Goal: Transaction & Acquisition: Purchase product/service

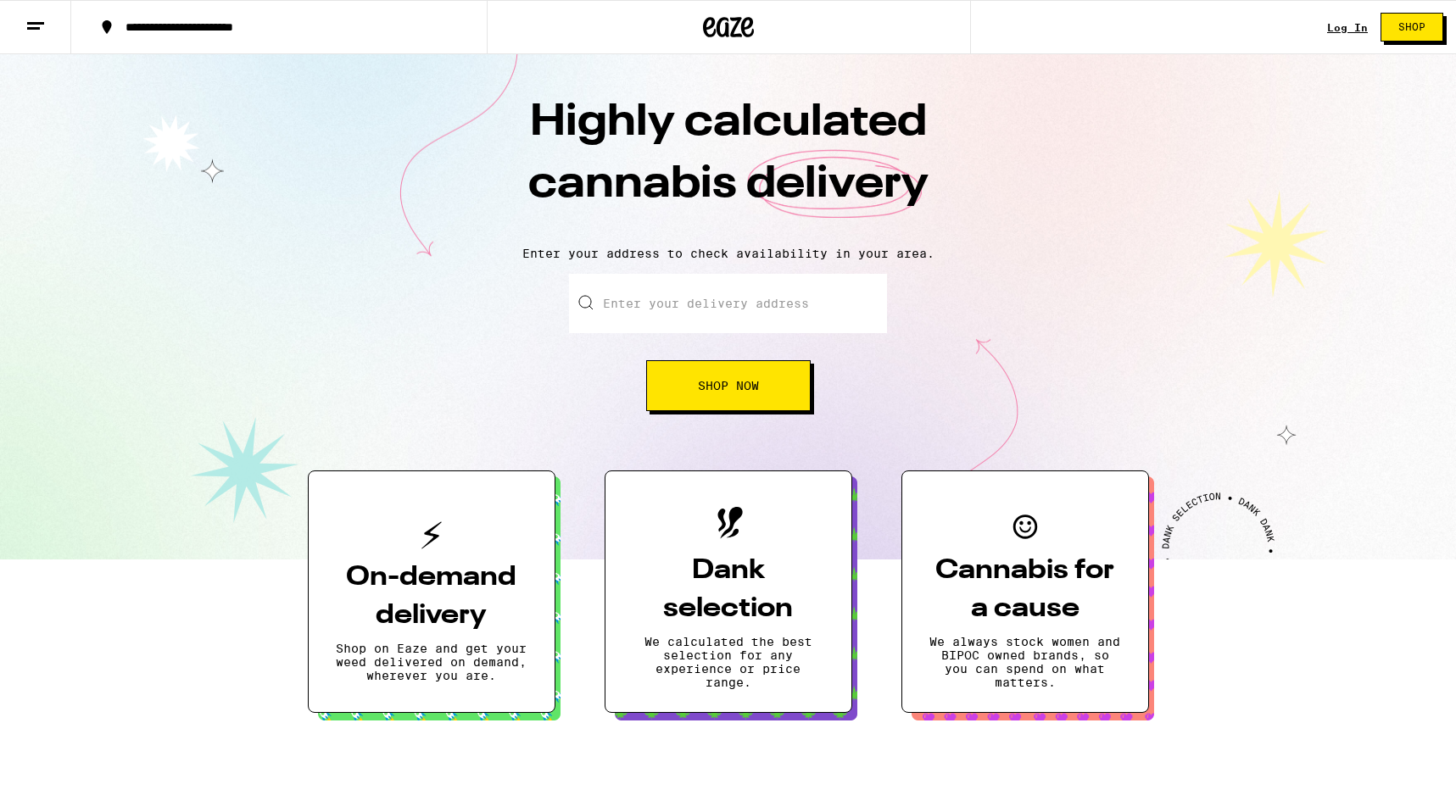
click at [706, 309] on input "Enter your delivery address" at bounding box center [728, 304] width 318 height 59
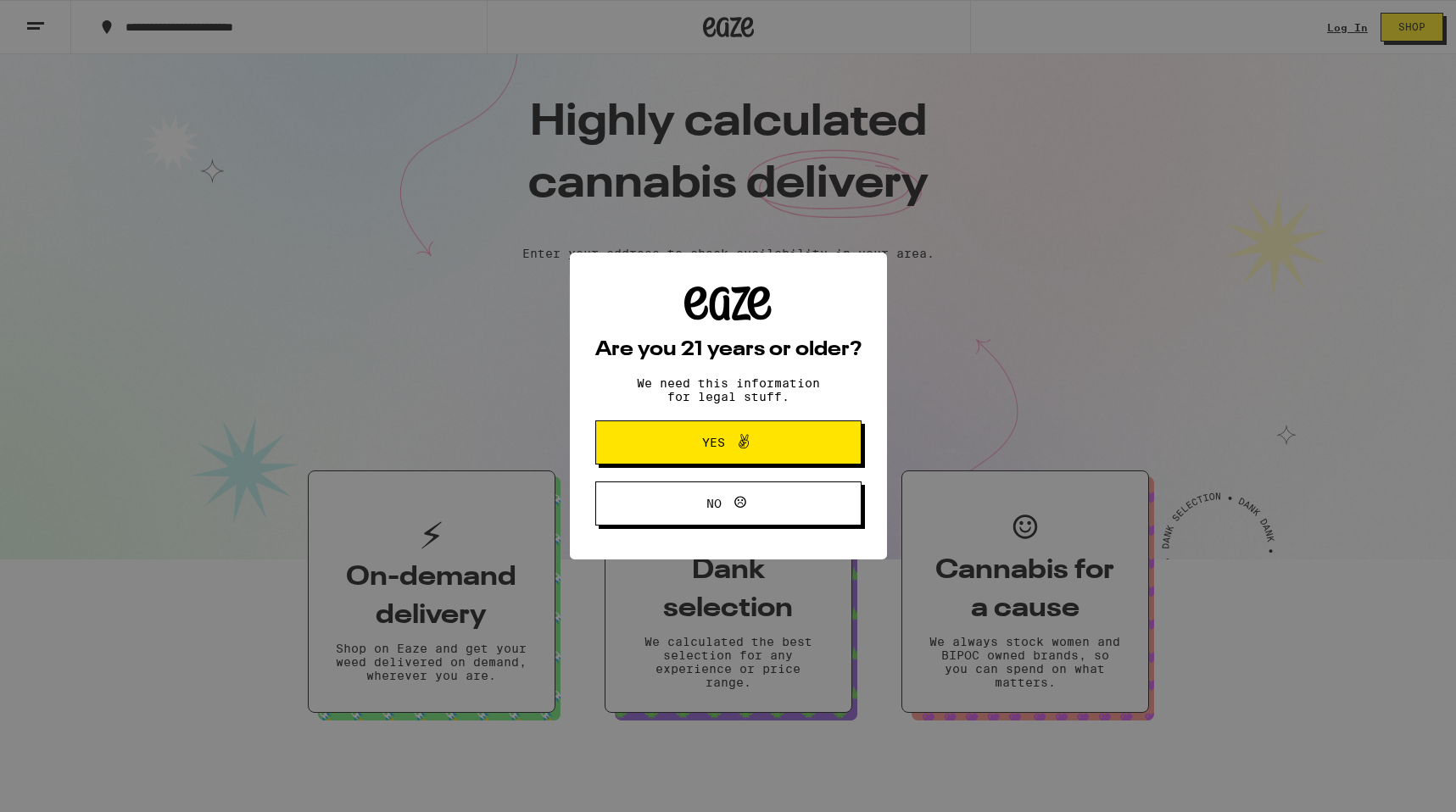
click at [745, 310] on icon at bounding box center [728, 304] width 88 height 34
click at [674, 440] on span "Yes" at bounding box center [729, 443] width 129 height 22
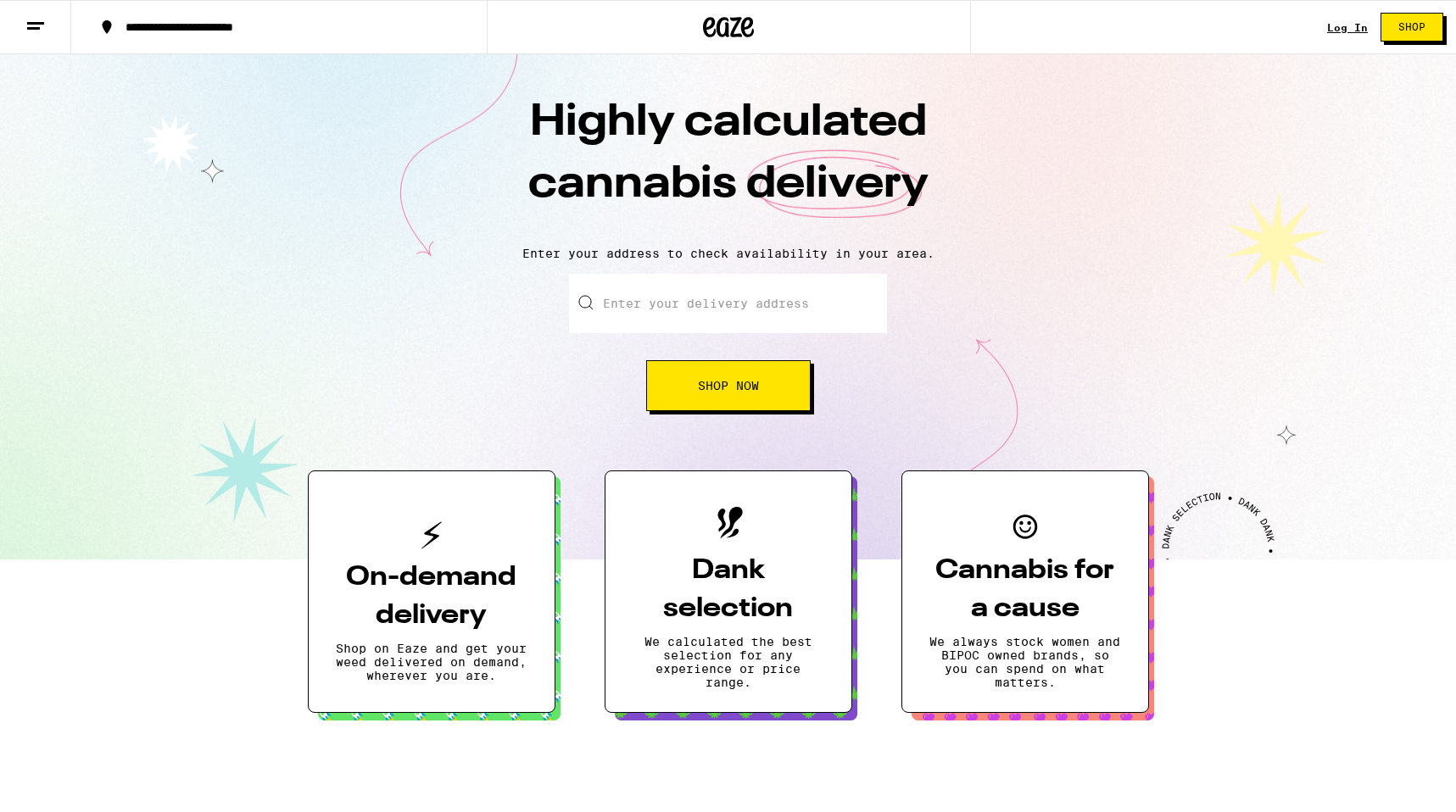
click at [686, 308] on input "Enter your delivery address" at bounding box center [728, 304] width 318 height 59
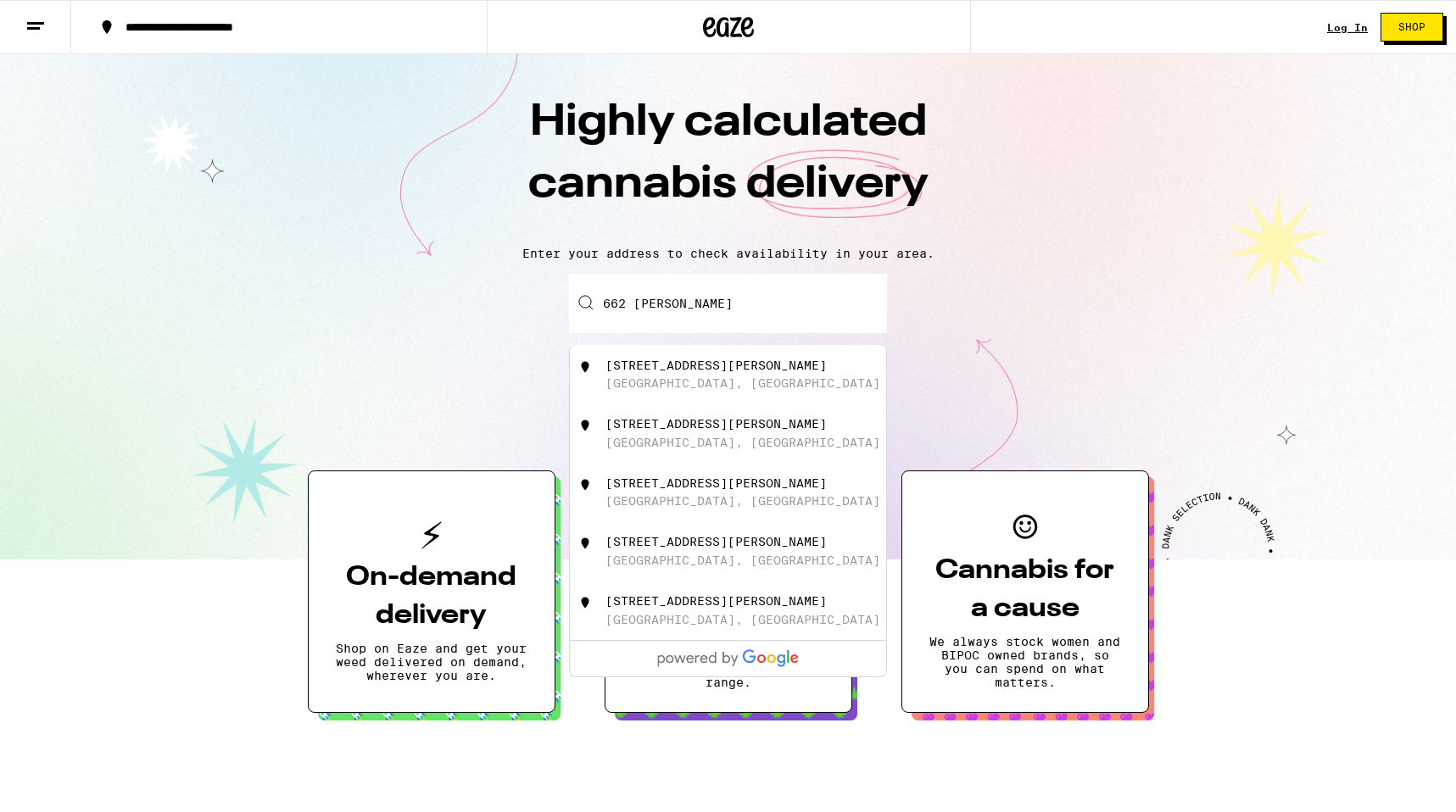
click at [740, 391] on div "[STREET_ADDRESS][PERSON_NAME]" at bounding box center [757, 375] width 303 height 32
type input "[STREET_ADDRESS][PERSON_NAME]"
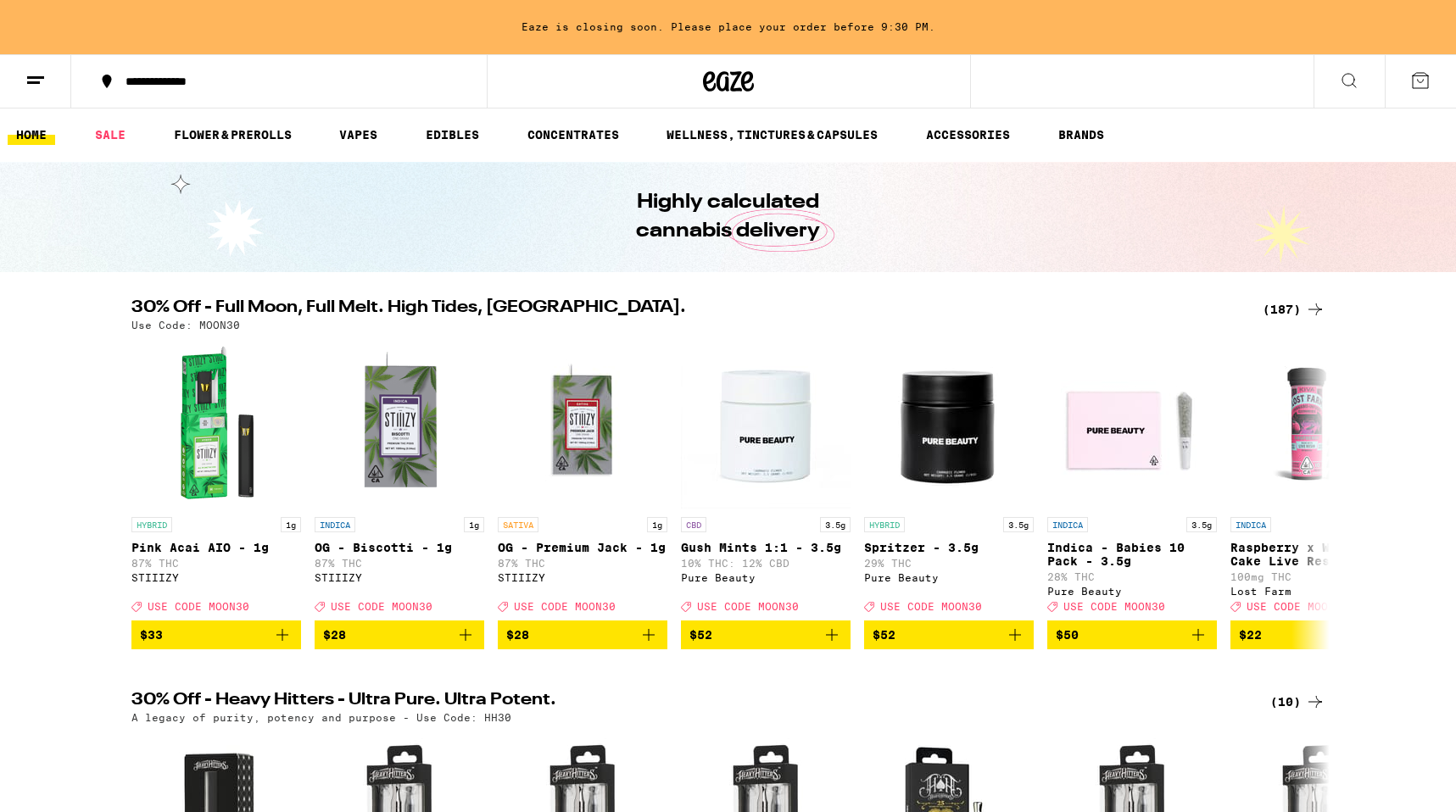
scroll to position [2, 0]
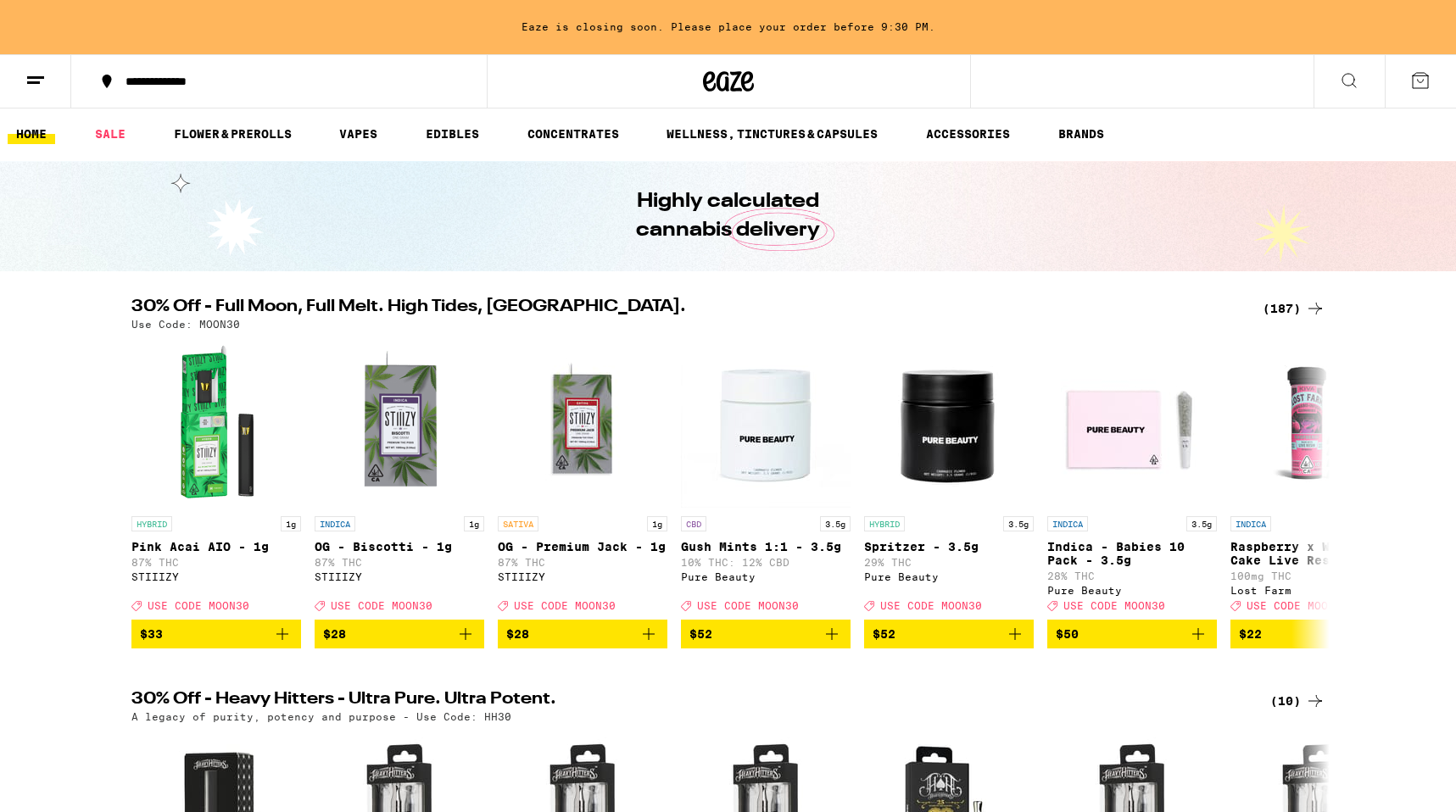
click at [1359, 80] on button at bounding box center [1349, 82] width 71 height 54
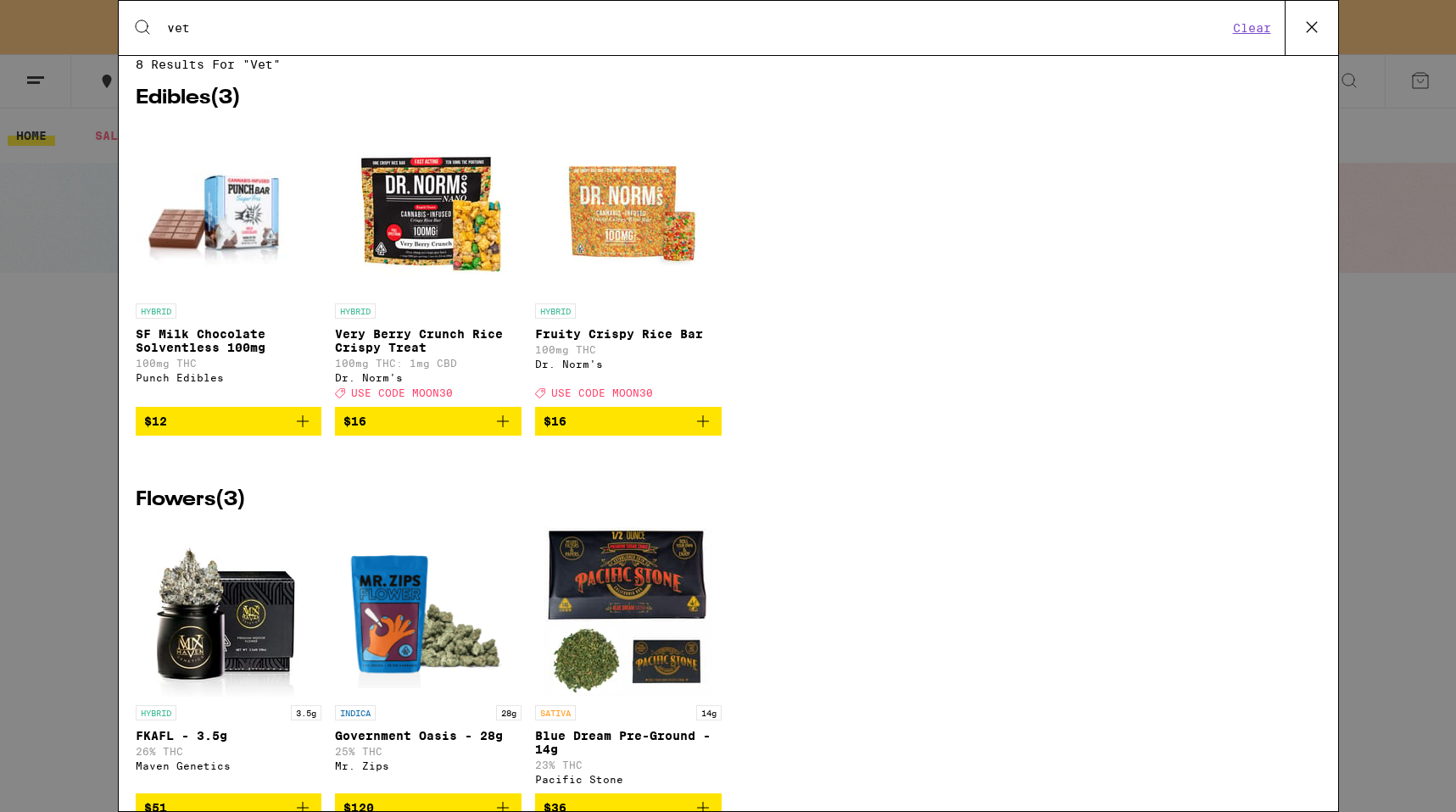
scroll to position [0, 0]
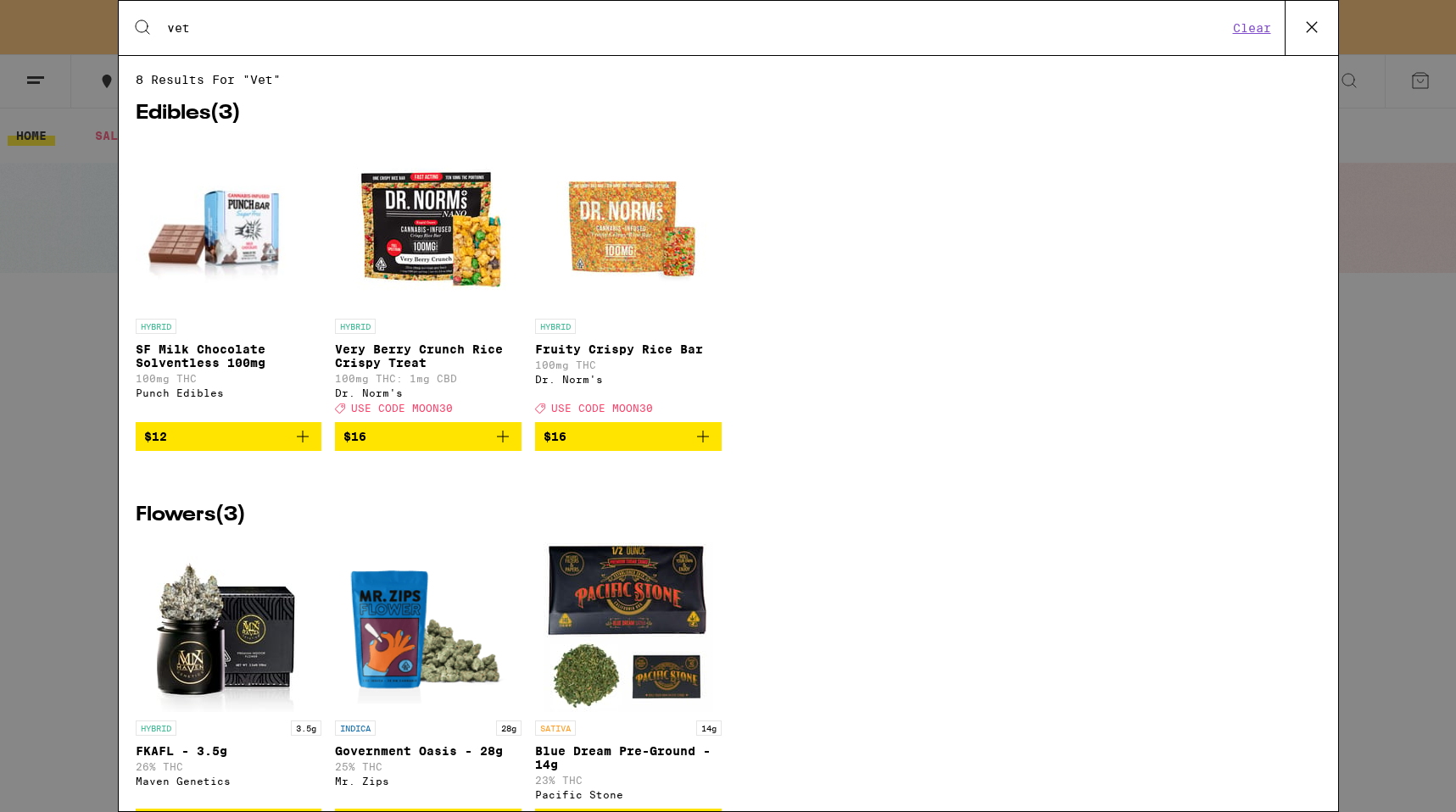
click at [254, 27] on input "vet" at bounding box center [697, 28] width 1062 height 16
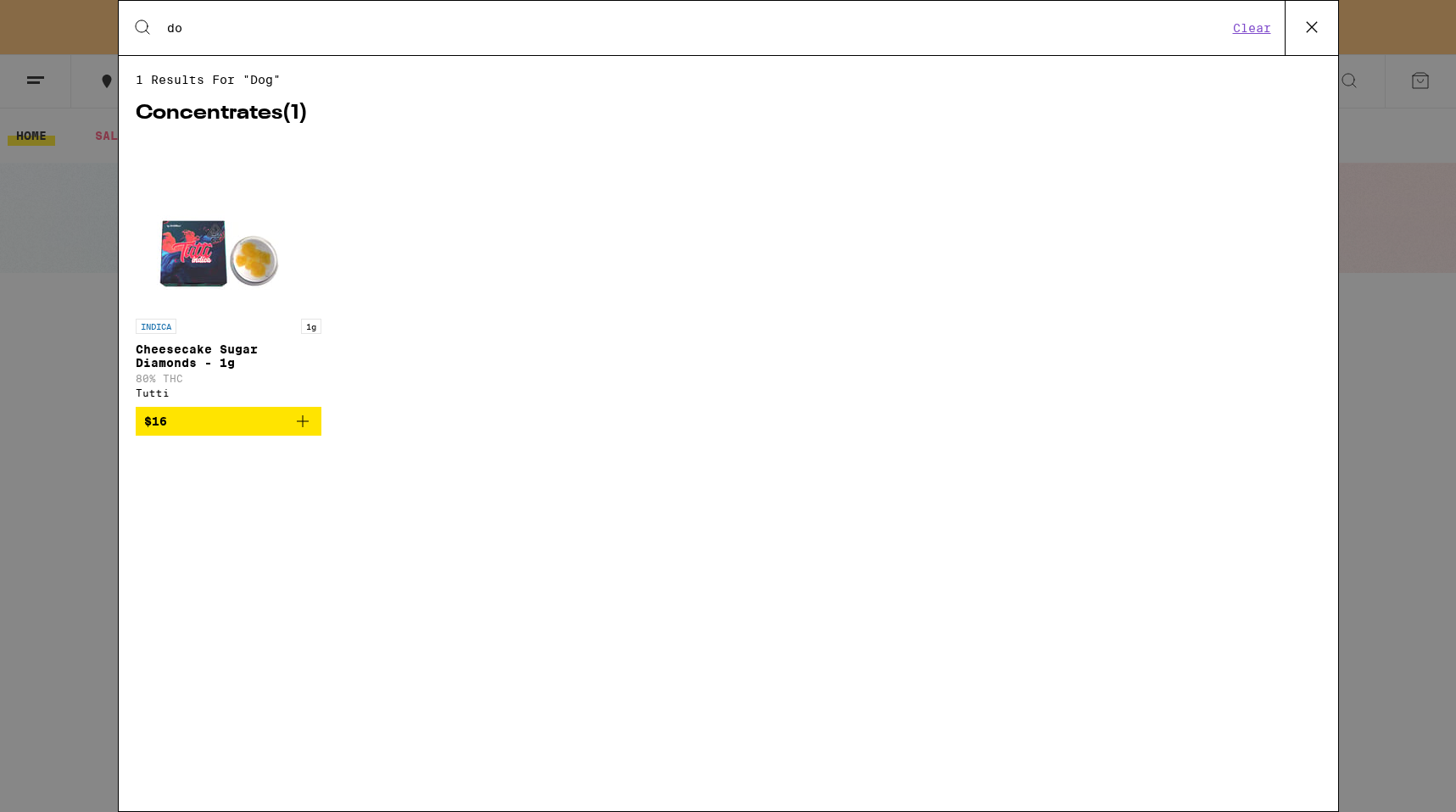
type input "d"
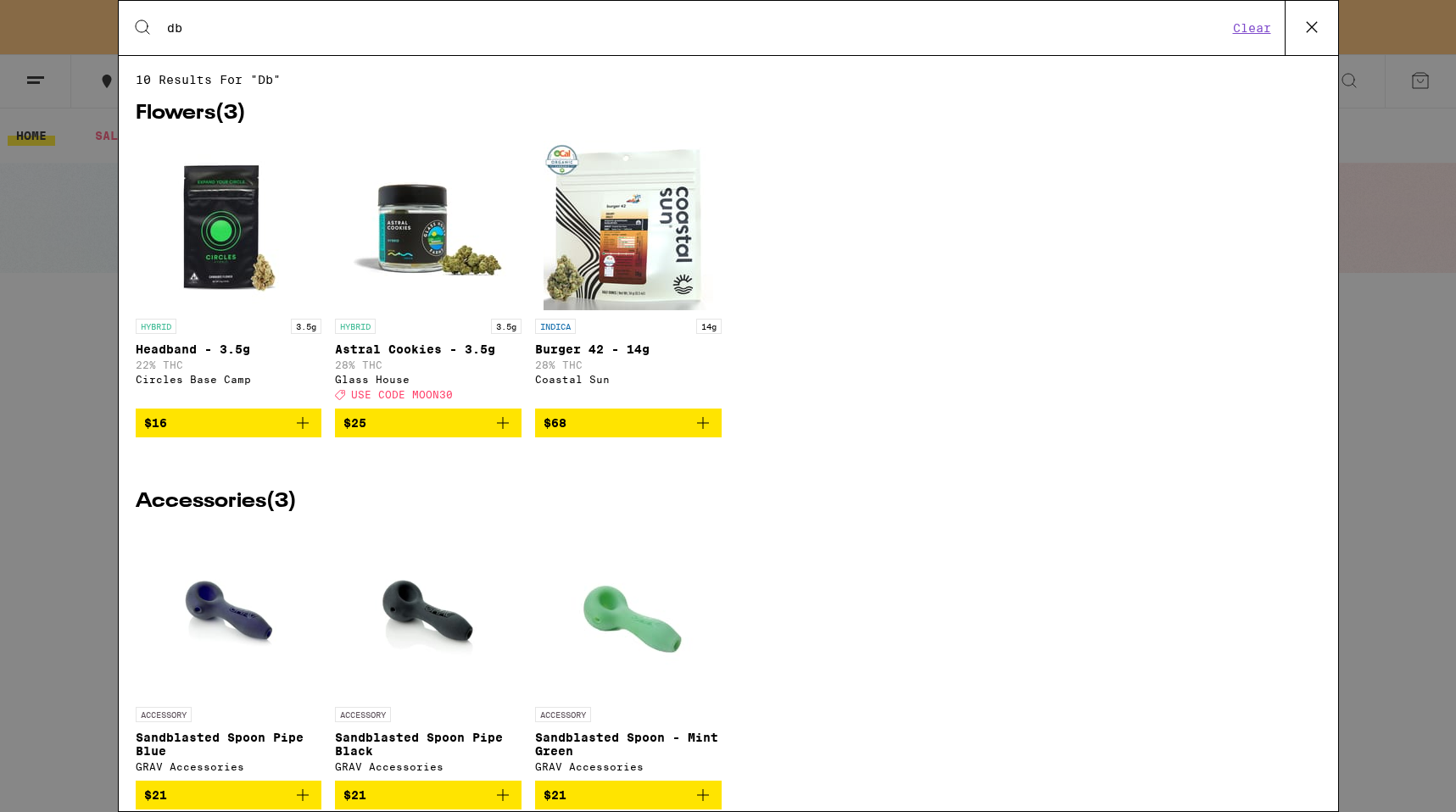
type input "d"
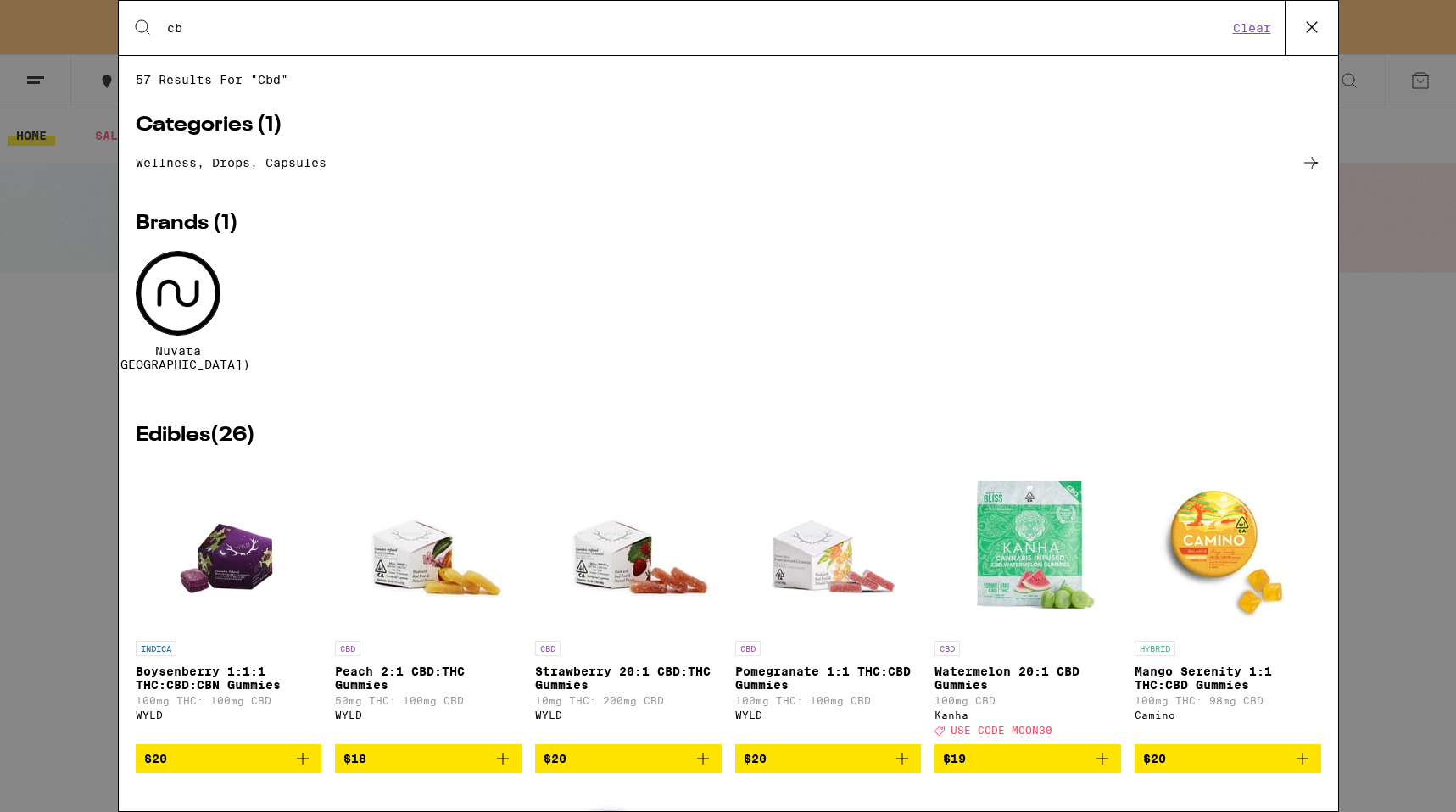
type input "c"
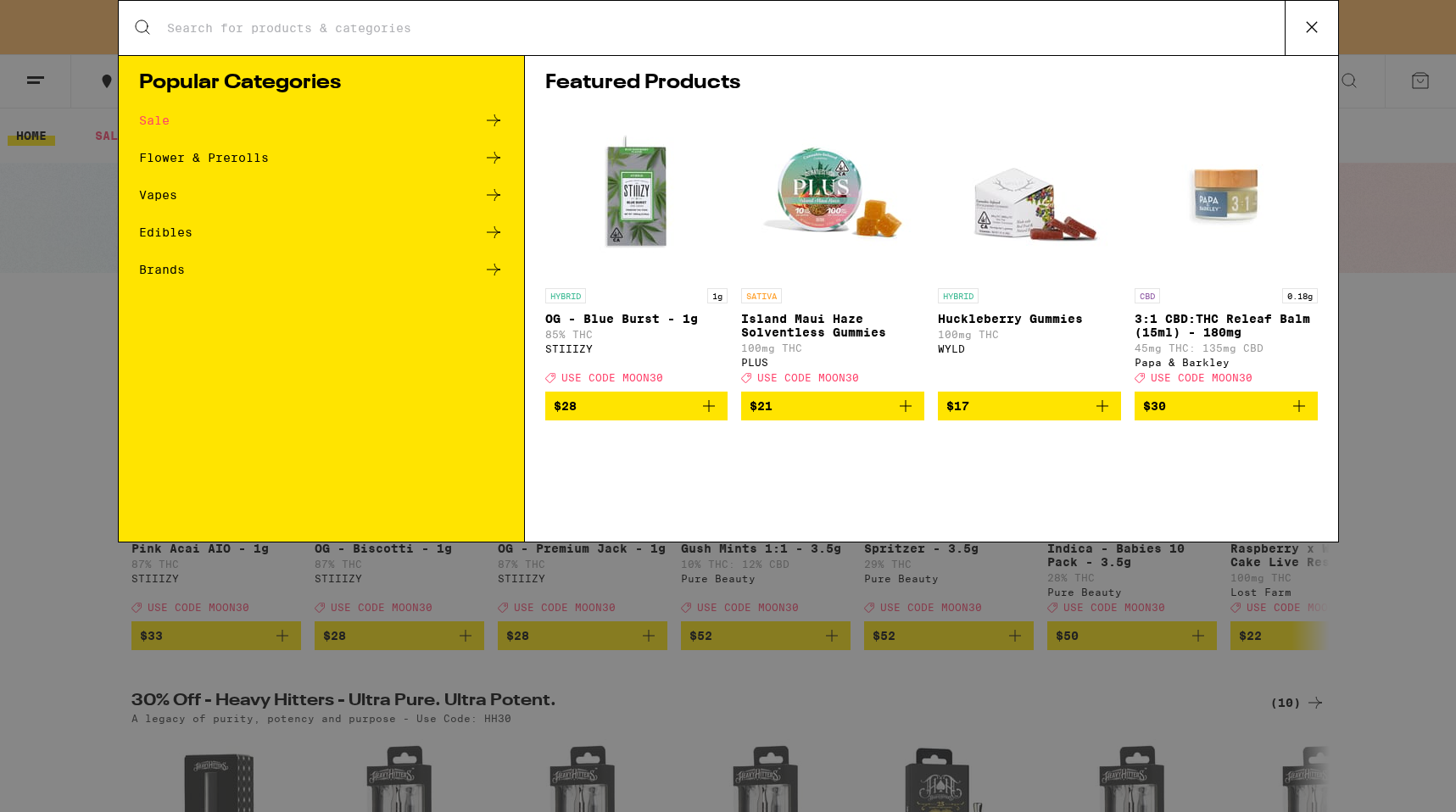
click at [74, 316] on div "Search for Products Popular Categories Sale Flower & Prerolls Vapes Edibles Bra…" at bounding box center [728, 406] width 1456 height 812
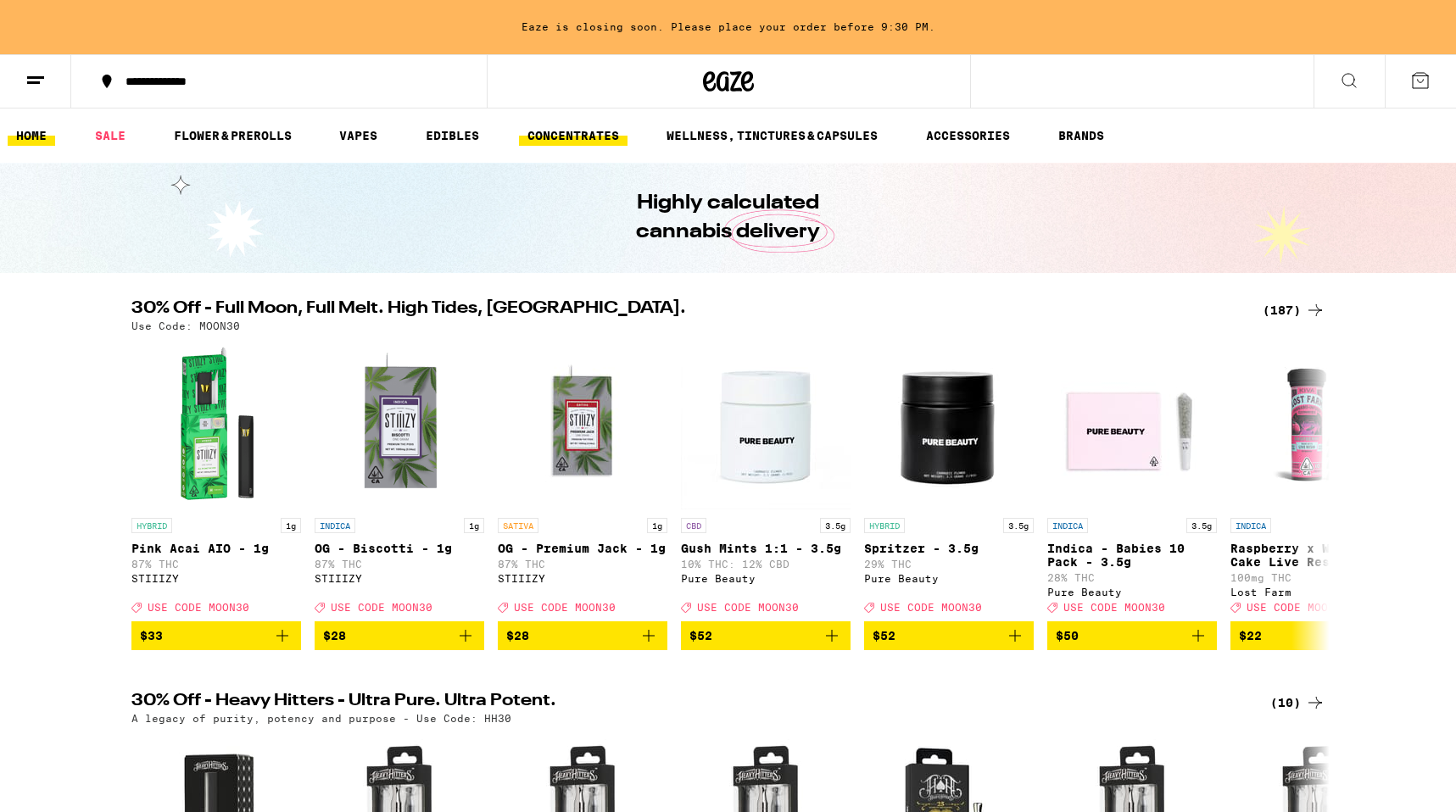
click at [559, 126] on link "CONCENTRATES" at bounding box center [573, 136] width 109 height 20
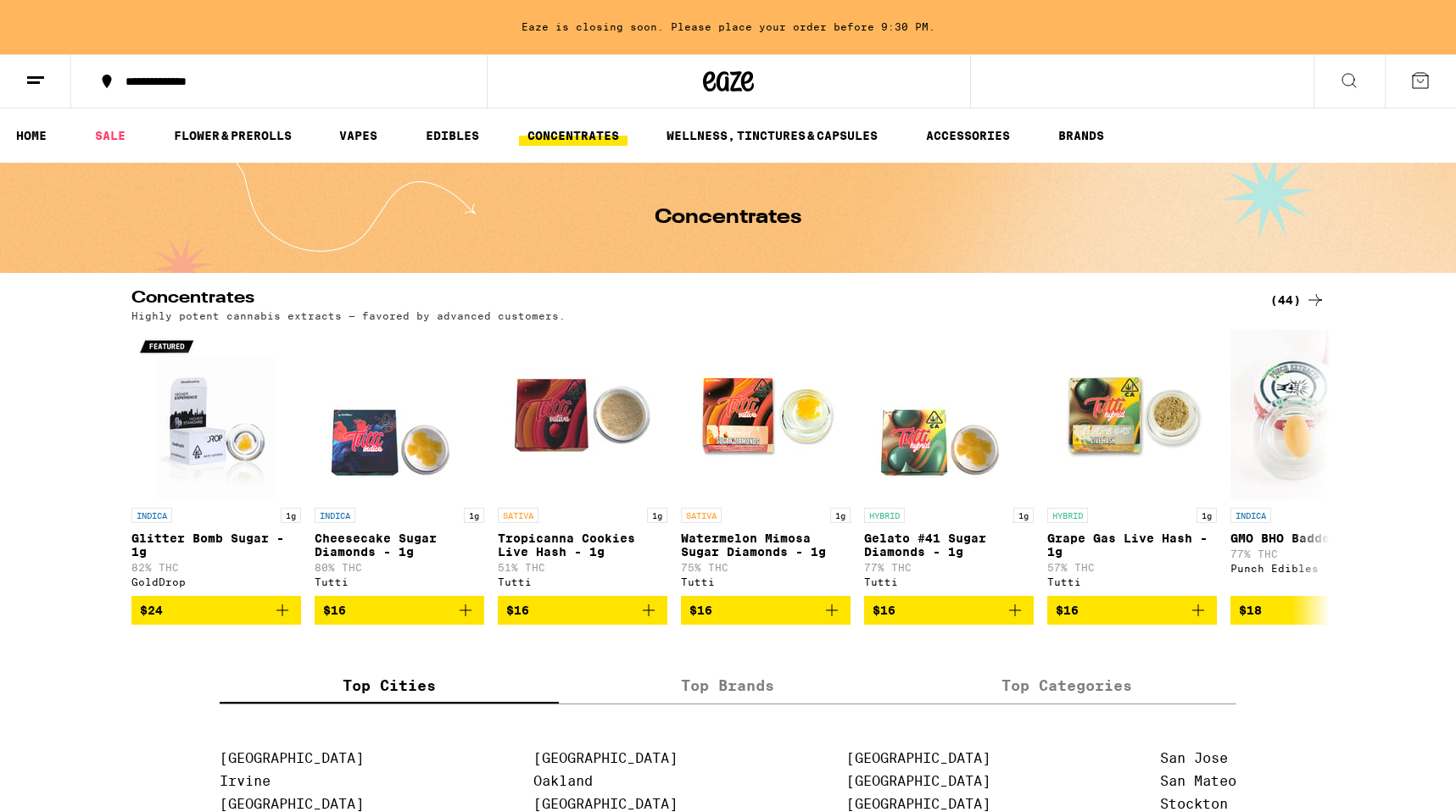
click at [349, 78] on div "**********" at bounding box center [289, 81] width 344 height 12
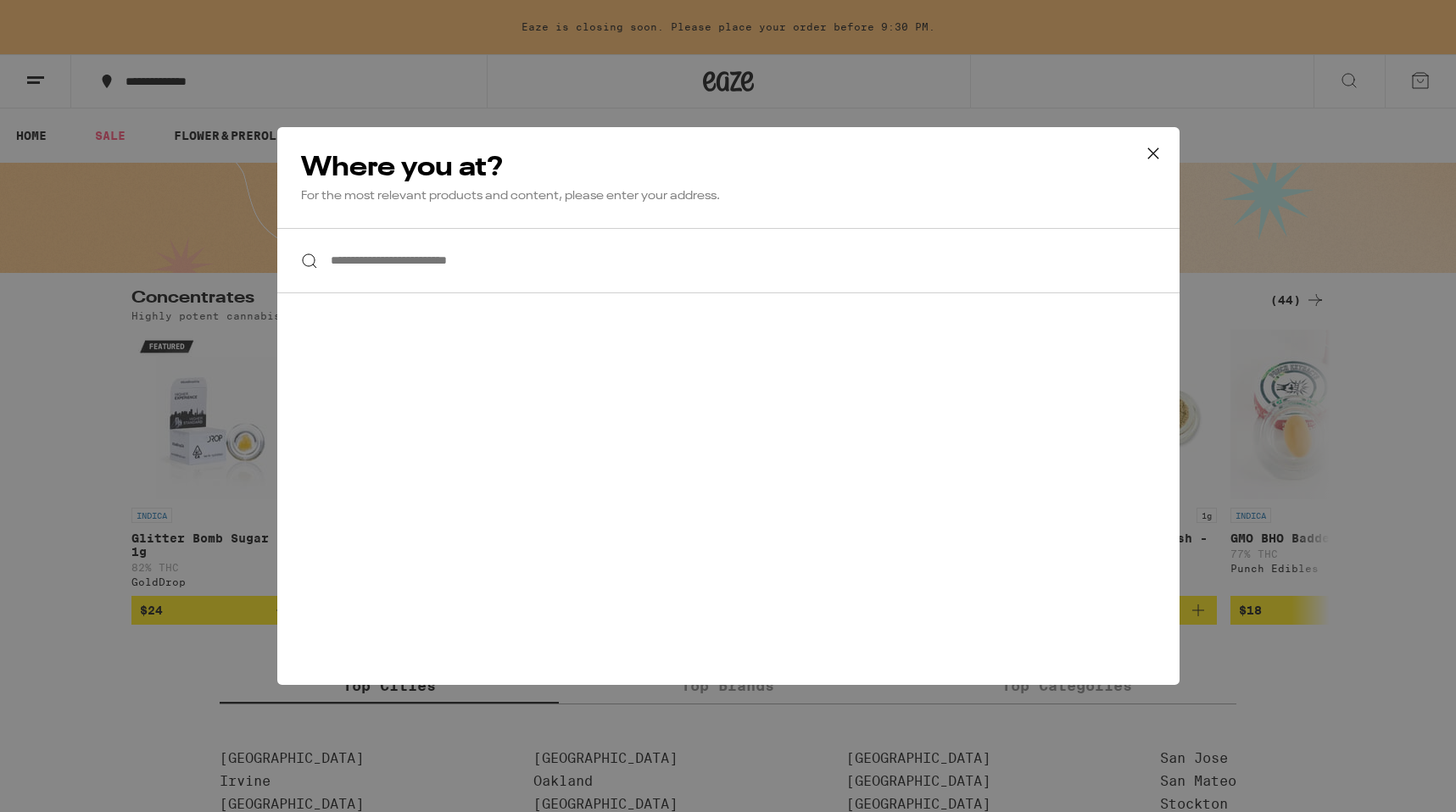
click at [1148, 151] on icon at bounding box center [1153, 154] width 26 height 26
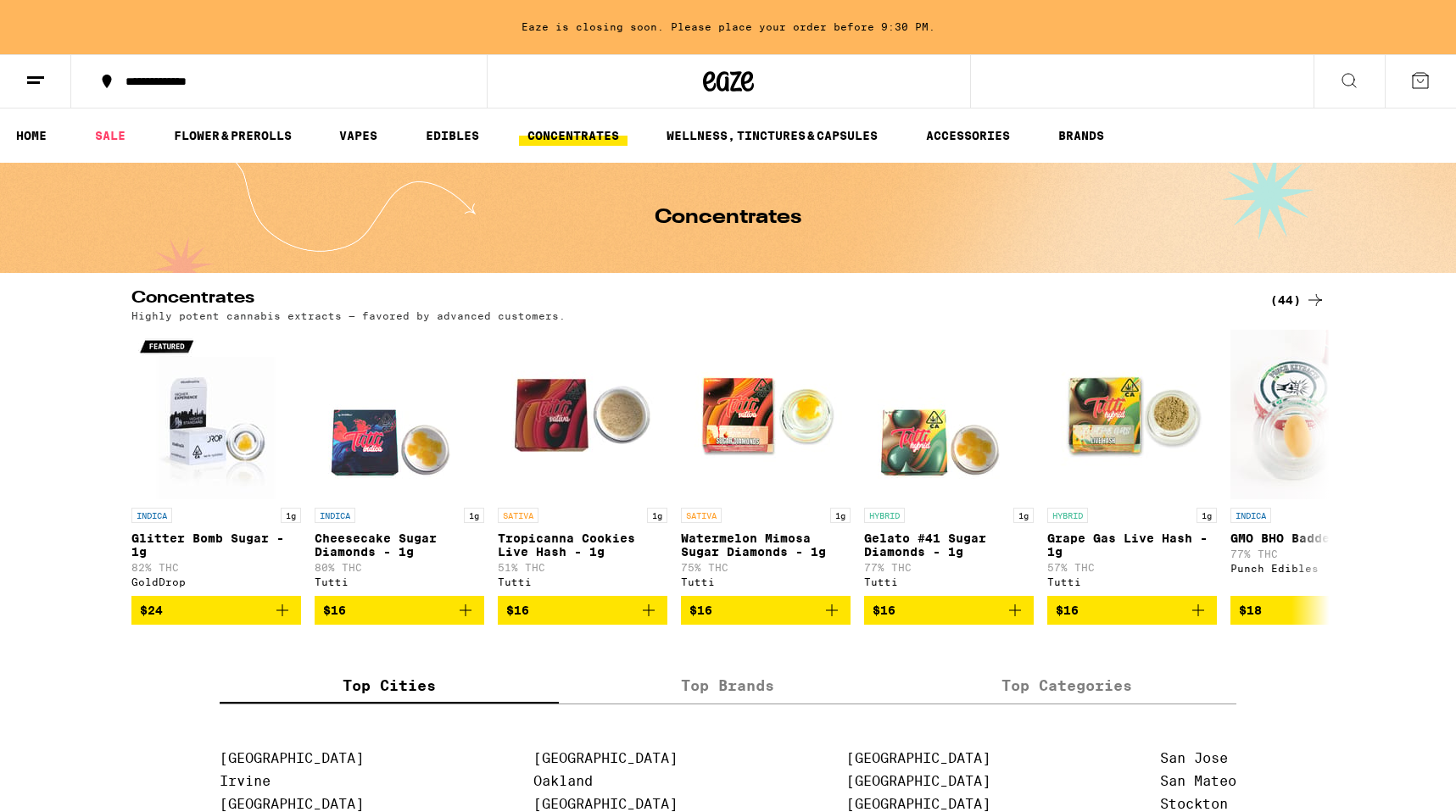
click at [1372, 70] on button at bounding box center [1349, 82] width 71 height 54
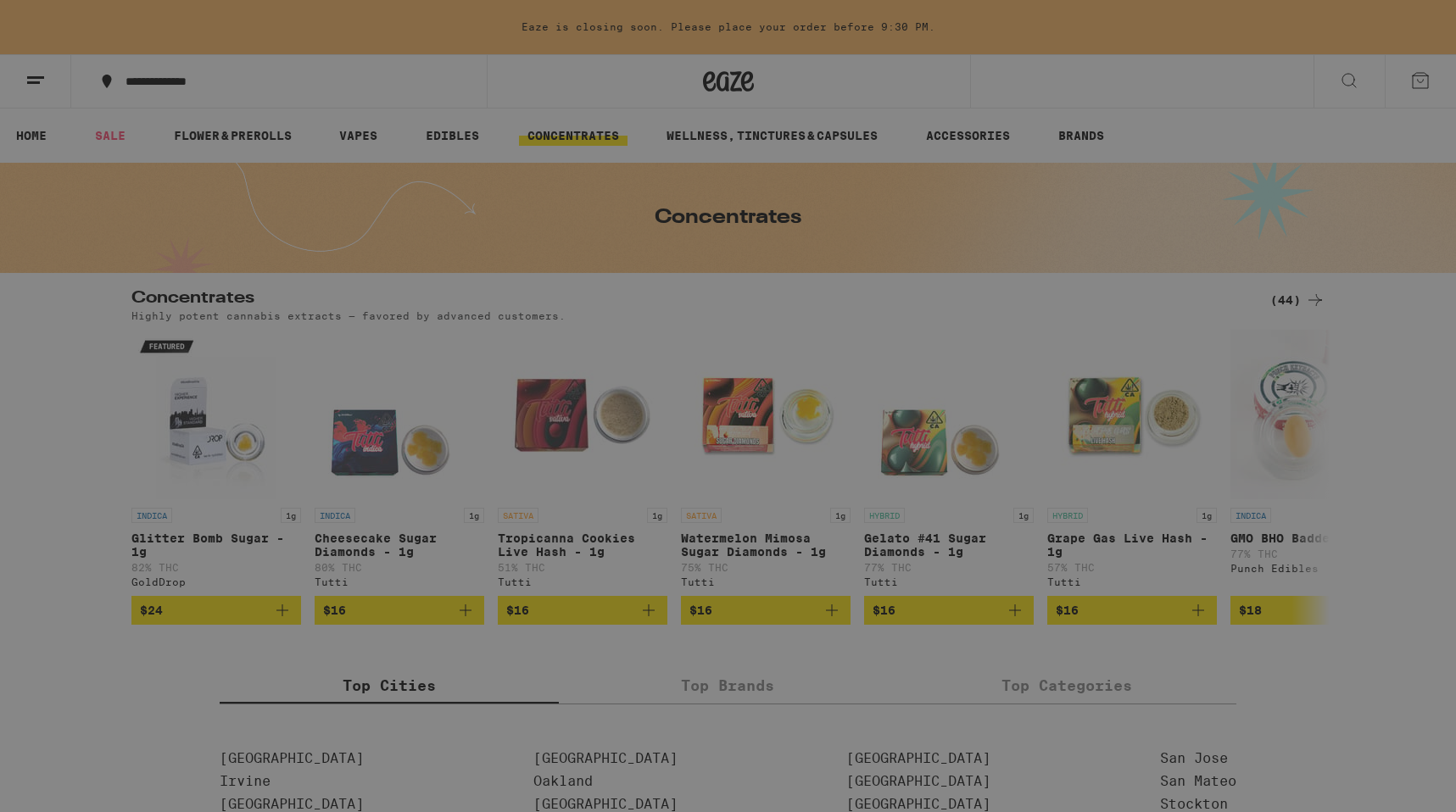
click at [418, 35] on input "Search for Products" at bounding box center [725, 28] width 1118 height 16
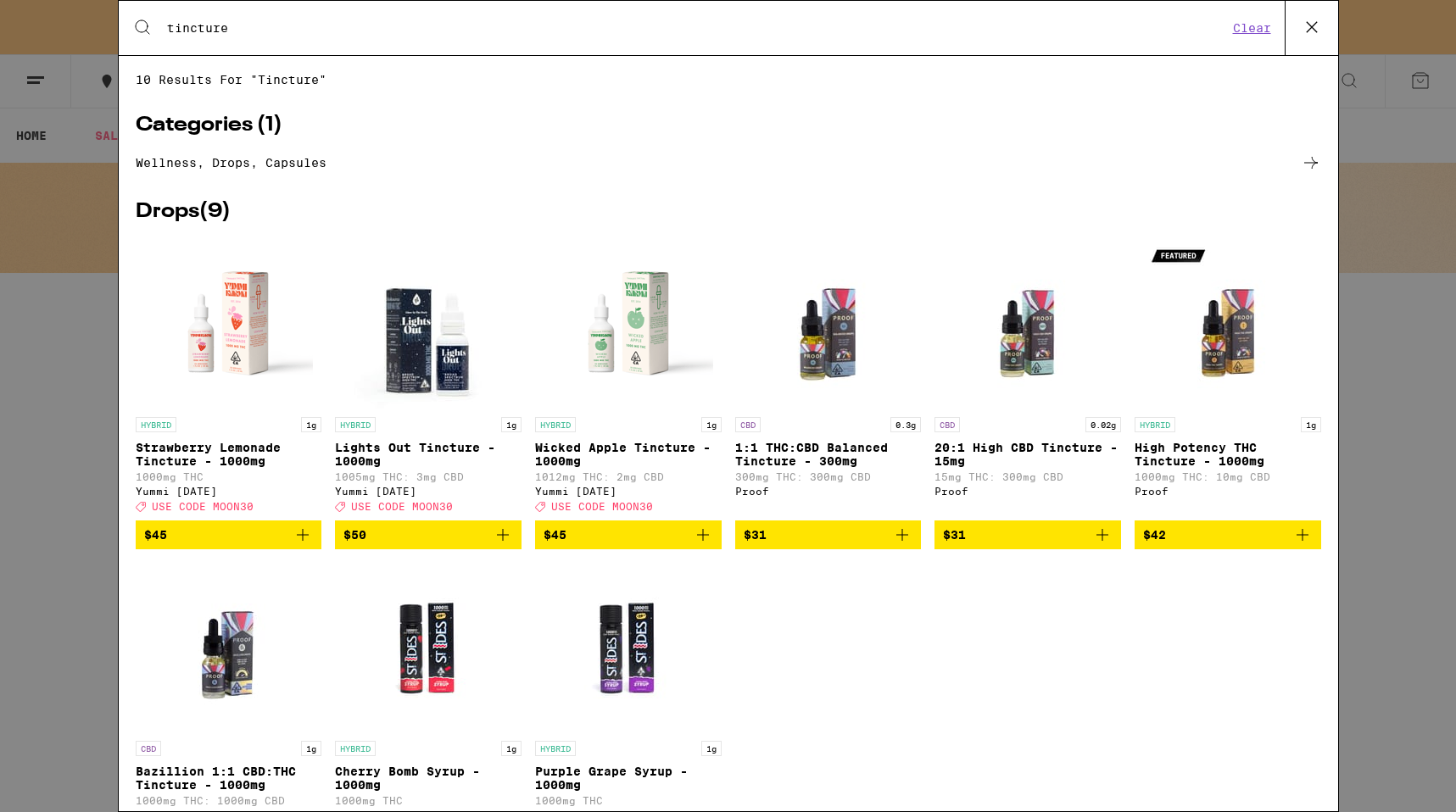
type input "tincture"
click at [1311, 164] on icon at bounding box center [1310, 162] width 14 height 12
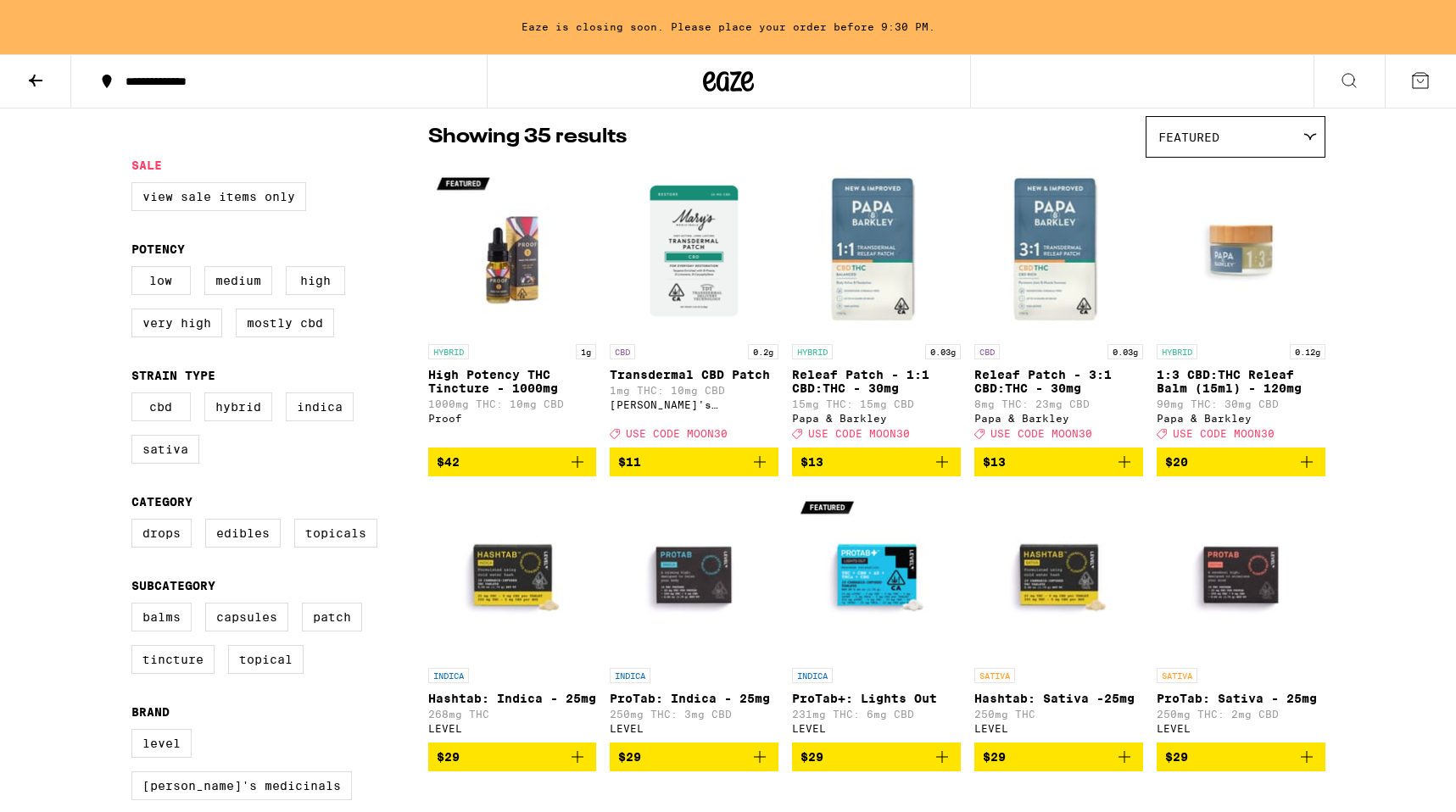
scroll to position [136, 0]
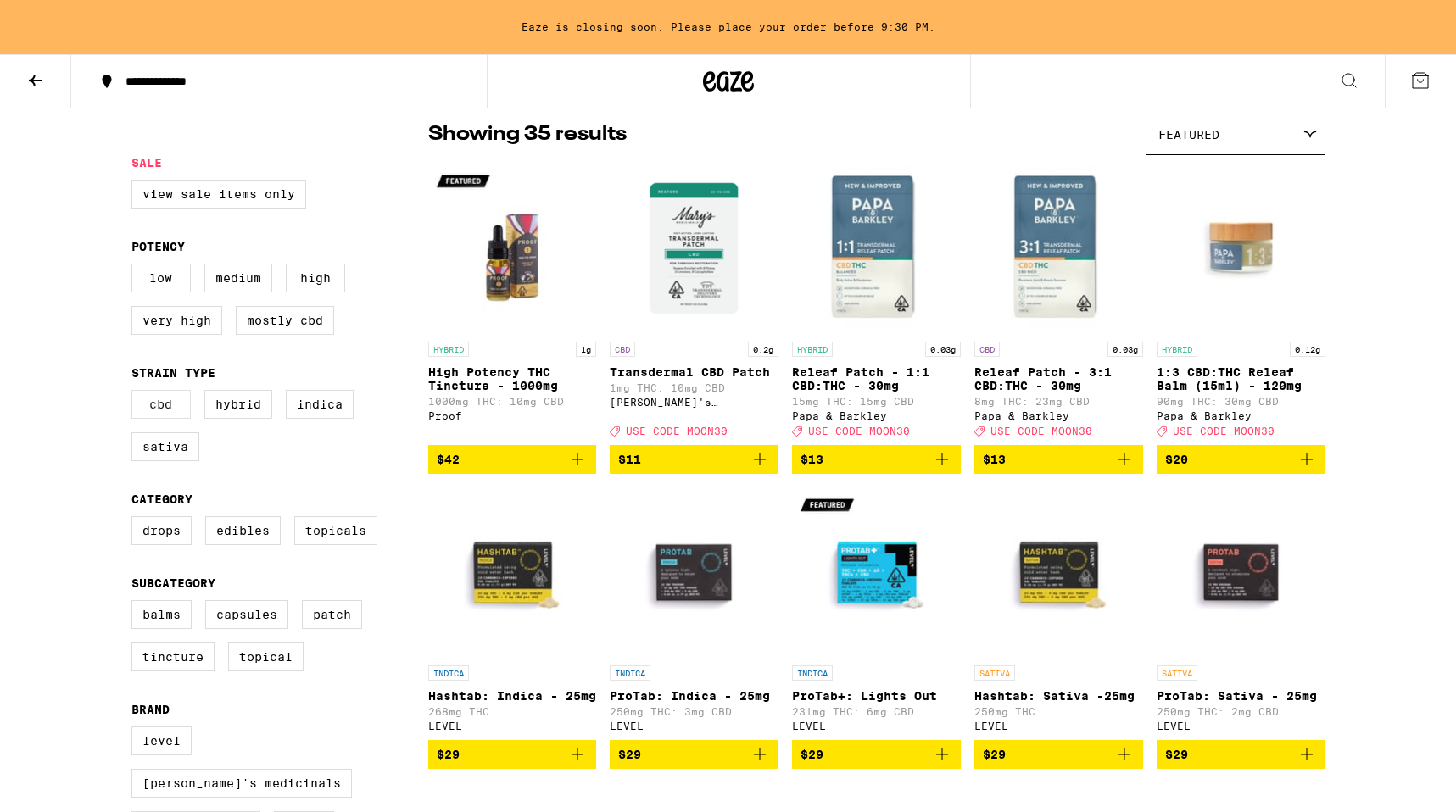
click at [166, 419] on label "CBD" at bounding box center [161, 404] width 59 height 29
click at [136, 393] on input "CBD" at bounding box center [135, 392] width 1 height 1
checkbox input "true"
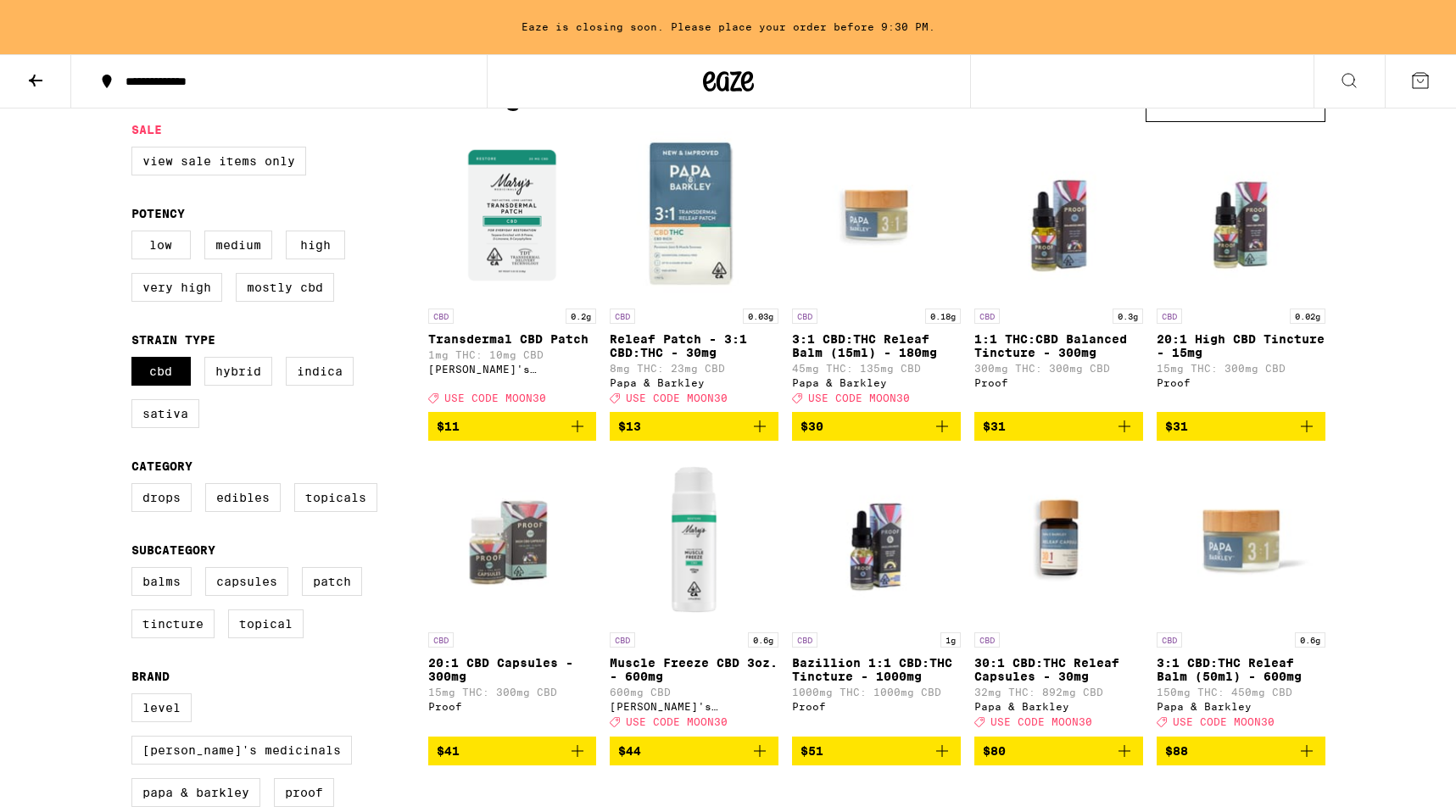
scroll to position [173, 0]
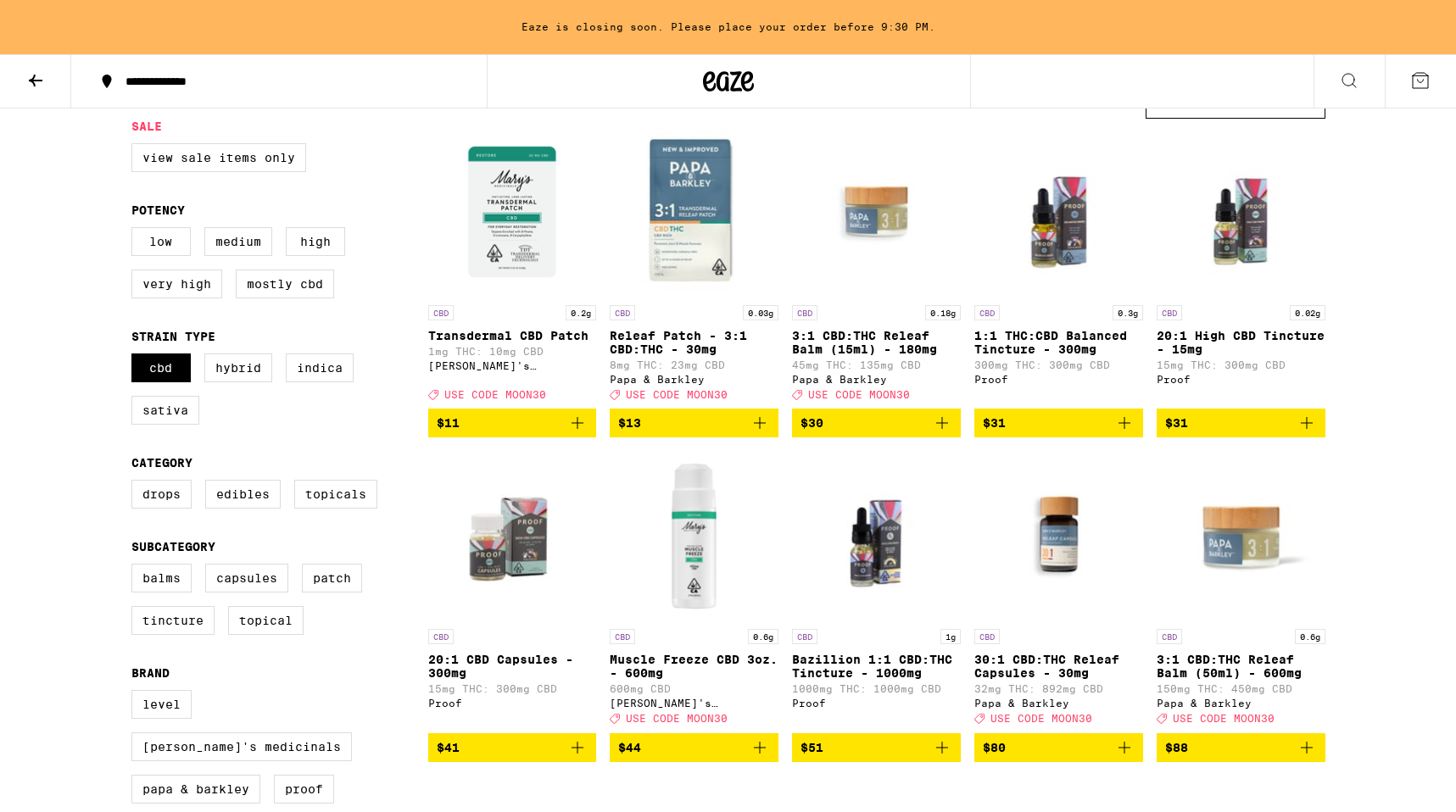
click at [1313, 434] on icon "Add to bag" at bounding box center [1307, 424] width 20 height 20
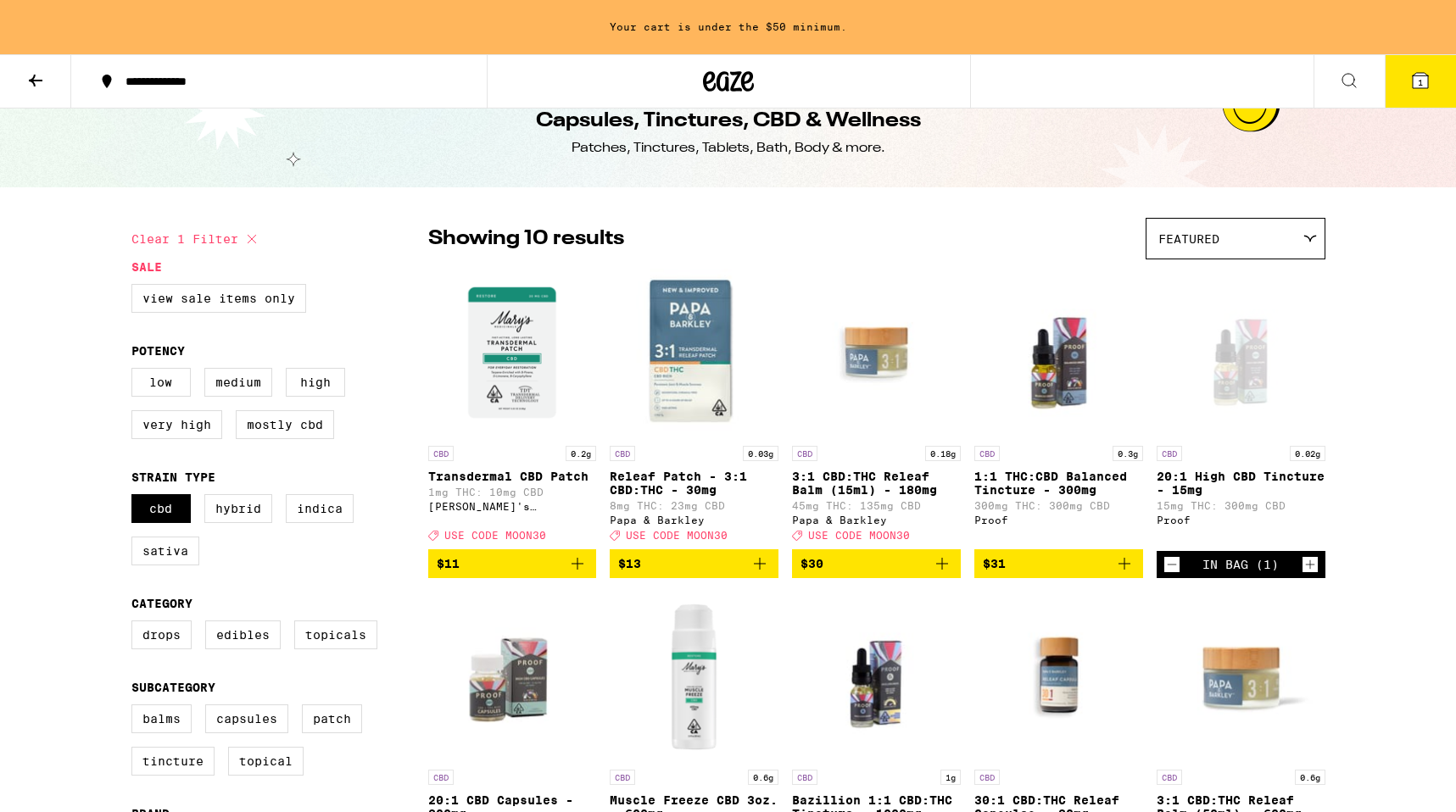
scroll to position [0, 0]
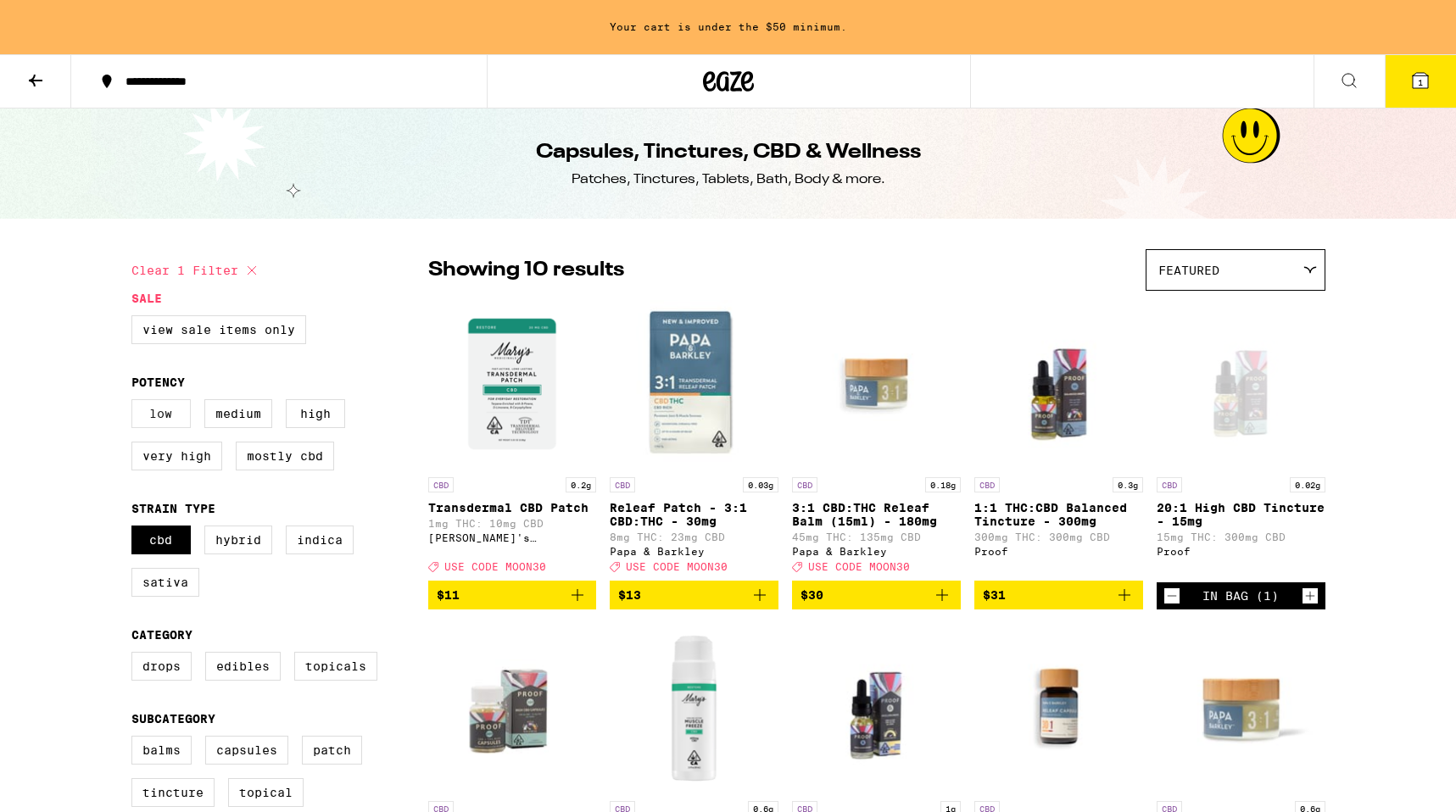
click at [165, 428] on label "Low" at bounding box center [161, 413] width 59 height 29
click at [136, 403] on input "Low" at bounding box center [135, 402] width 1 height 1
checkbox input "true"
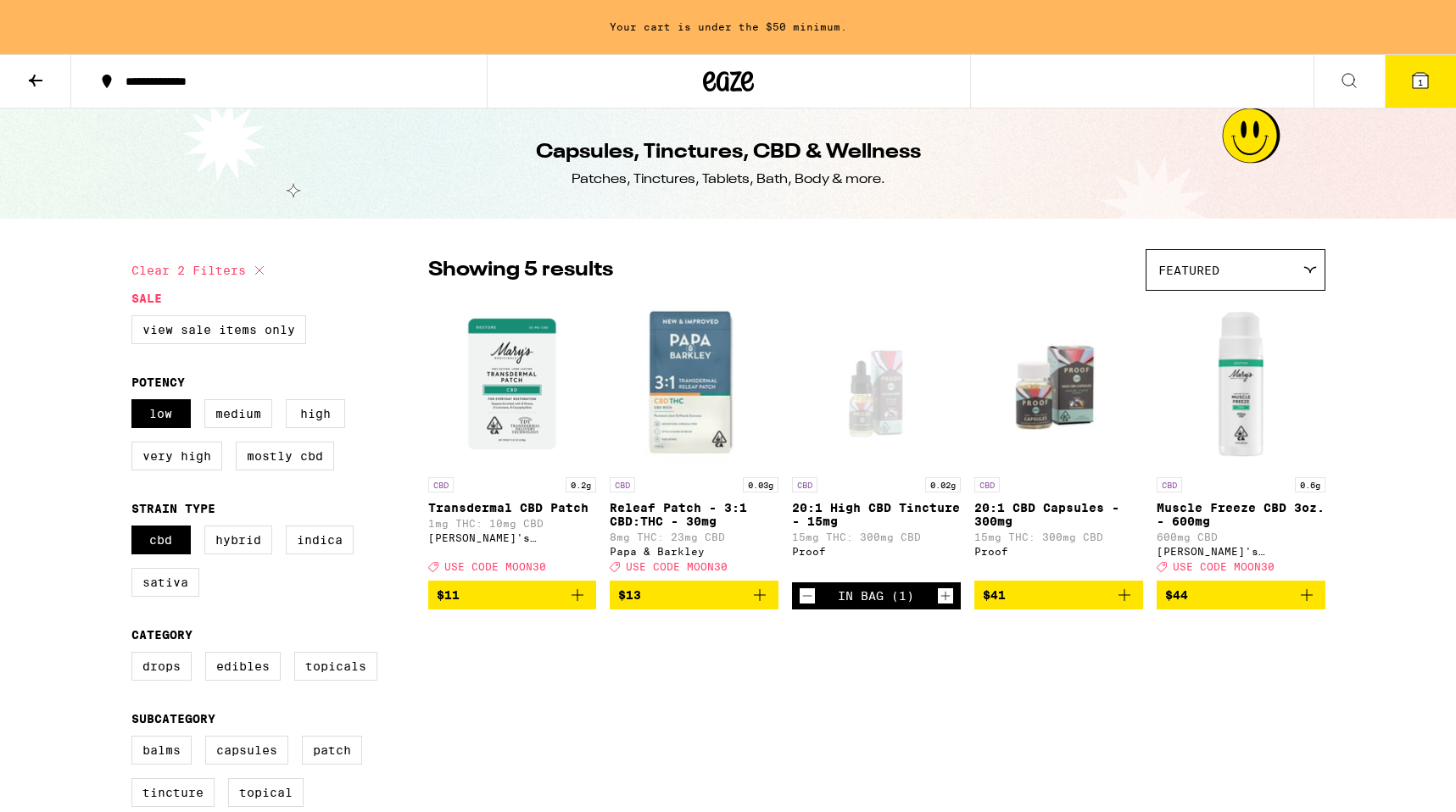
scroll to position [1, 0]
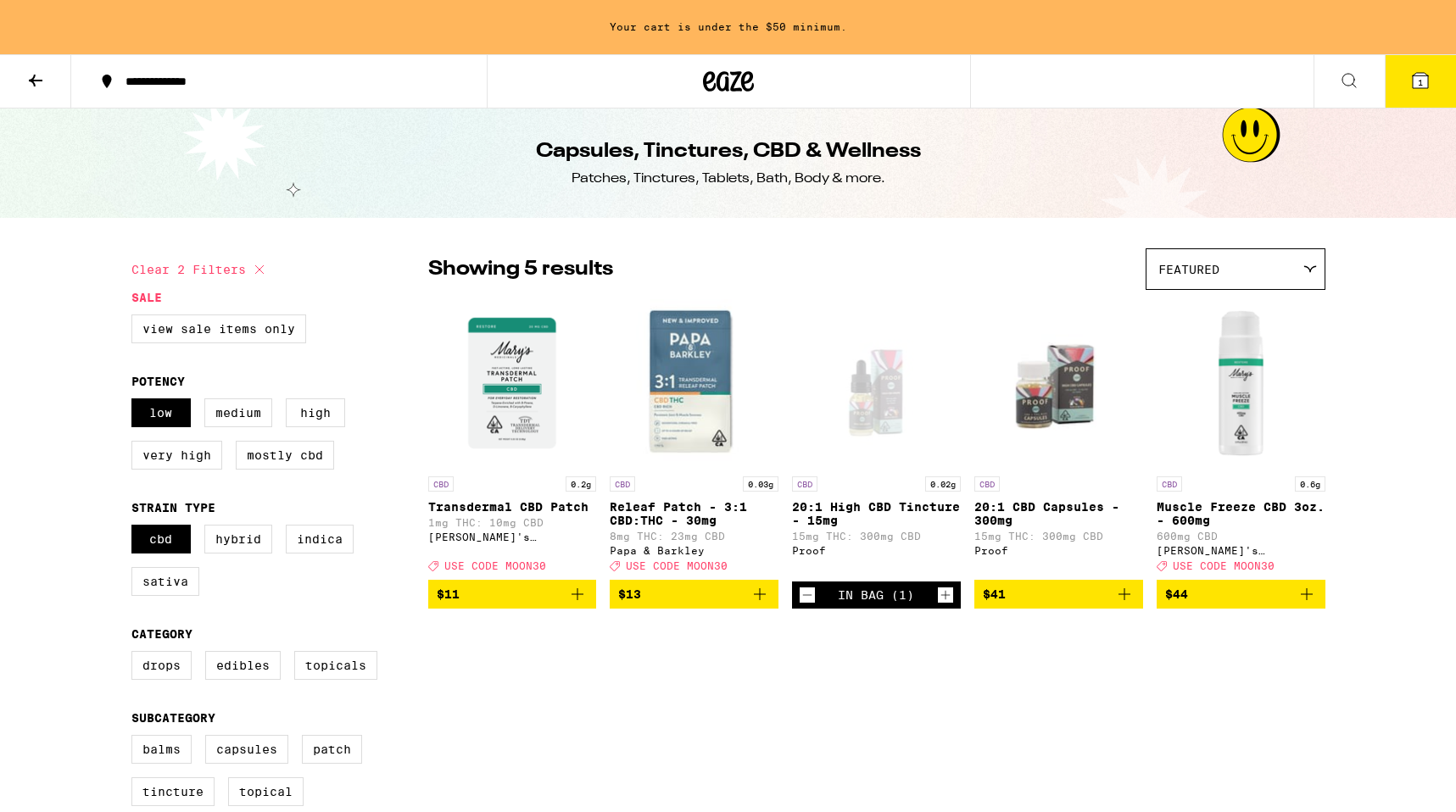
click at [717, 77] on icon at bounding box center [730, 81] width 26 height 20
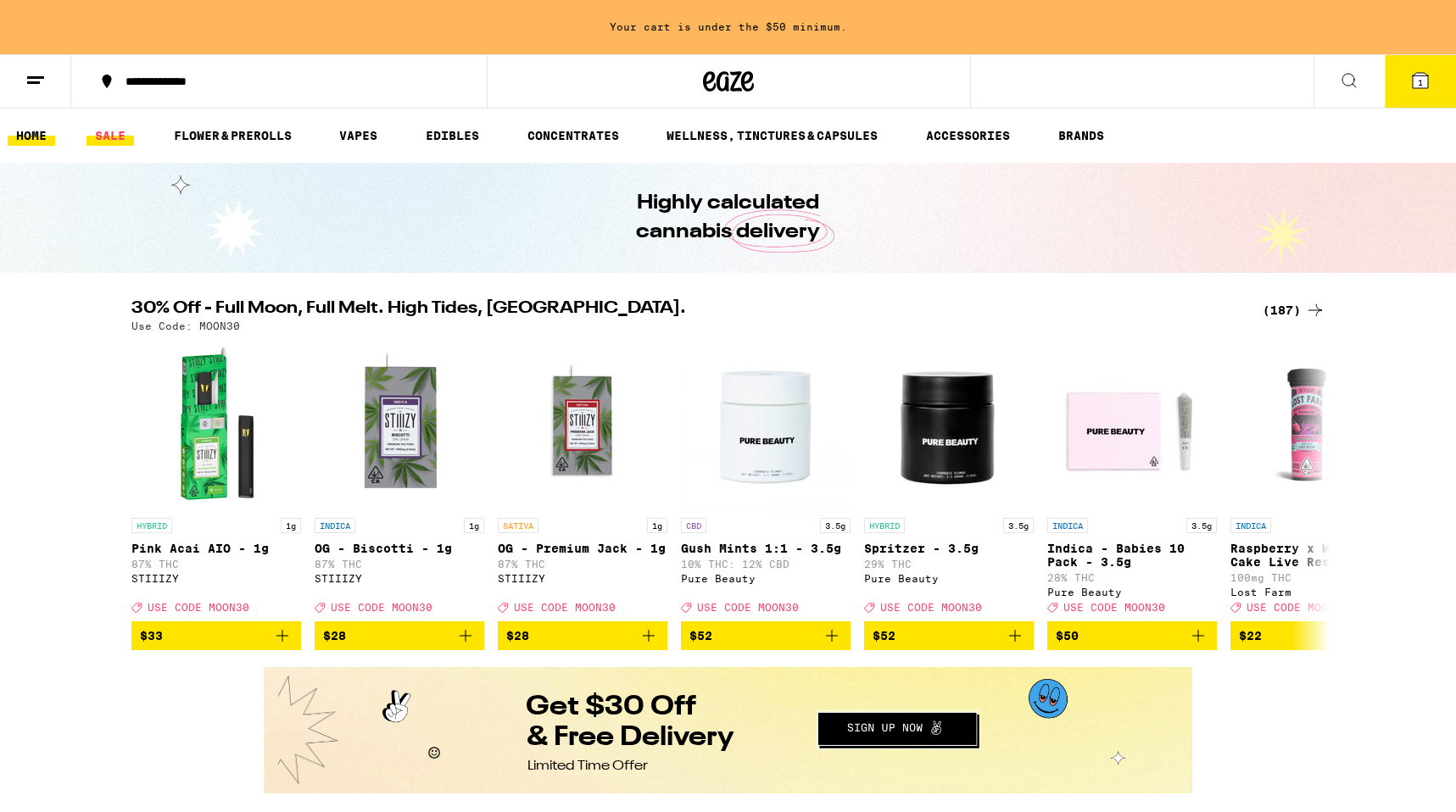
click at [101, 137] on link "SALE" at bounding box center [110, 136] width 47 height 20
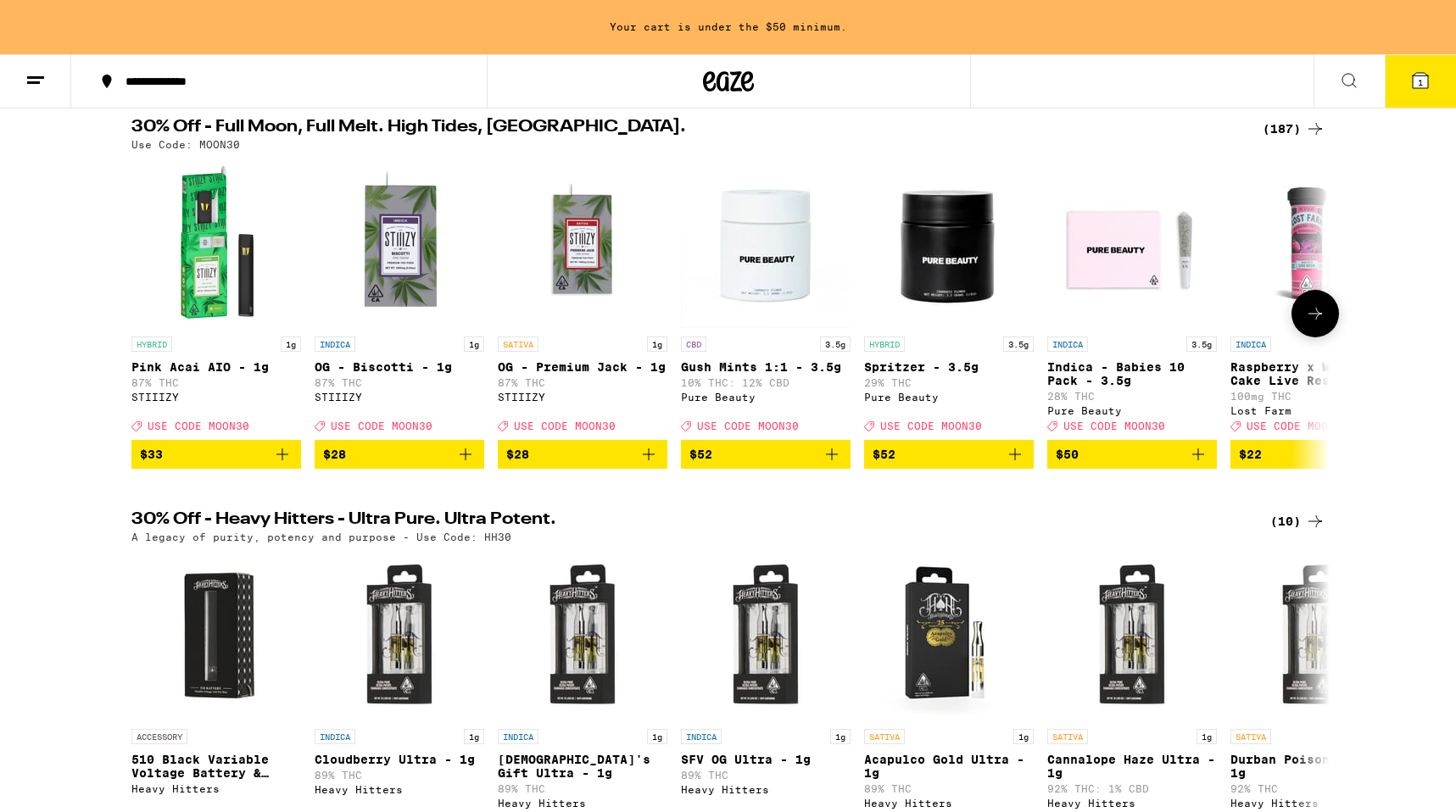
scroll to position [221, 0]
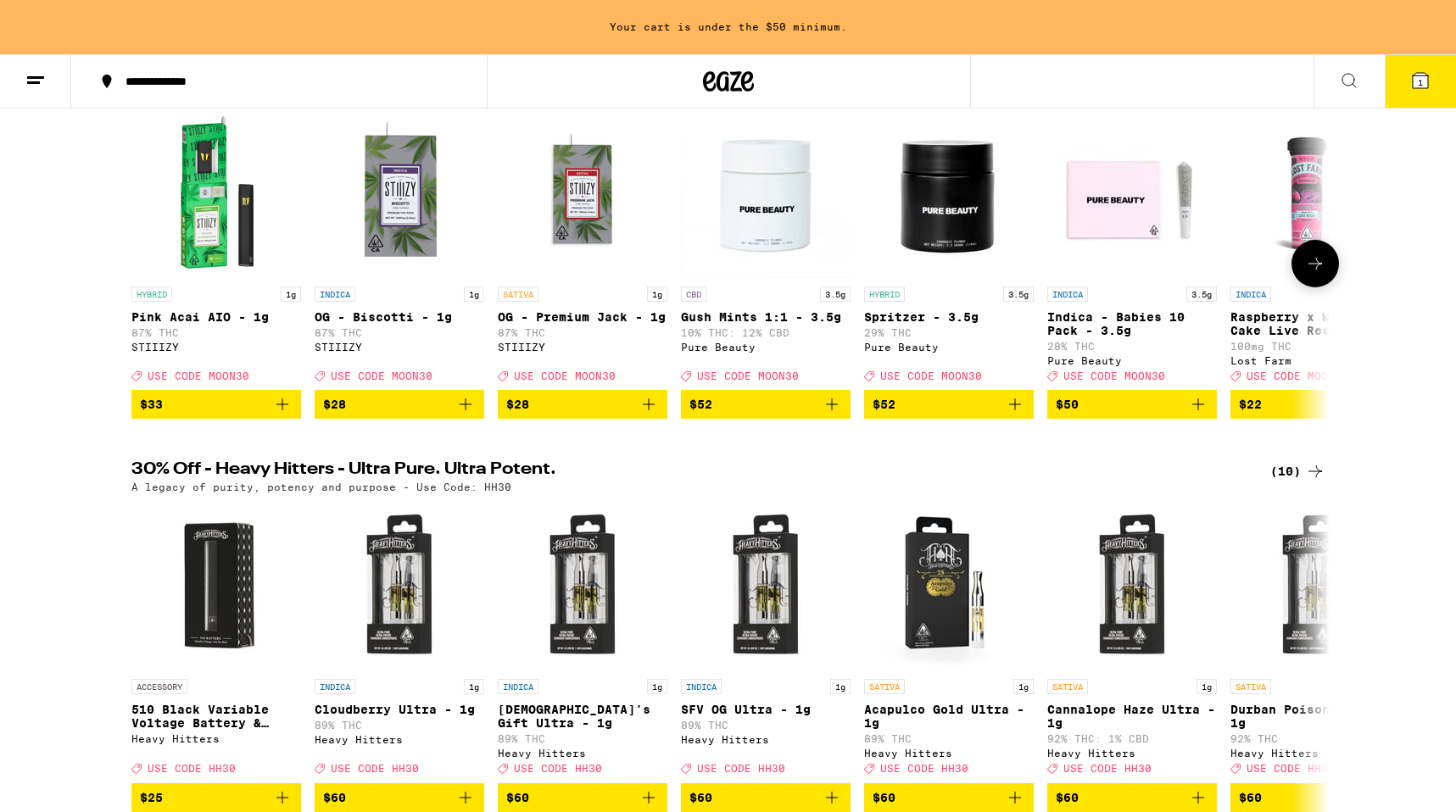
click at [1209, 417] on button "$50" at bounding box center [1132, 404] width 170 height 29
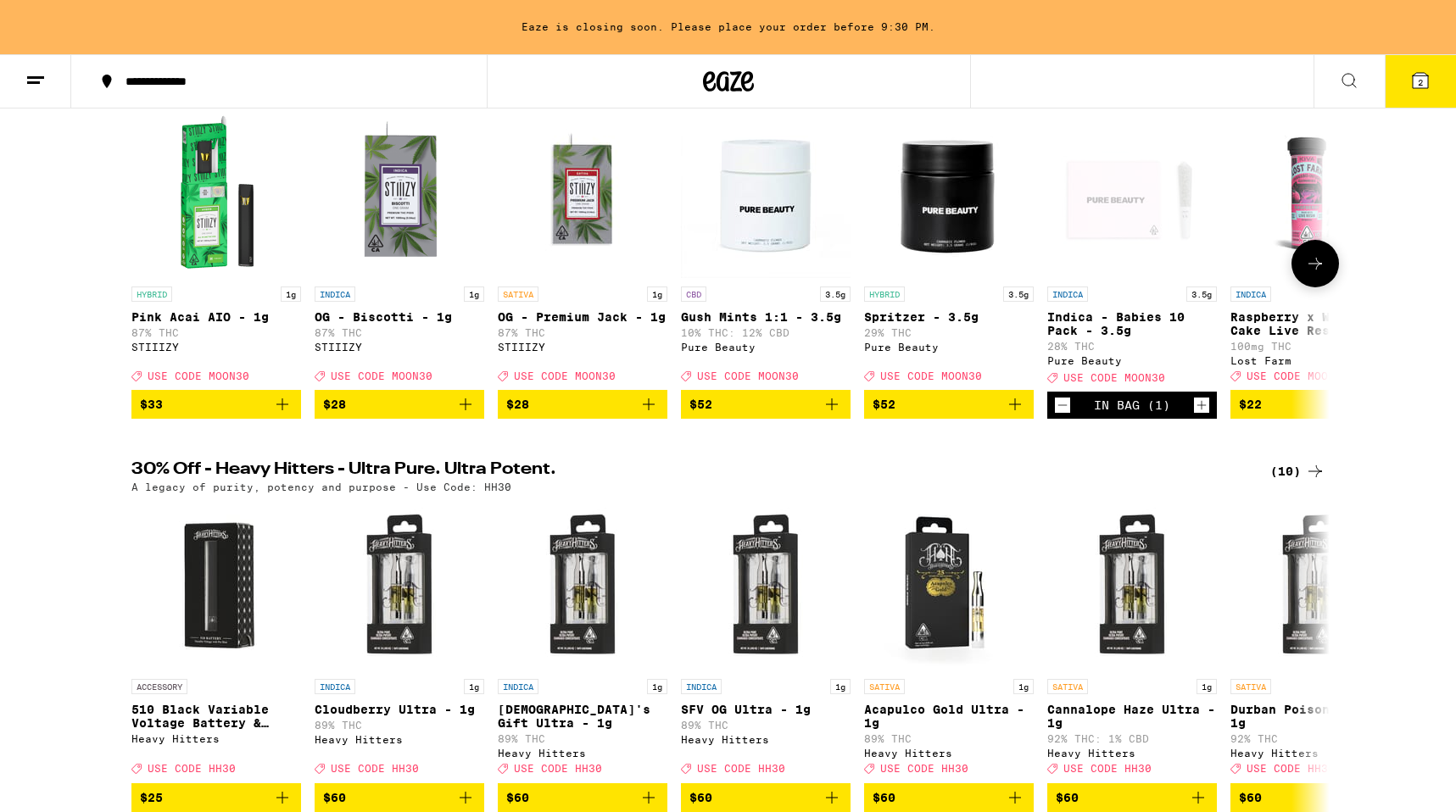
click at [1324, 265] on button at bounding box center [1315, 263] width 47 height 47
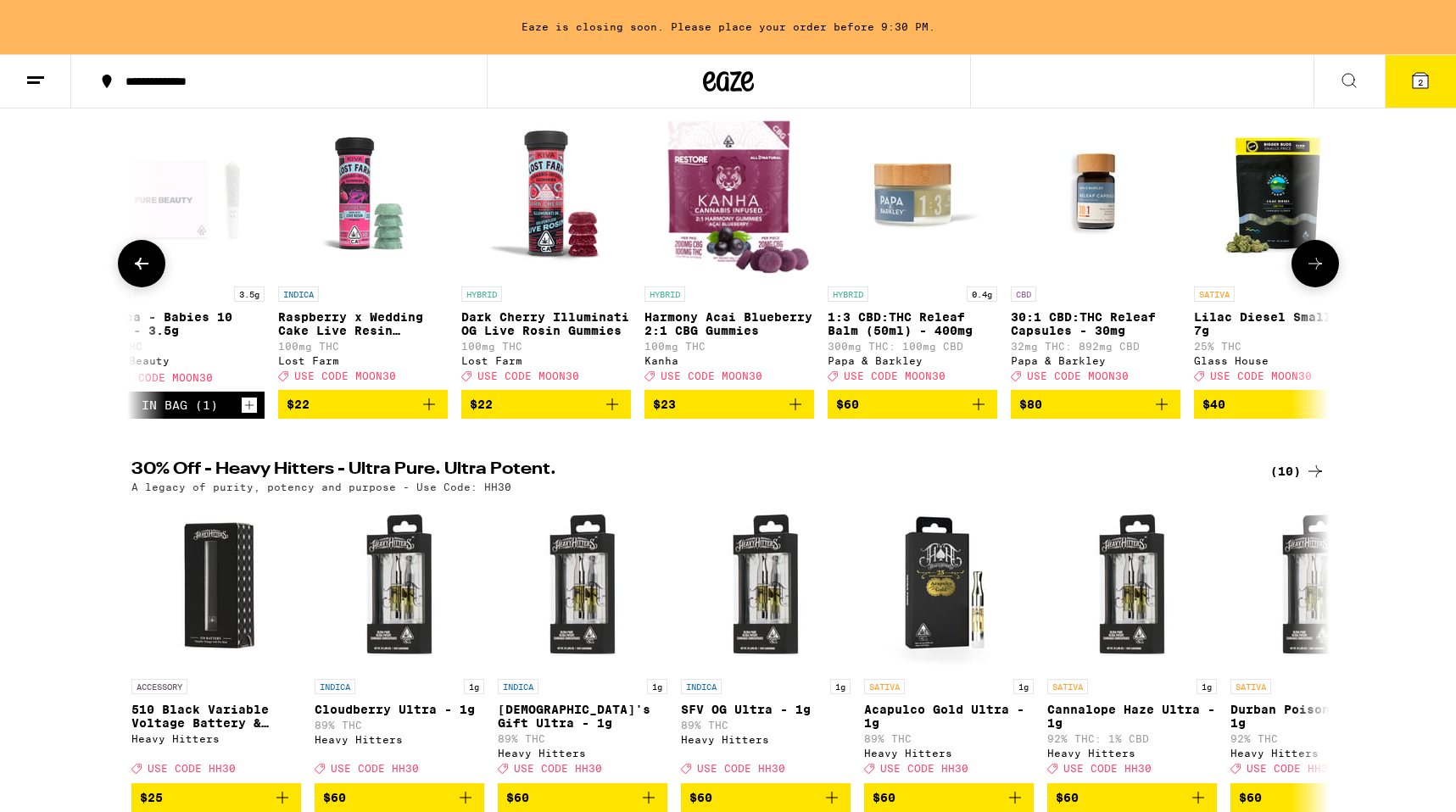
scroll to position [0, 1009]
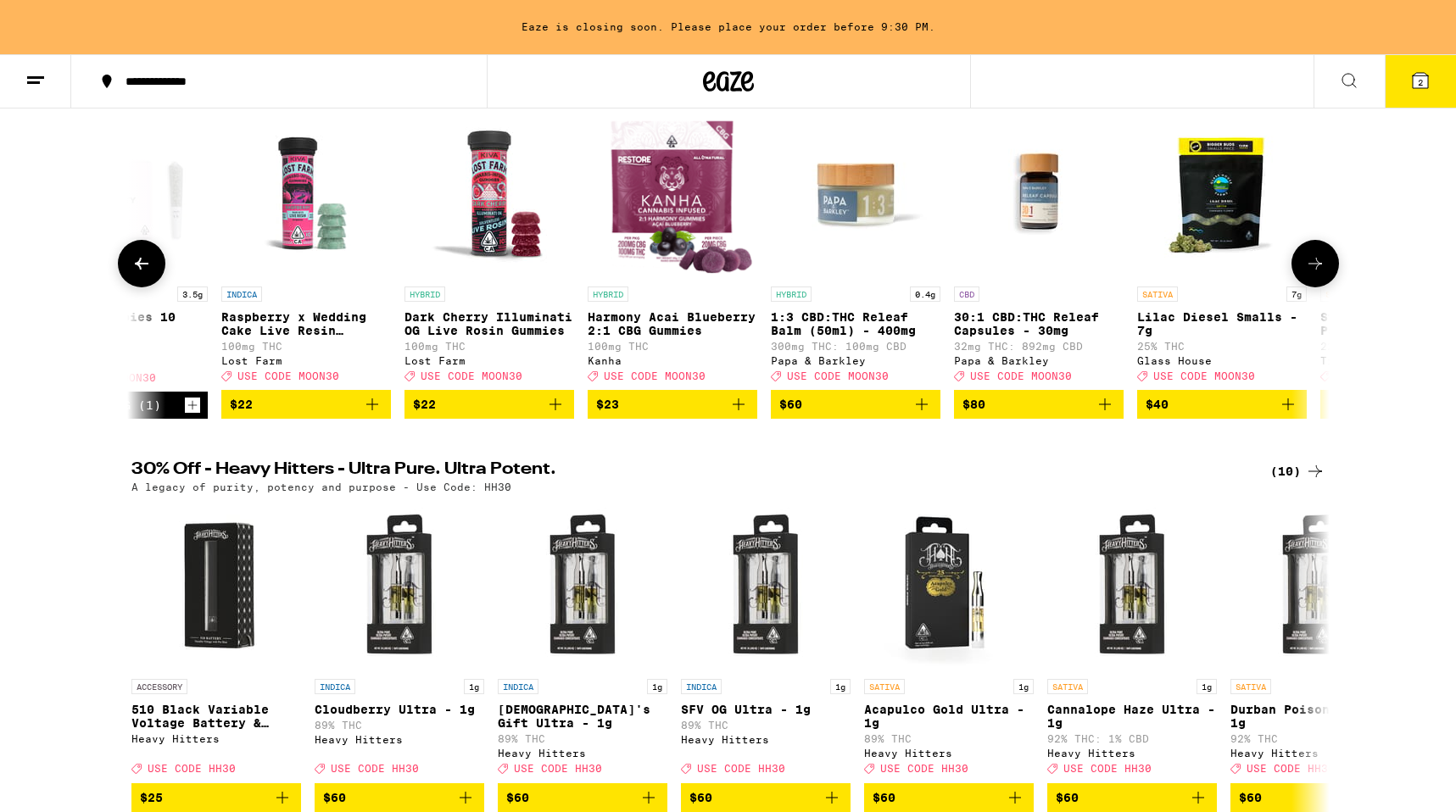
click at [1324, 266] on button at bounding box center [1315, 263] width 47 height 47
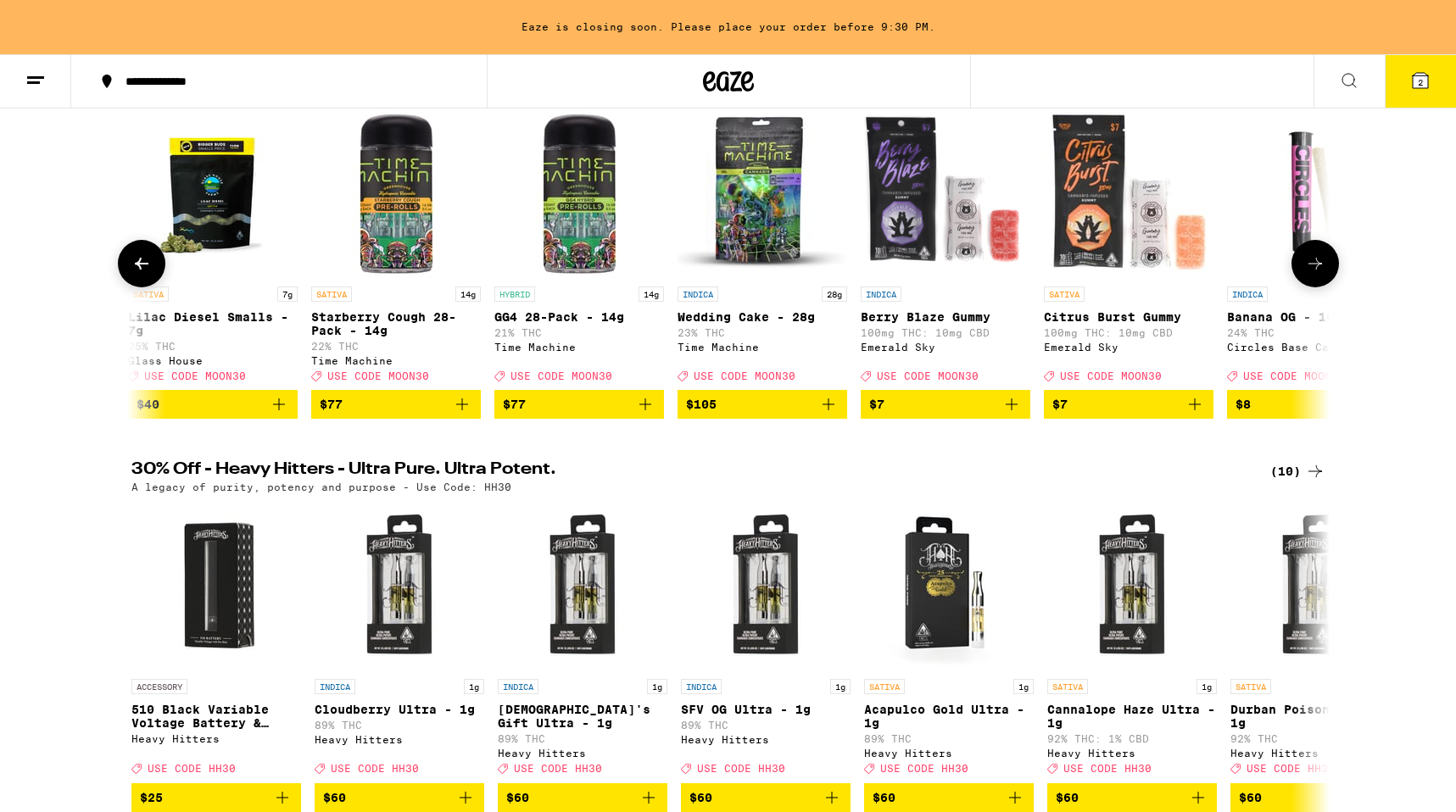
click at [1324, 266] on button at bounding box center [1315, 263] width 47 height 47
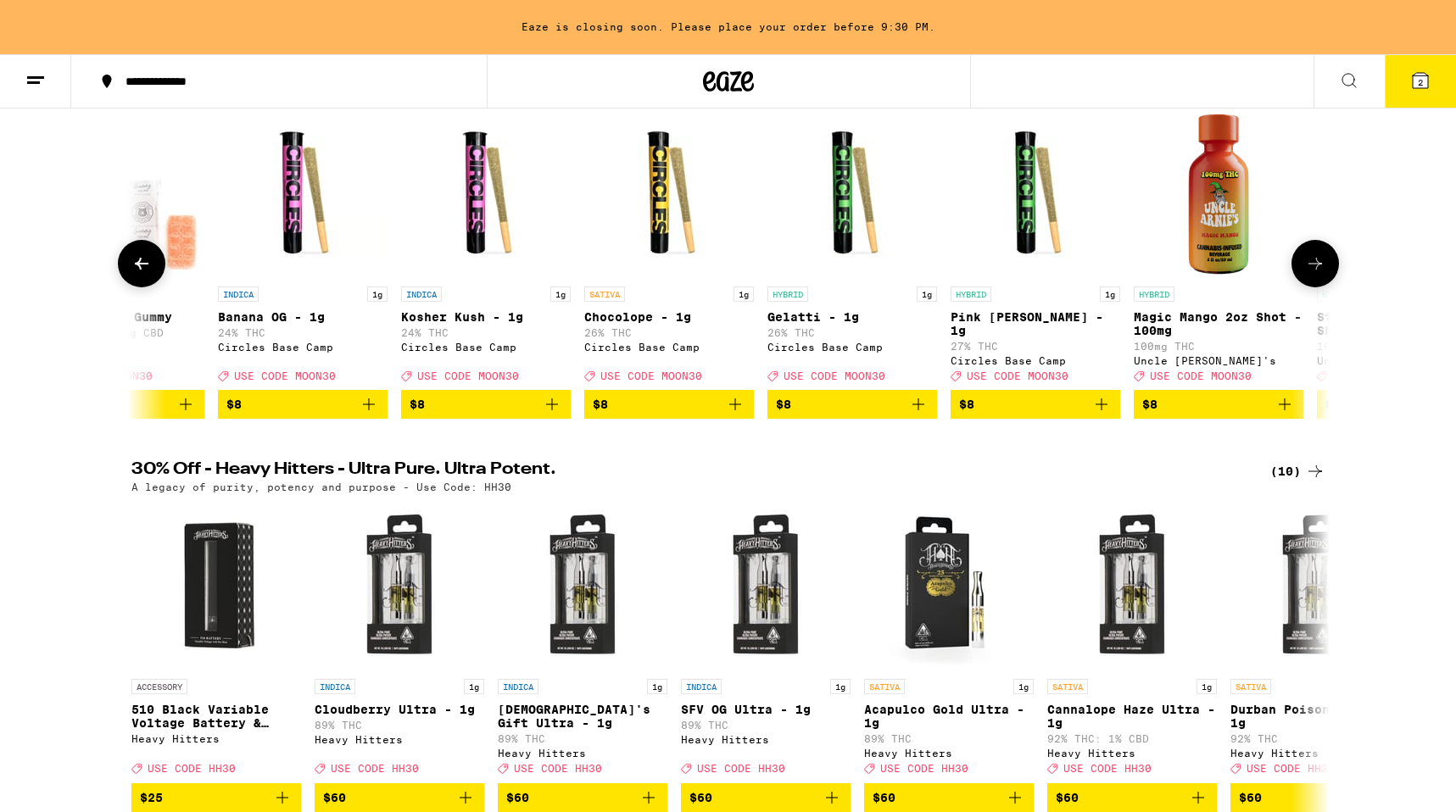
click at [1324, 266] on button at bounding box center [1315, 263] width 47 height 47
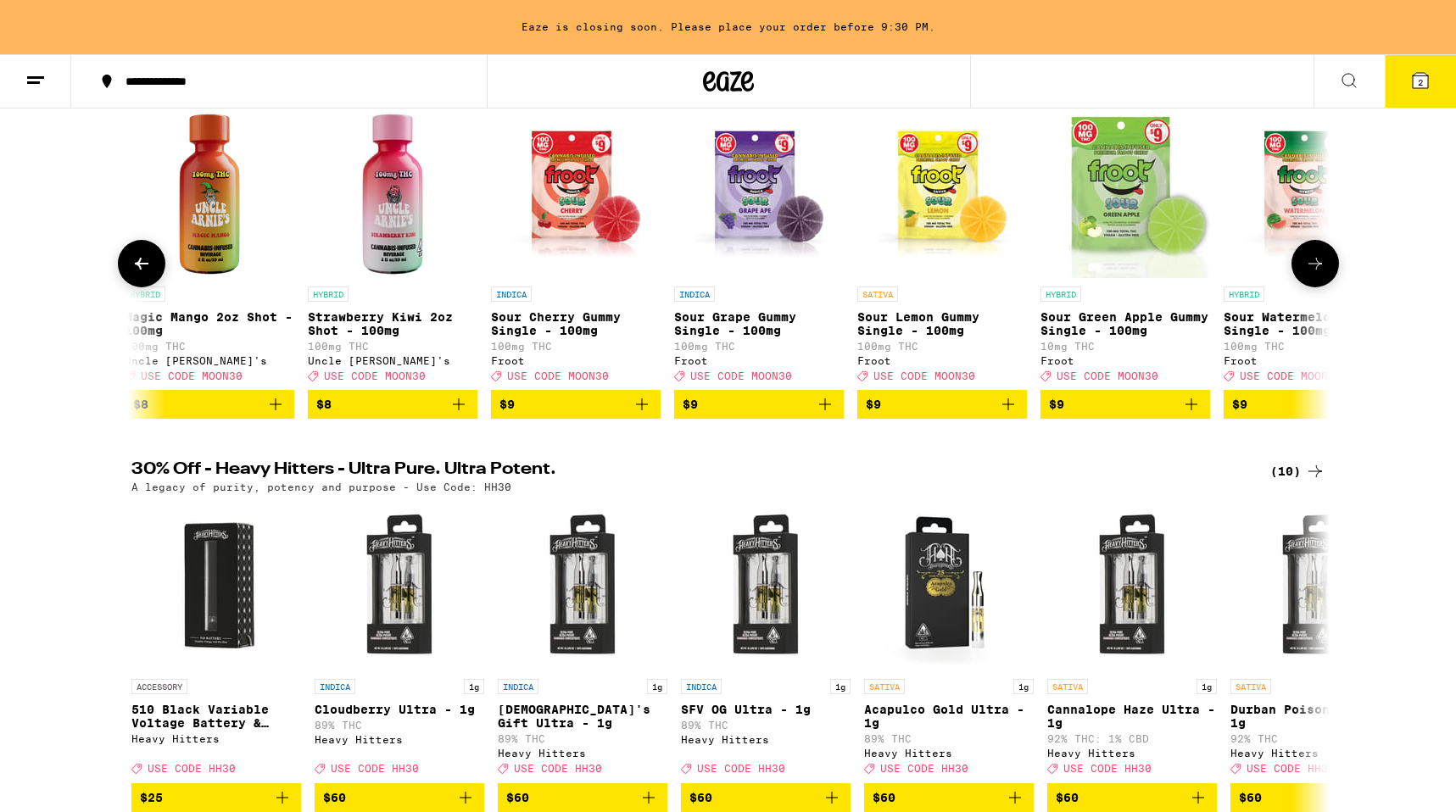
click at [1325, 266] on button at bounding box center [1315, 263] width 47 height 47
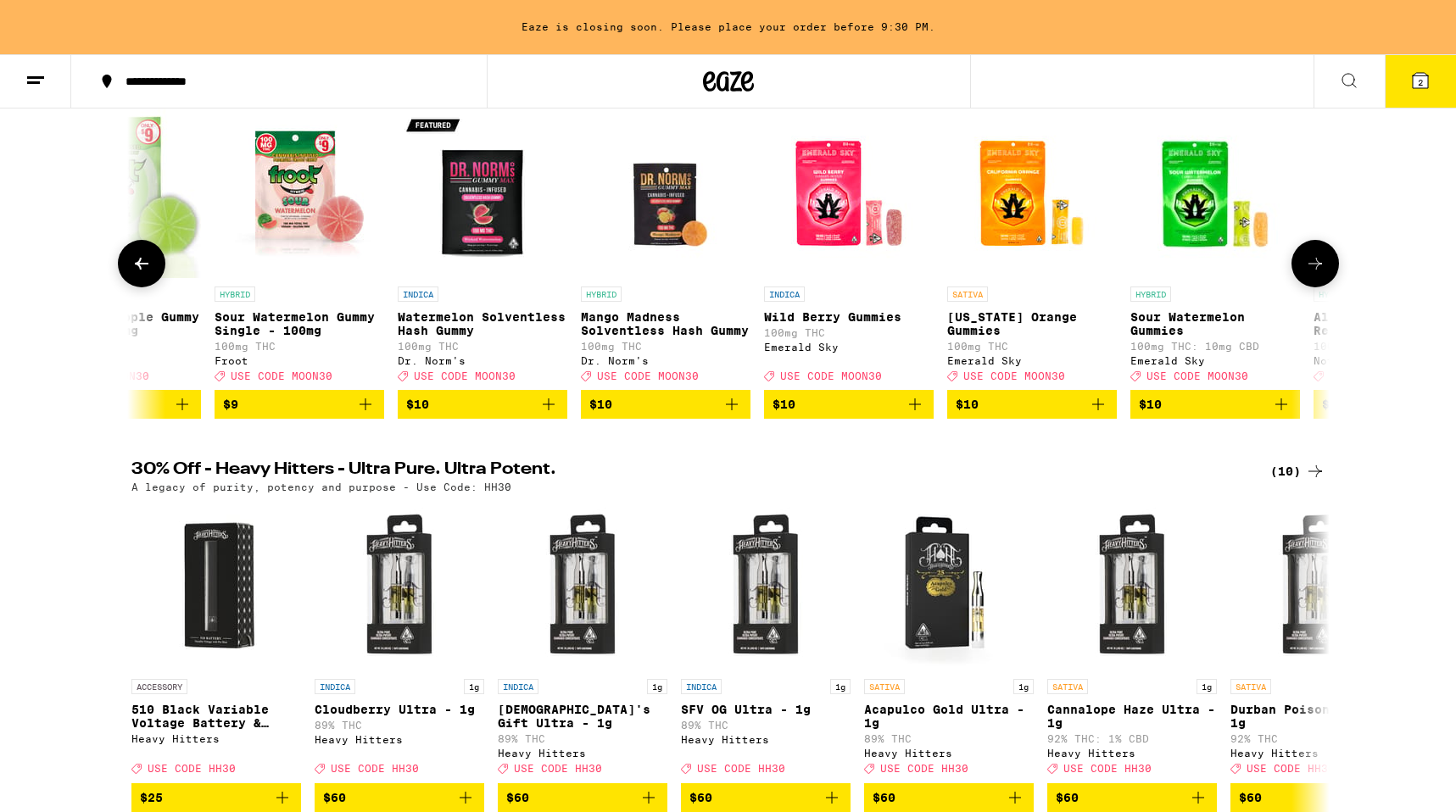
click at [1325, 266] on button at bounding box center [1315, 263] width 47 height 47
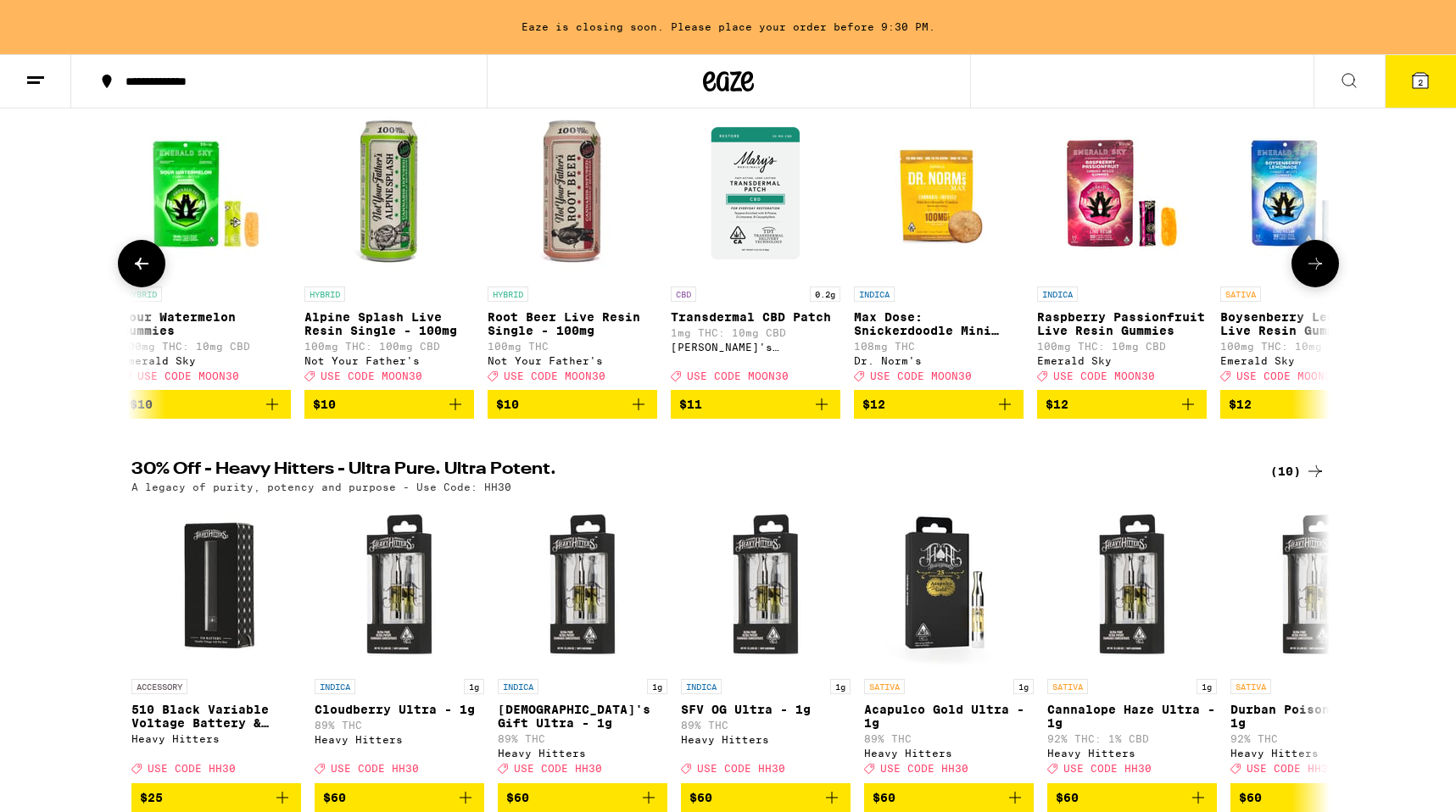
click at [1325, 266] on button at bounding box center [1315, 263] width 47 height 47
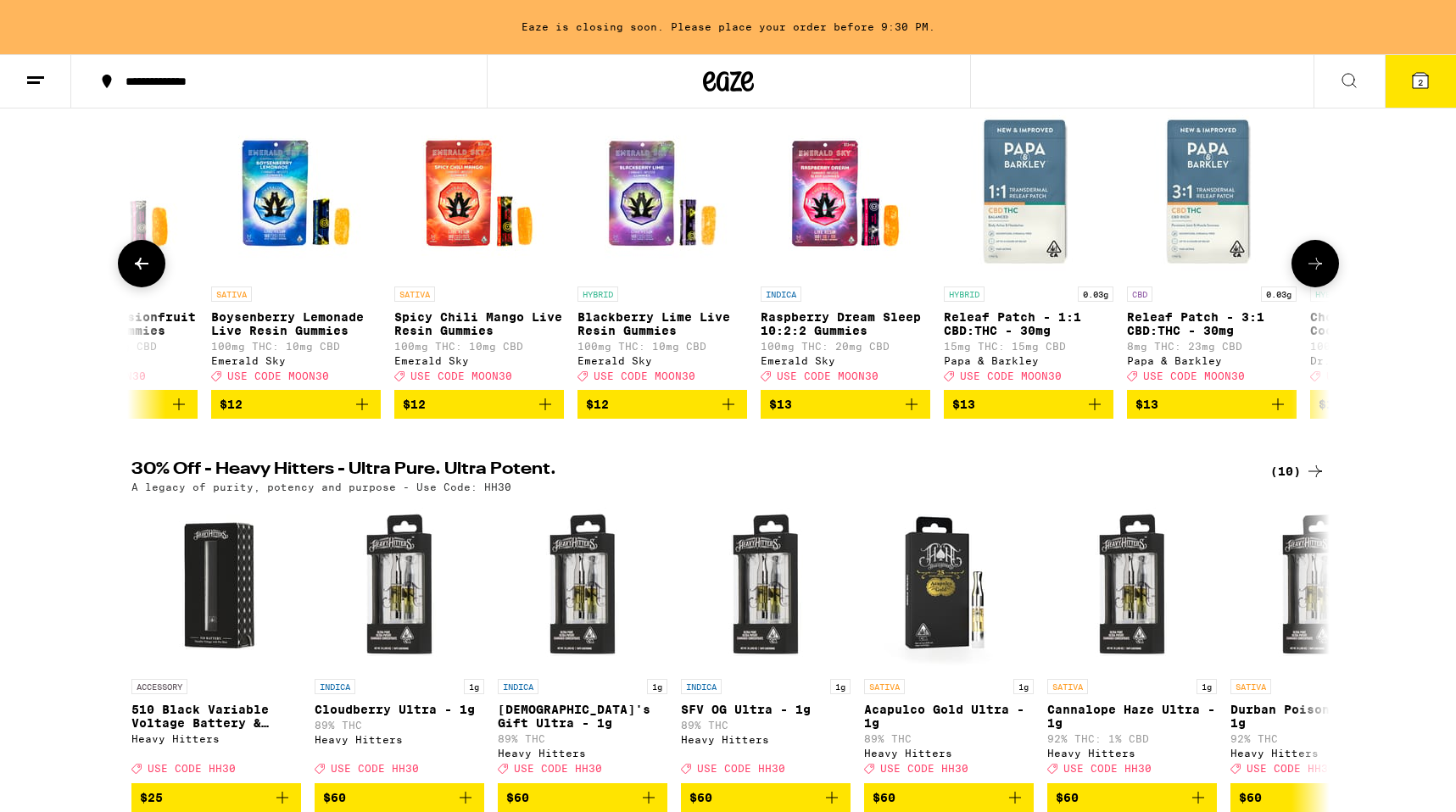
click at [1325, 266] on button at bounding box center [1315, 263] width 47 height 47
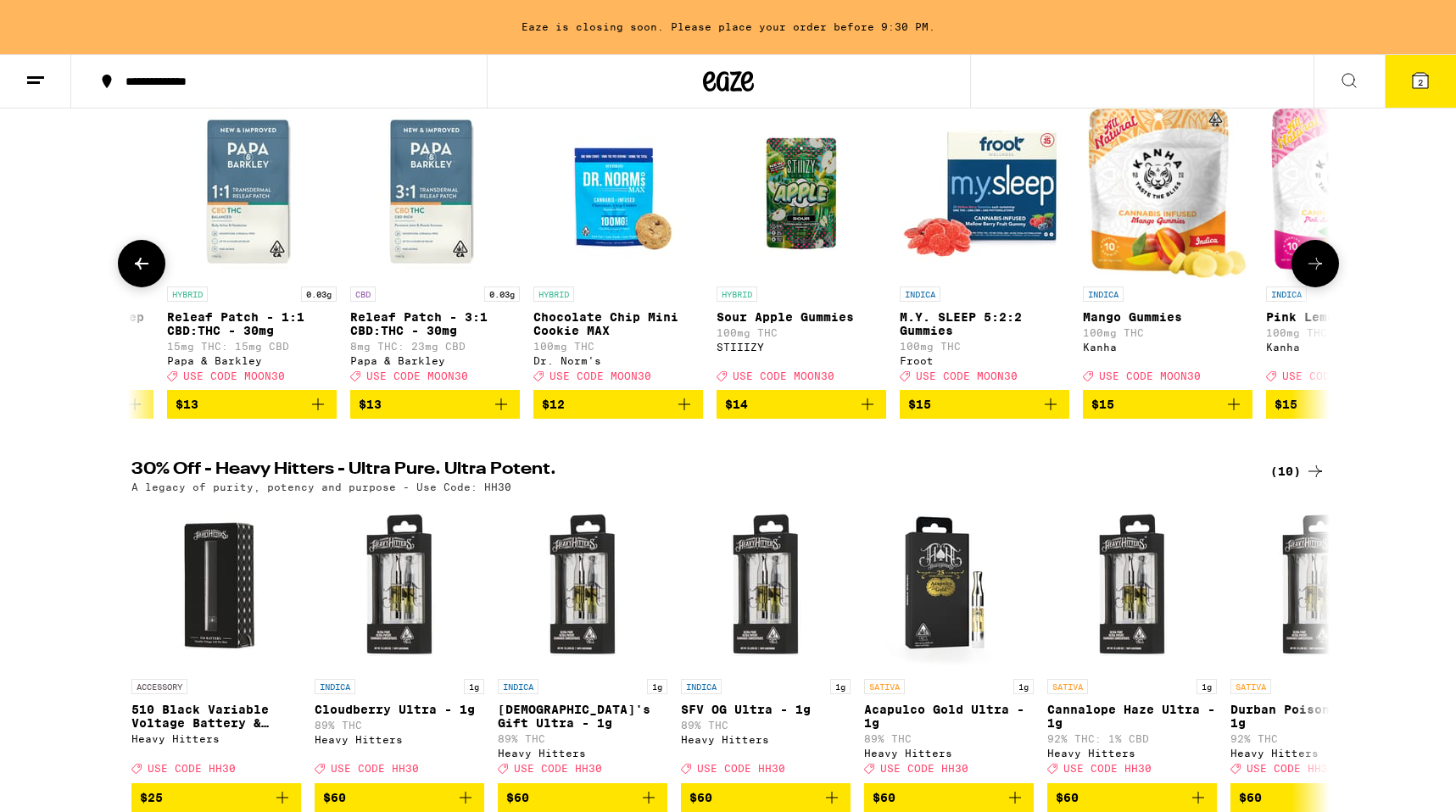
scroll to position [0, 8073]
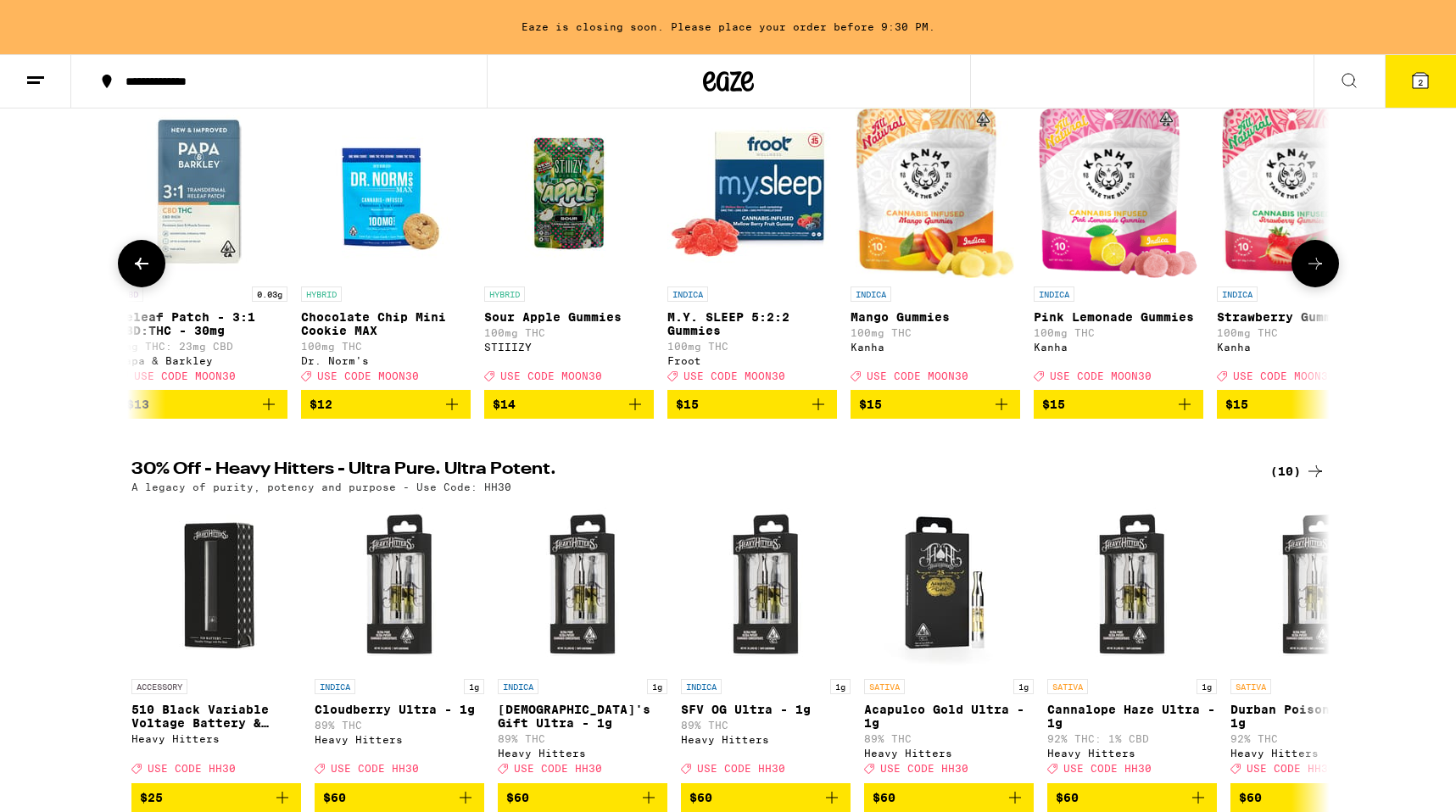
click at [1325, 266] on button at bounding box center [1315, 263] width 47 height 47
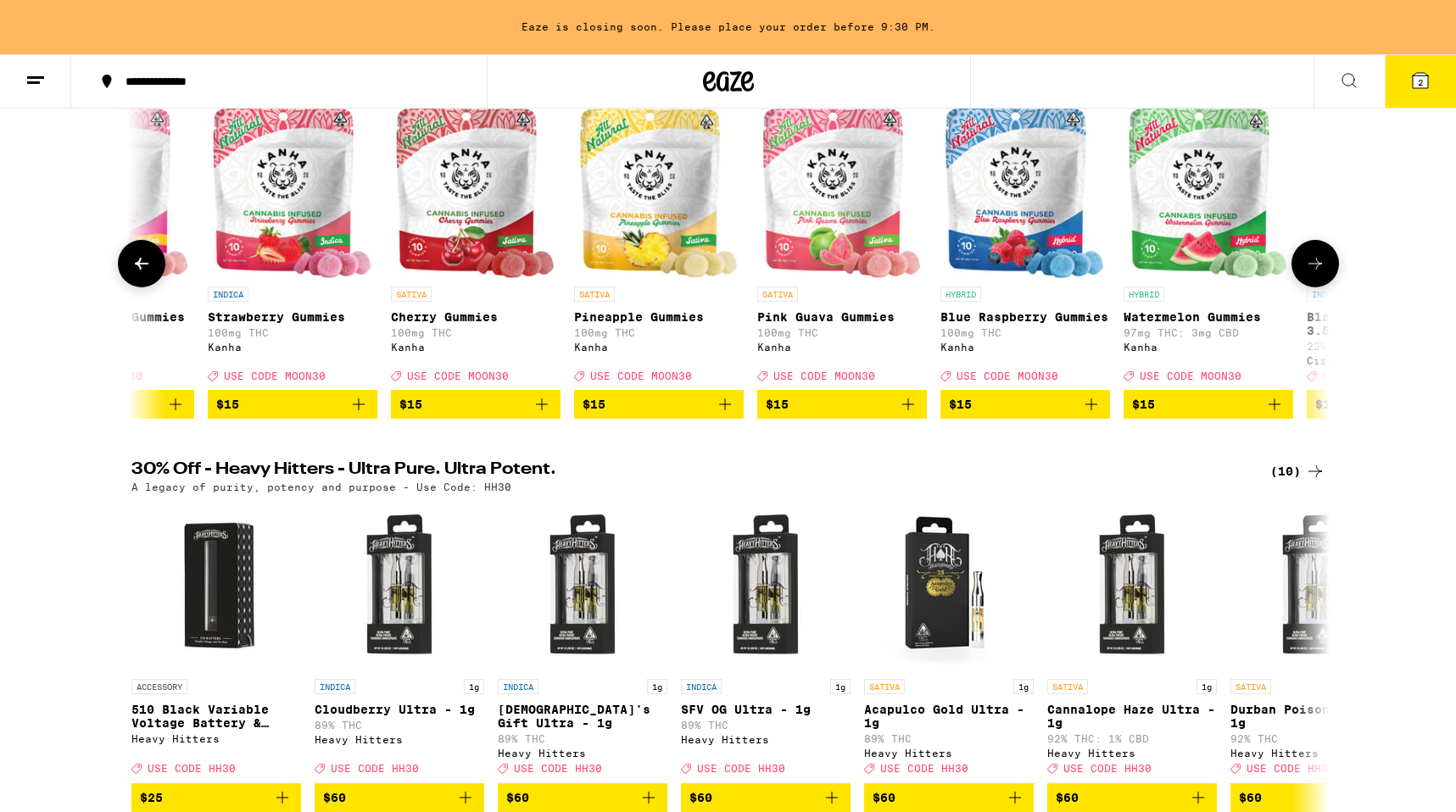
click at [1325, 266] on button at bounding box center [1315, 263] width 47 height 47
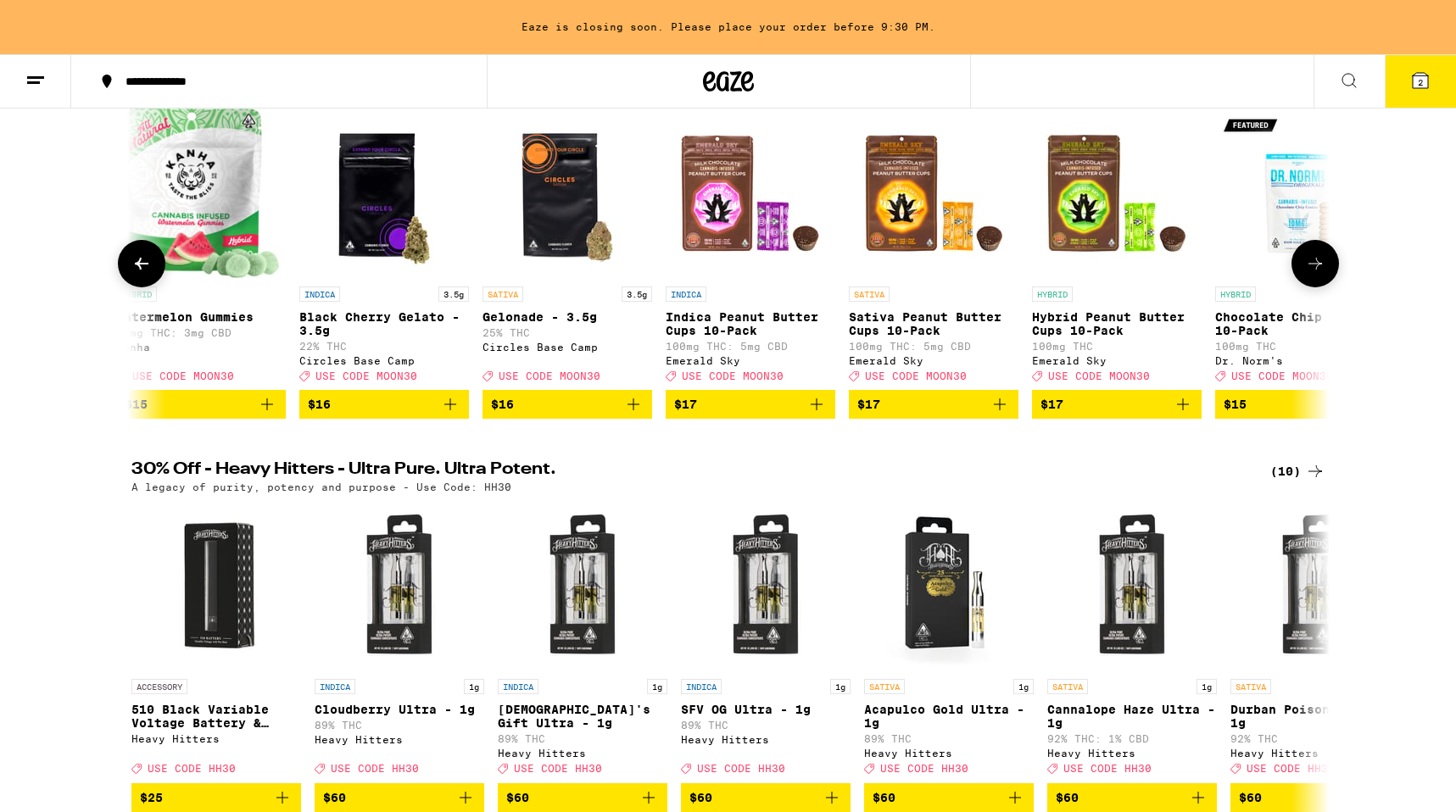
scroll to position [0, 10091]
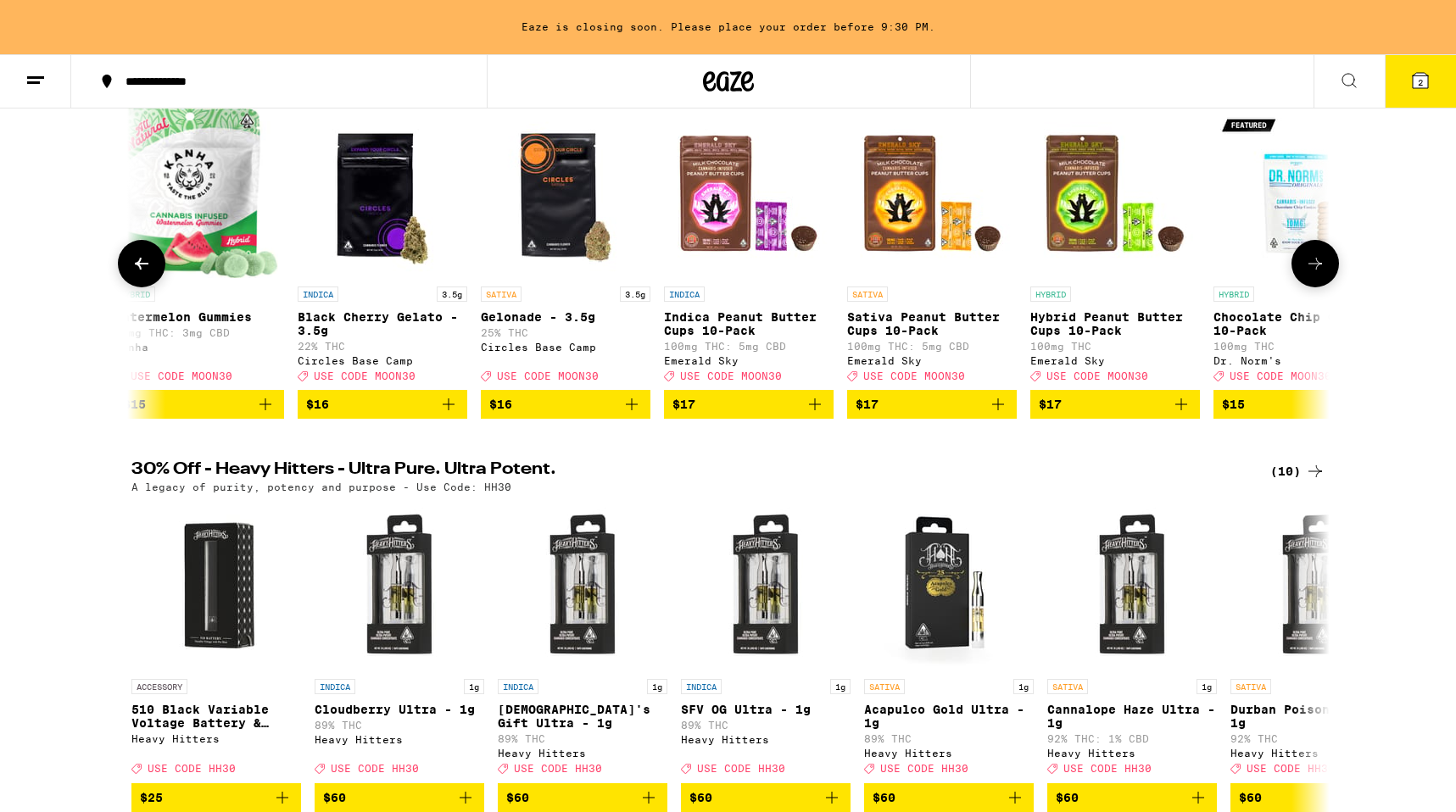
click at [1325, 266] on button at bounding box center [1315, 263] width 47 height 47
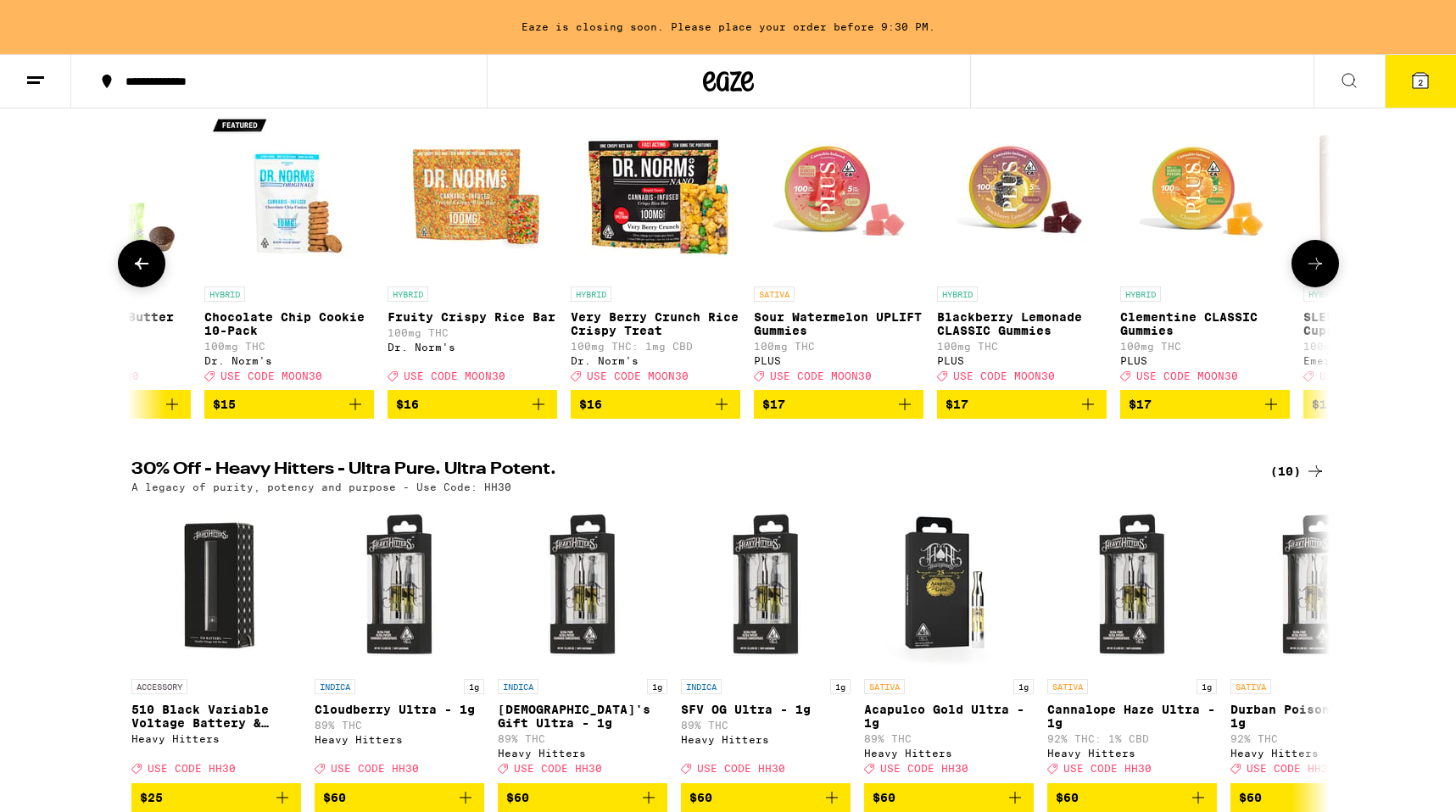
click at [1325, 266] on button at bounding box center [1315, 263] width 47 height 47
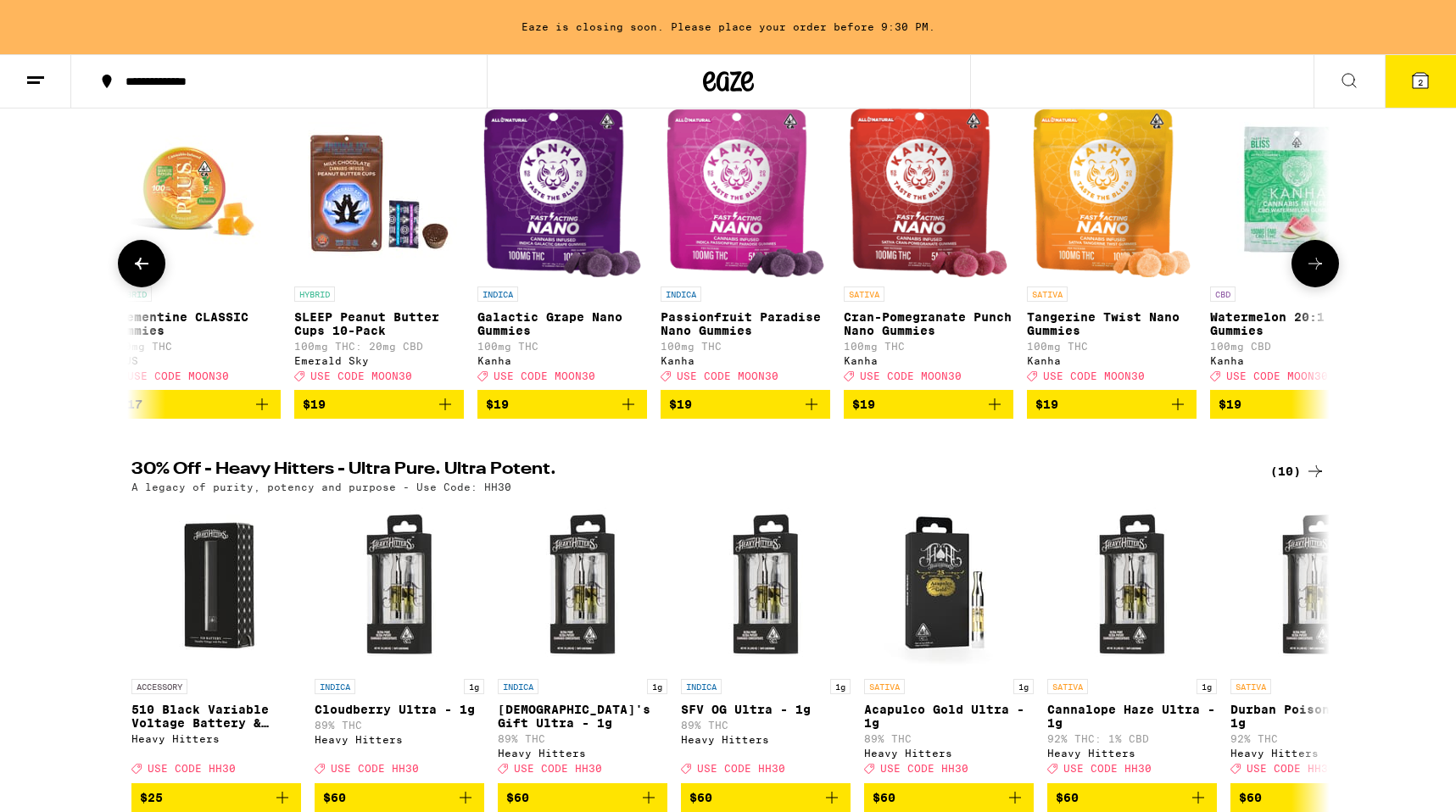
click at [1325, 266] on button at bounding box center [1315, 263] width 47 height 47
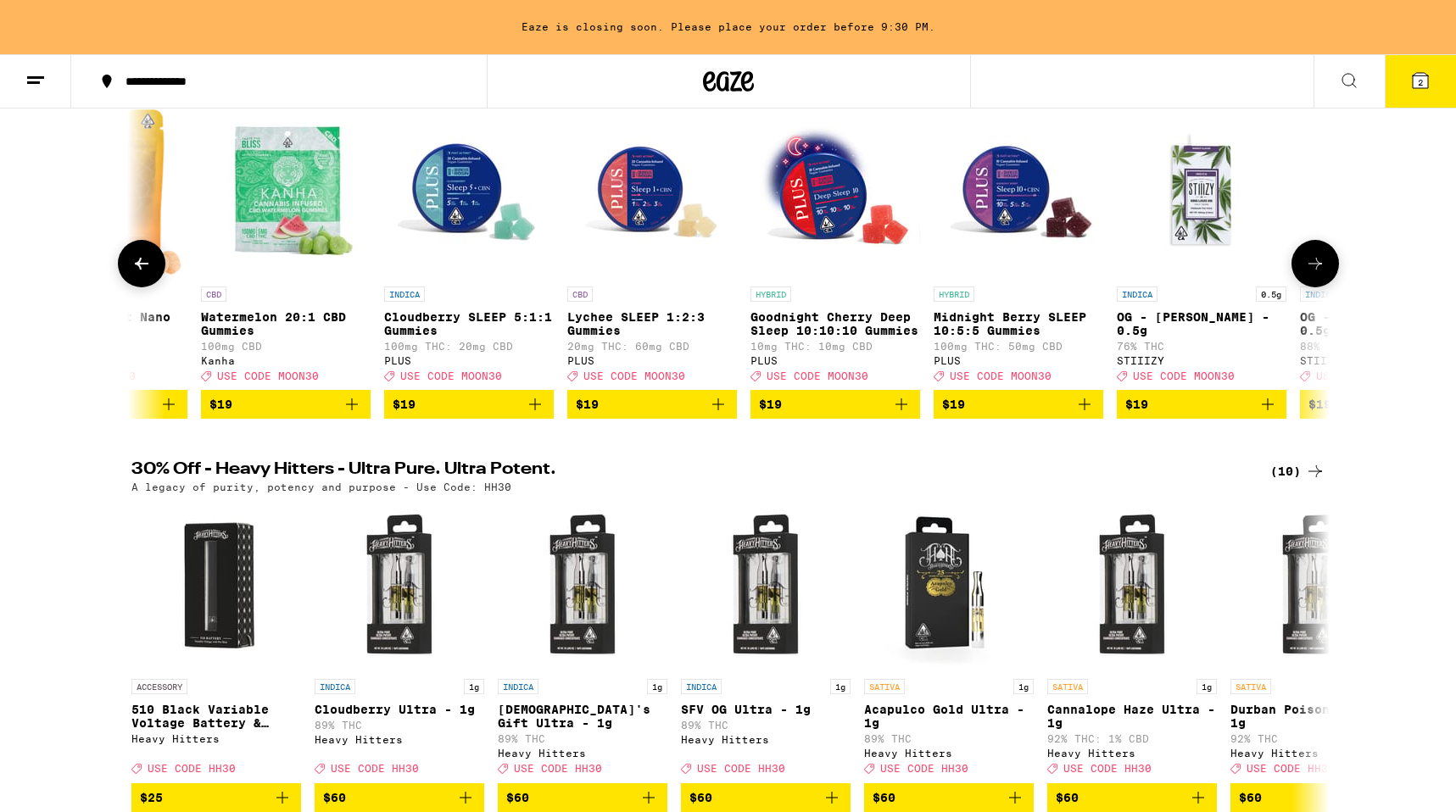
click at [1325, 266] on button at bounding box center [1315, 263] width 47 height 47
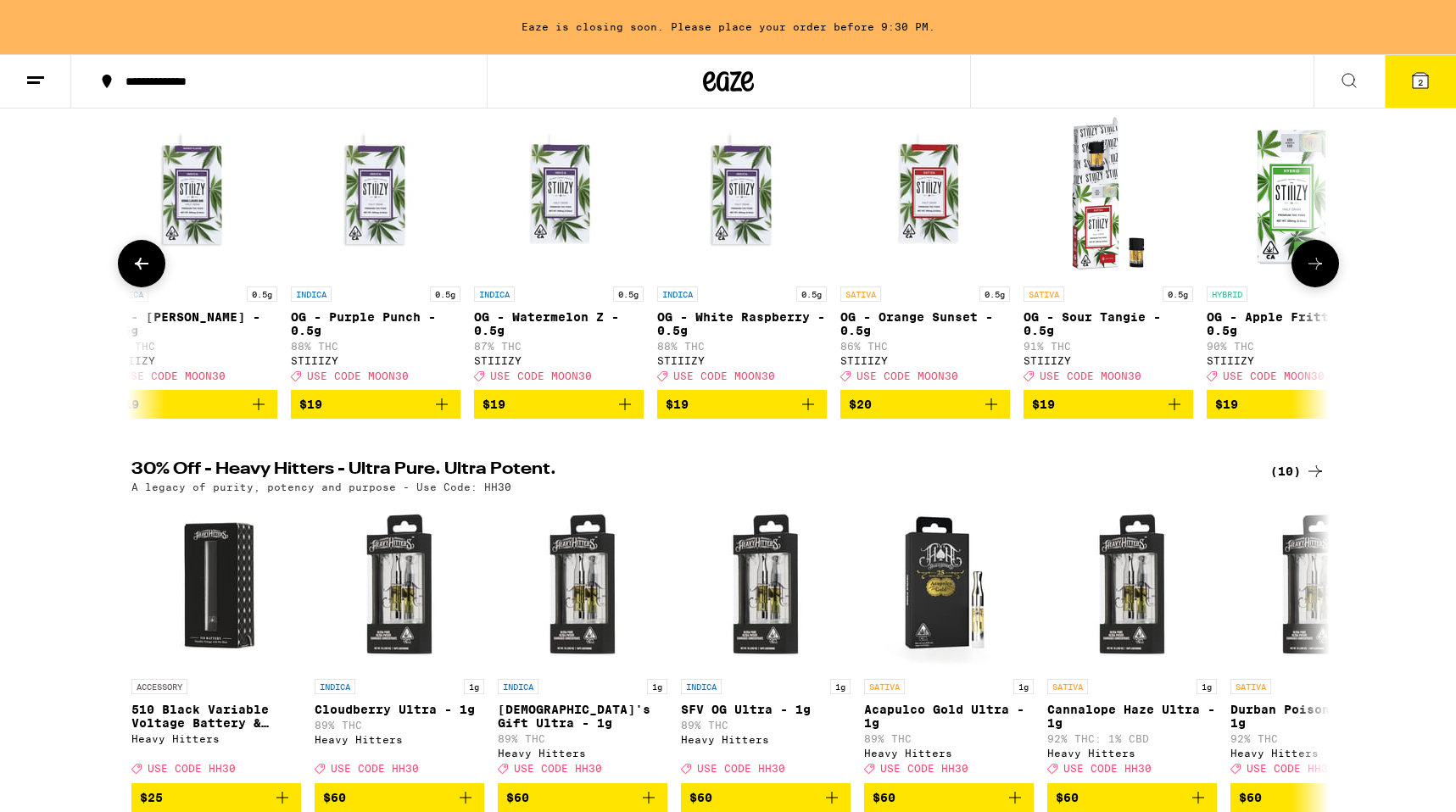
click at [1325, 266] on button at bounding box center [1315, 263] width 47 height 47
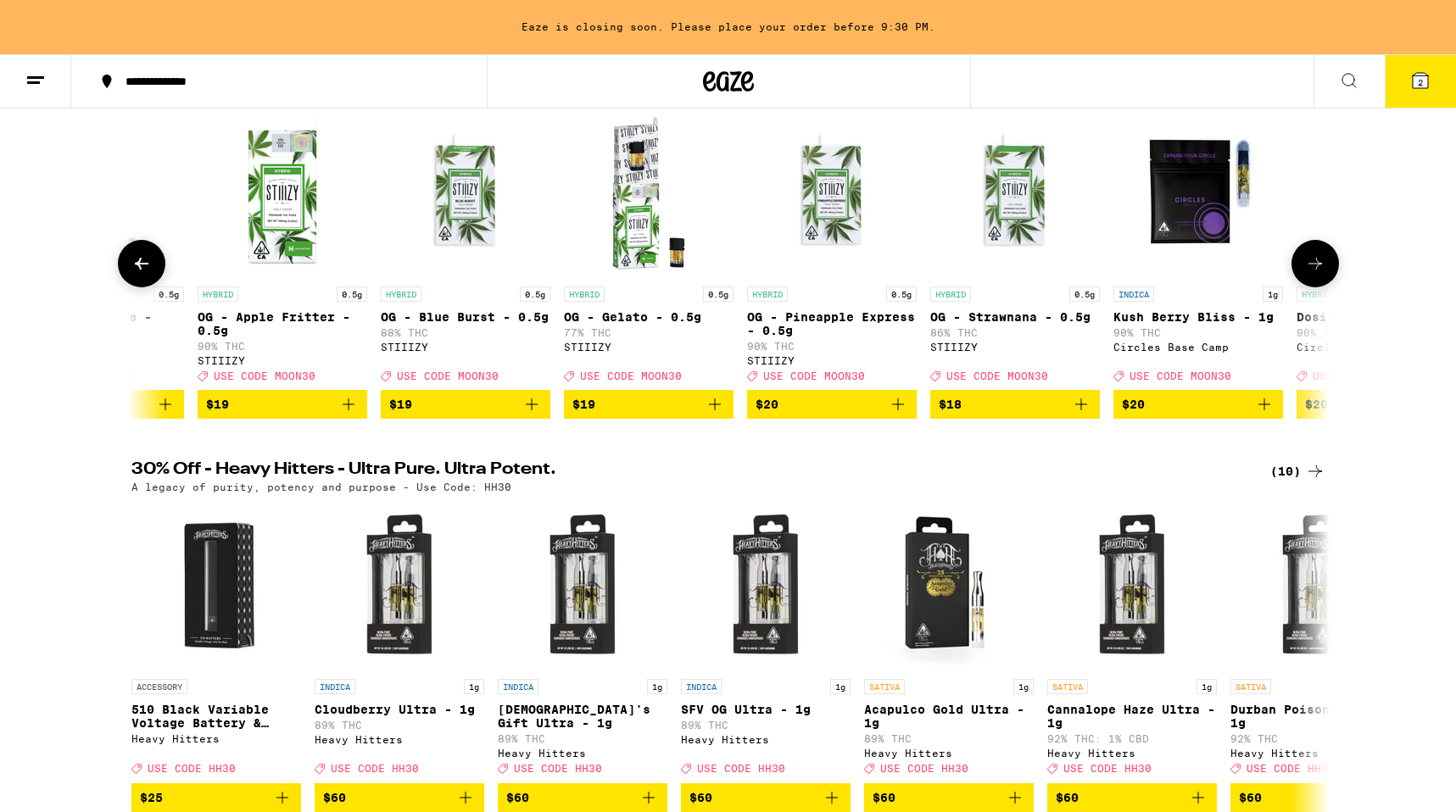
click at [1325, 266] on button at bounding box center [1315, 263] width 47 height 47
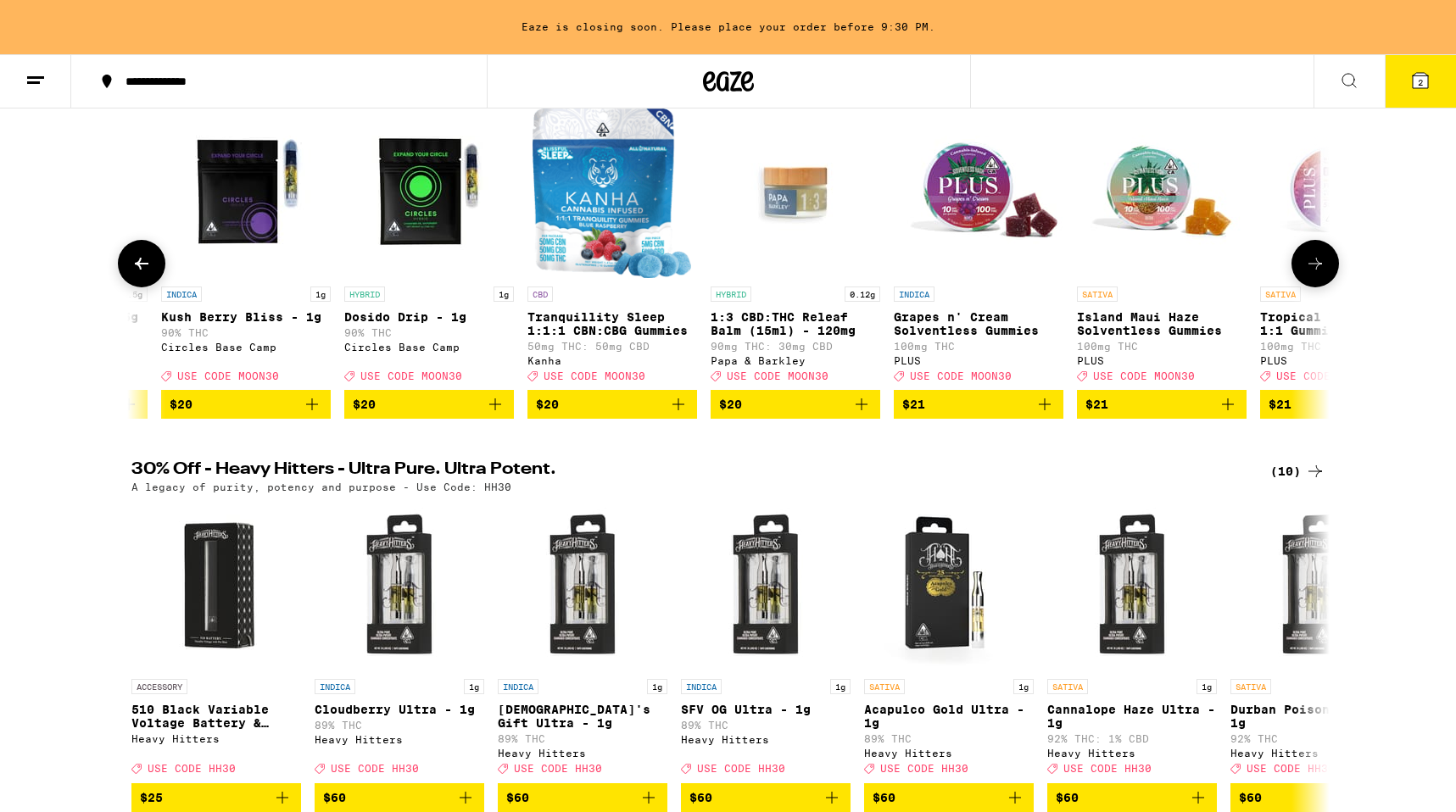
scroll to position [0, 16145]
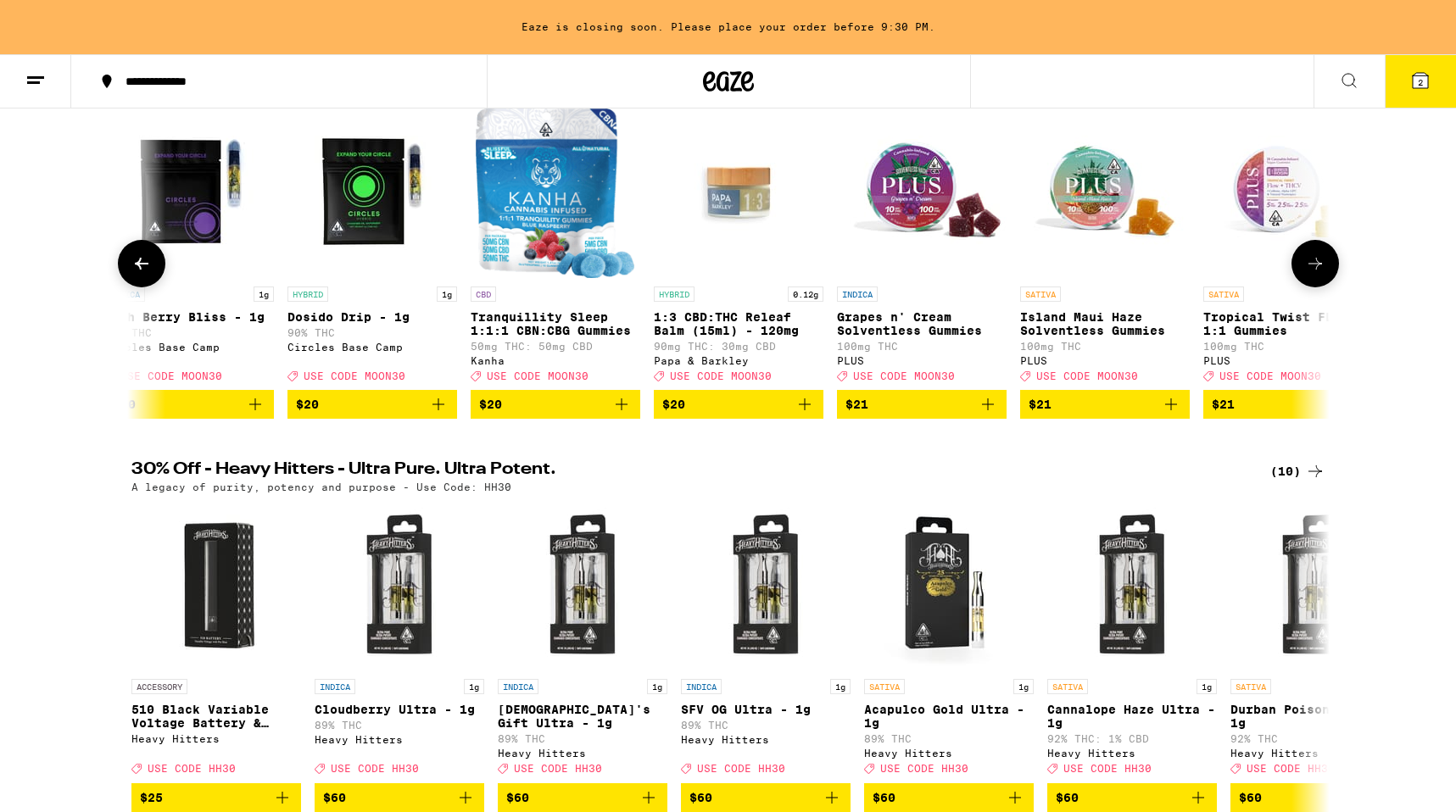
click at [1325, 266] on button at bounding box center [1315, 263] width 47 height 47
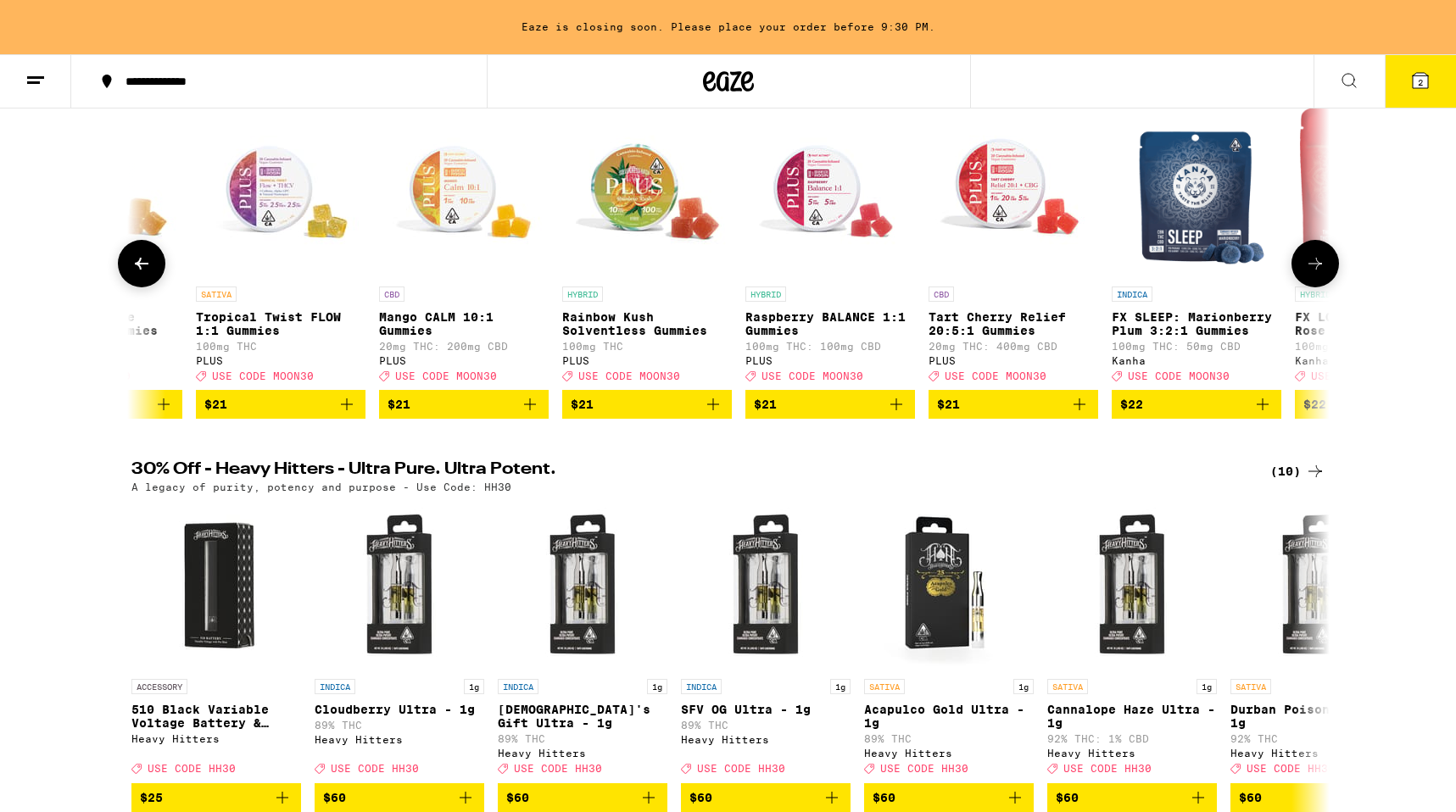
scroll to position [0, 17154]
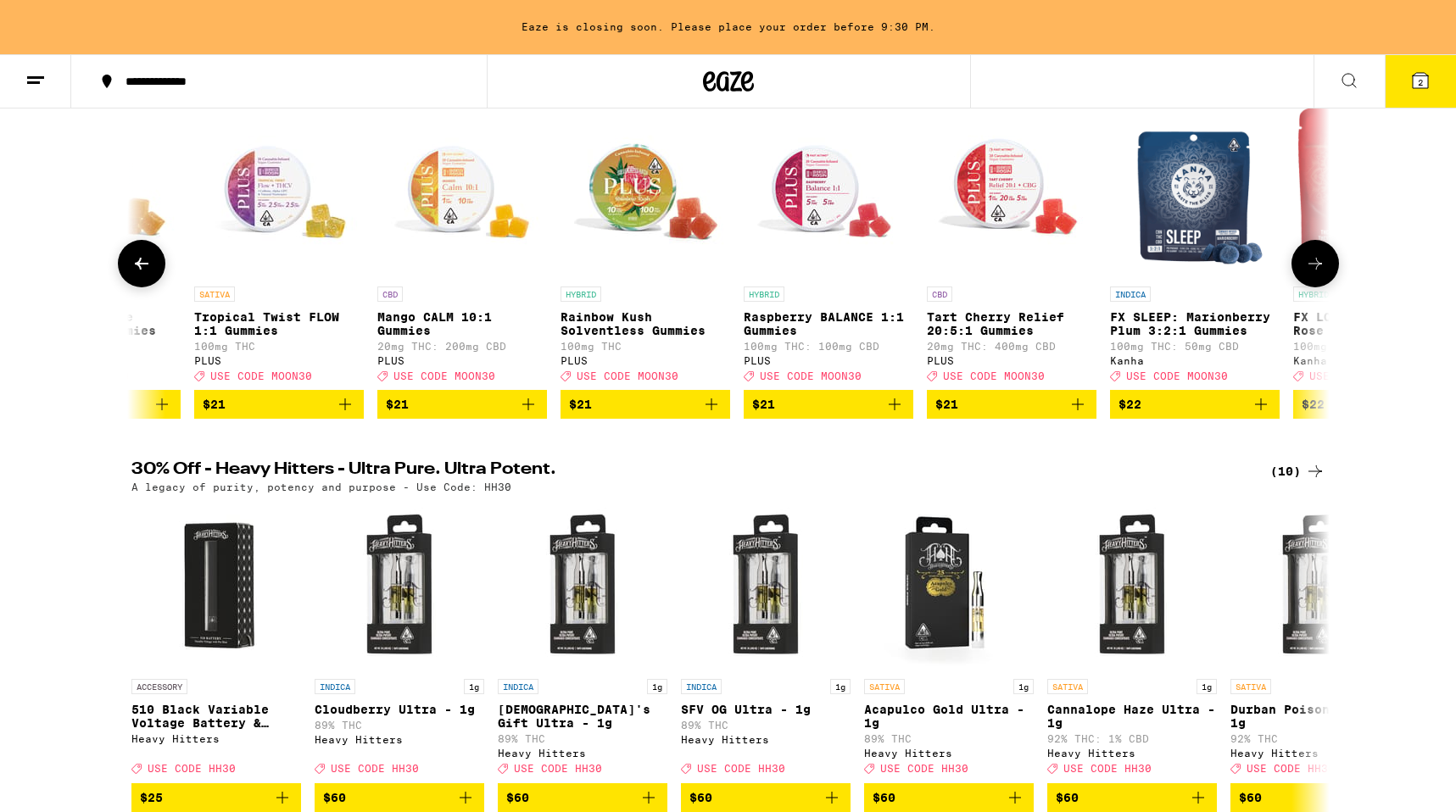
click at [900, 412] on icon "Add to bag" at bounding box center [895, 404] width 20 height 20
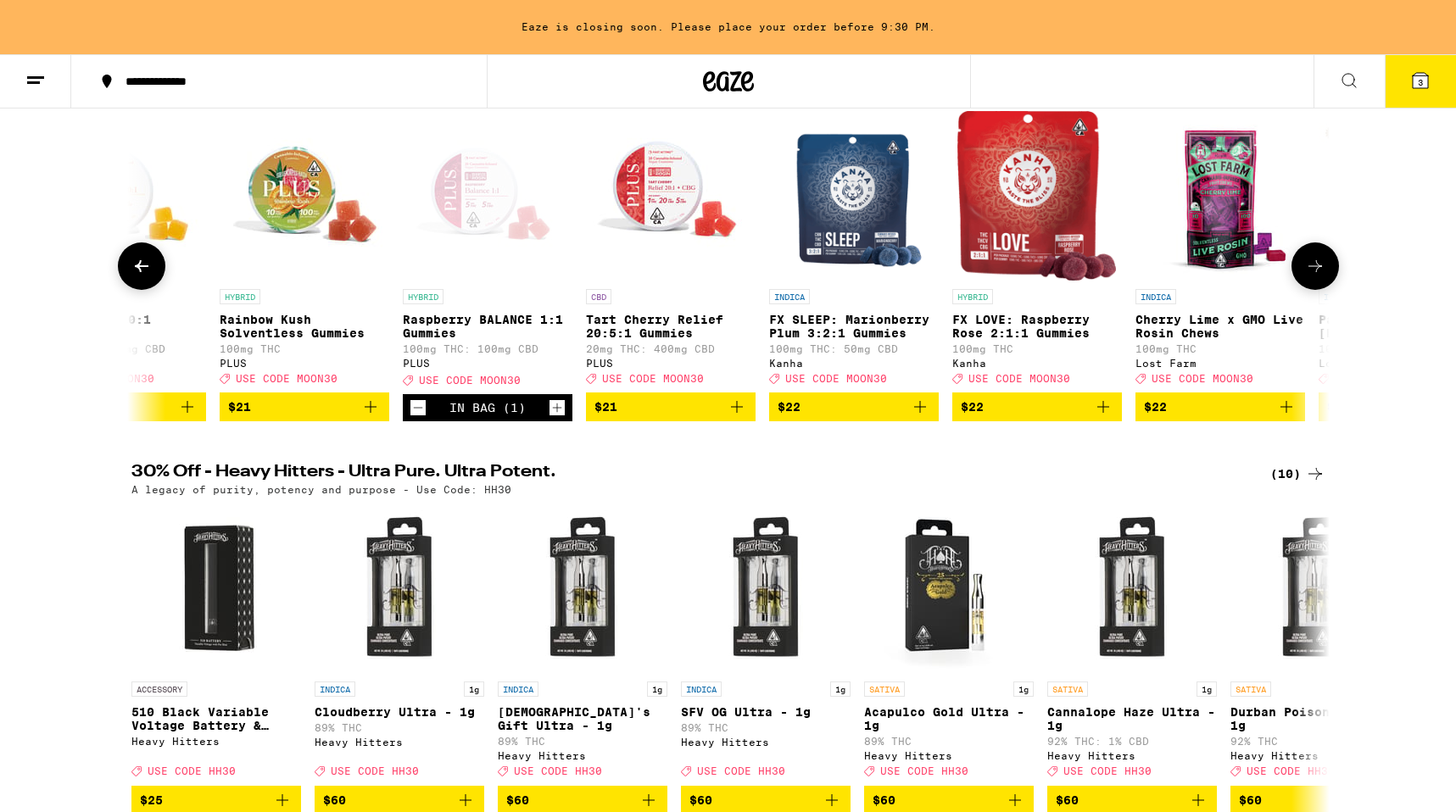
scroll to position [0, 17496]
click at [920, 413] on icon "Add to bag" at bounding box center [919, 407] width 20 height 20
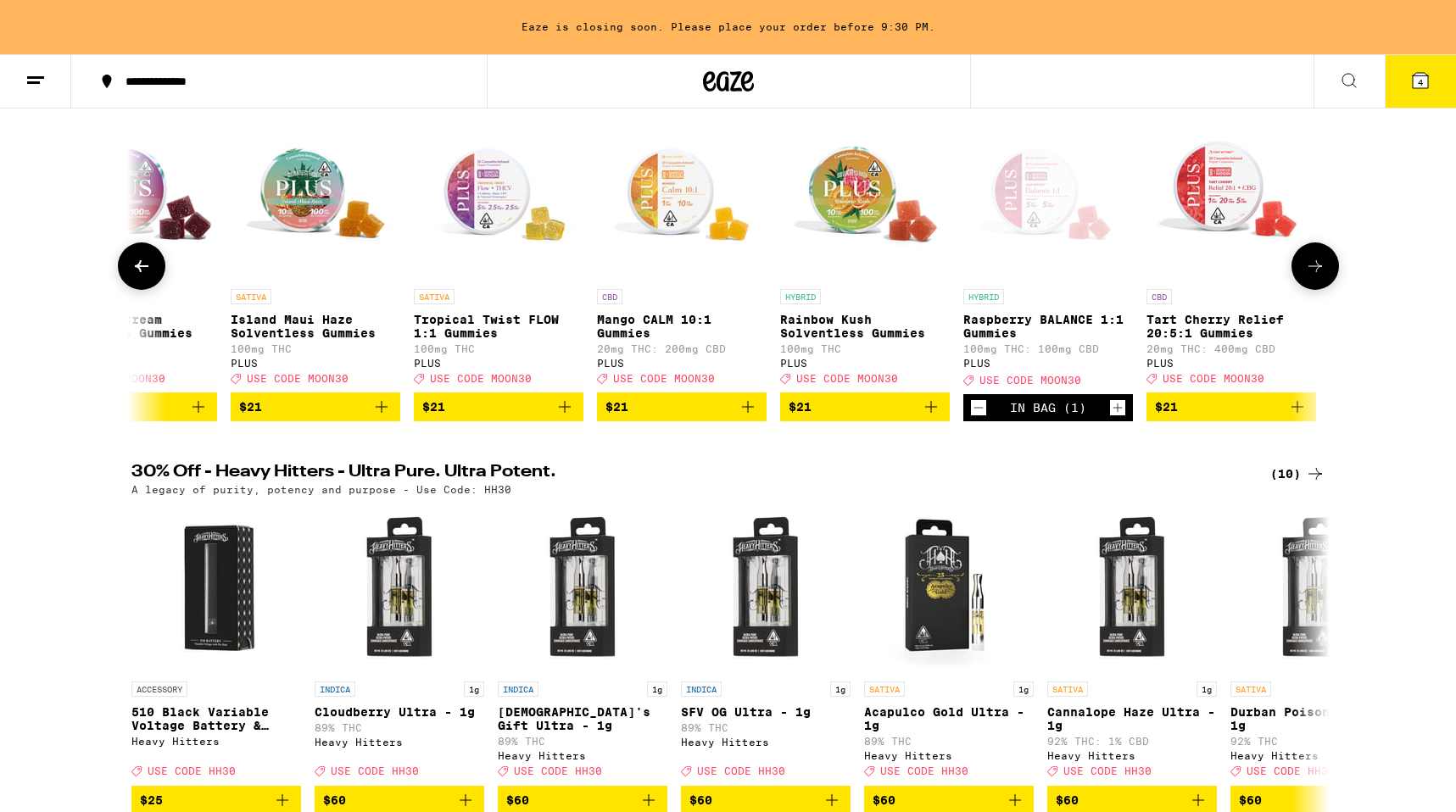
scroll to position [0, 16936]
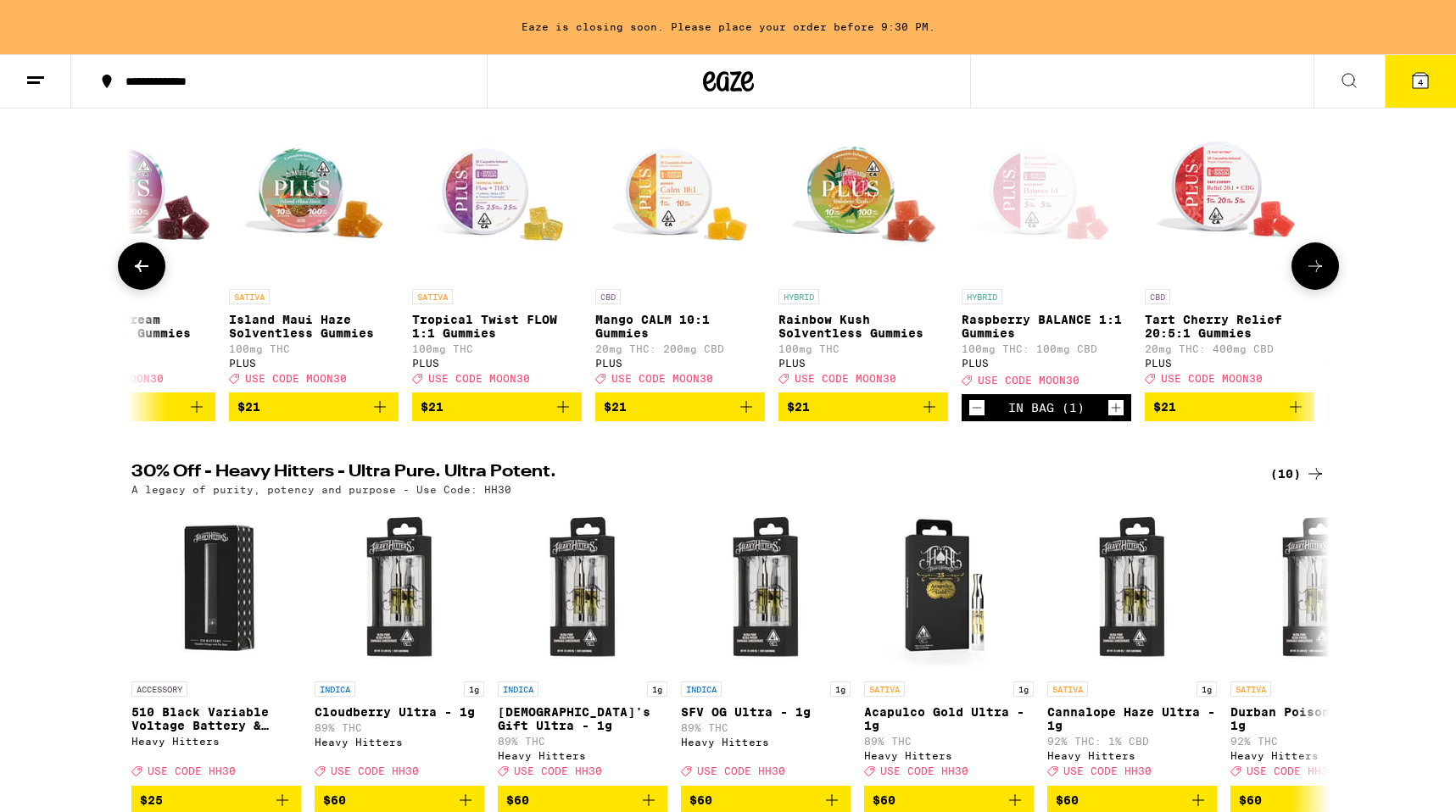
click at [751, 415] on icon "Add to bag" at bounding box center [746, 407] width 20 height 20
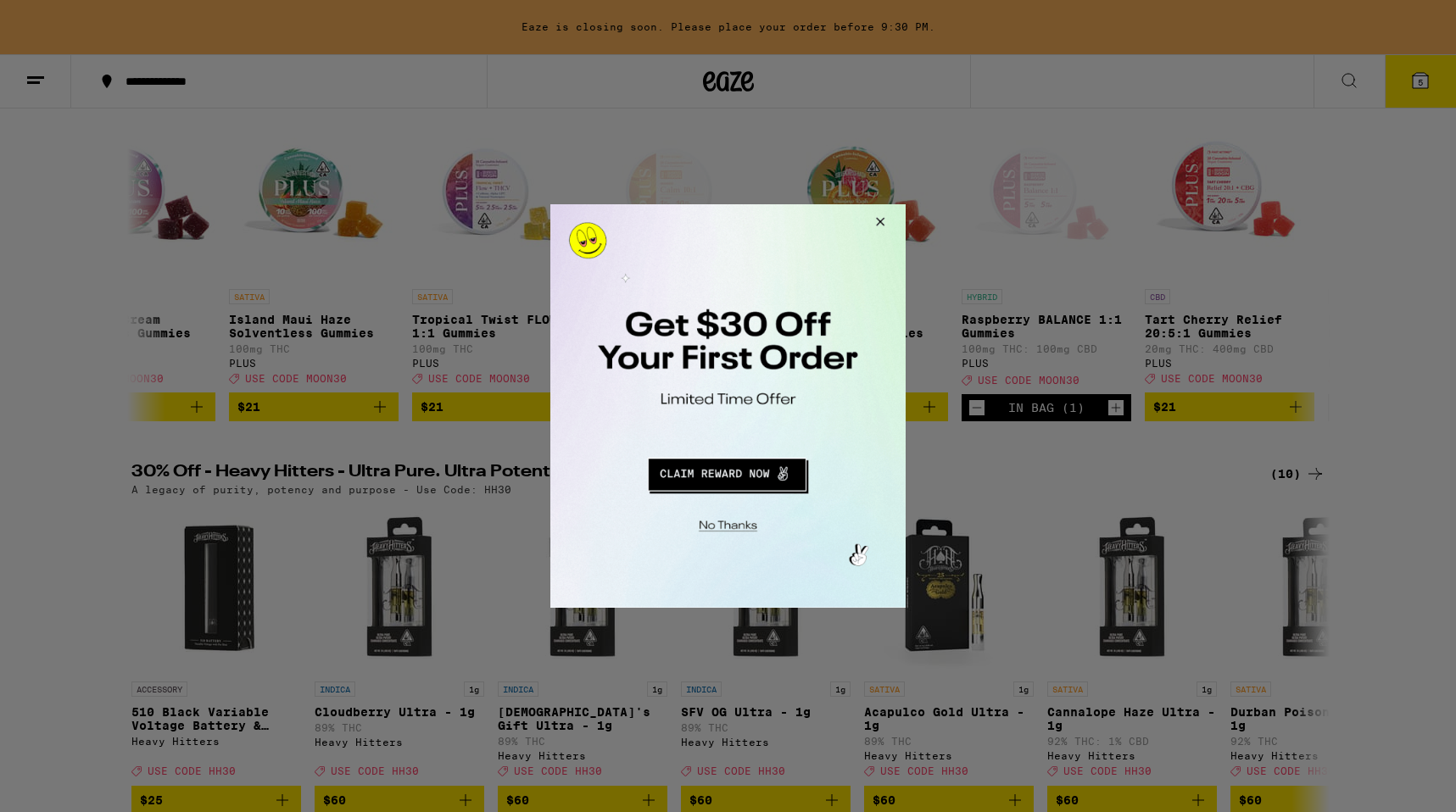
click at [733, 478] on button "Redirect to URL" at bounding box center [727, 472] width 295 height 41
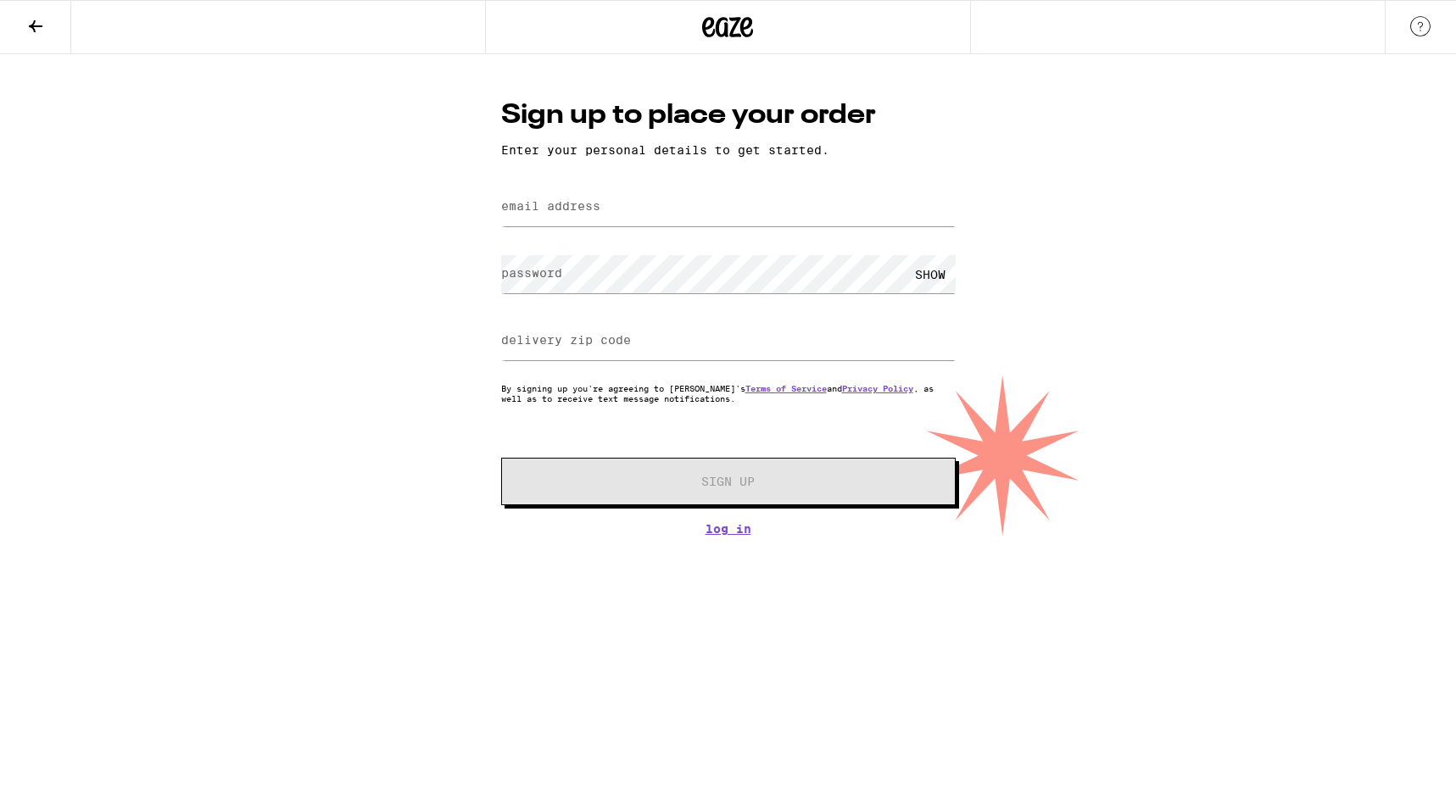
click at [579, 200] on label "email address" at bounding box center [551, 206] width 100 height 14
type input "lindsey@lindseyhennpr.com"
type input "90292"
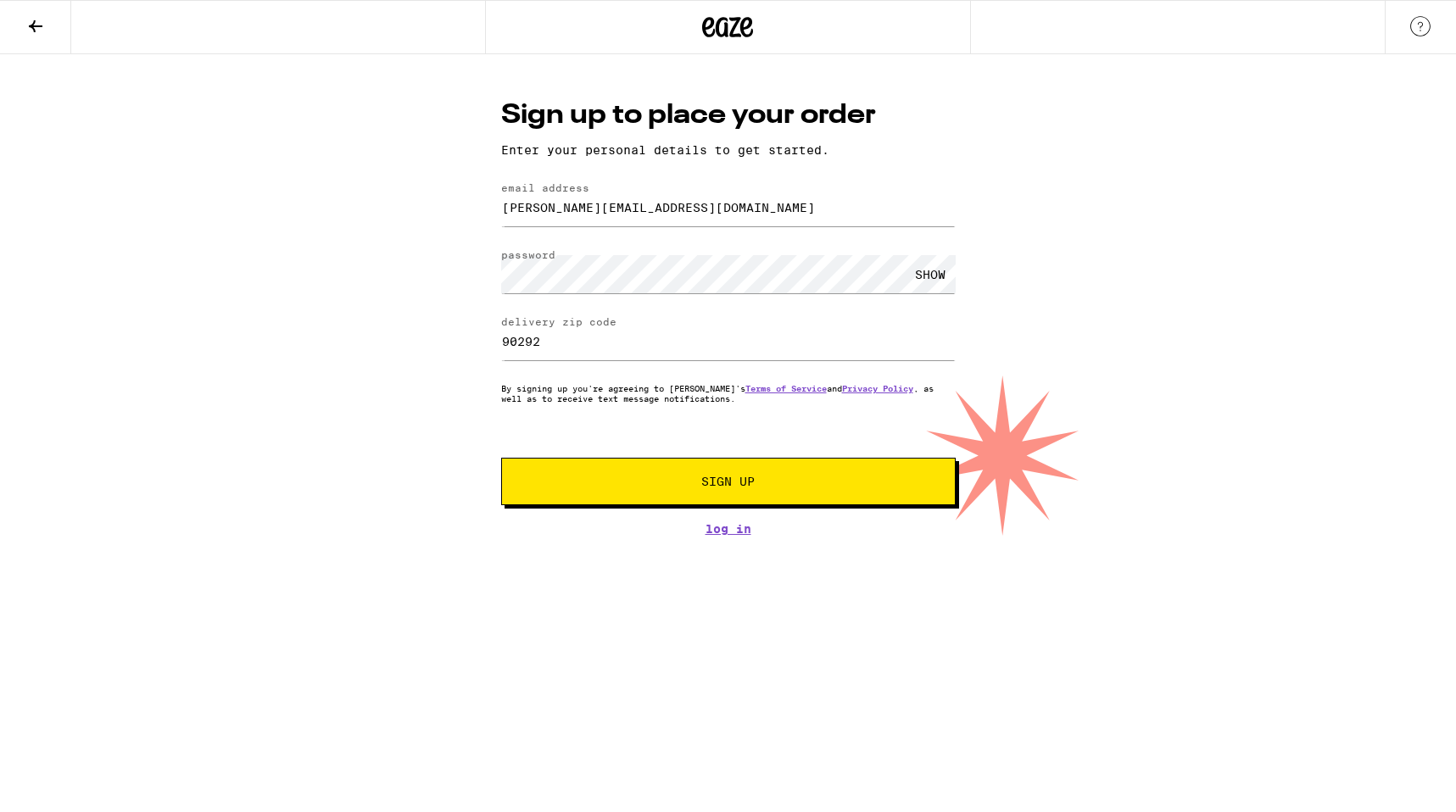
click at [770, 484] on span "Sign Up" at bounding box center [729, 482] width 338 height 12
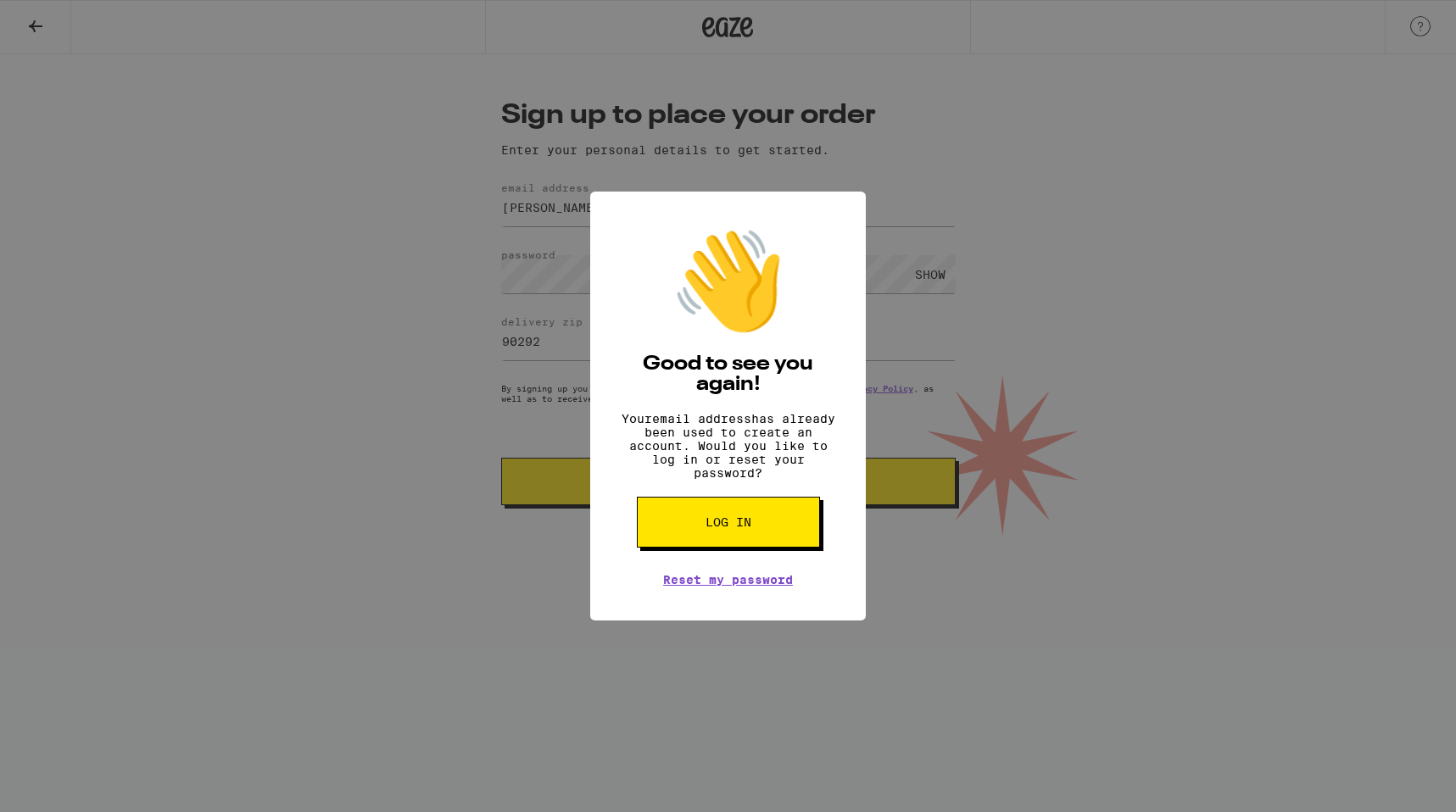
click at [729, 518] on button "Log in" at bounding box center [728, 522] width 184 height 51
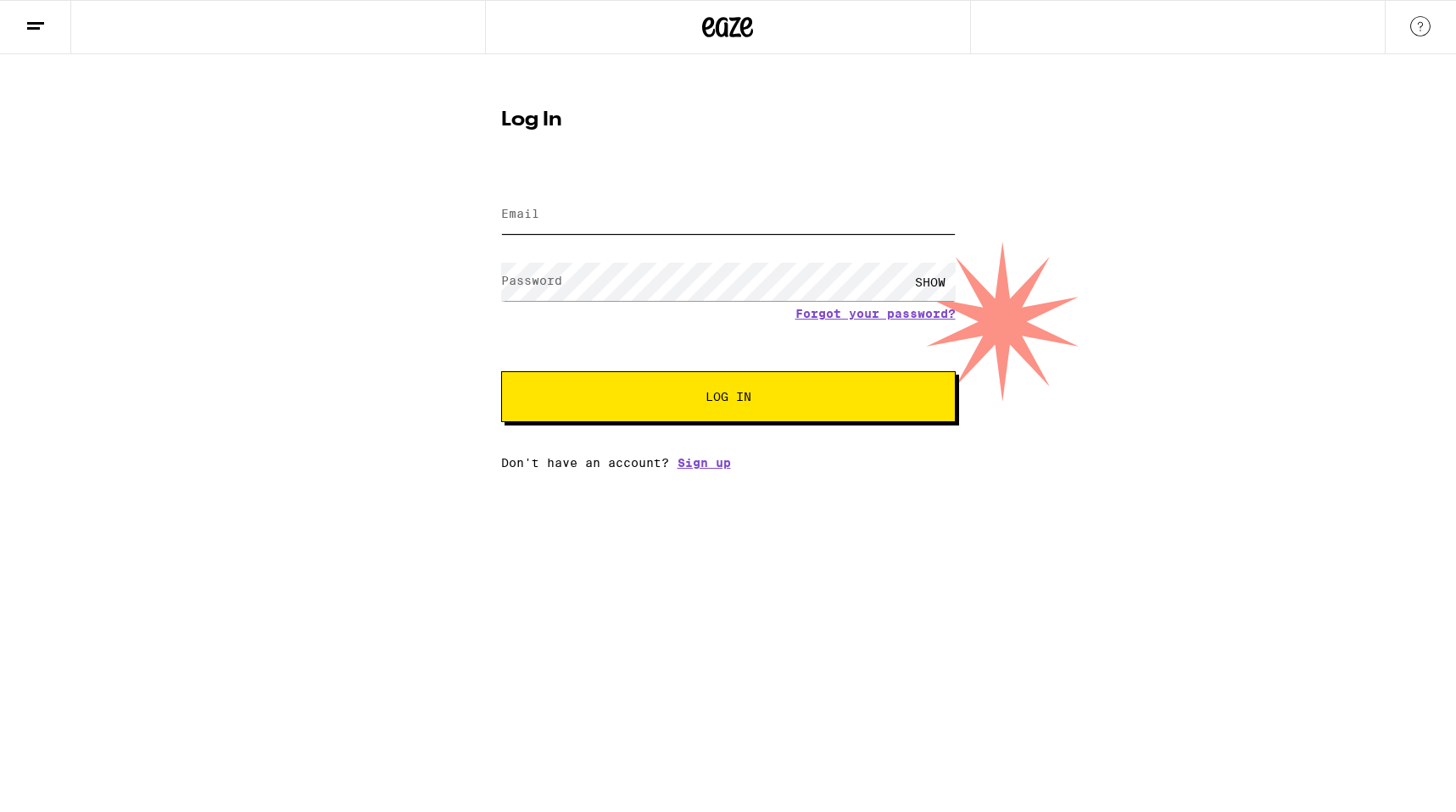
click at [675, 211] on input "Email" at bounding box center [728, 214] width 455 height 38
type input "lindsey@lindseyhennpr.com"
click at [727, 400] on span "Log In" at bounding box center [729, 397] width 46 height 12
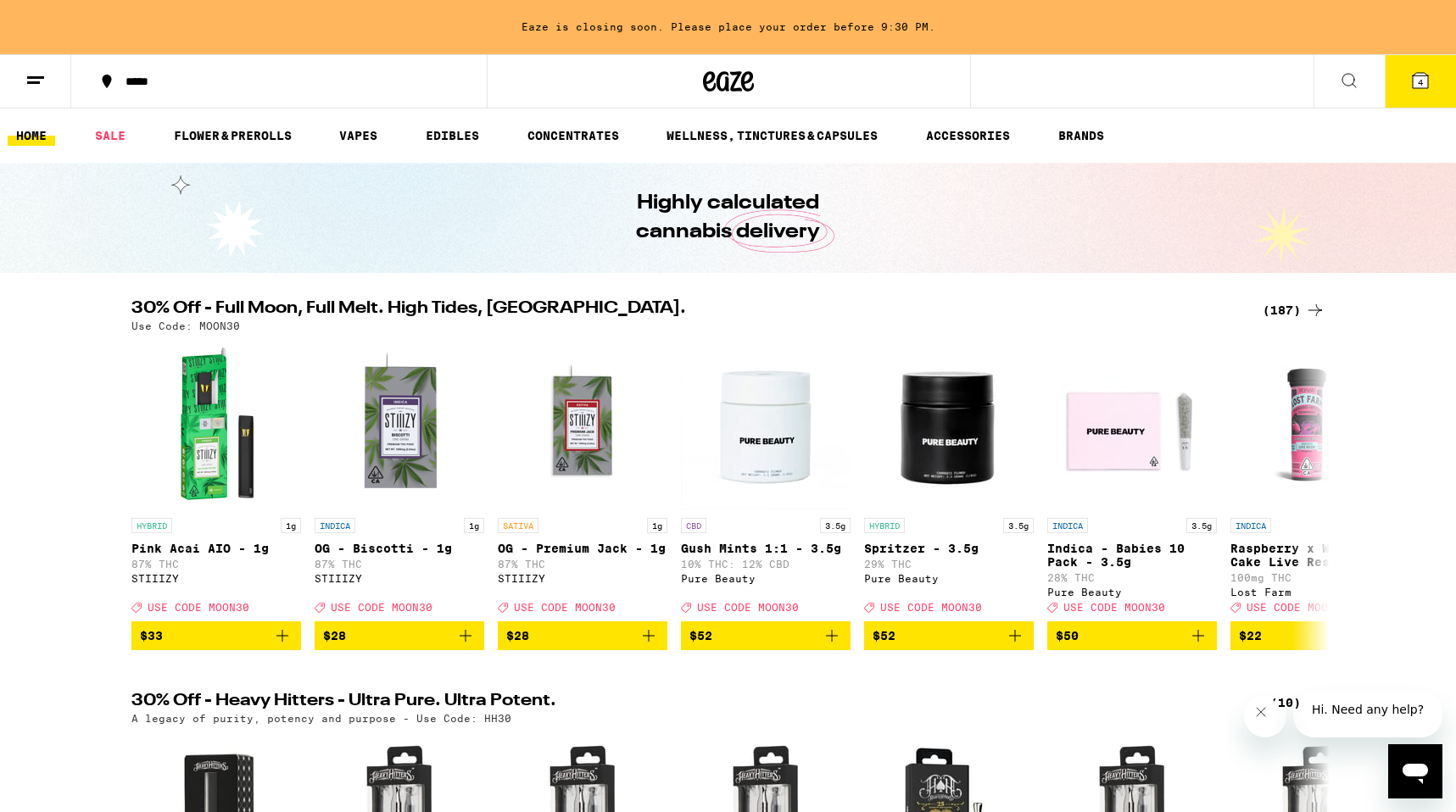
click at [1430, 85] on button "4" at bounding box center [1420, 81] width 71 height 53
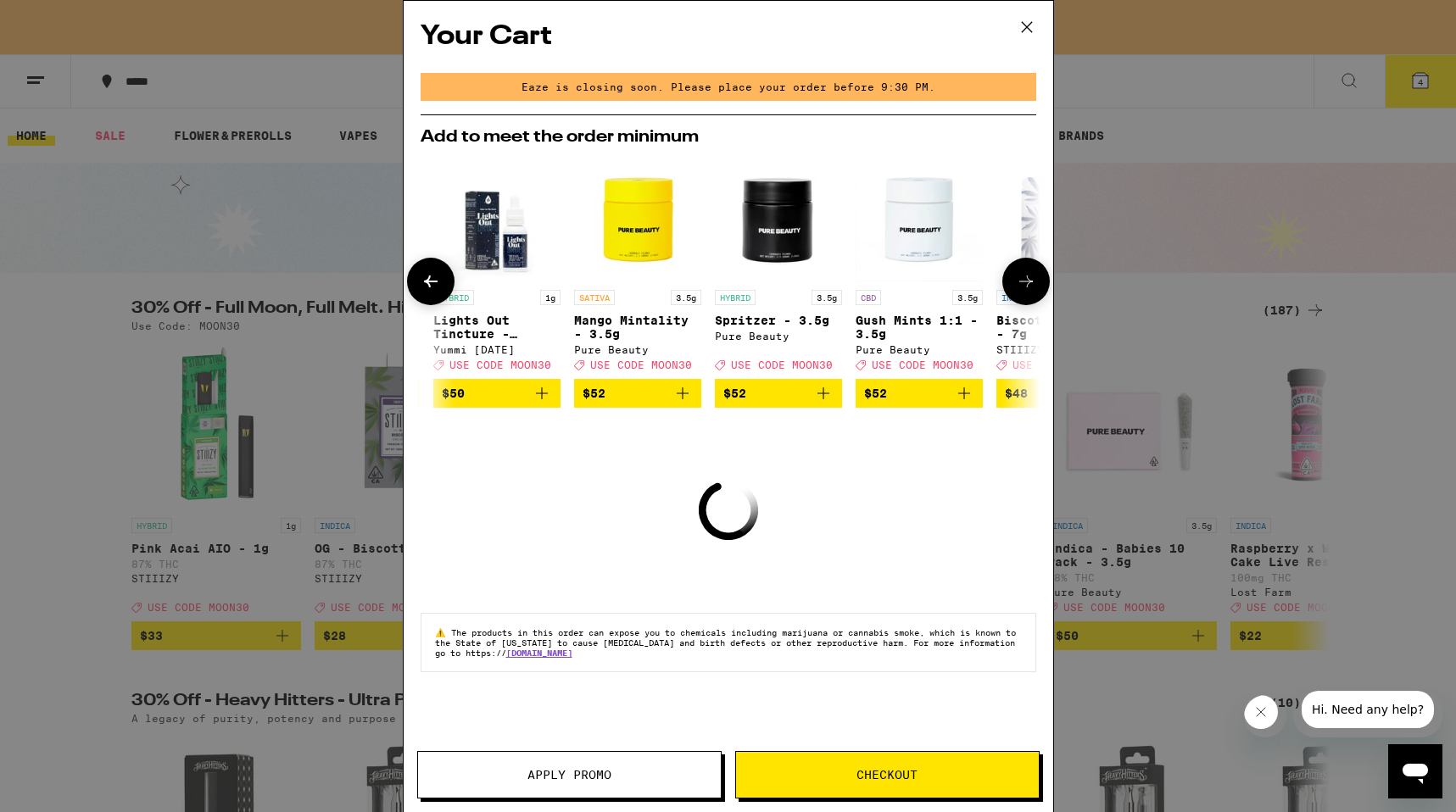
scroll to position [0, 792]
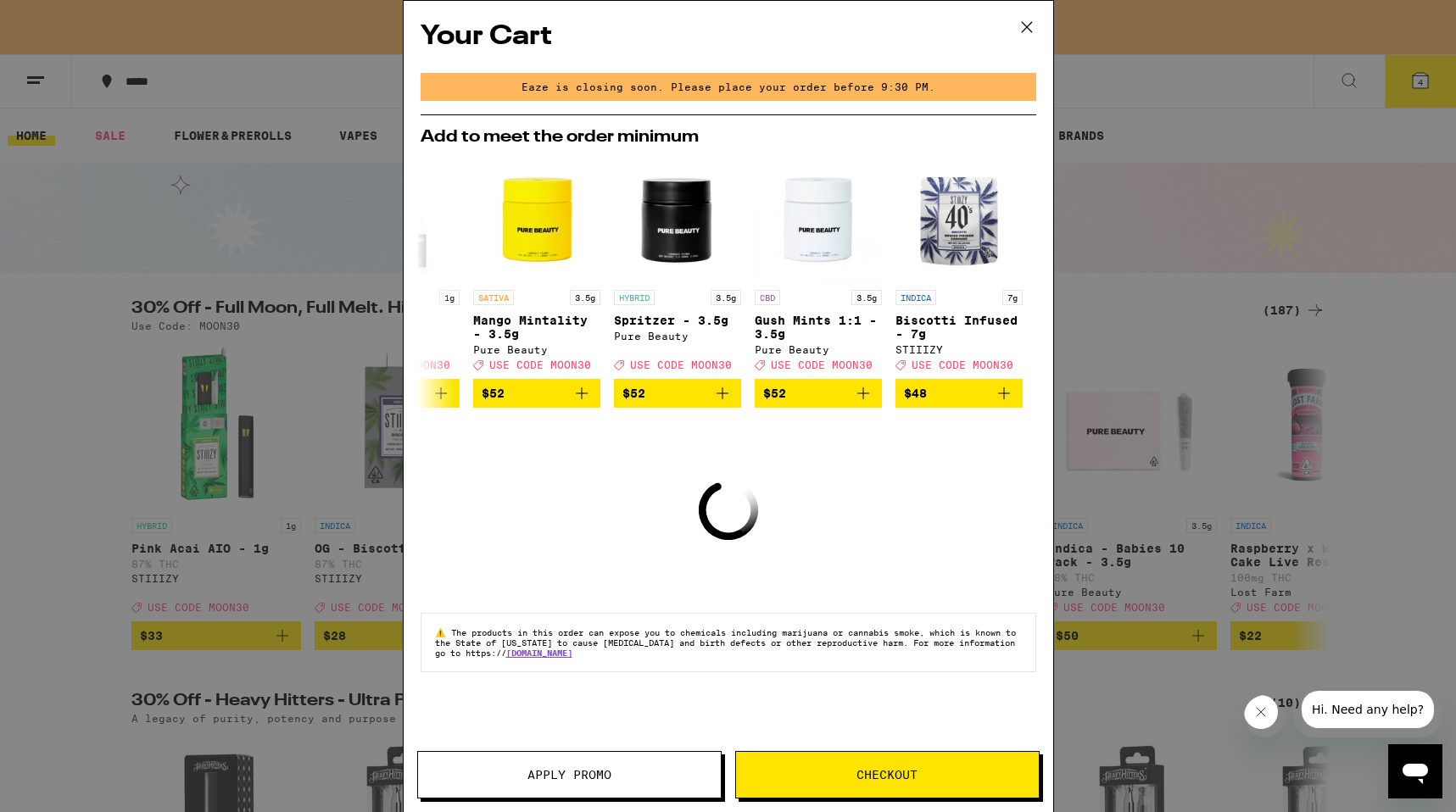
click at [1023, 39] on icon at bounding box center [1027, 28] width 26 height 26
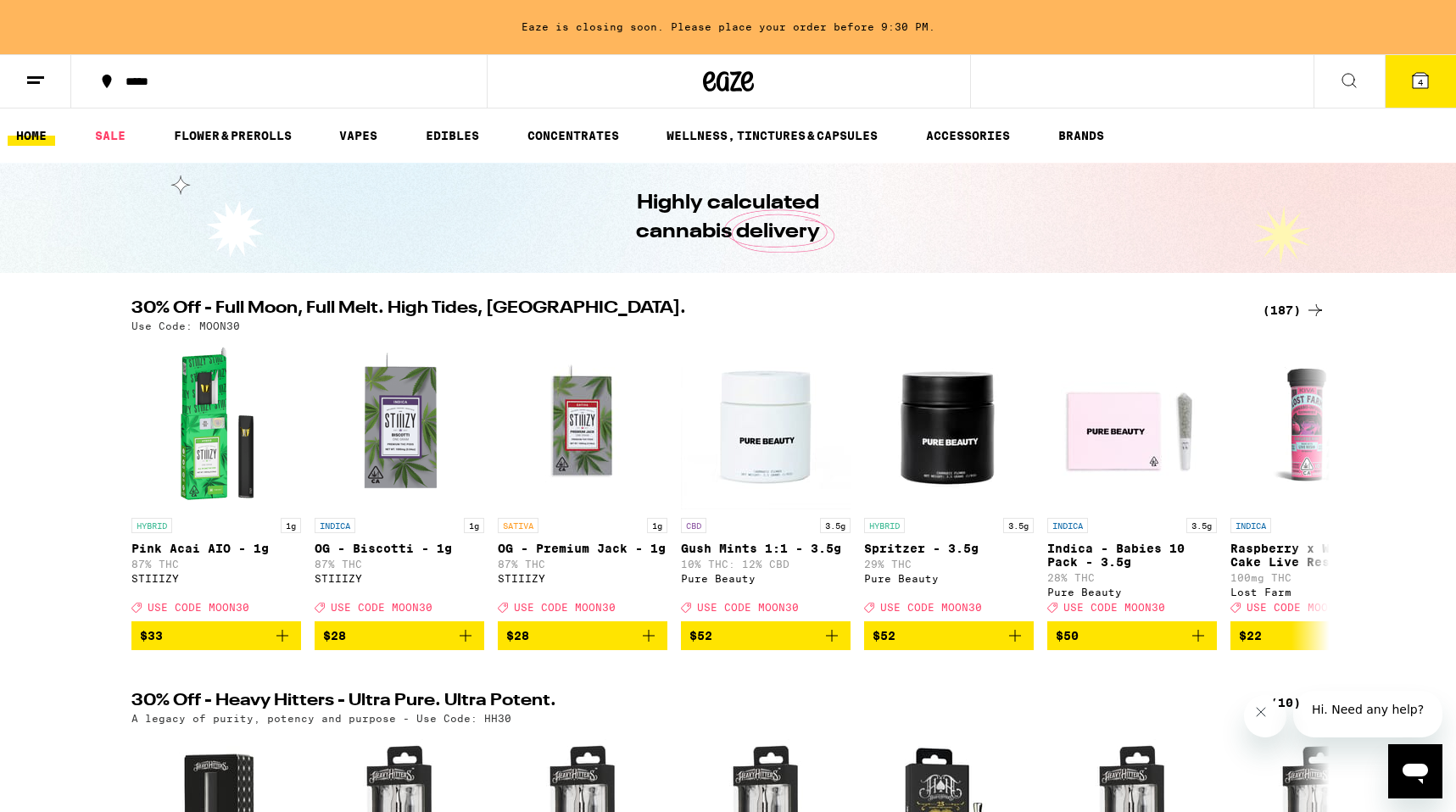
click at [1403, 69] on button "4" at bounding box center [1420, 81] width 71 height 53
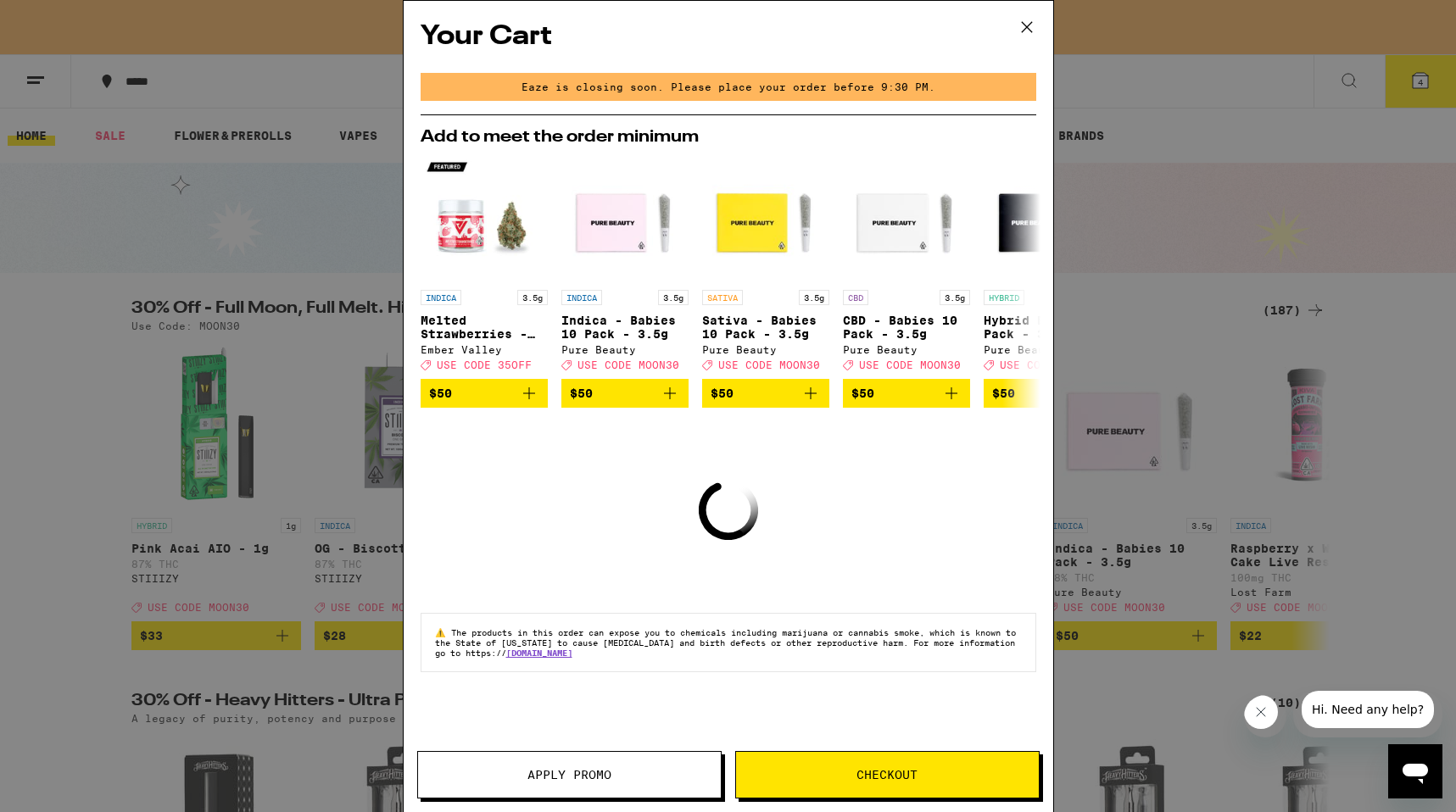
click at [875, 764] on button "Checkout" at bounding box center [888, 774] width 304 height 47
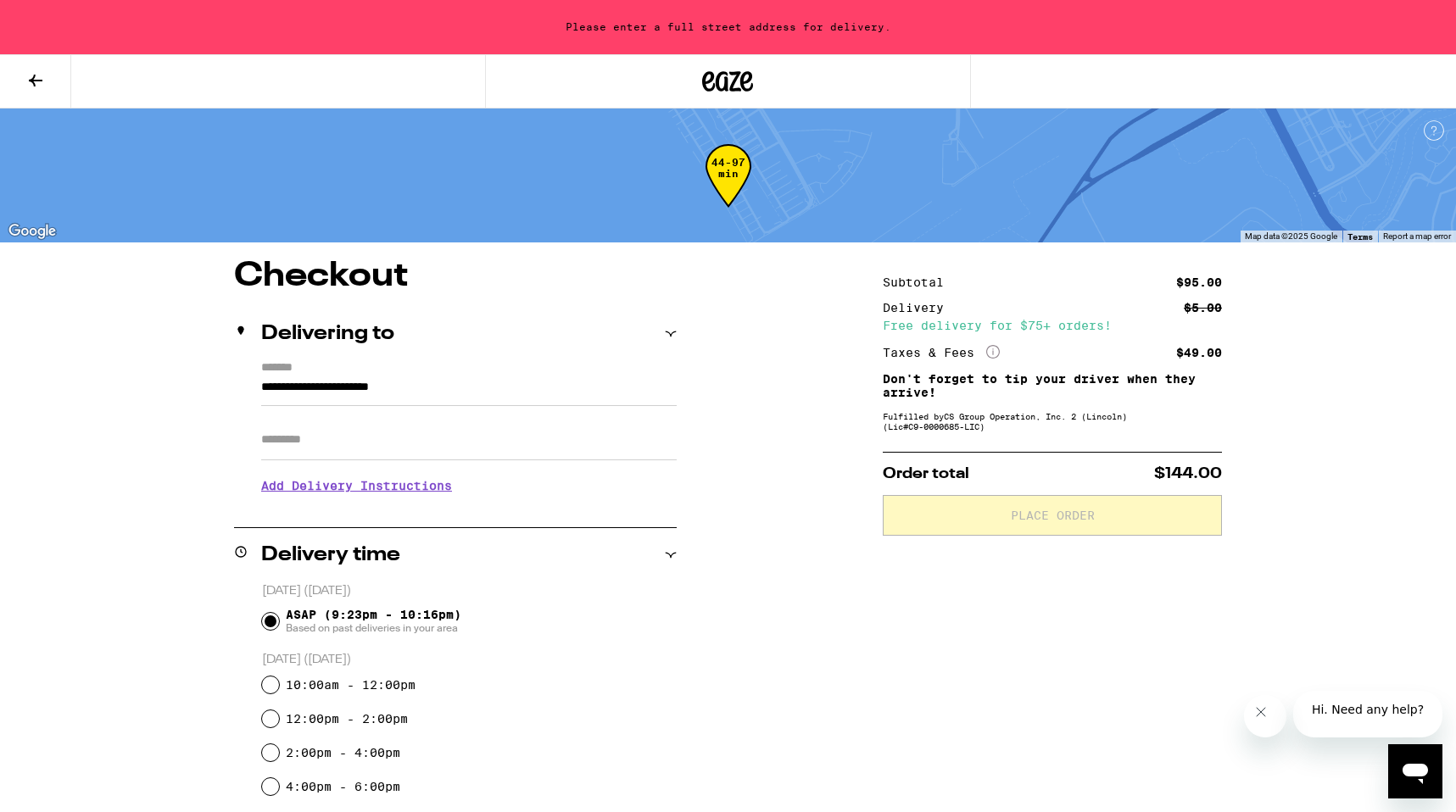
scroll to position [1, 0]
click at [935, 378] on p "Don't forget to tip your driver when they arrive!" at bounding box center [1053, 385] width 340 height 27
click at [904, 380] on p "Don't forget to tip your driver when they arrive!" at bounding box center [1053, 385] width 340 height 27
click at [864, 379] on div "**********" at bounding box center [728, 797] width 1221 height 1079
click at [1044, 319] on div "Free delivery for $75+ orders!" at bounding box center [1053, 325] width 340 height 12
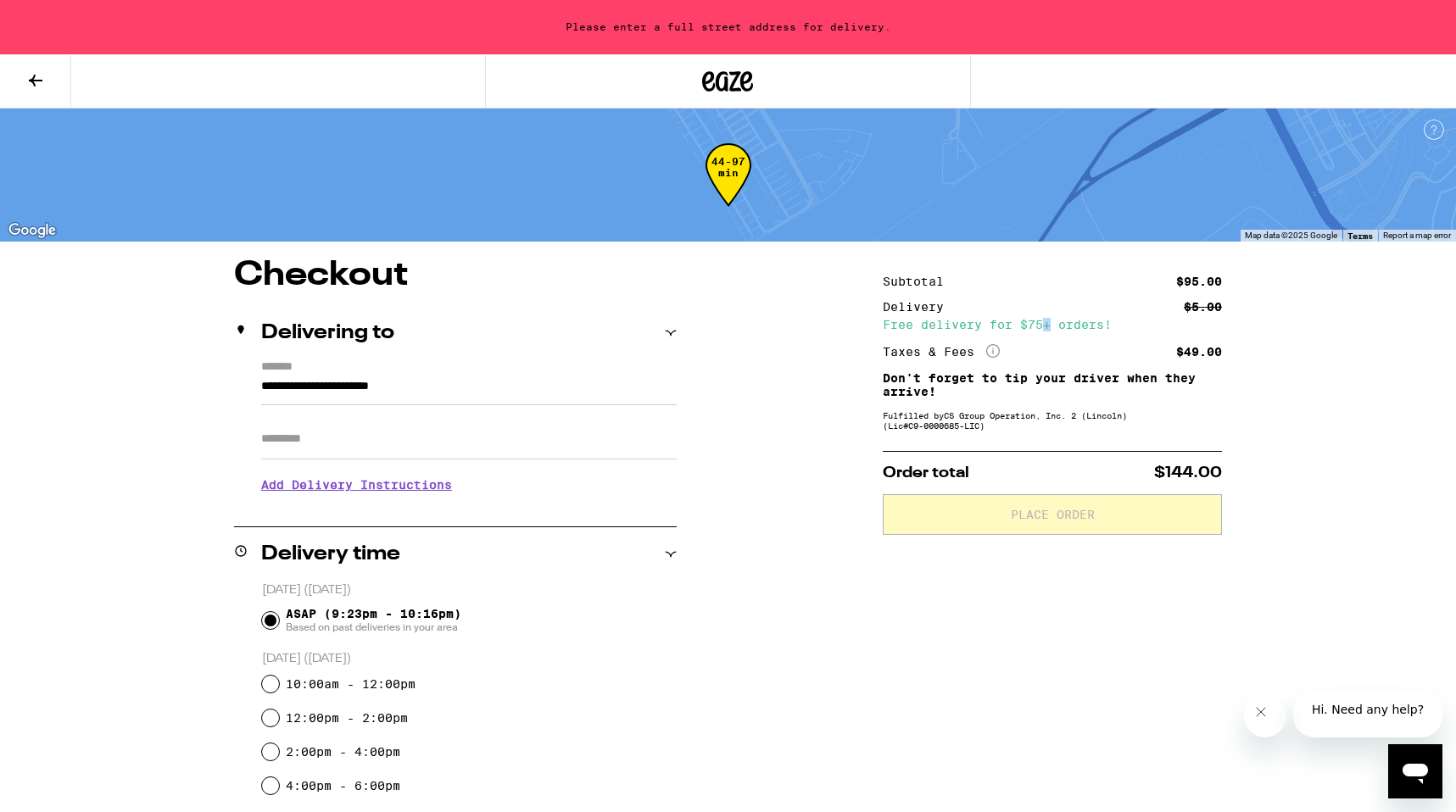
click at [1044, 319] on div "Free delivery for $75+ orders!" at bounding box center [1053, 325] width 340 height 12
click at [891, 332] on div "Subtotal $95.00 Delivery $5.00 Free delivery for $75+ orders! Taxes & Fees More…" at bounding box center [1053, 317] width 340 height 84
click at [844, 337] on div "**********" at bounding box center [728, 797] width 1221 height 1079
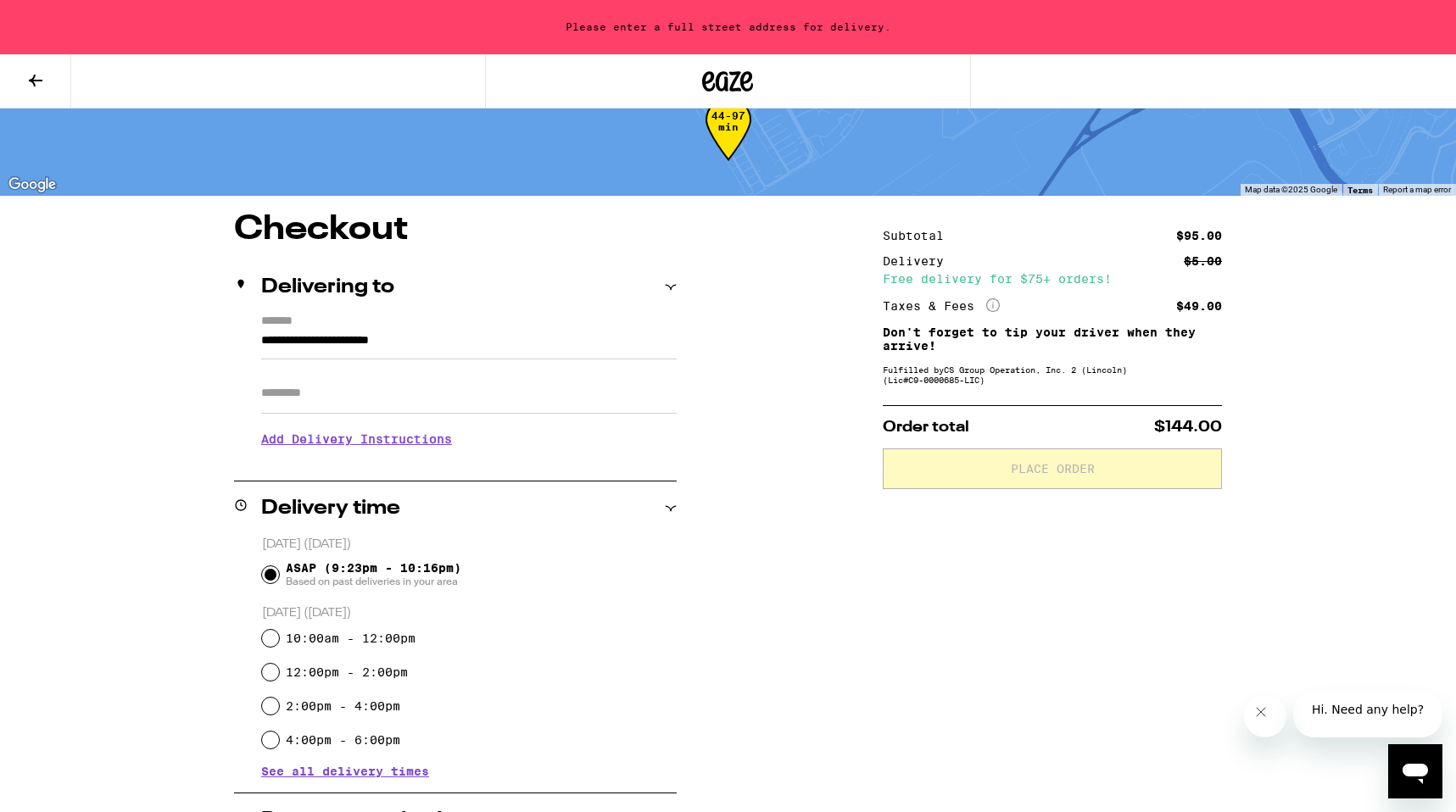
scroll to position [47, 0]
click at [21, 78] on button at bounding box center [35, 82] width 71 height 54
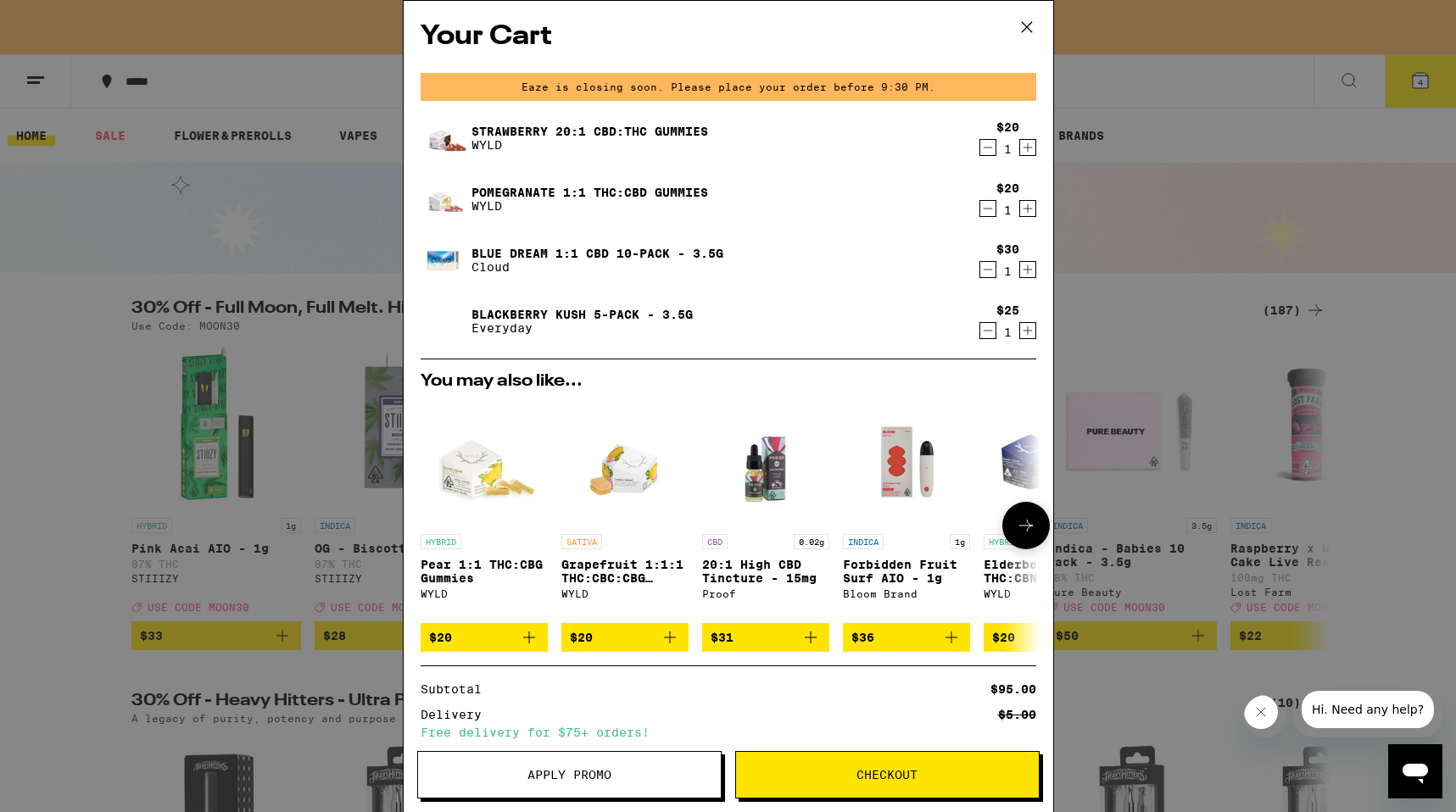
click at [964, 644] on button "$36" at bounding box center [906, 637] width 127 height 29
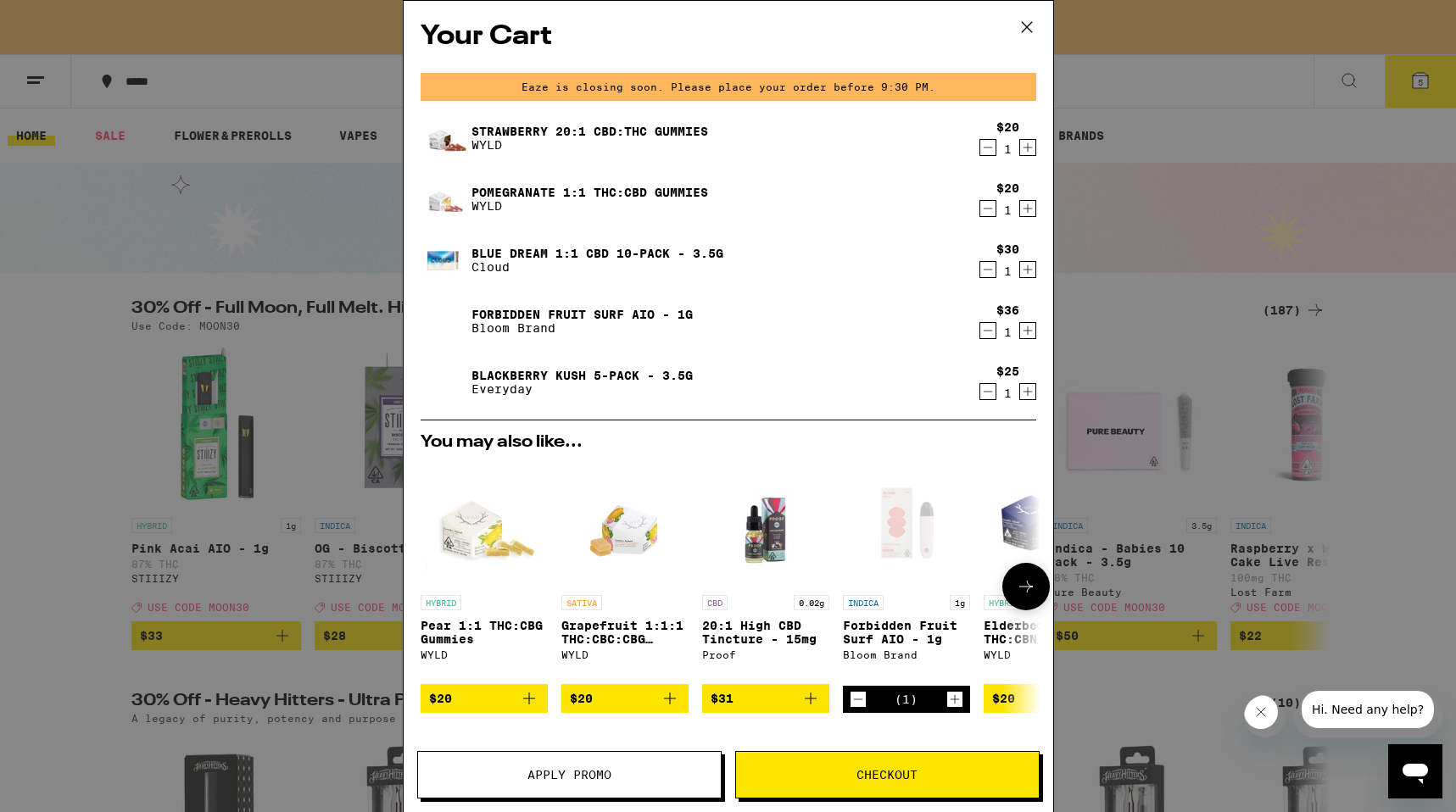
click at [1022, 531] on img "Open page for Elderberry THC:CBN 2:1 Gummies from WYLD" at bounding box center [1047, 523] width 127 height 127
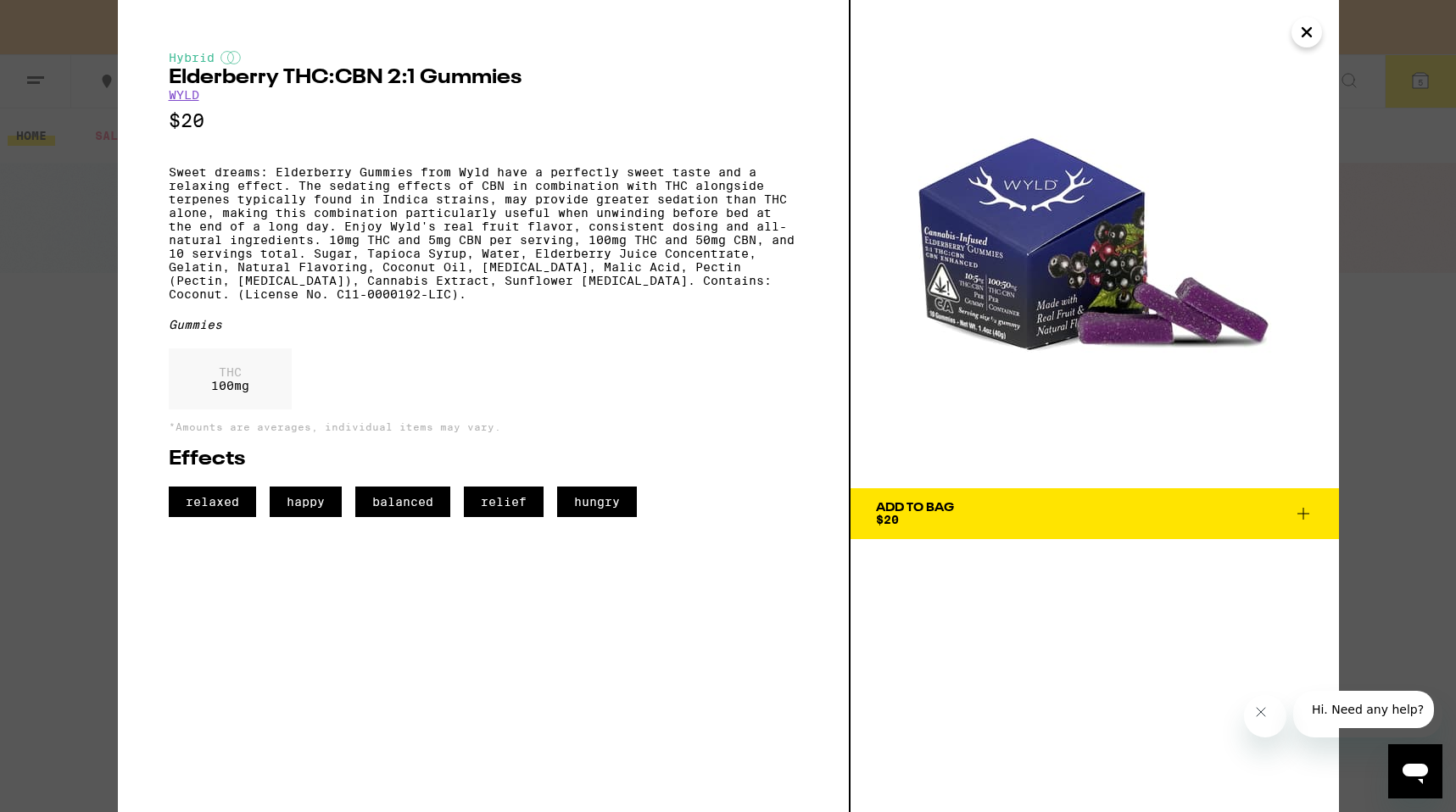
click at [1303, 33] on icon "Close" at bounding box center [1307, 31] width 8 height 8
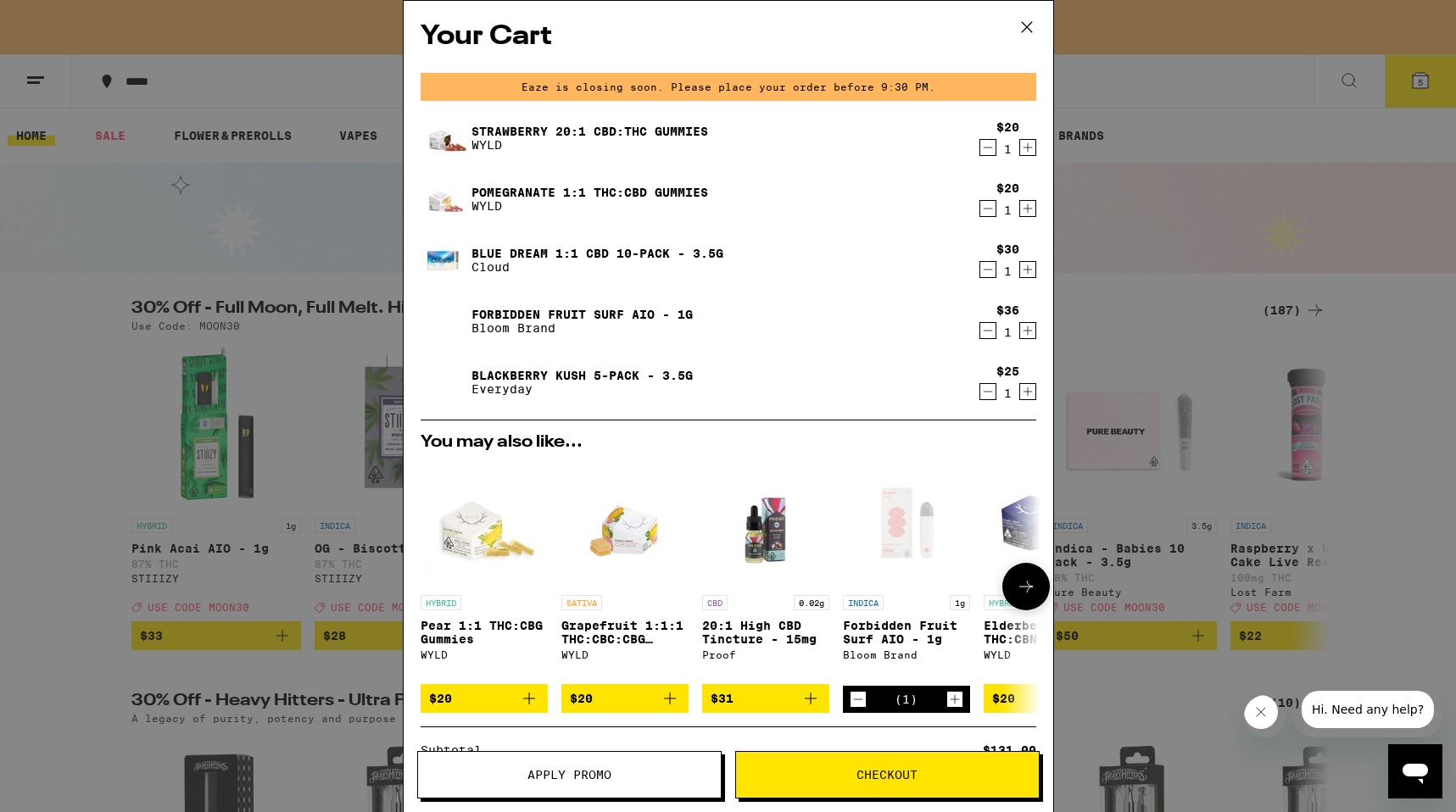
click at [1035, 591] on icon at bounding box center [1026, 587] width 20 height 20
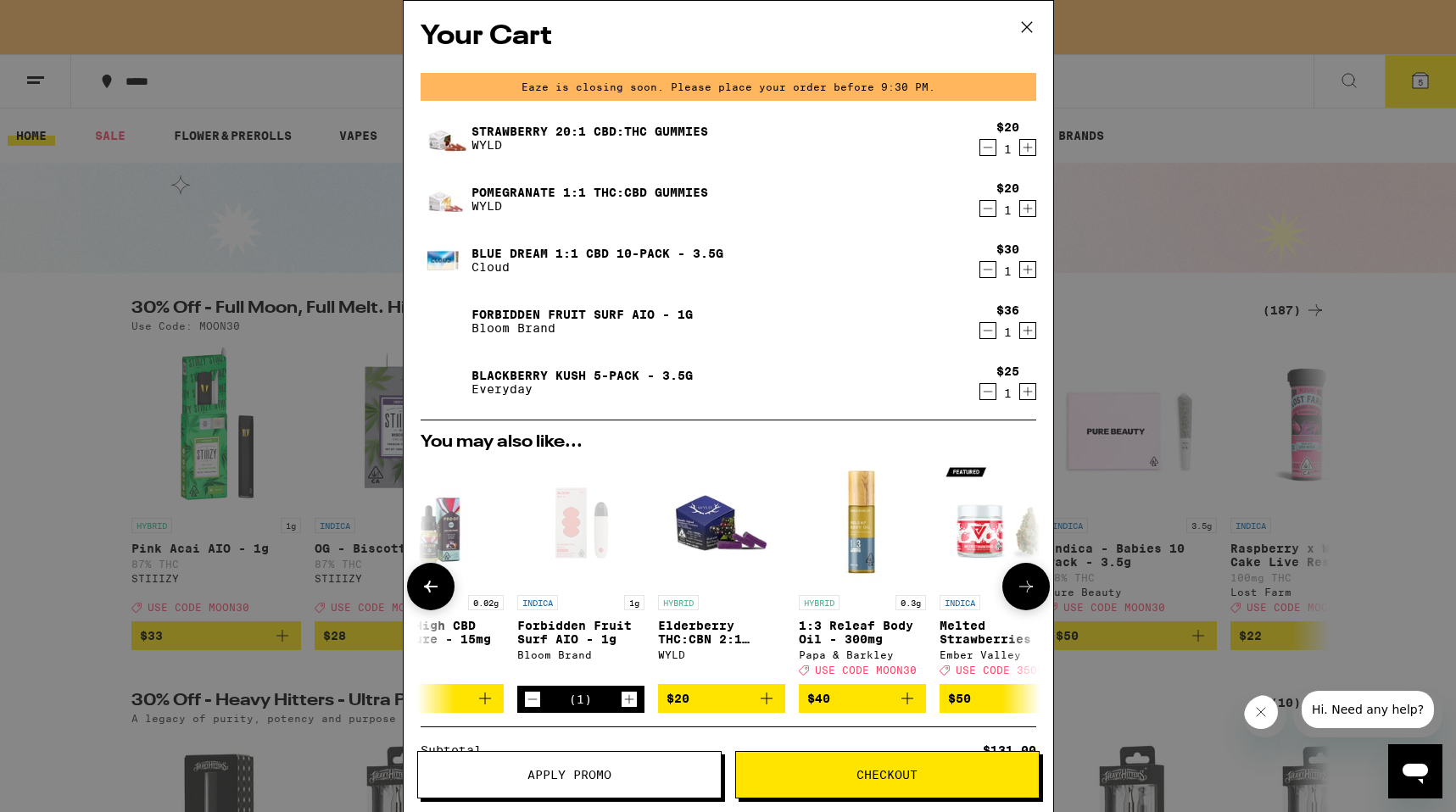
scroll to position [0, 431]
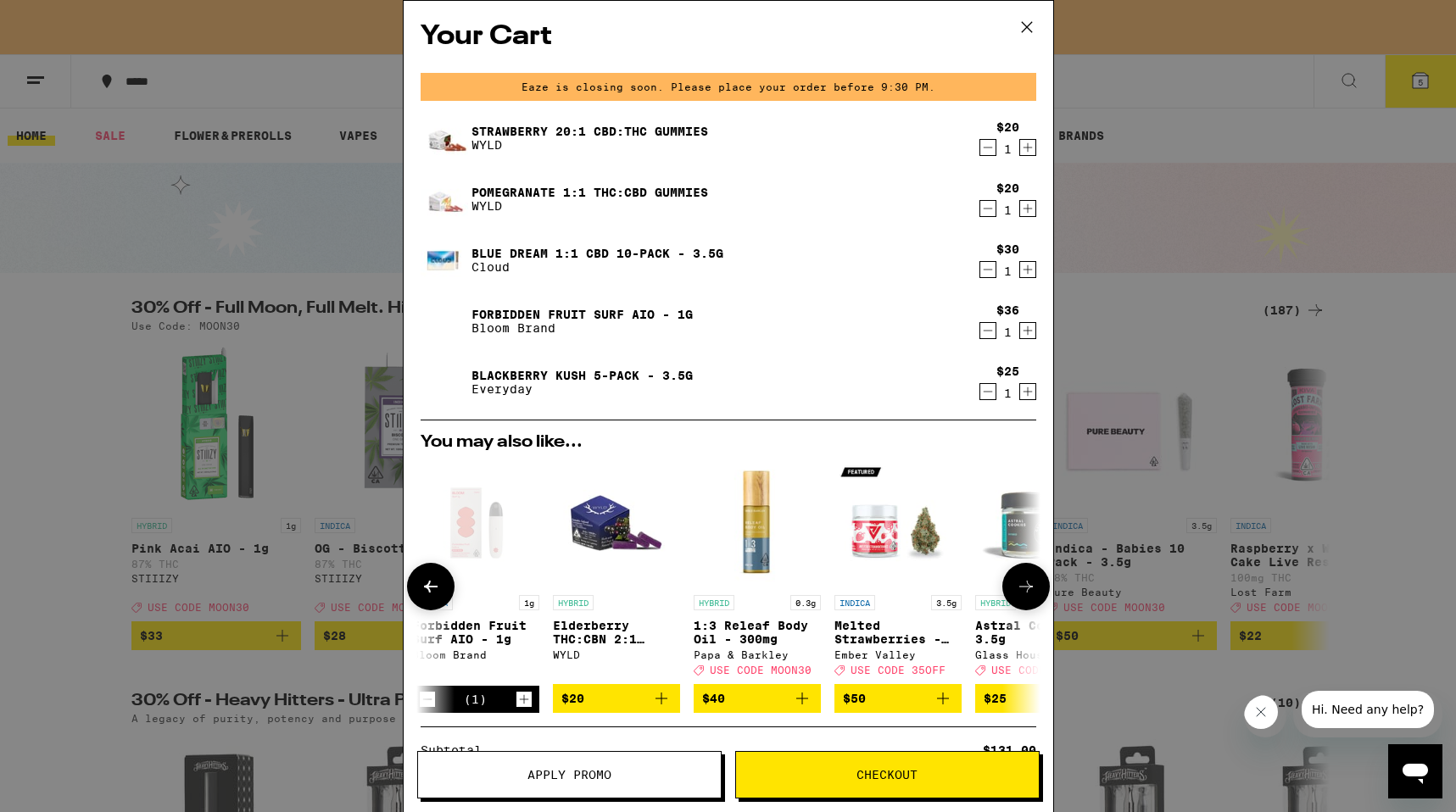
click at [1034, 592] on icon at bounding box center [1026, 587] width 20 height 20
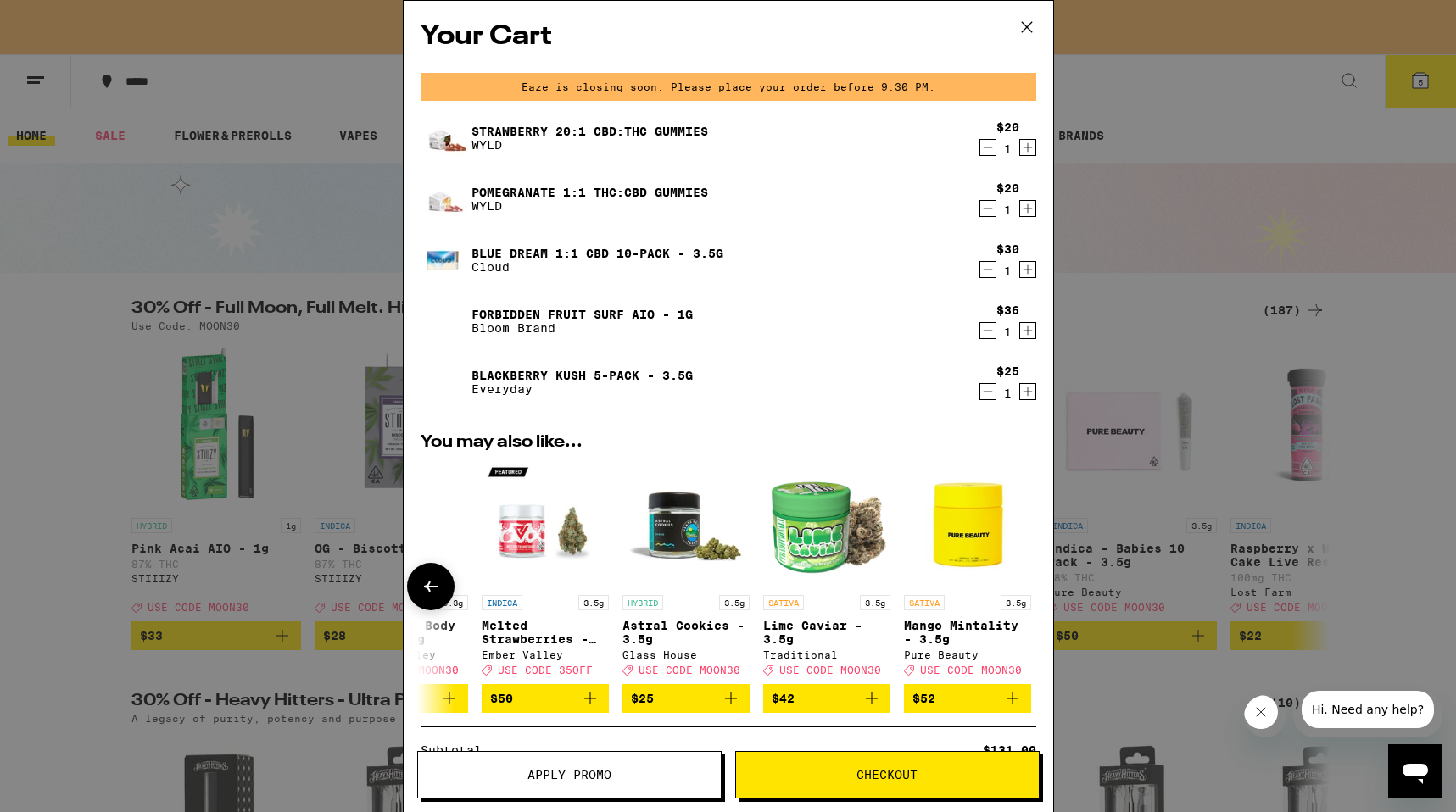
scroll to position [0, 792]
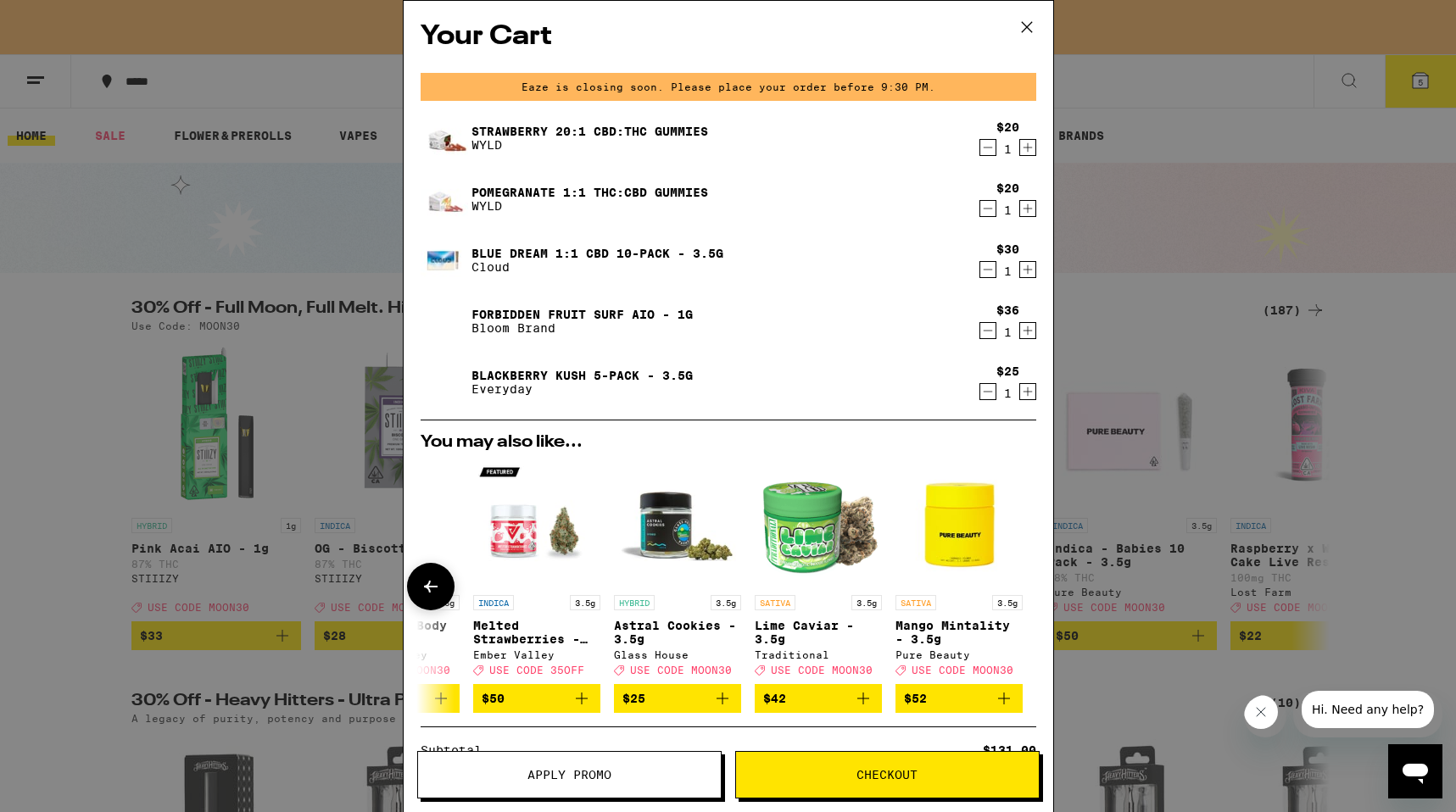
click at [435, 595] on icon at bounding box center [431, 587] width 20 height 20
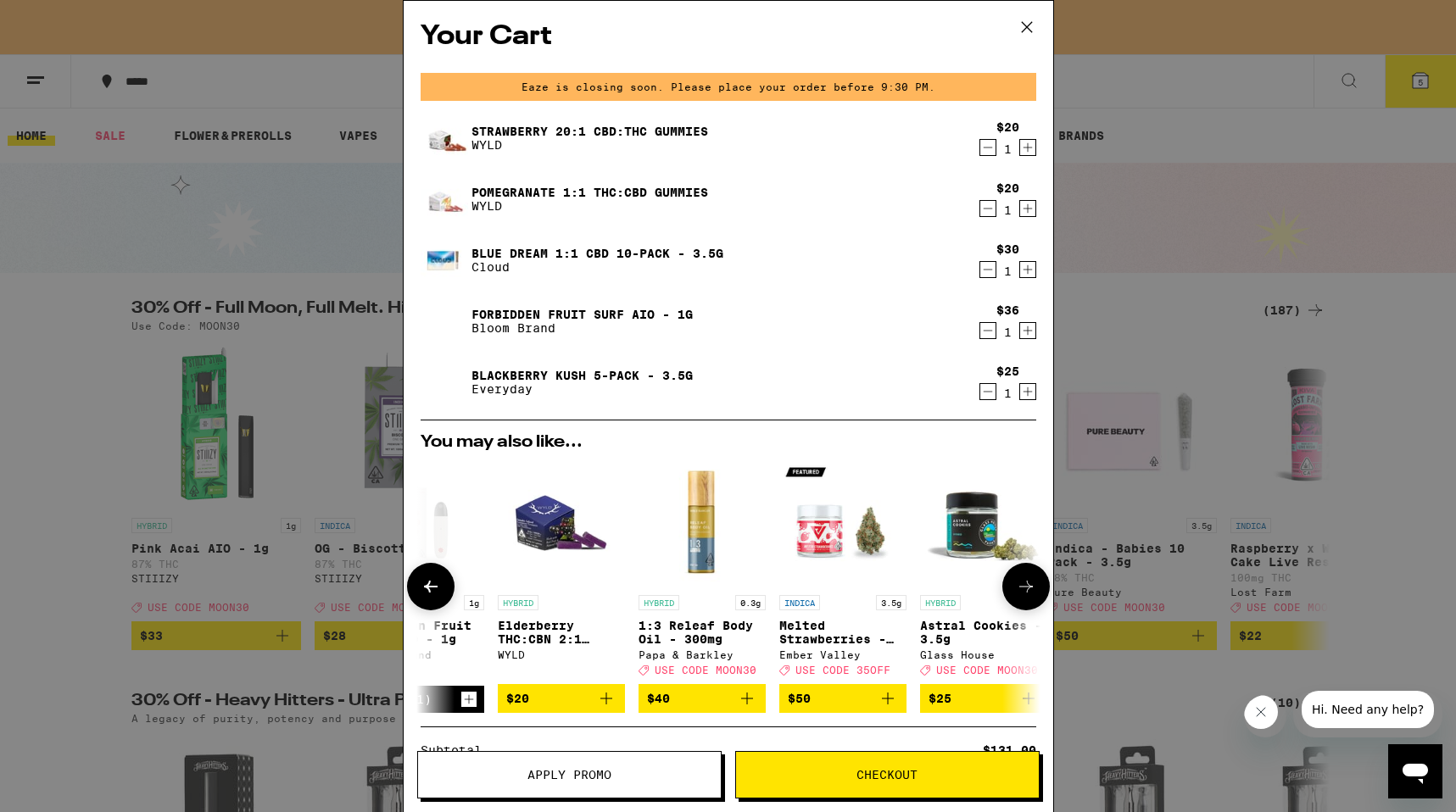
scroll to position [0, 361]
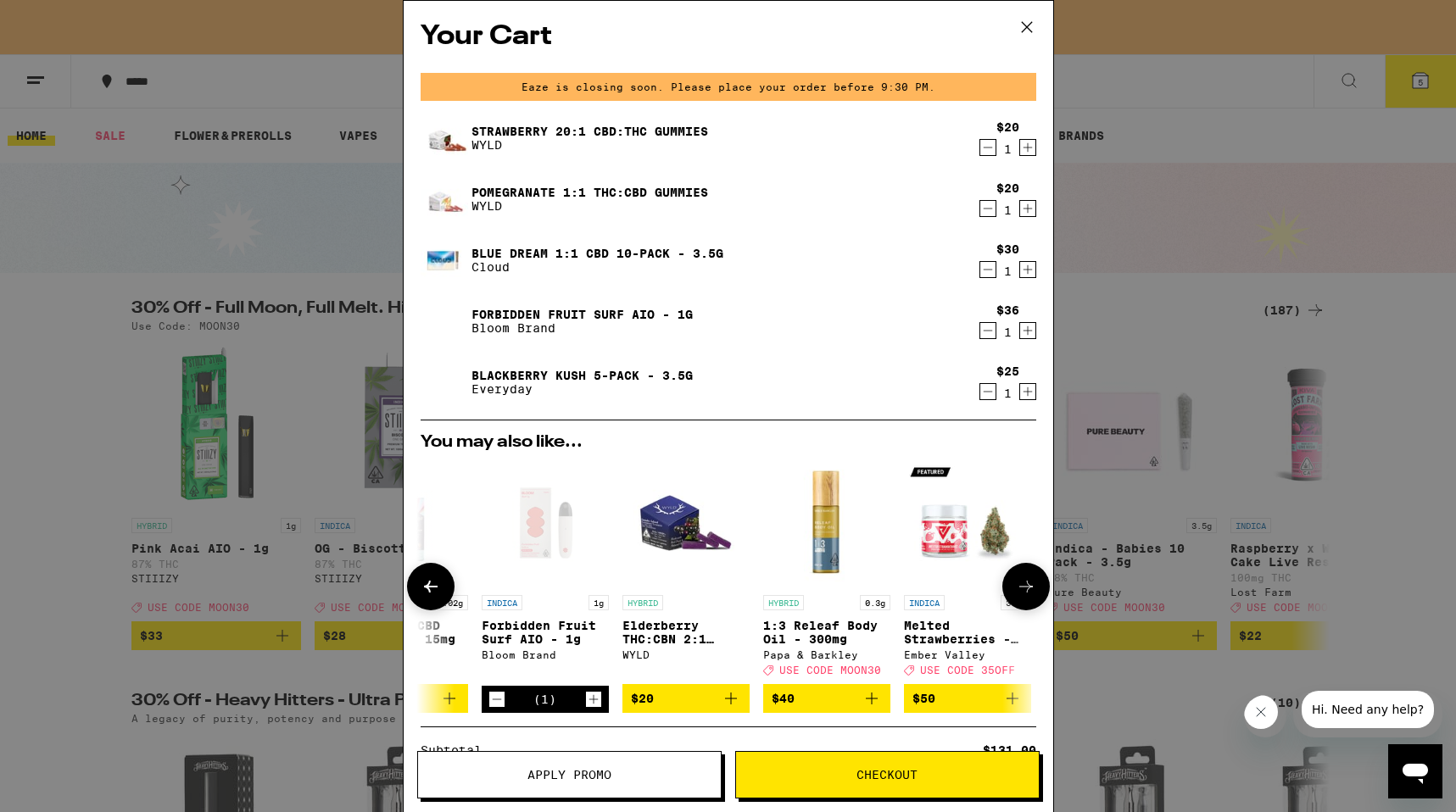
click at [435, 595] on icon at bounding box center [431, 587] width 20 height 20
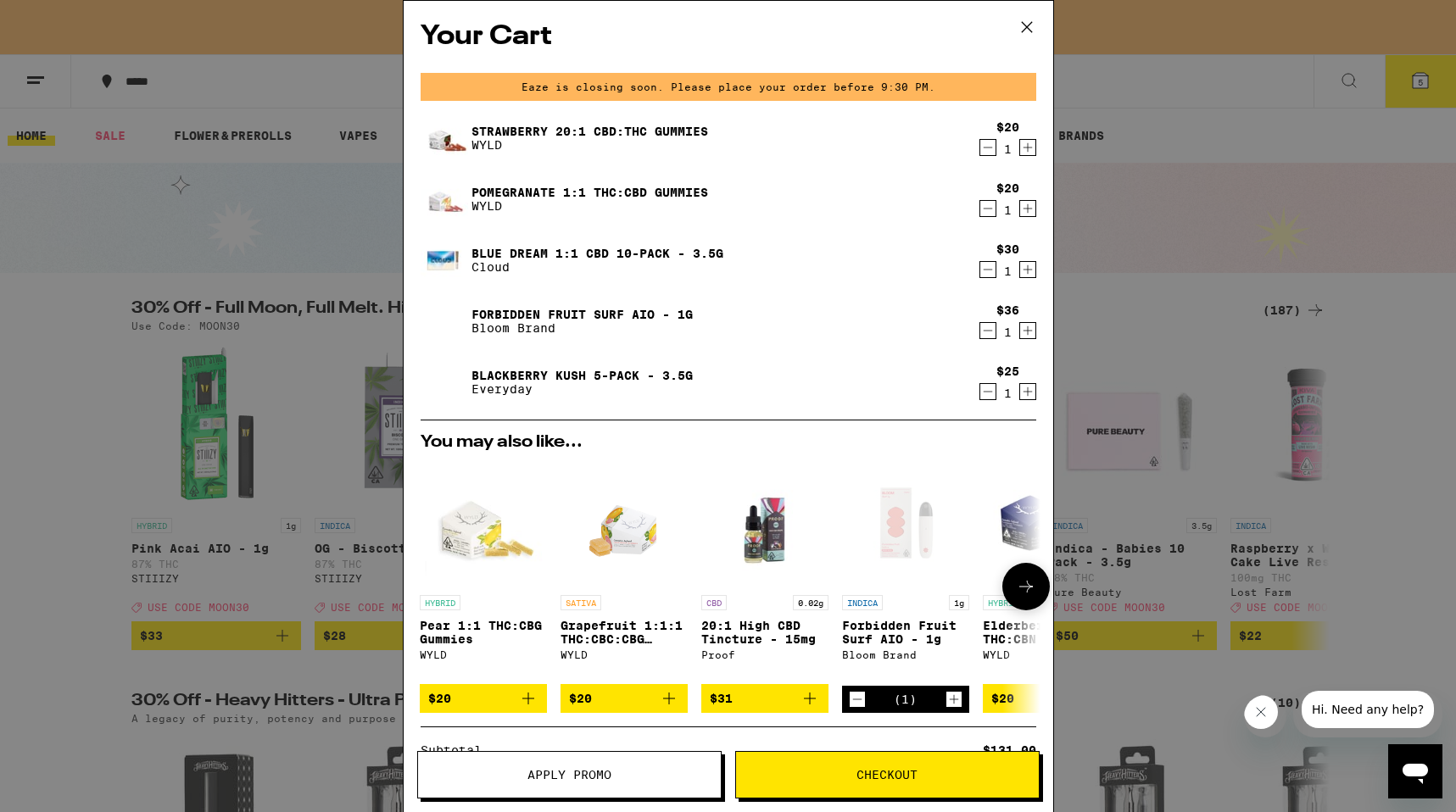
scroll to position [0, 0]
click at [986, 150] on icon "Decrement" at bounding box center [987, 148] width 16 height 20
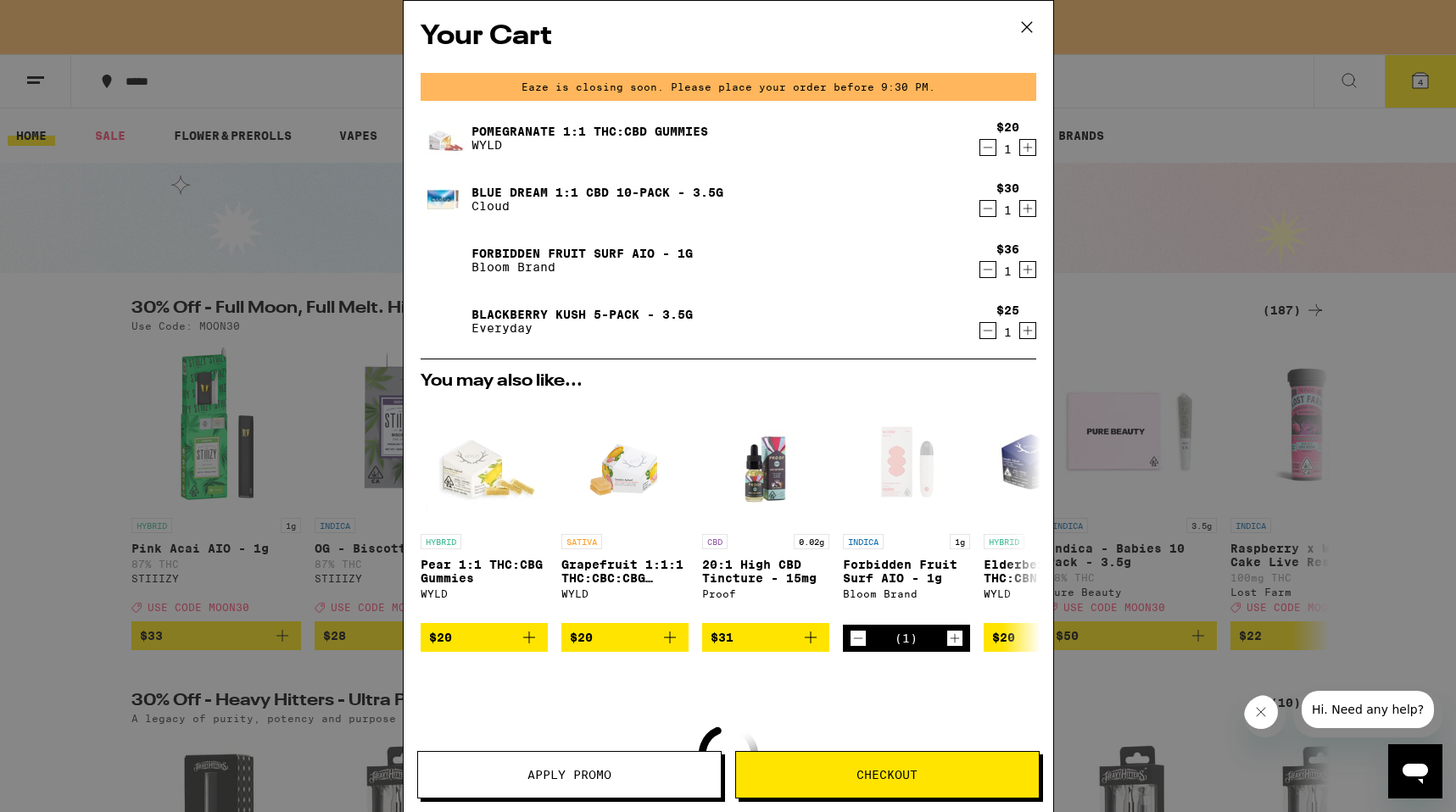
click at [987, 150] on icon "Decrement" at bounding box center [987, 148] width 16 height 20
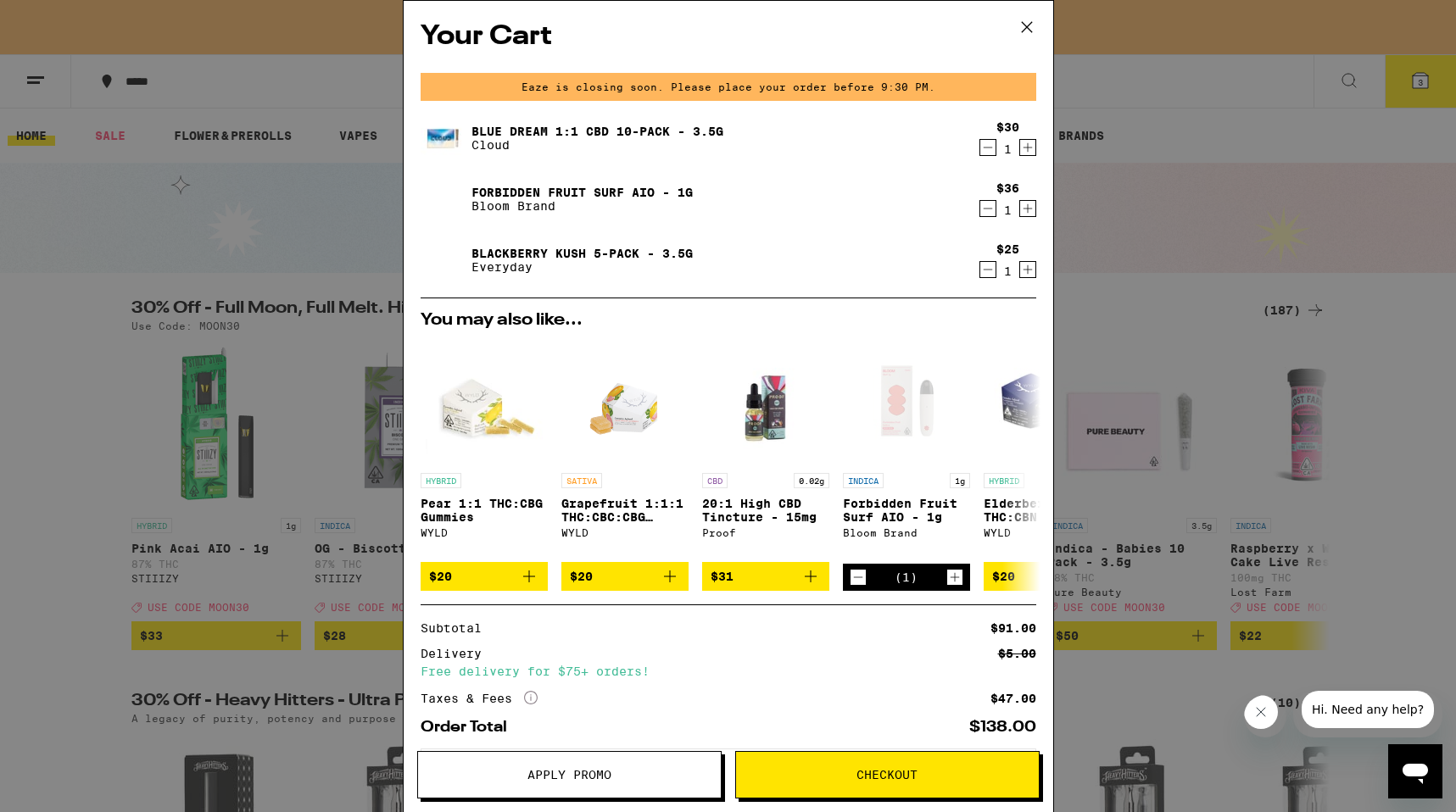
click at [987, 150] on icon "Decrement" at bounding box center [987, 148] width 16 height 20
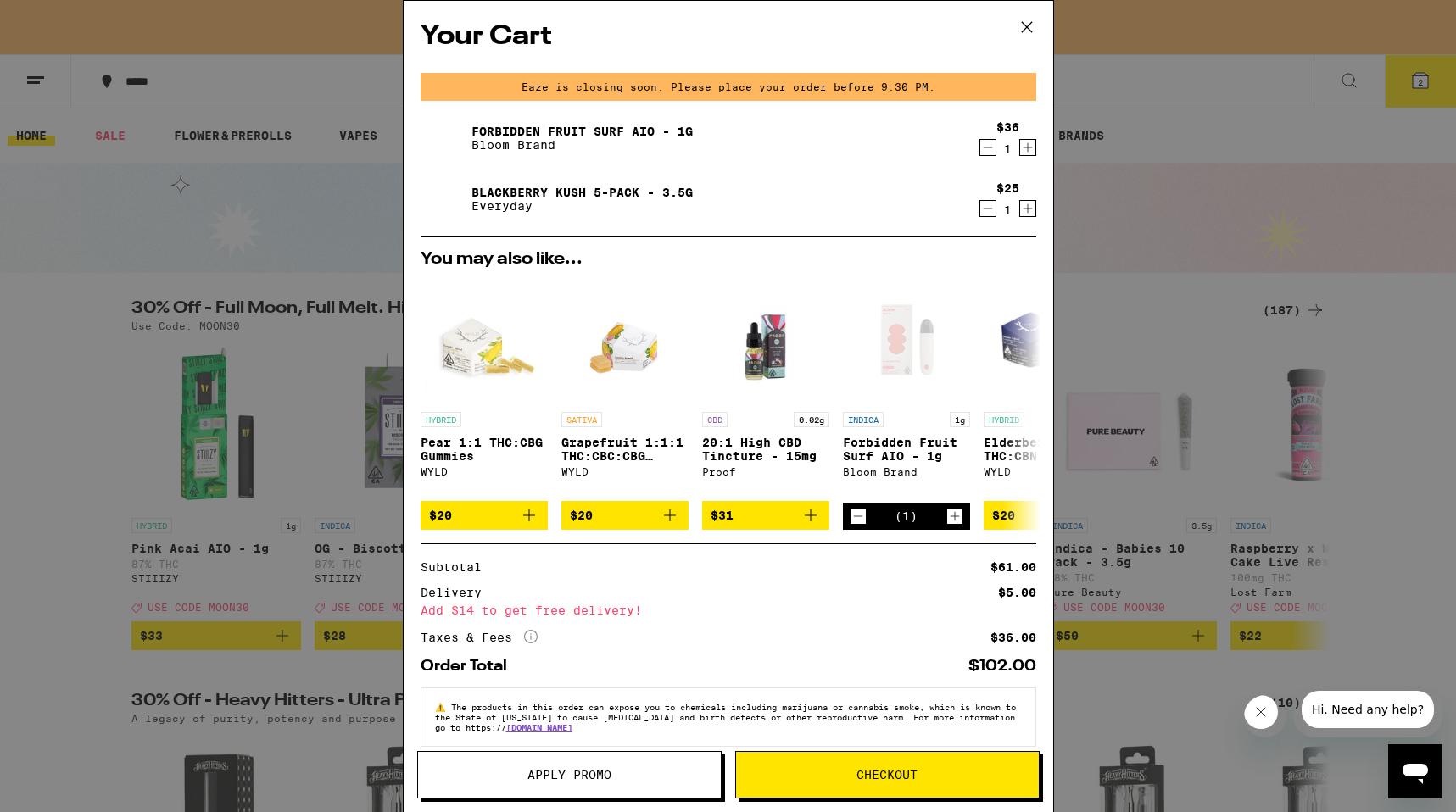
click at [985, 208] on icon "Decrement" at bounding box center [987, 209] width 16 height 20
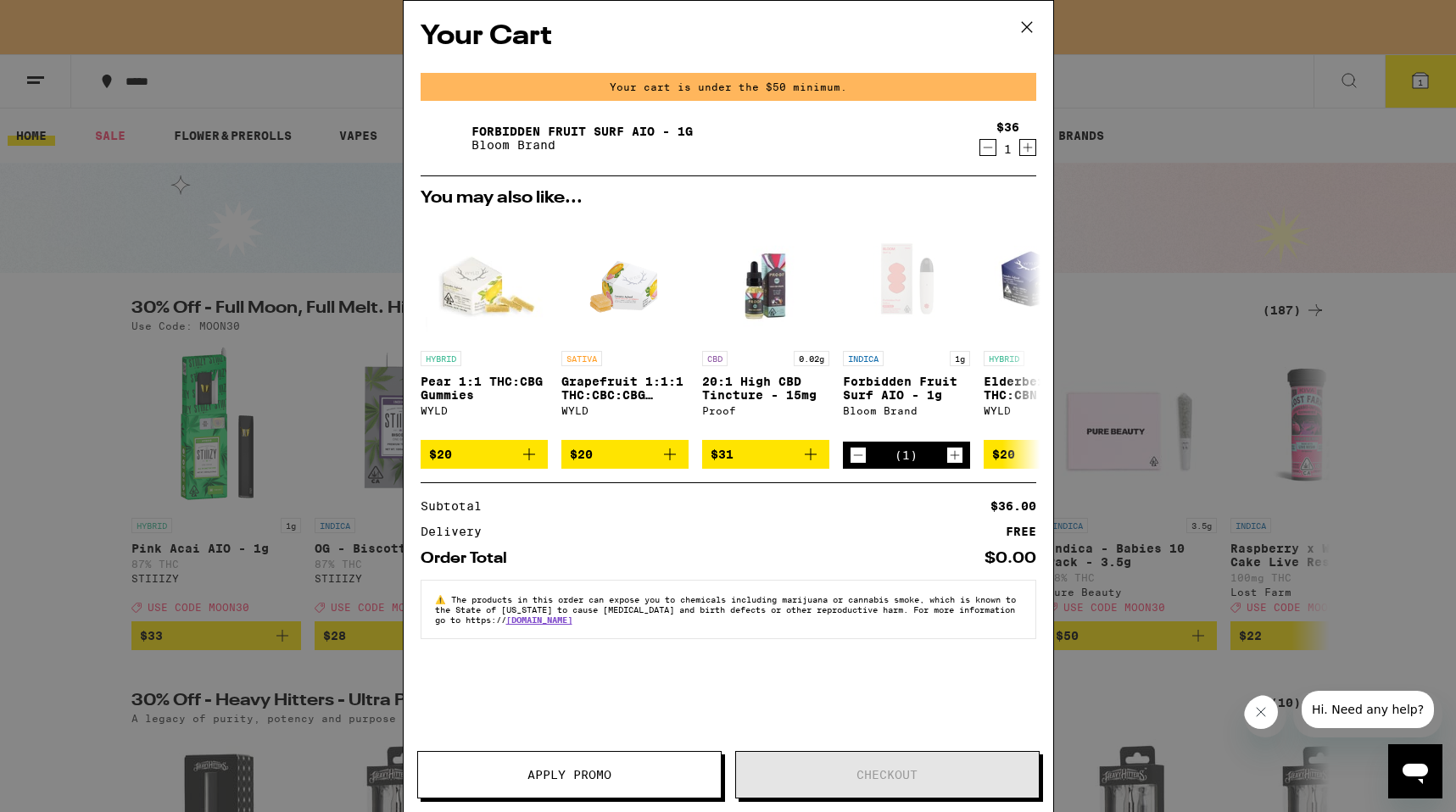
click at [1015, 39] on icon at bounding box center [1027, 28] width 26 height 26
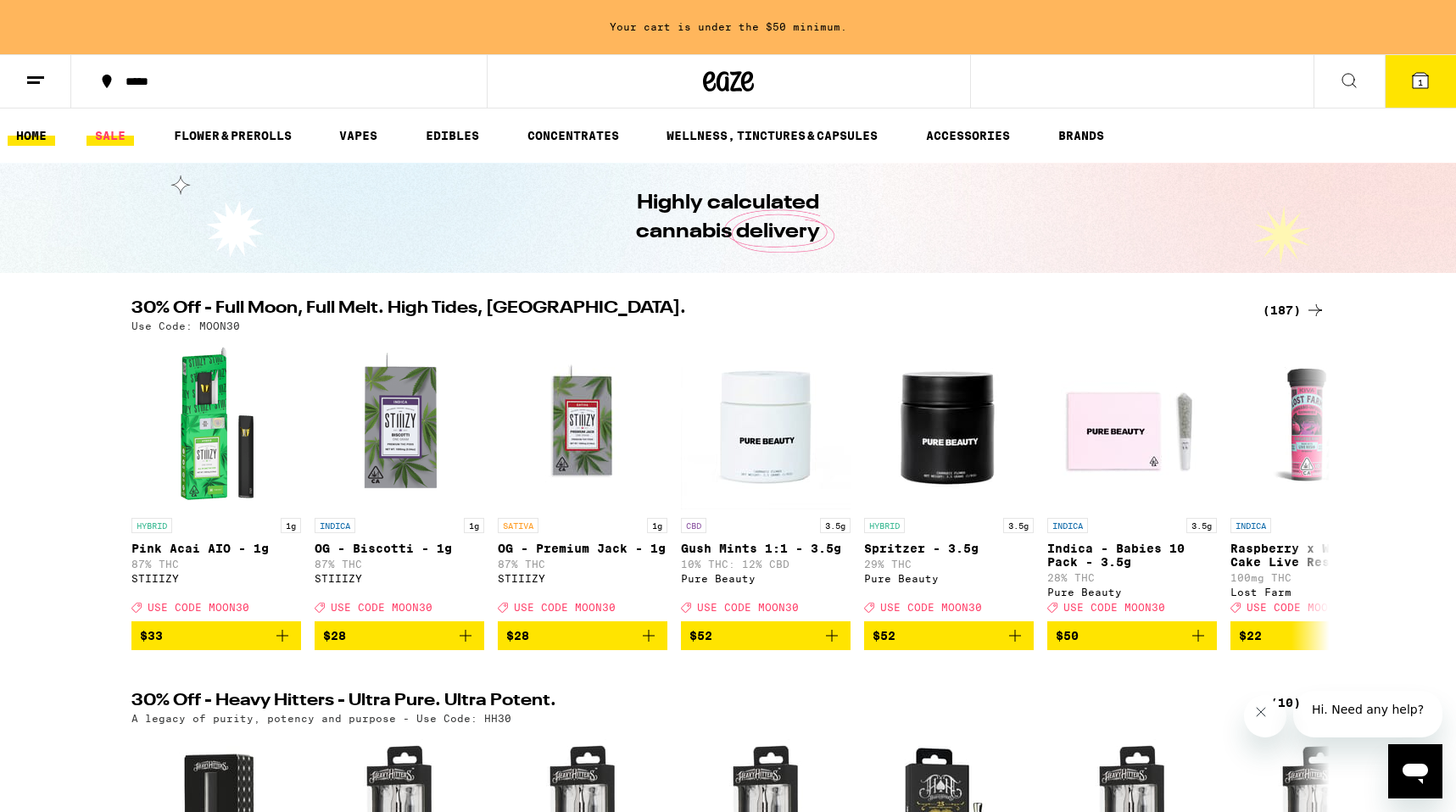
click at [111, 137] on link "SALE" at bounding box center [110, 136] width 47 height 20
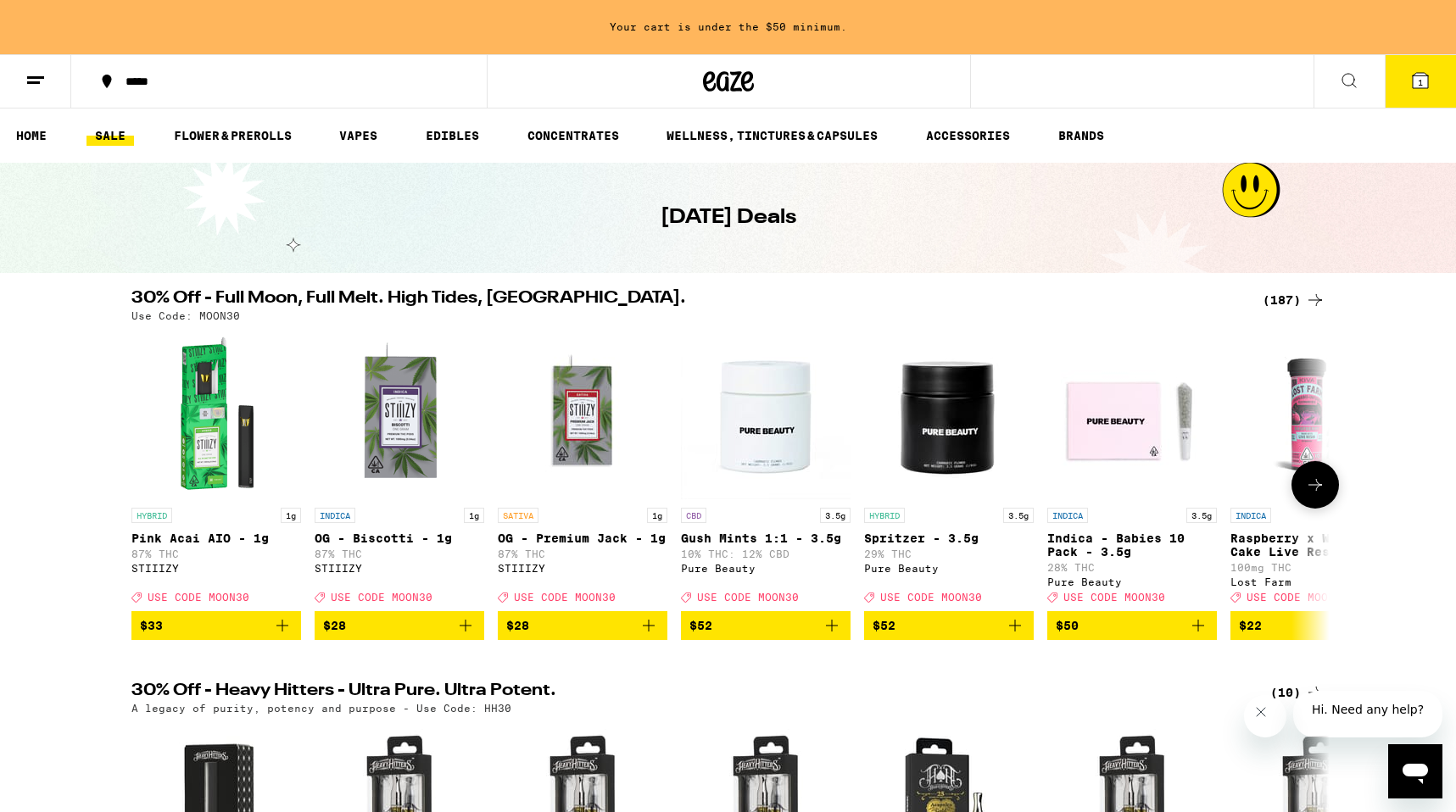
scroll to position [73, 0]
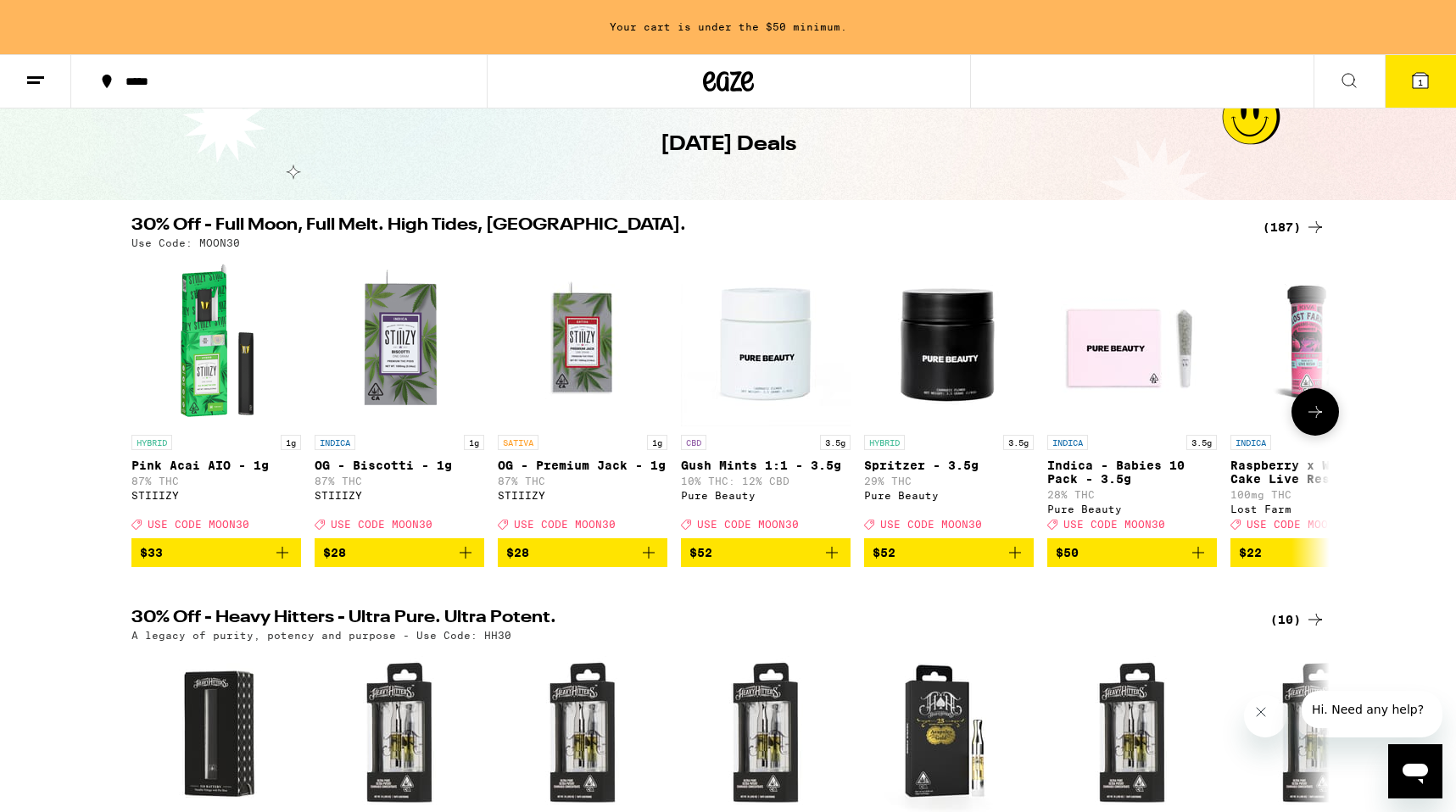
click at [1202, 559] on icon "Add to bag" at bounding box center [1199, 553] width 20 height 20
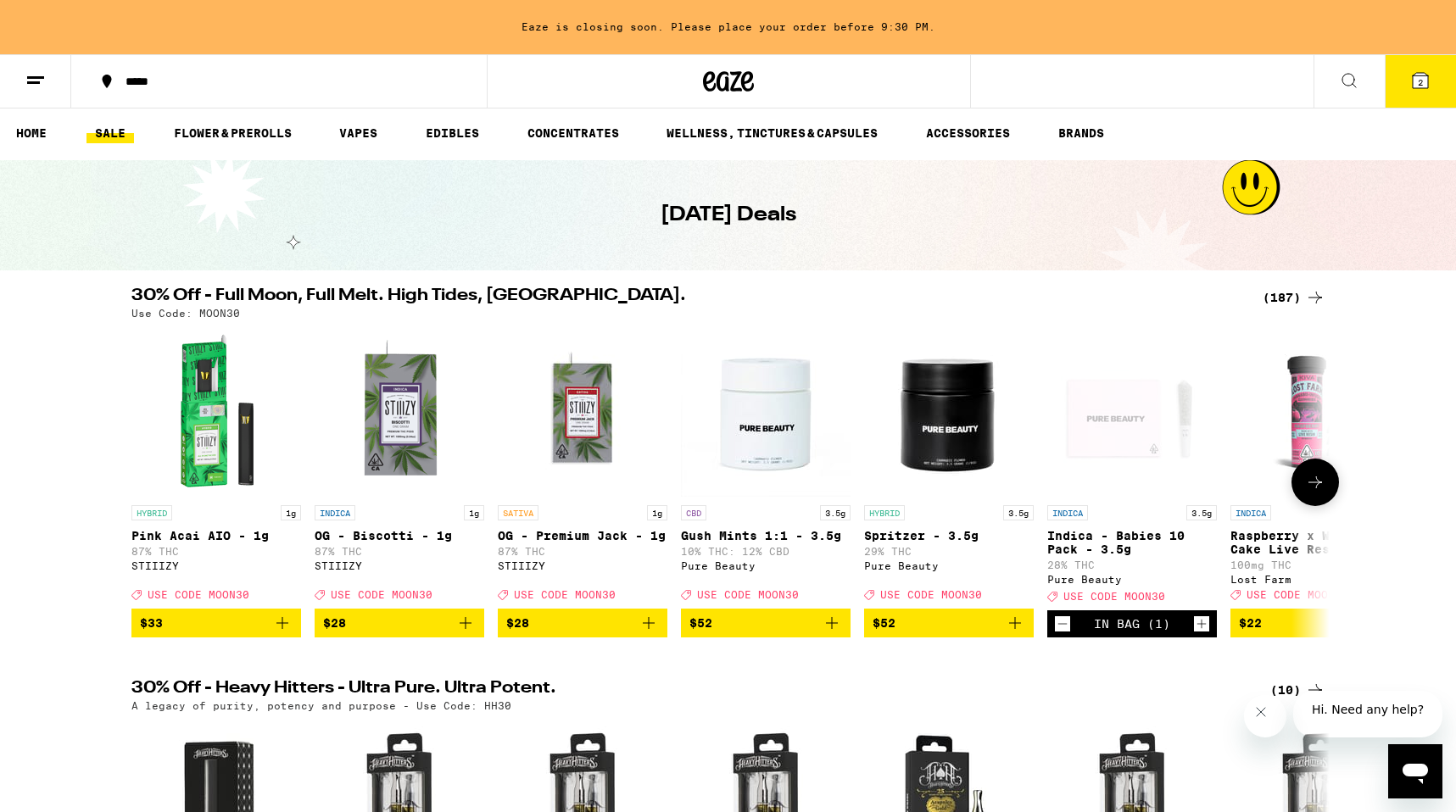
scroll to position [0, 0]
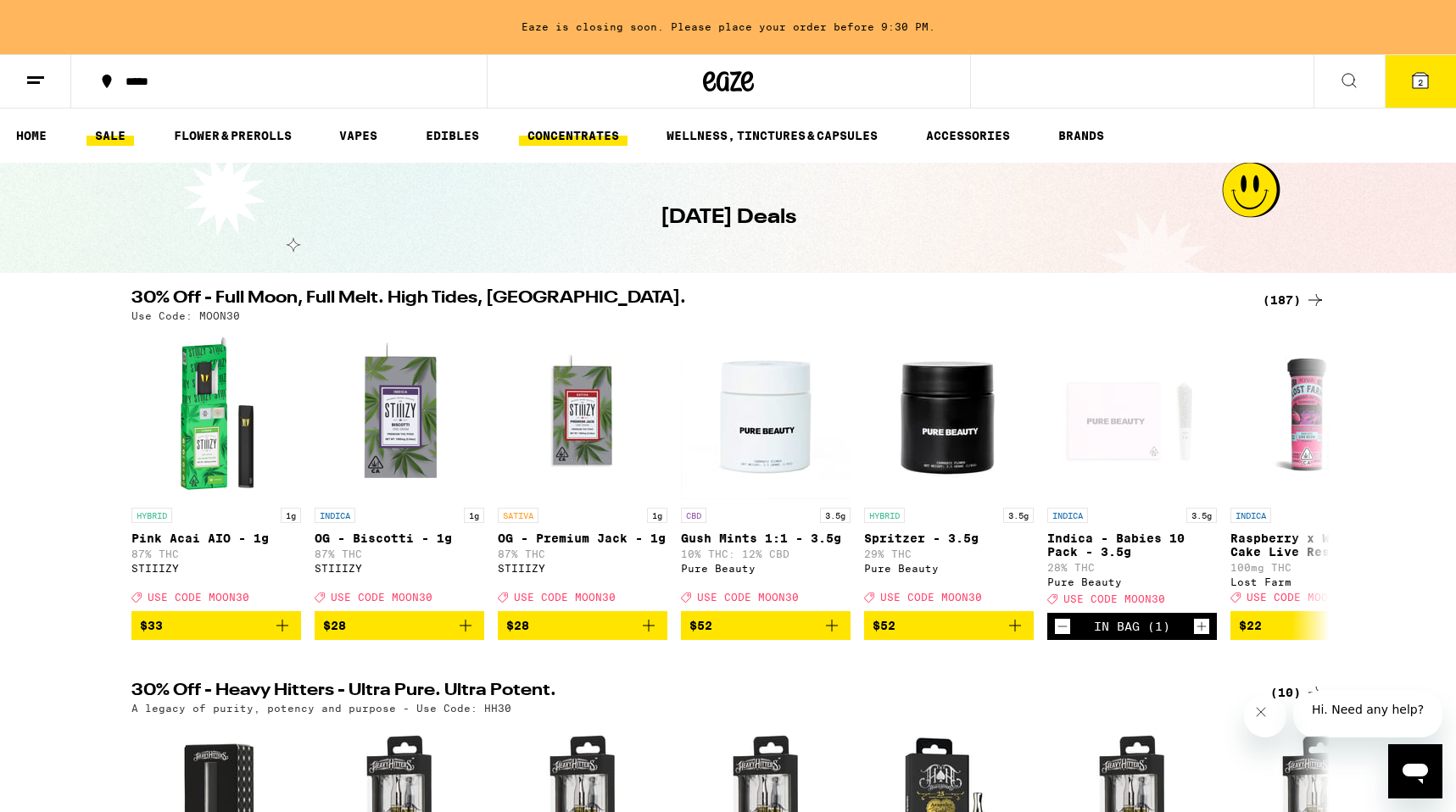
click at [591, 136] on link "CONCENTRATES" at bounding box center [573, 136] width 109 height 20
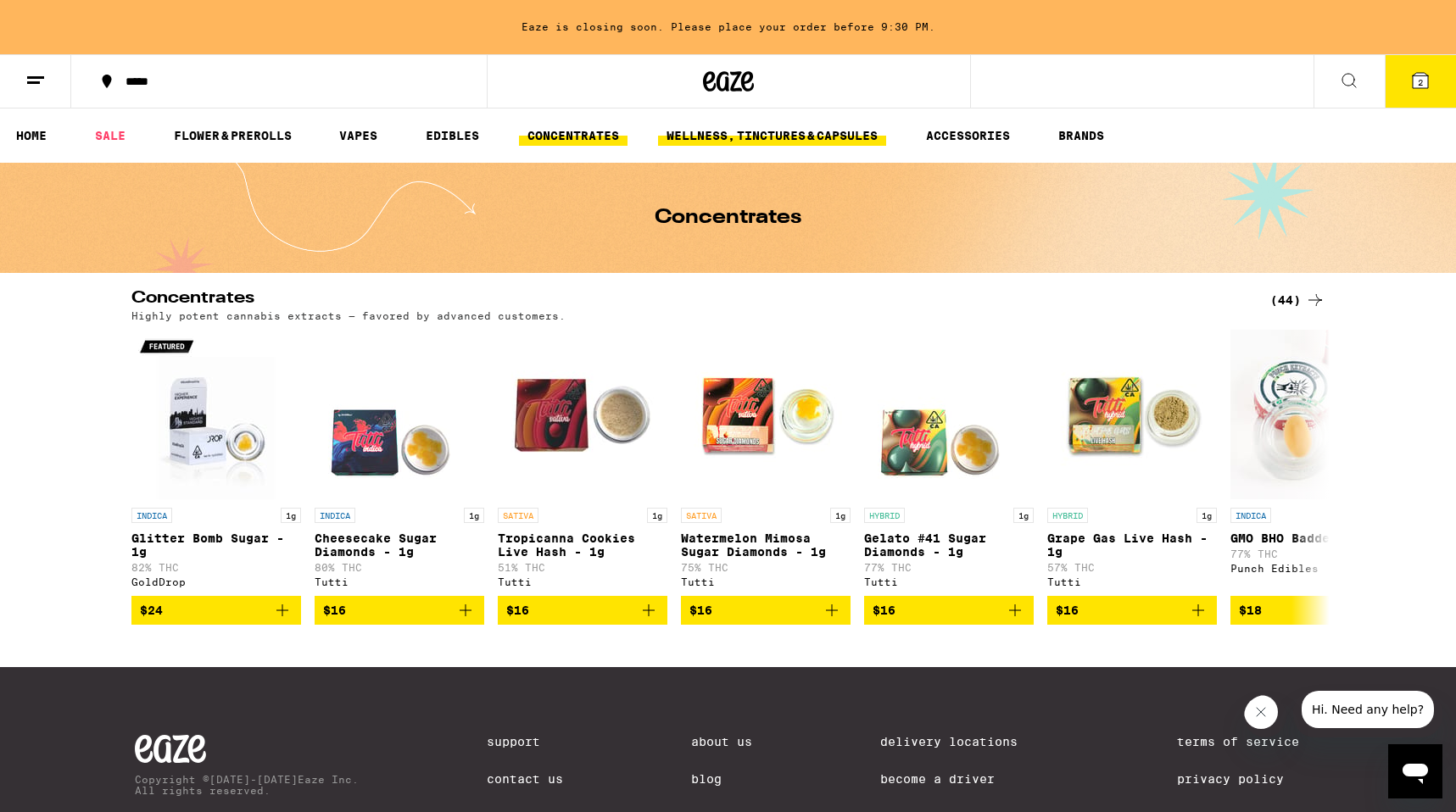
click at [788, 141] on link "WELLNESS, TINCTURES & CAPSULES" at bounding box center [771, 136] width 228 height 20
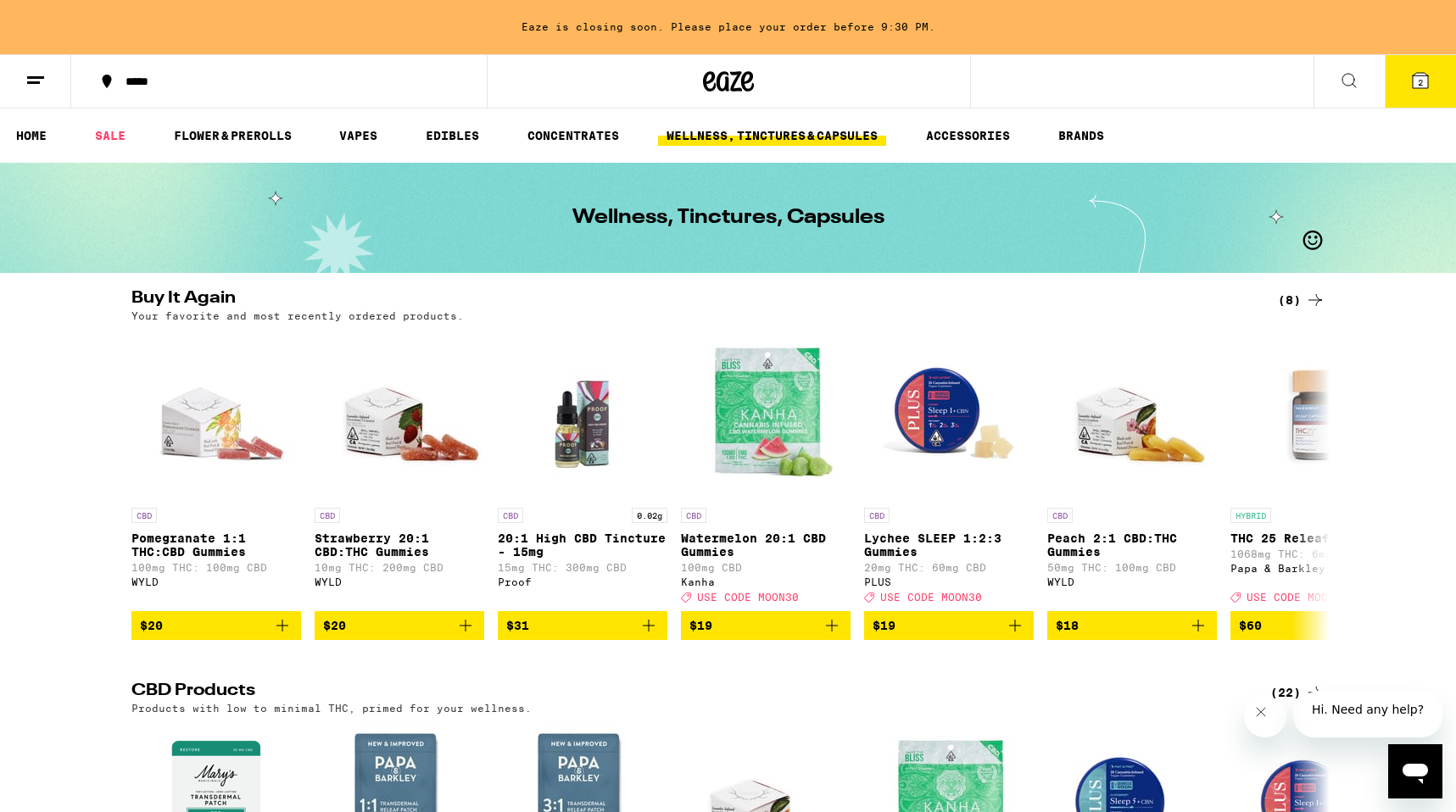
click at [648, 632] on icon "Add to bag" at bounding box center [649, 626] width 12 height 12
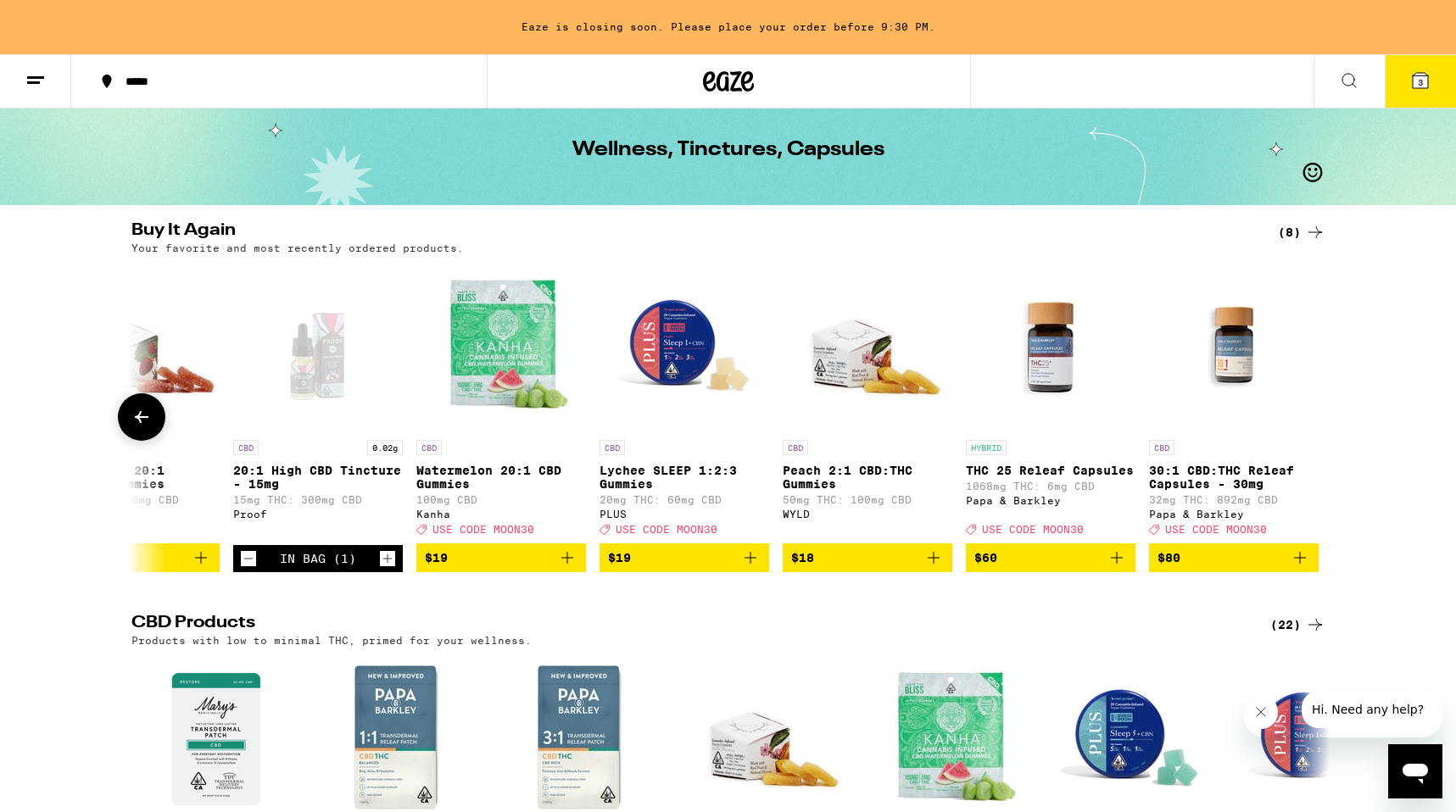
scroll to position [0, 271]
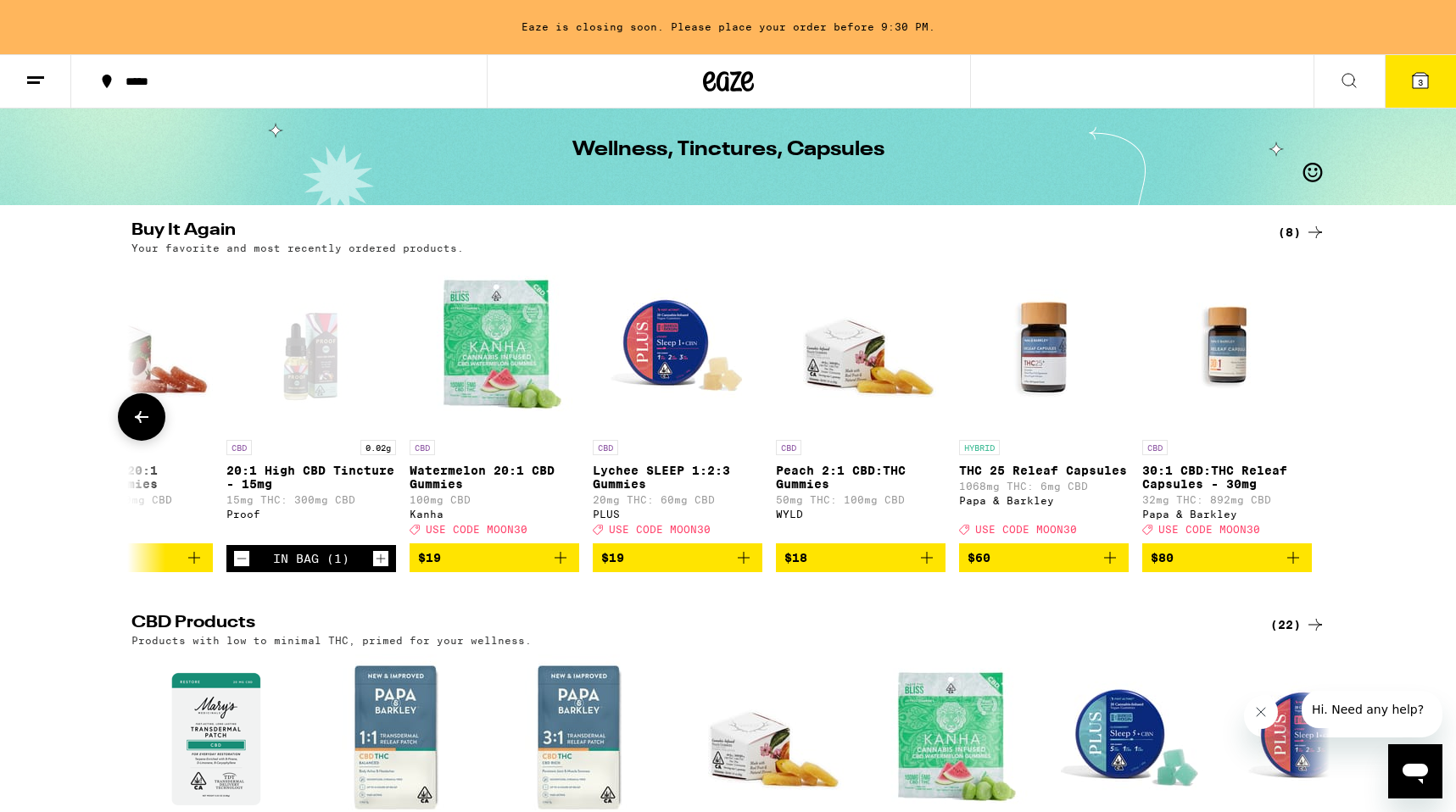
click at [924, 568] on icon "Add to bag" at bounding box center [926, 558] width 20 height 20
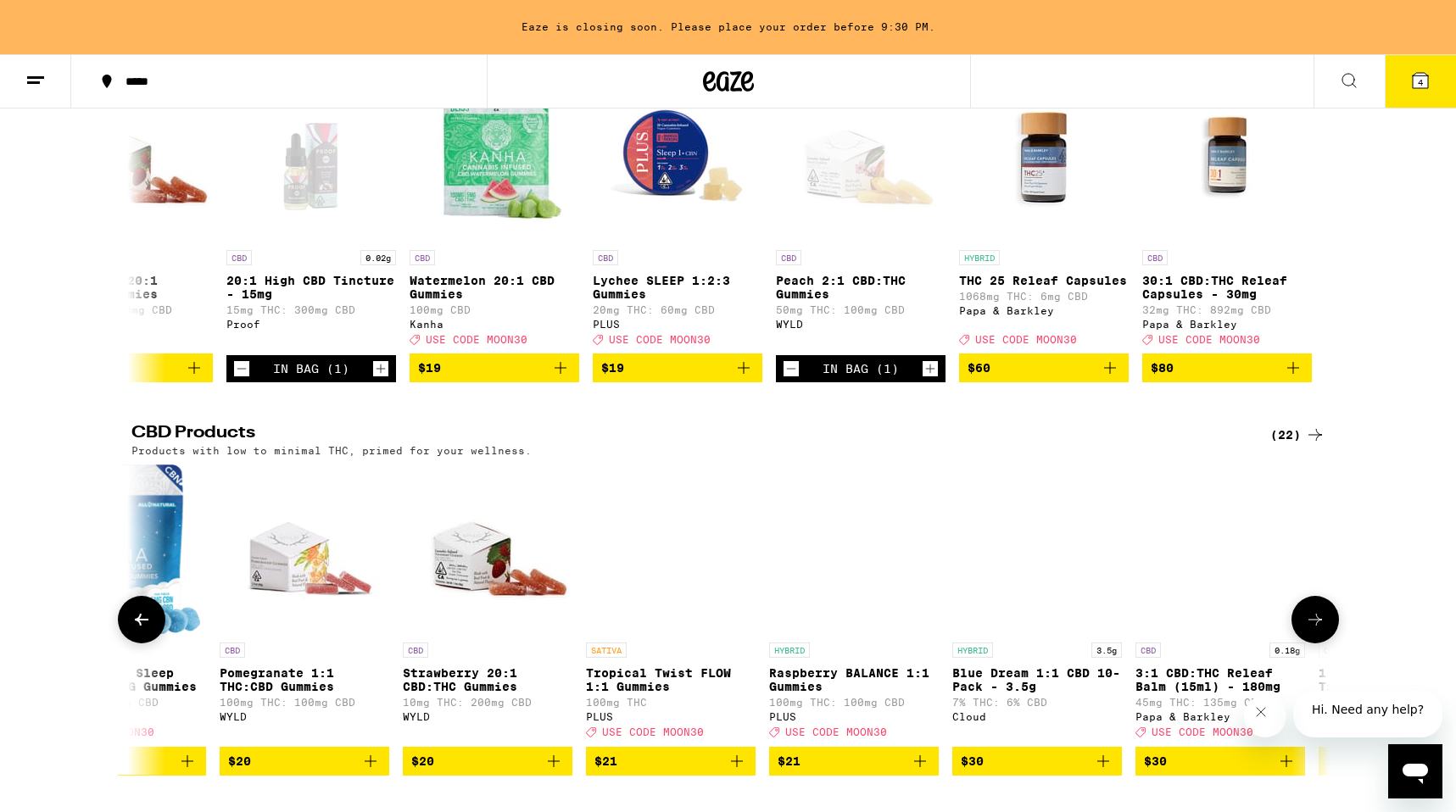
scroll to position [0, 1578]
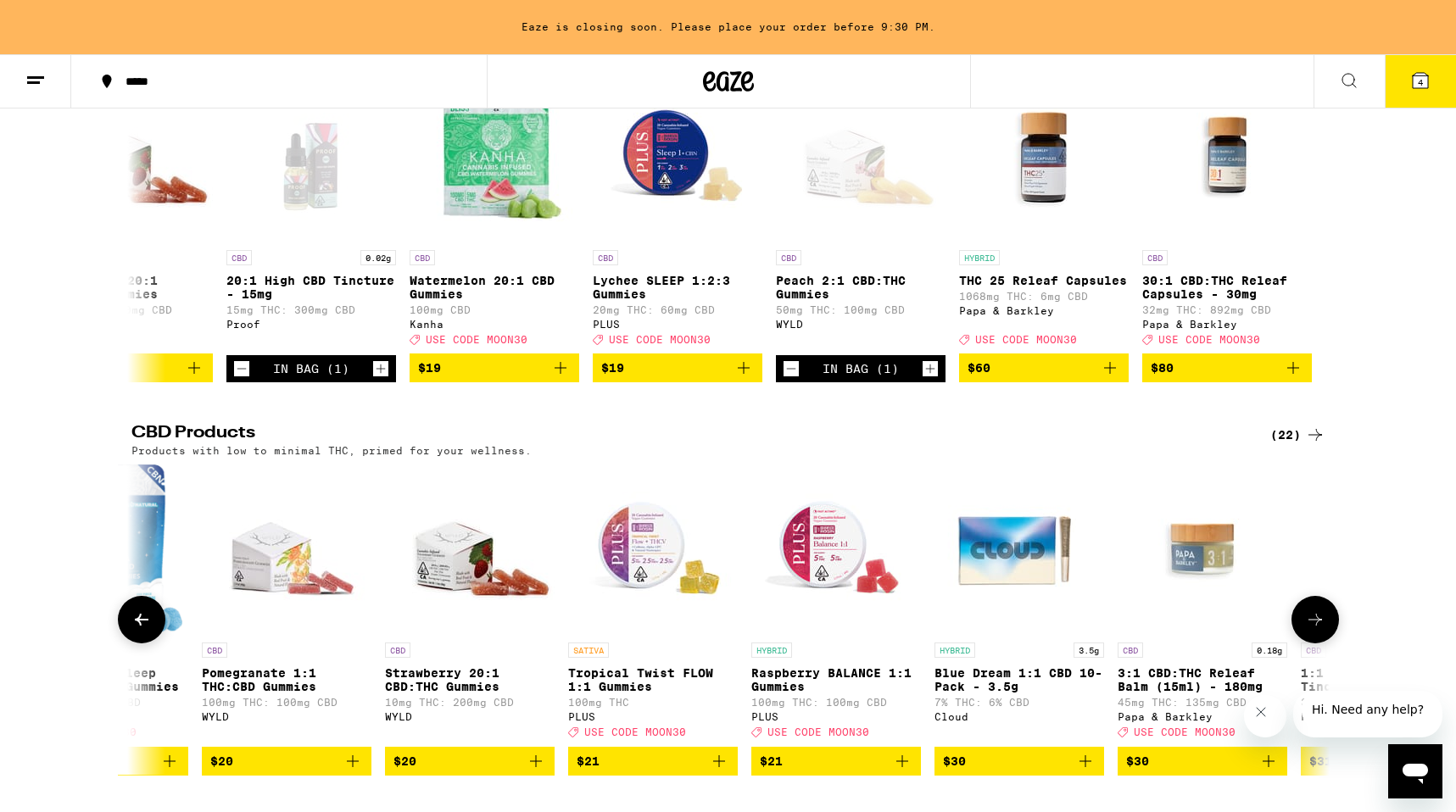
click at [899, 771] on icon "Add to bag" at bounding box center [902, 761] width 20 height 20
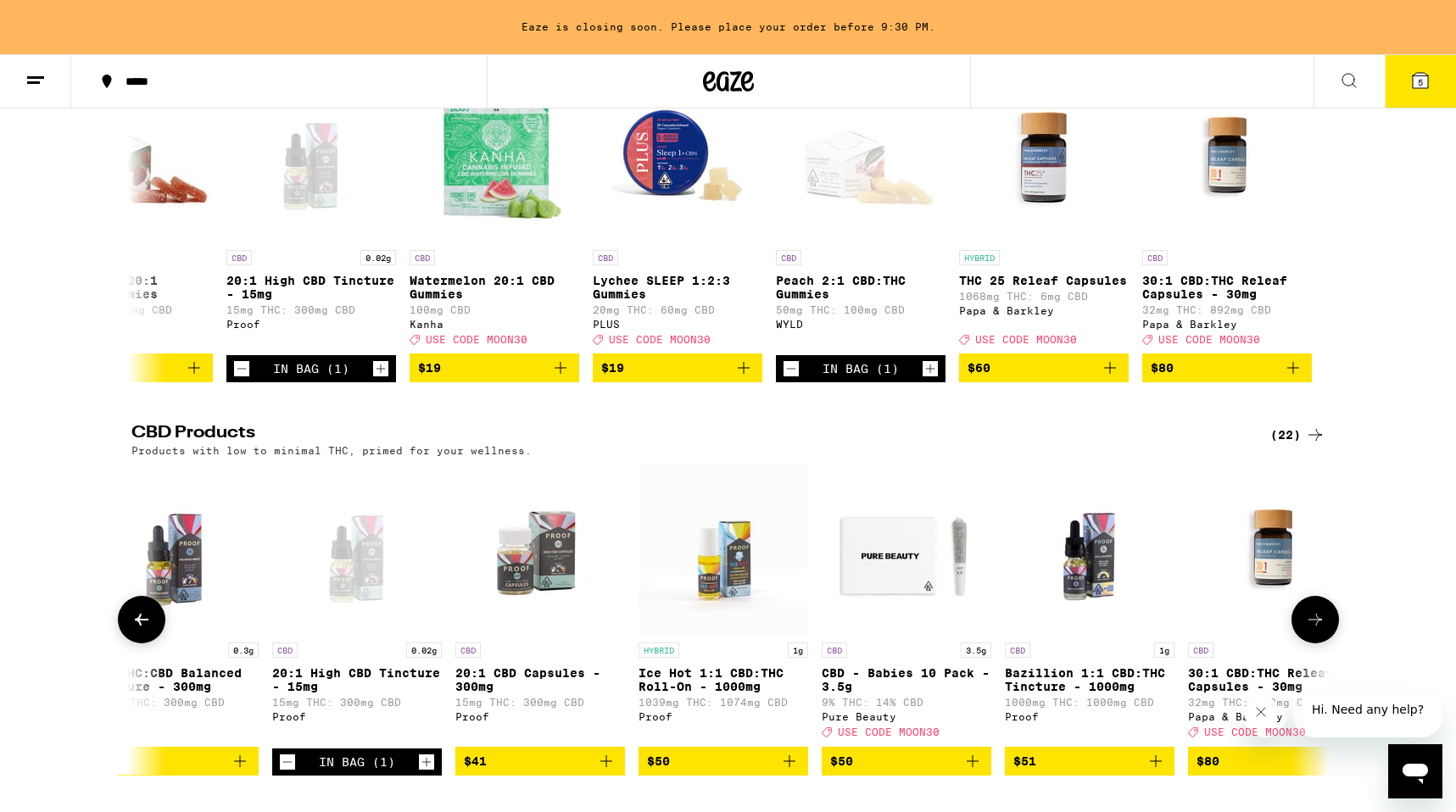
scroll to position [0, 2835]
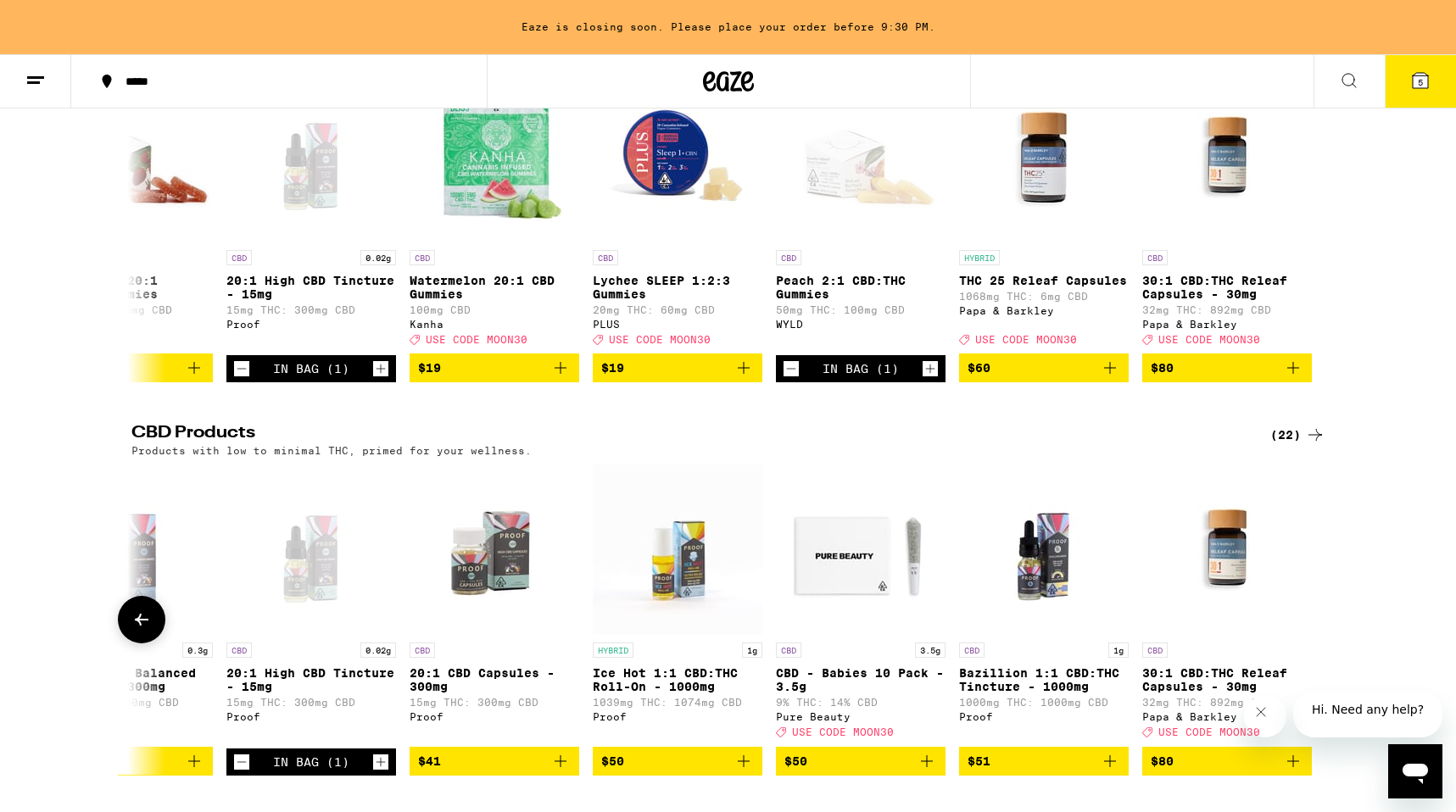
click at [849, 581] on img "Open page for CBD - Babies 10 Pack - 3.5g from Pure Beauty" at bounding box center [861, 550] width 170 height 170
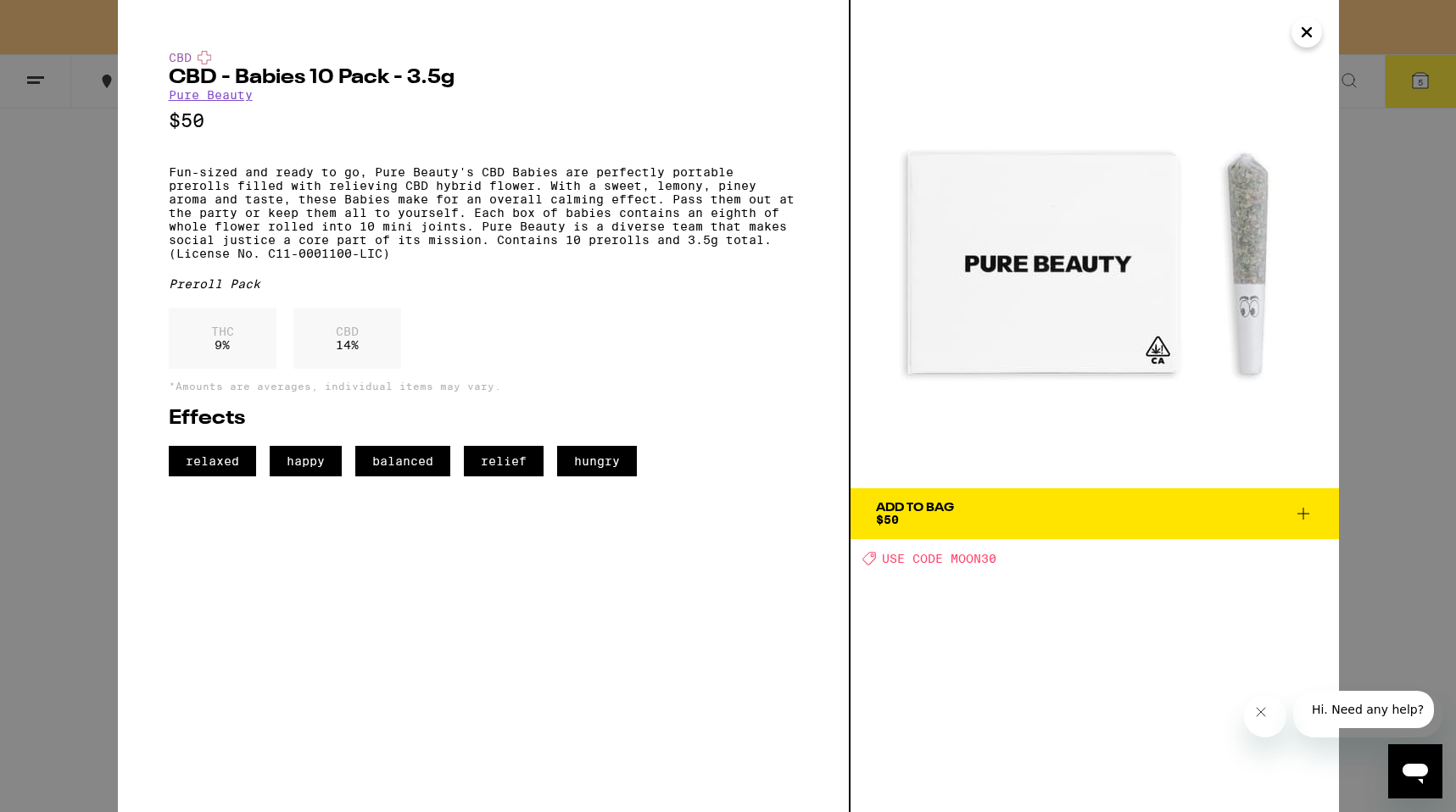
drag, startPoint x: 1314, startPoint y: 34, endPoint x: 1301, endPoint y: 45, distance: 17.0
click at [1314, 34] on icon "Close" at bounding box center [1307, 32] width 20 height 26
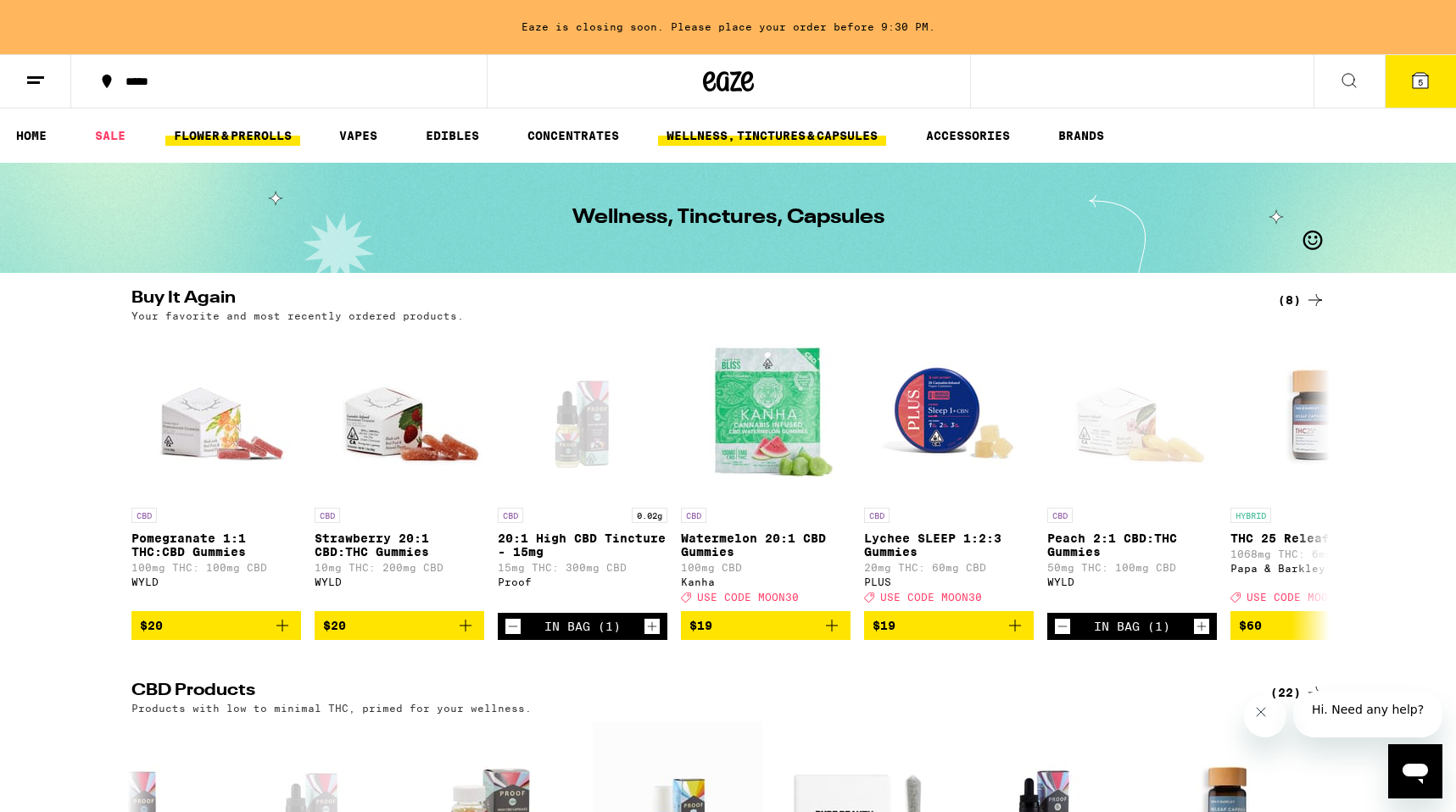
click at [246, 134] on link "FLOWER & PREROLLS" at bounding box center [233, 136] width 135 height 20
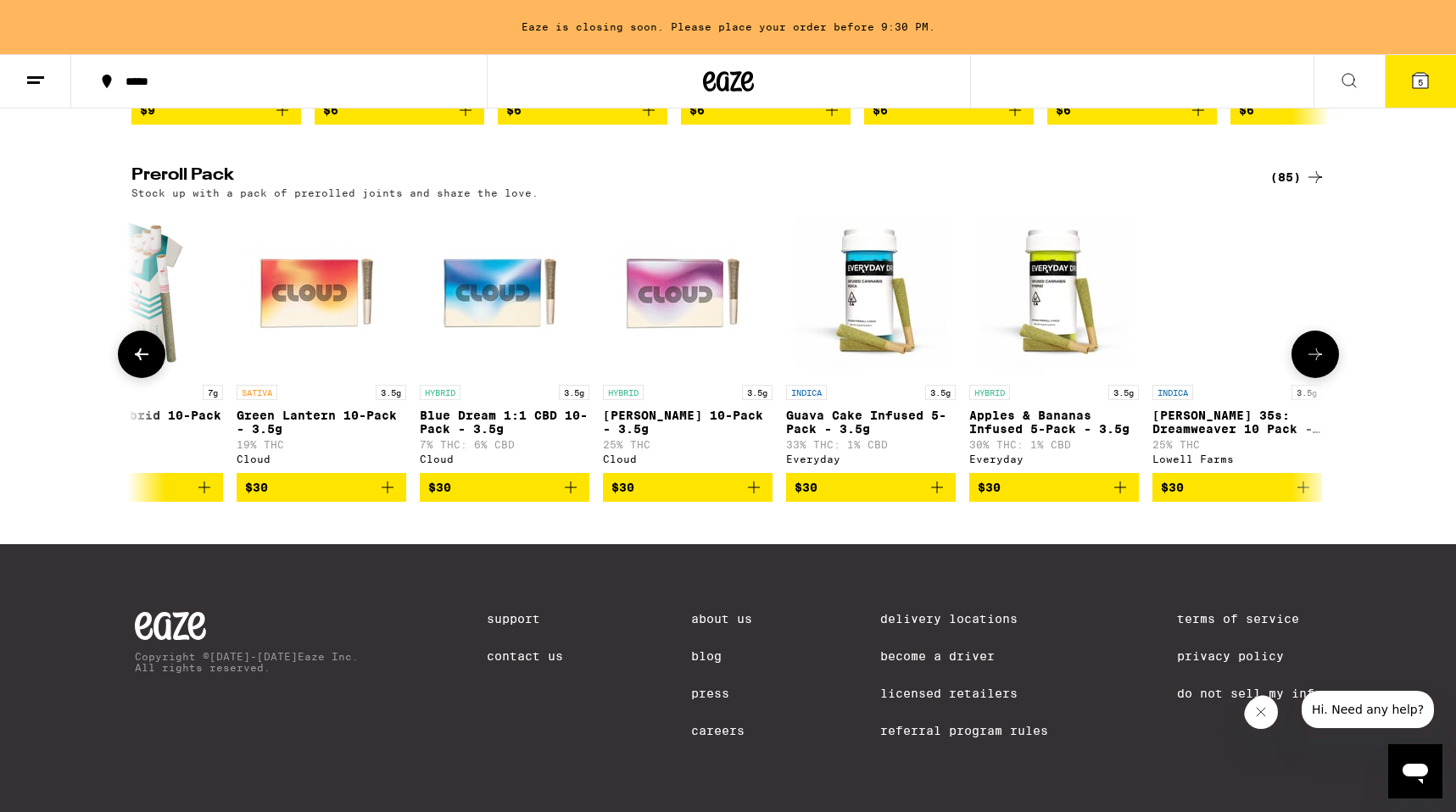
scroll to position [0, 3737]
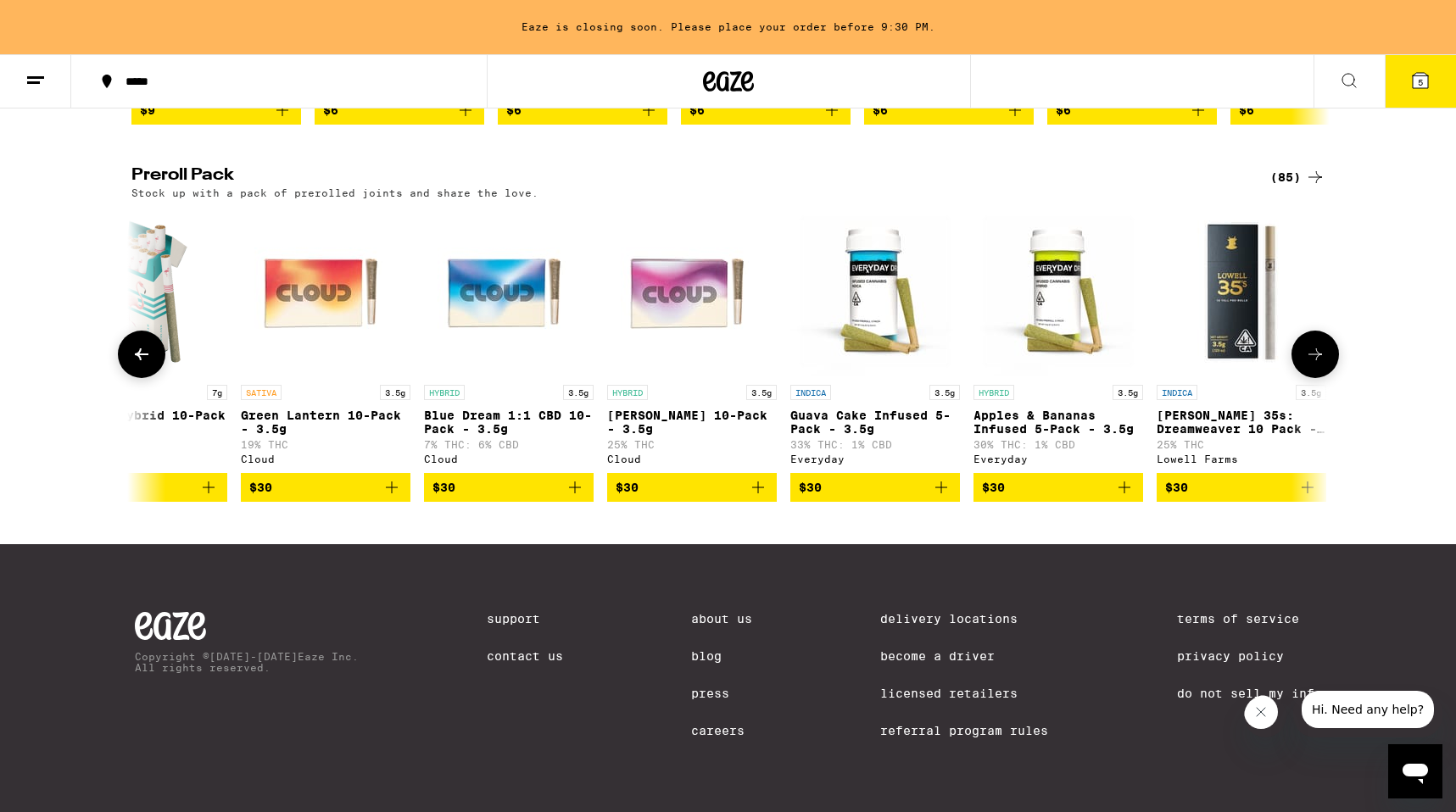
click at [767, 481] on icon "Add to bag" at bounding box center [758, 487] width 20 height 20
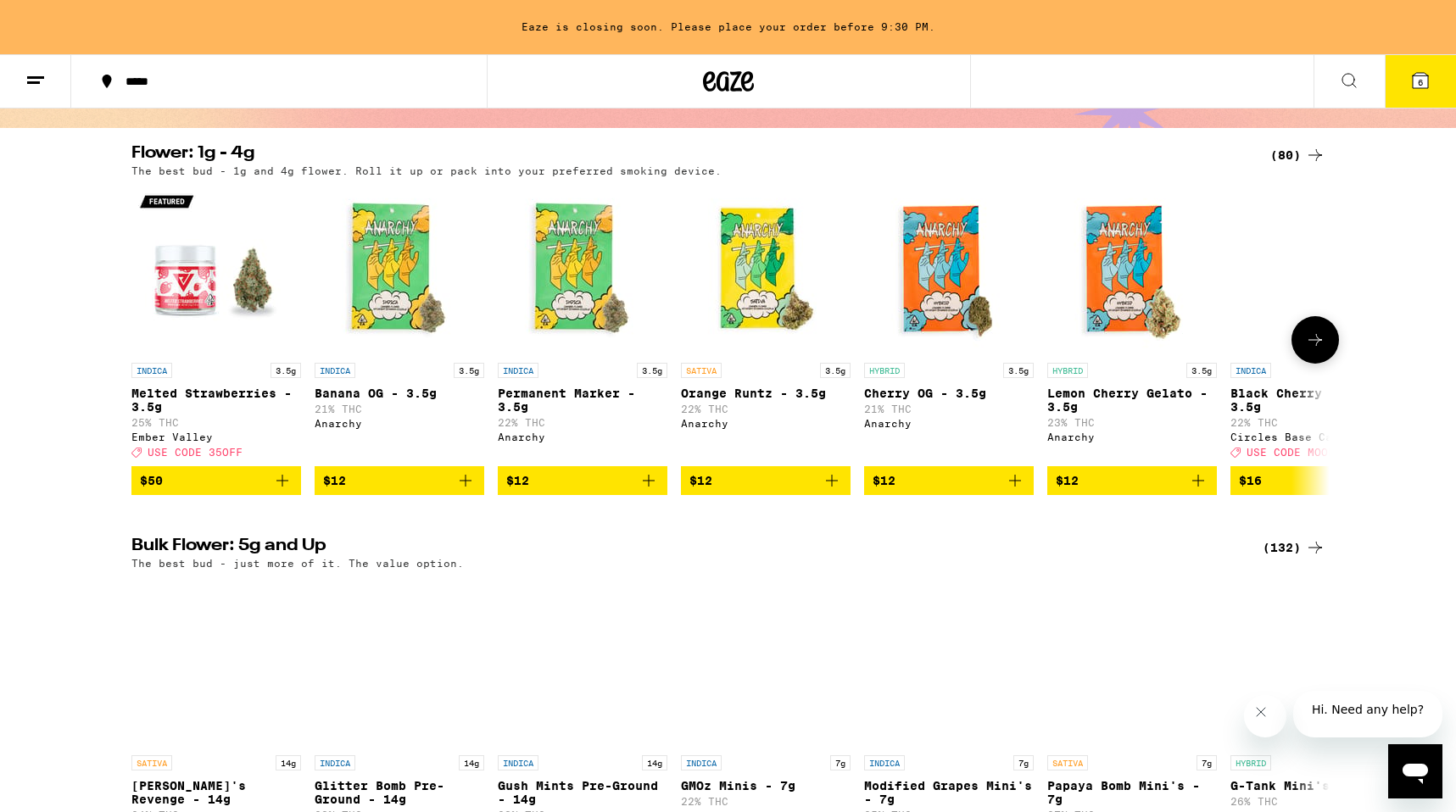
scroll to position [0, 0]
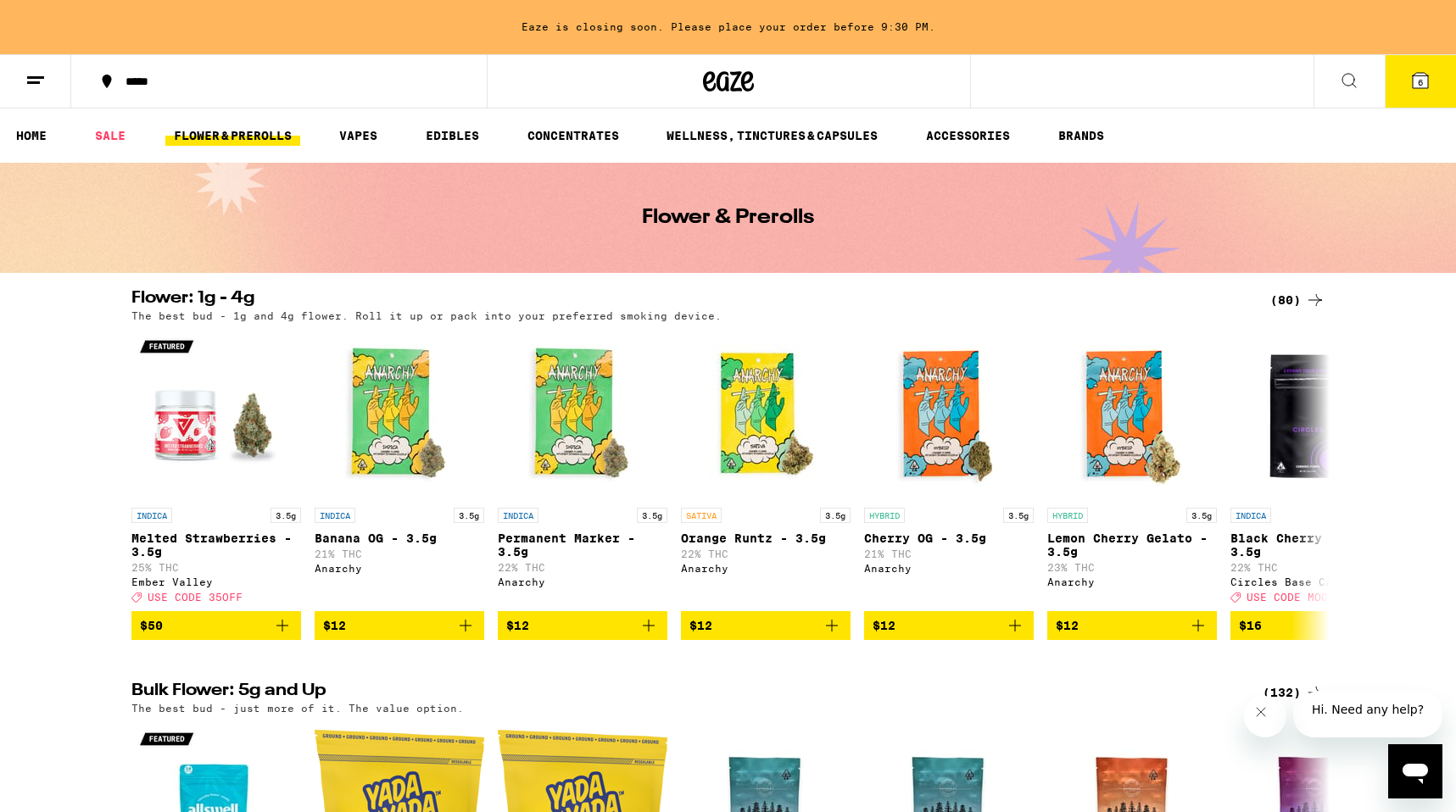
click at [1411, 78] on icon at bounding box center [1420, 80] width 20 height 20
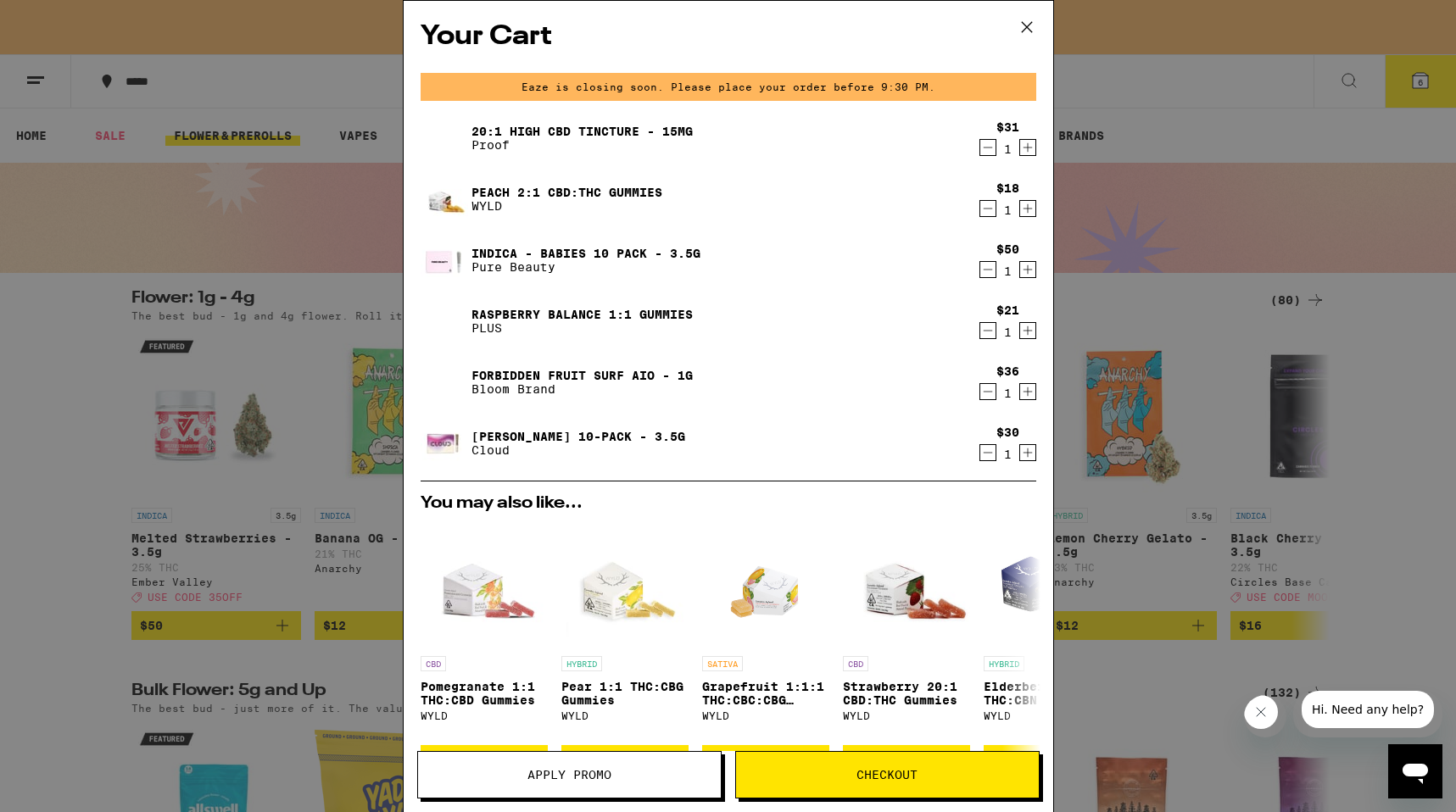
click at [993, 455] on icon "Decrement" at bounding box center [987, 453] width 16 height 20
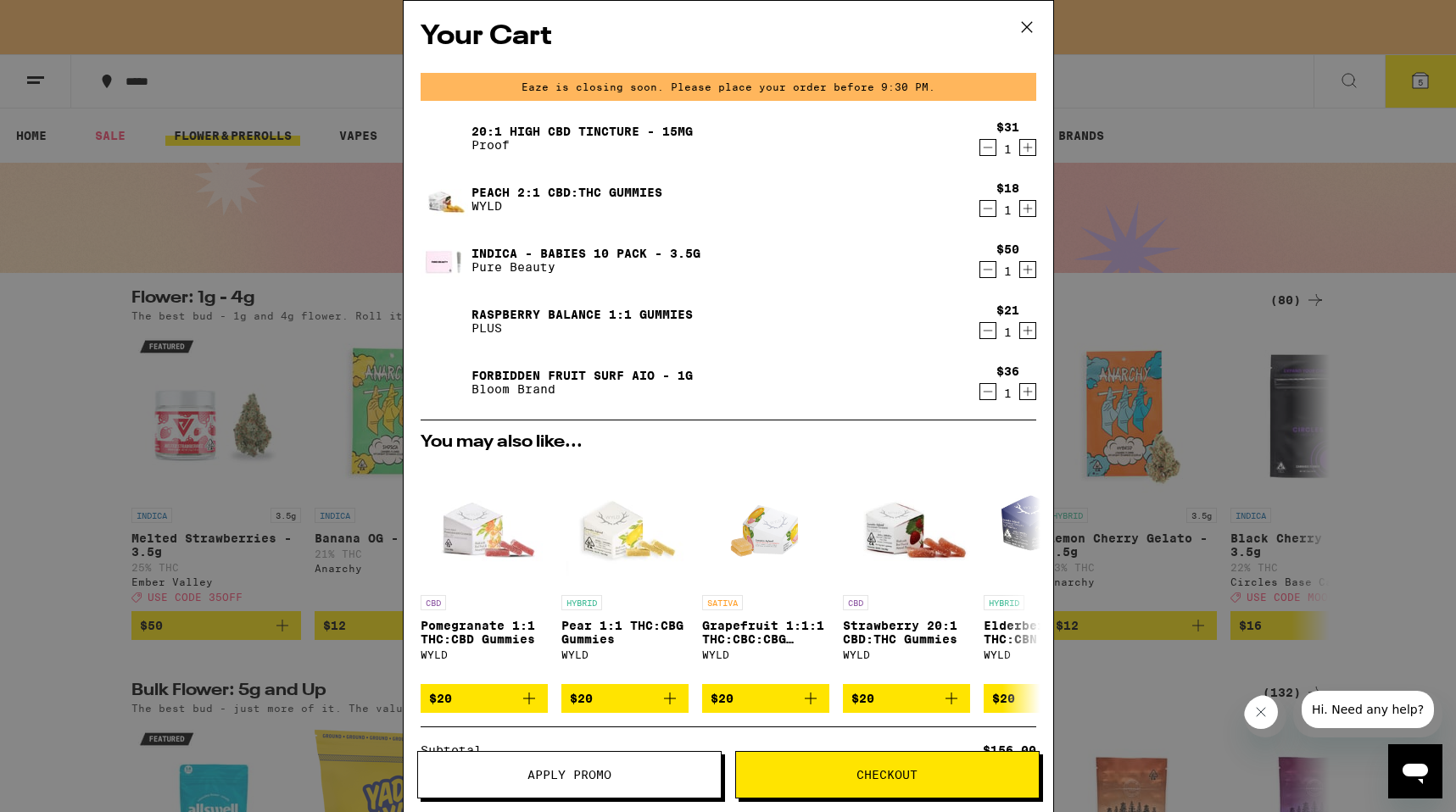
click at [1028, 24] on icon at bounding box center [1027, 28] width 26 height 26
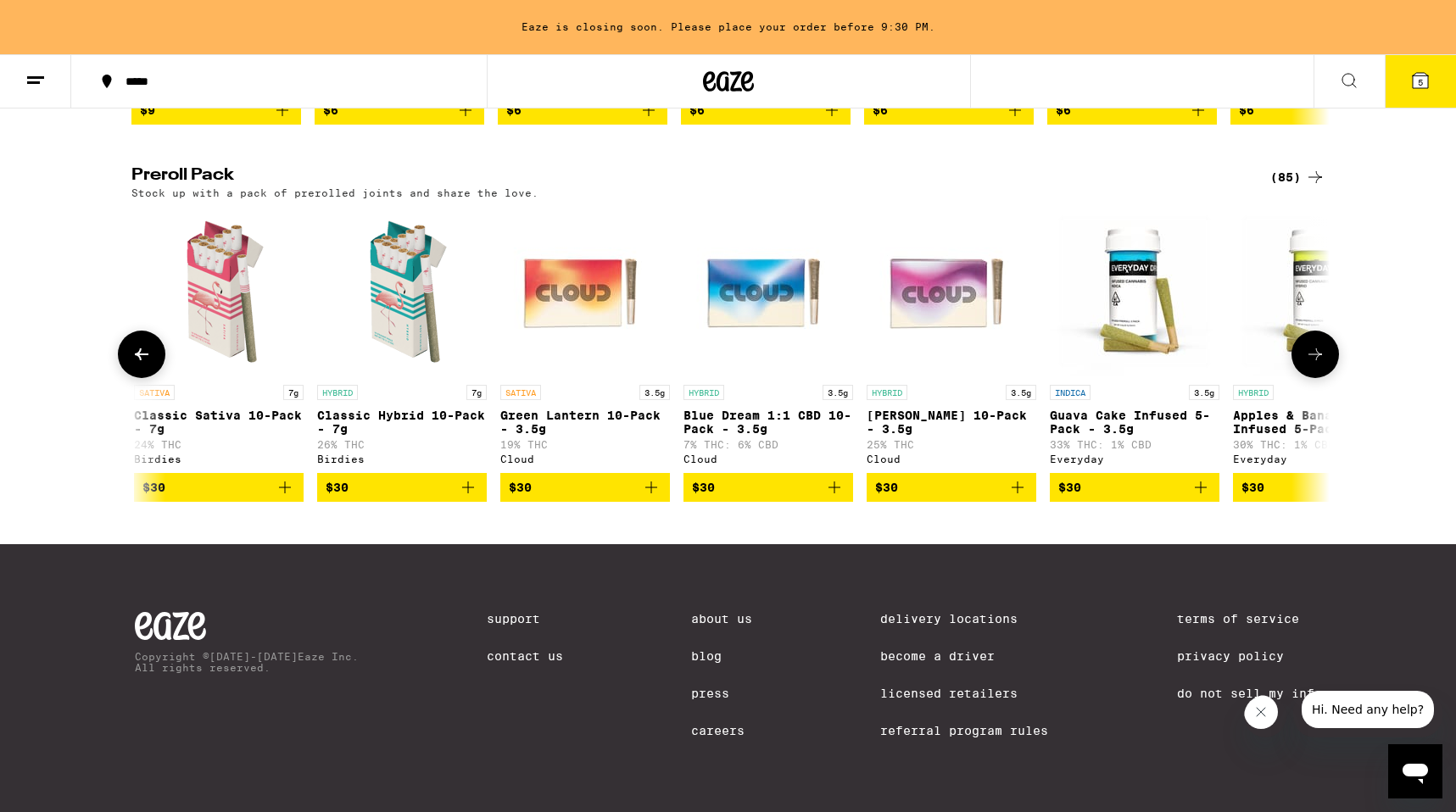
scroll to position [1298, 0]
click at [832, 497] on icon "Add to bag" at bounding box center [834, 487] width 20 height 20
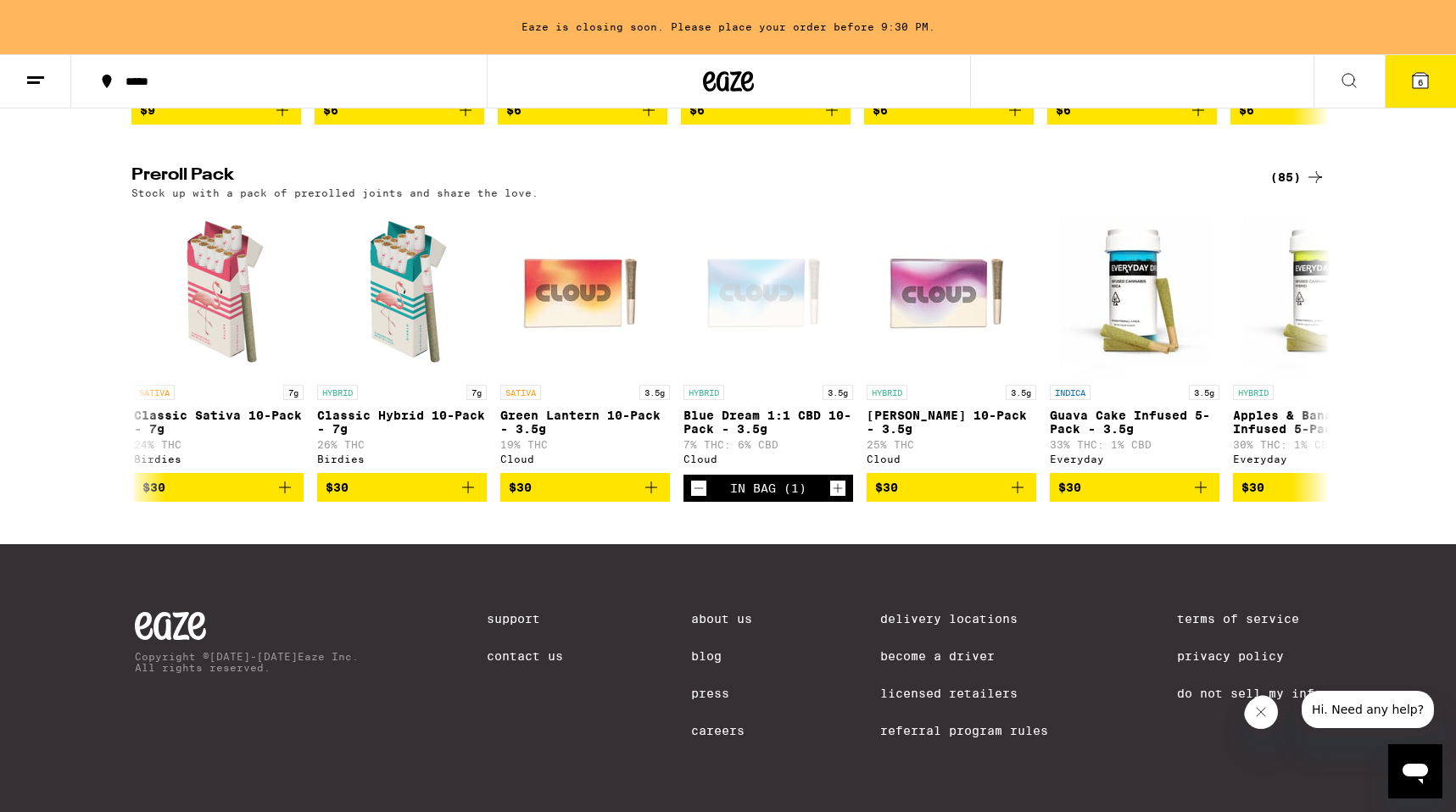
click at [1420, 74] on icon at bounding box center [1420, 80] width 16 height 16
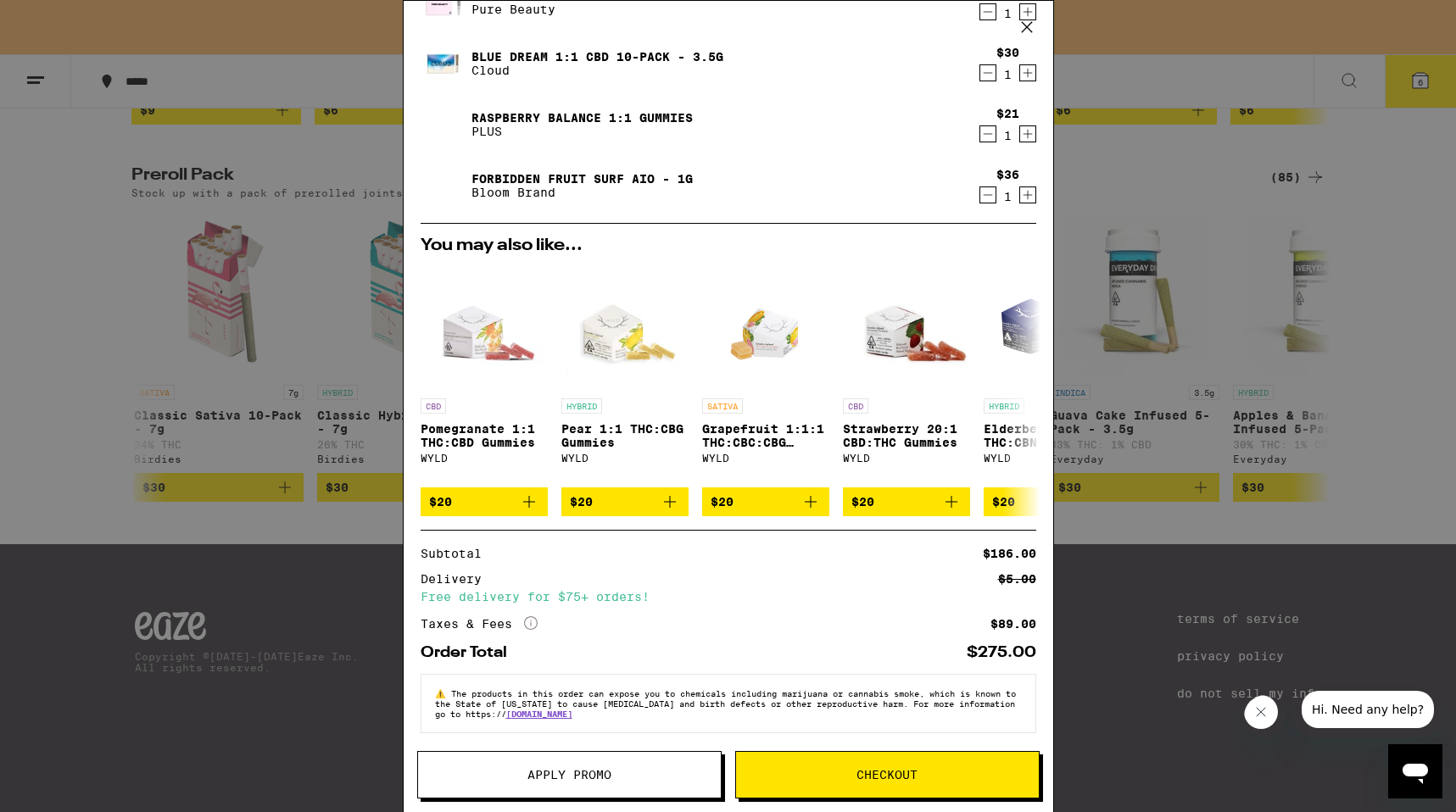
scroll to position [269, 0]
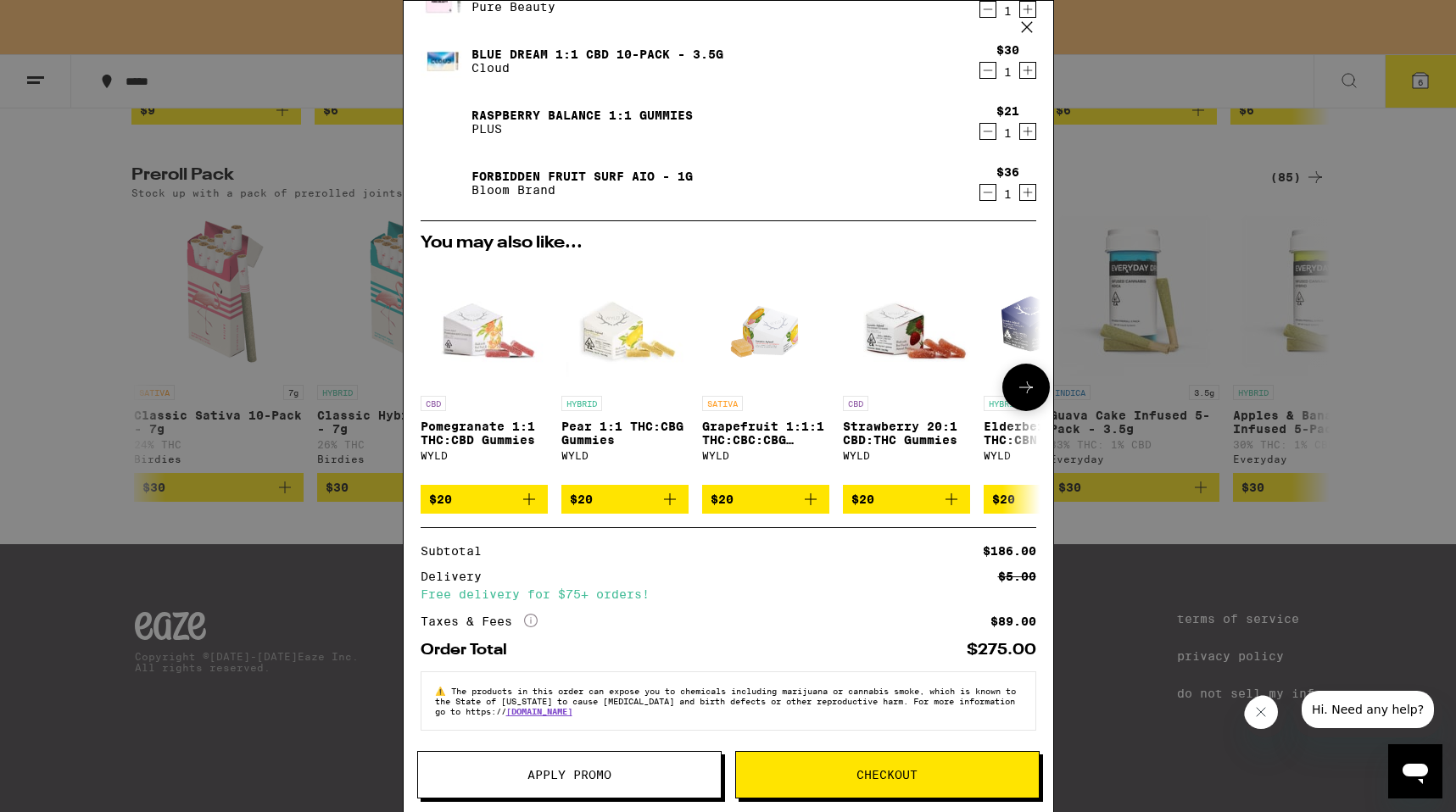
click at [948, 498] on icon "Add to bag" at bounding box center [951, 499] width 12 height 12
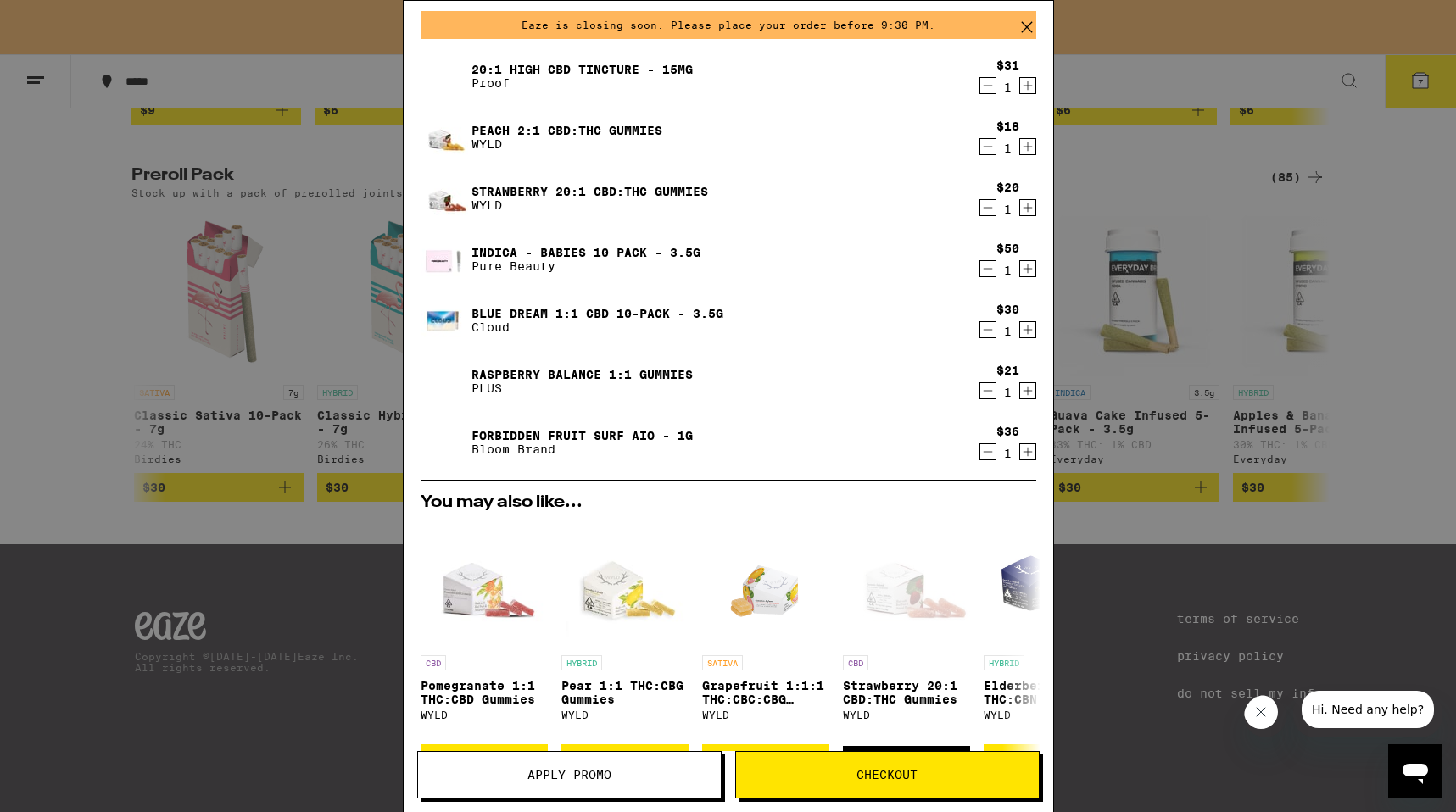
scroll to position [69, 0]
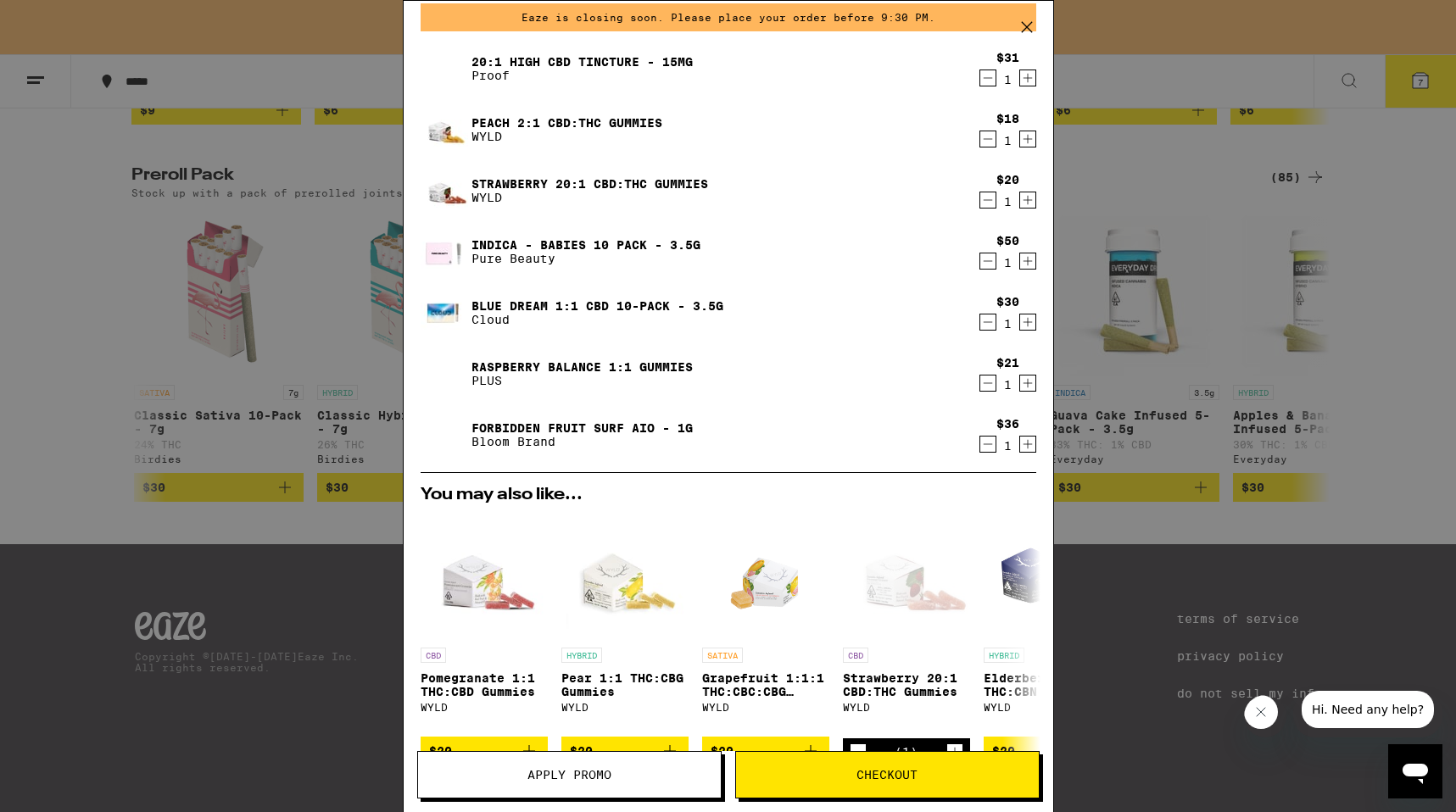
click at [537, 428] on link "Forbidden Fruit Surf AIO - 1g" at bounding box center [582, 428] width 221 height 14
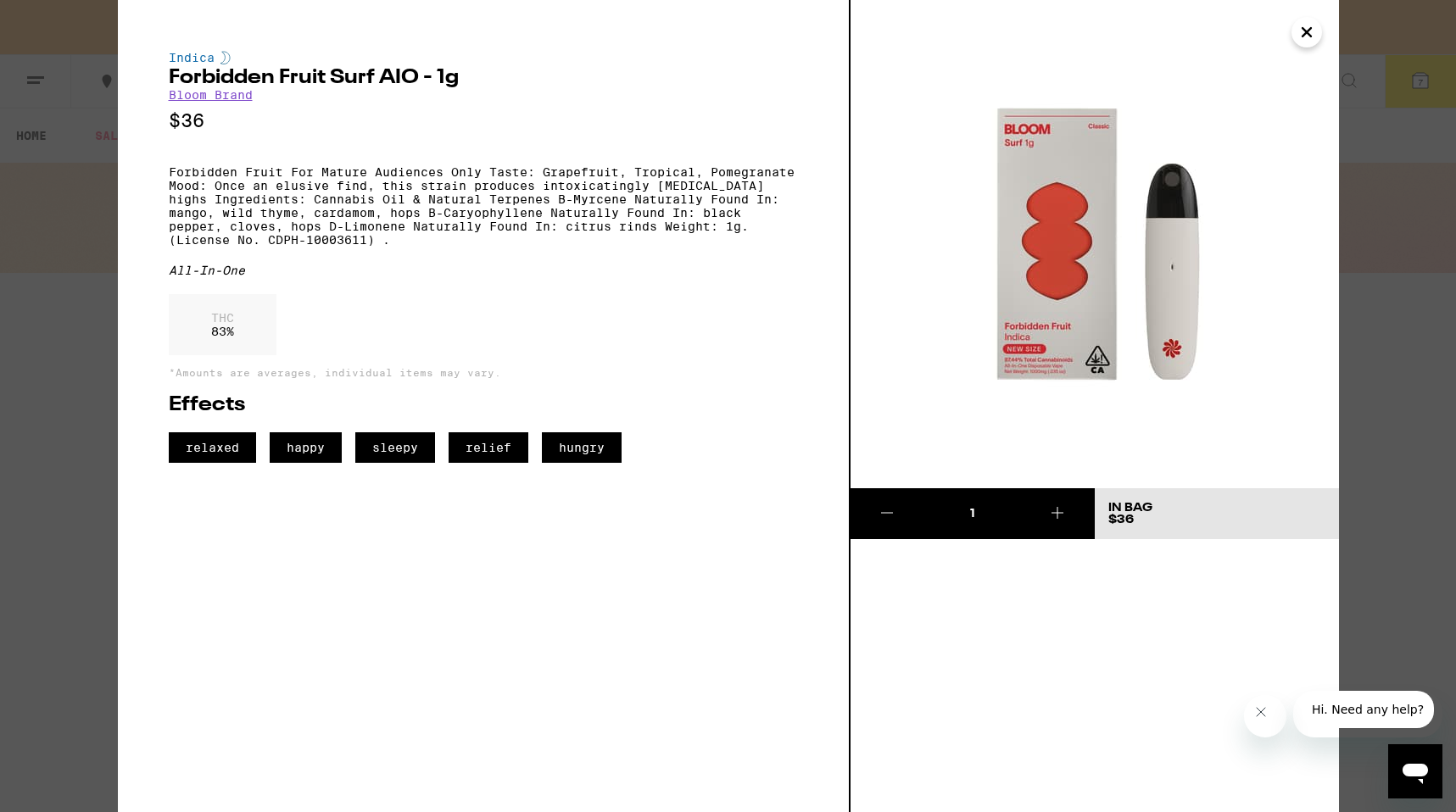
click at [224, 93] on link "Bloom Brand" at bounding box center [210, 95] width 84 height 14
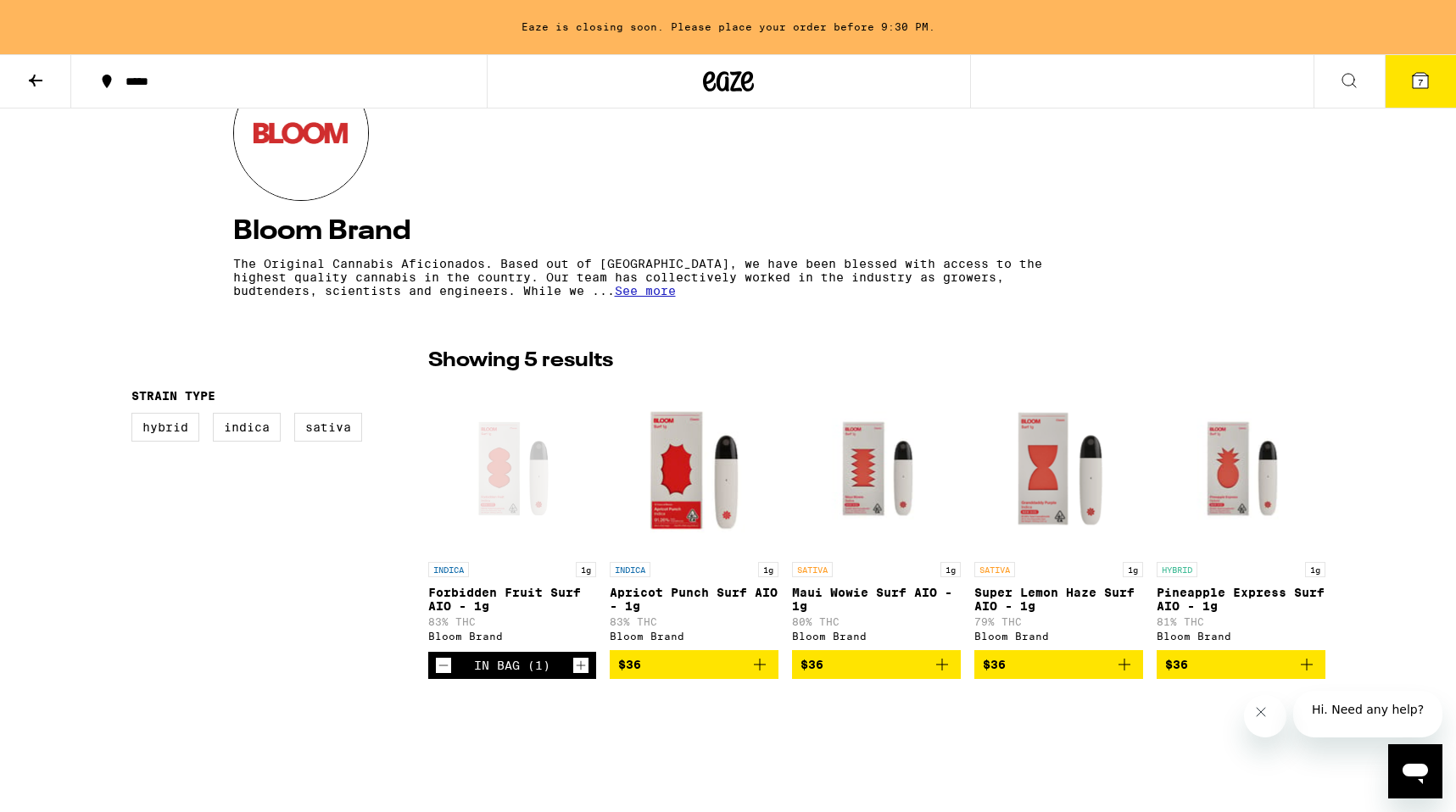
scroll to position [216, 0]
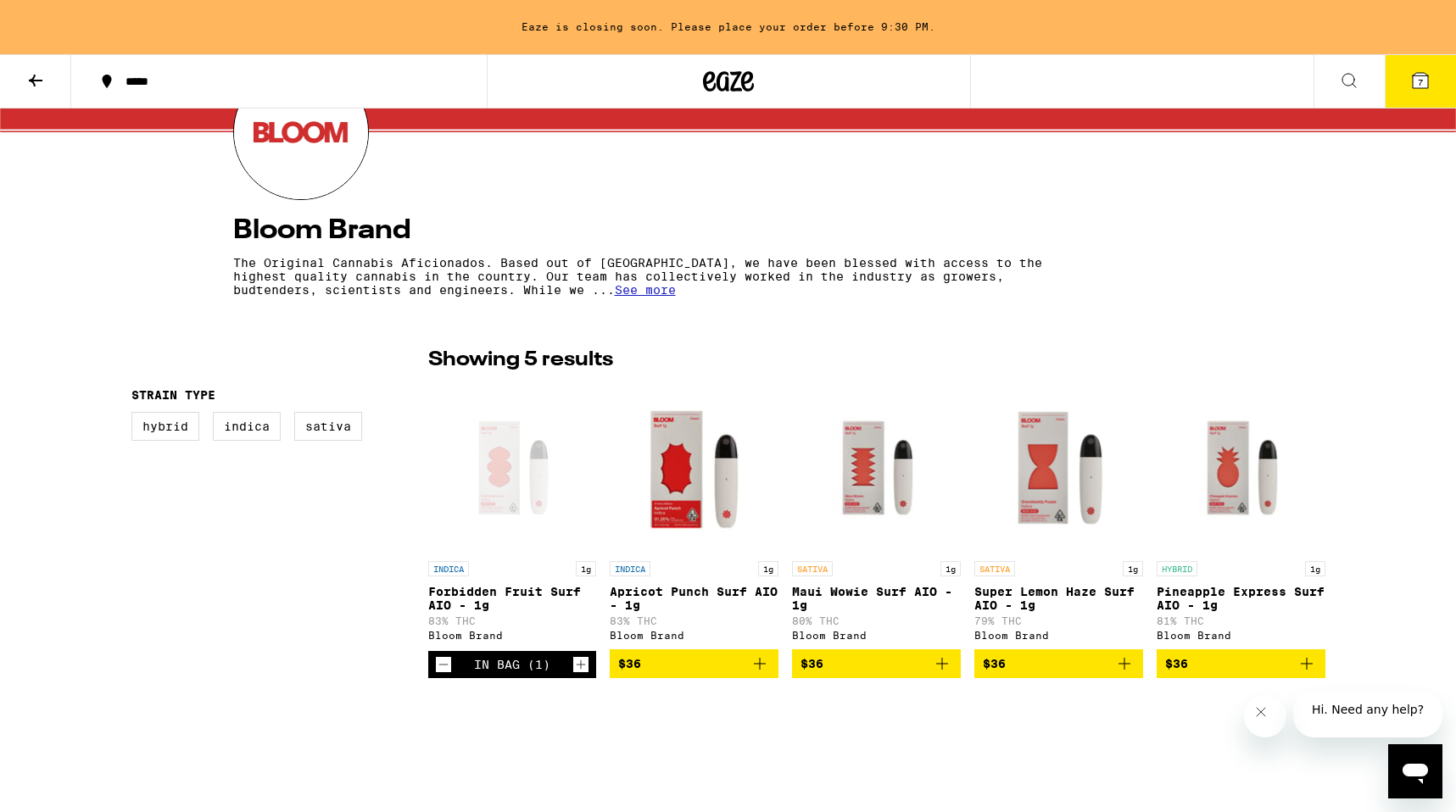
click at [1305, 673] on icon "Add to bag" at bounding box center [1307, 664] width 20 height 20
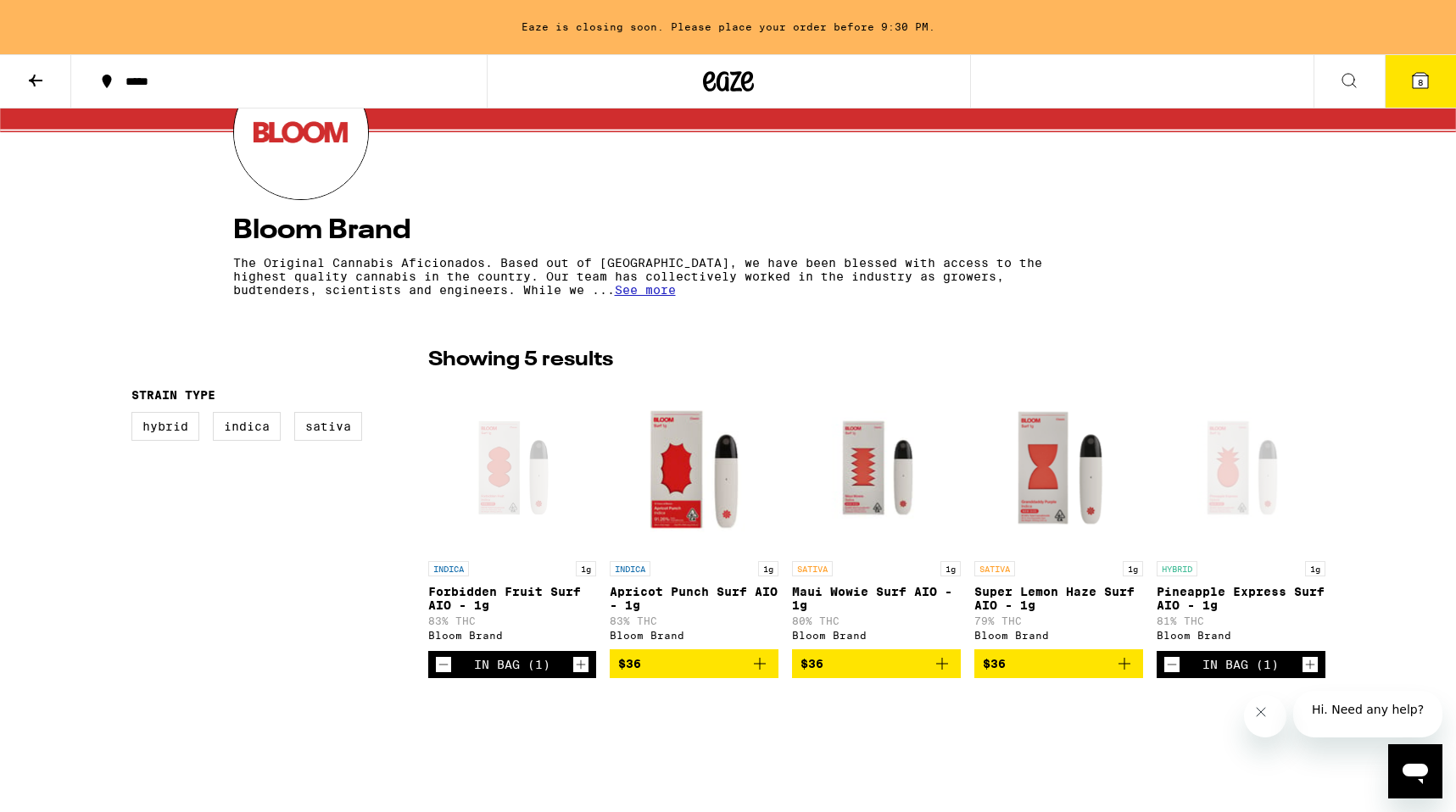
click at [1418, 78] on span "8" at bounding box center [1421, 82] width 6 height 10
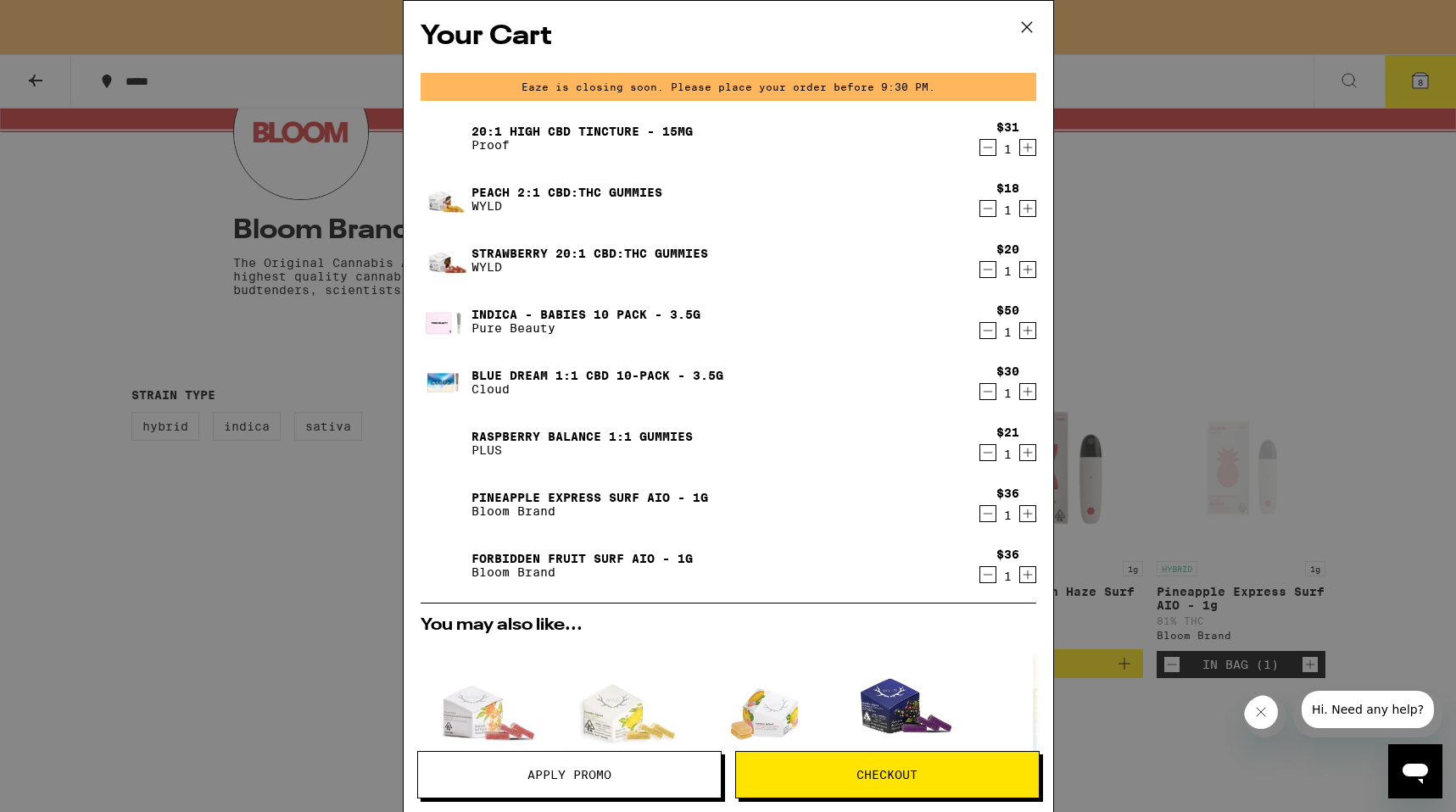
click at [992, 395] on icon "Decrement" at bounding box center [987, 392] width 16 height 20
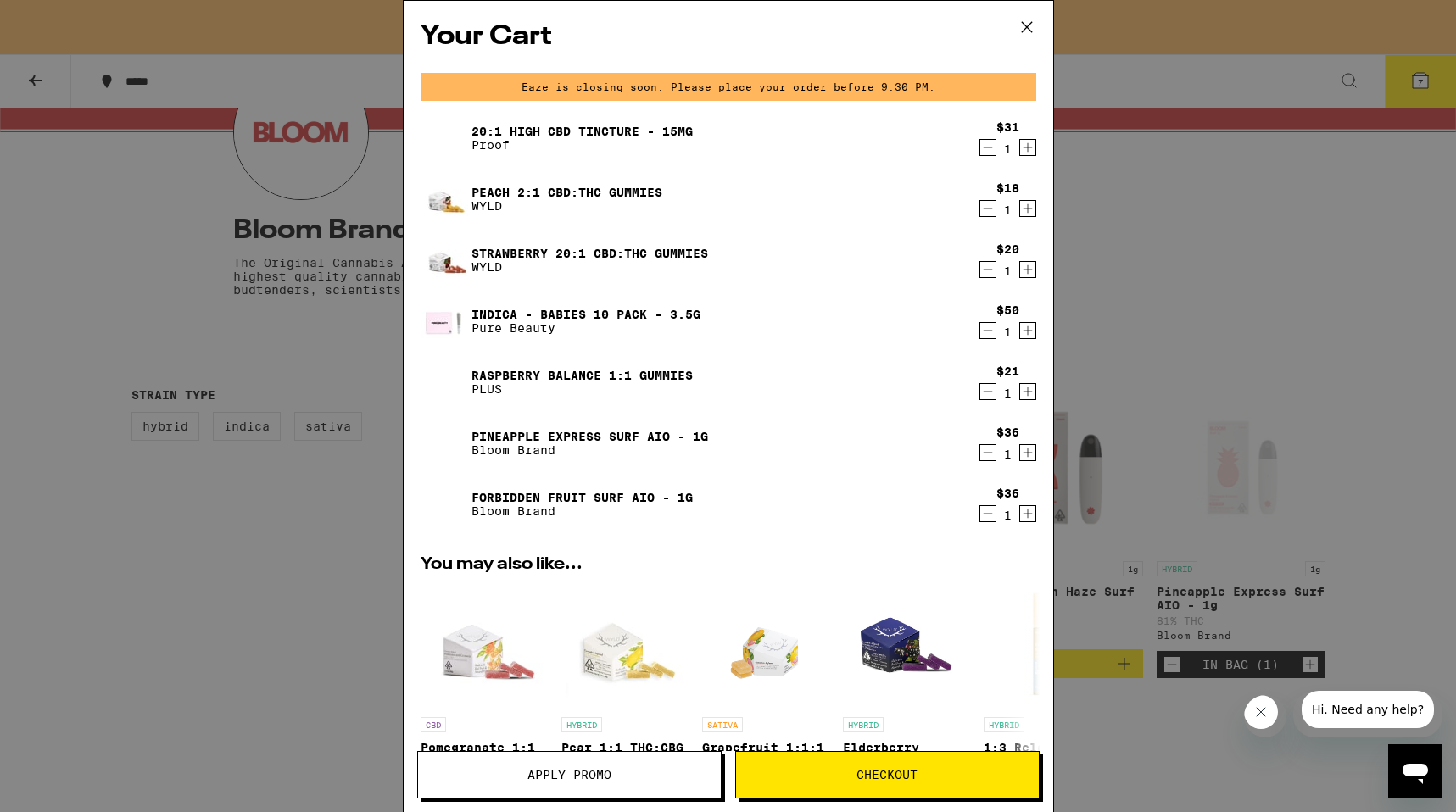
click at [997, 335] on div "1" at bounding box center [1008, 332] width 23 height 14
click at [991, 333] on icon "Decrement" at bounding box center [987, 330] width 16 height 20
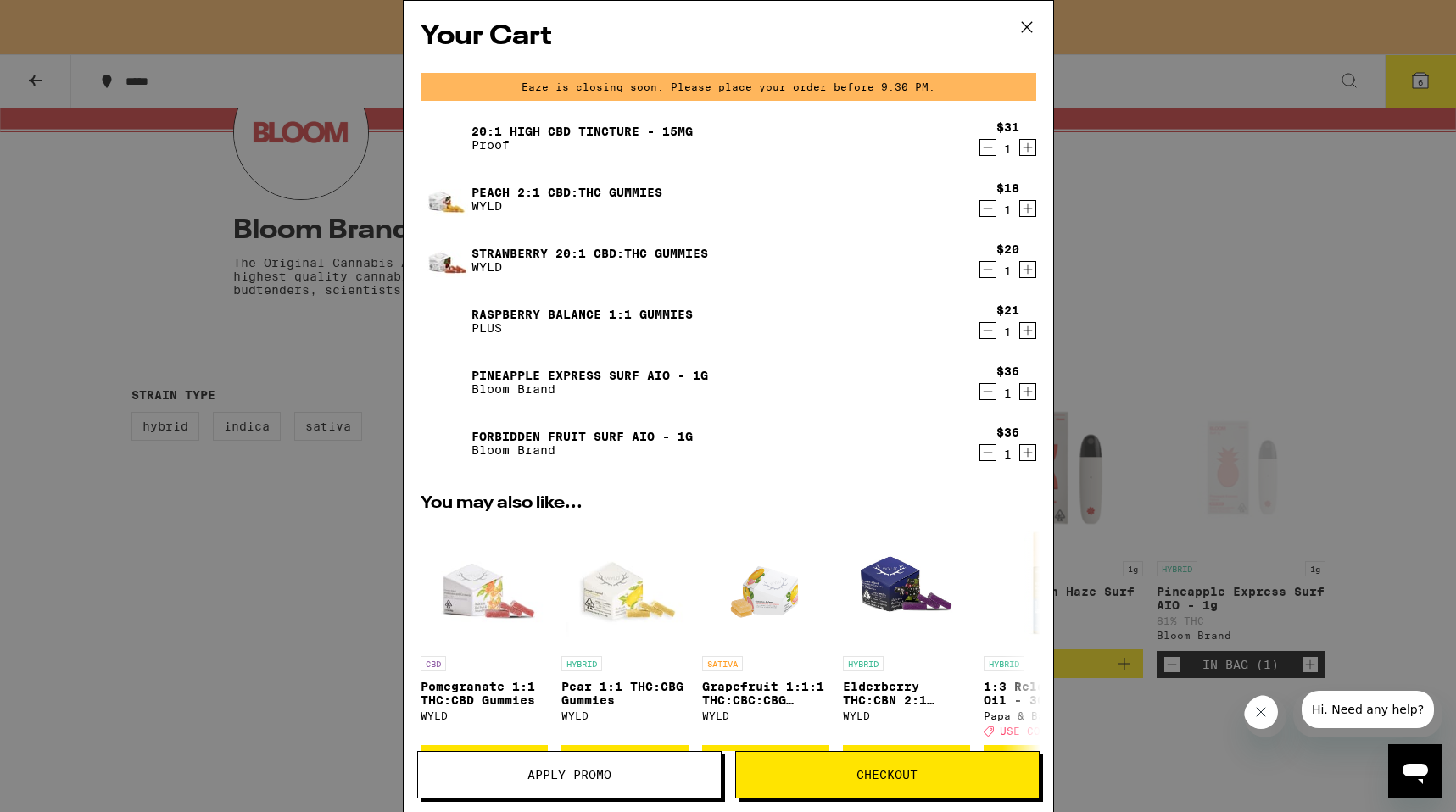
click at [988, 328] on icon "Decrement" at bounding box center [987, 330] width 16 height 20
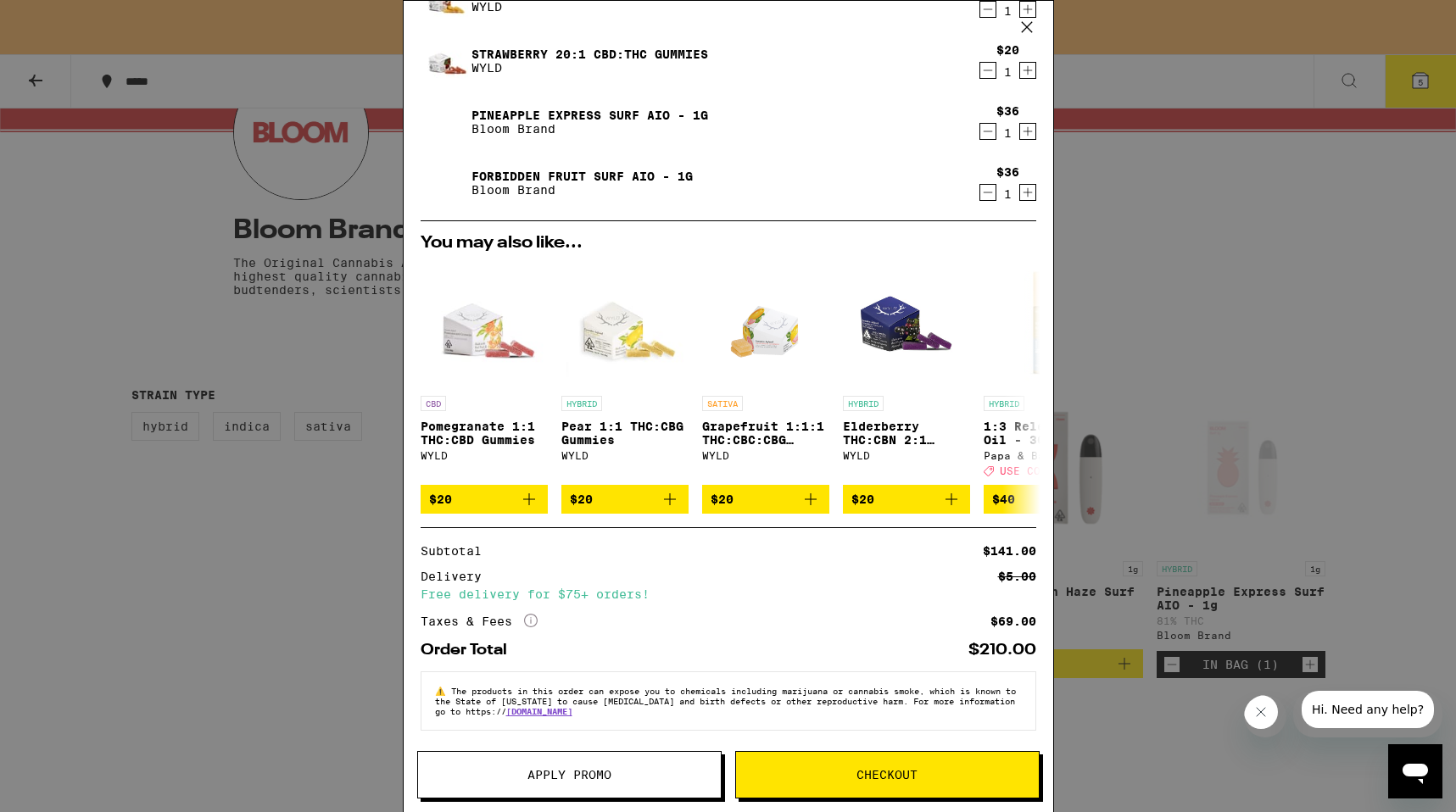
scroll to position [211, 0]
click at [913, 770] on span "Checkout" at bounding box center [887, 775] width 61 height 12
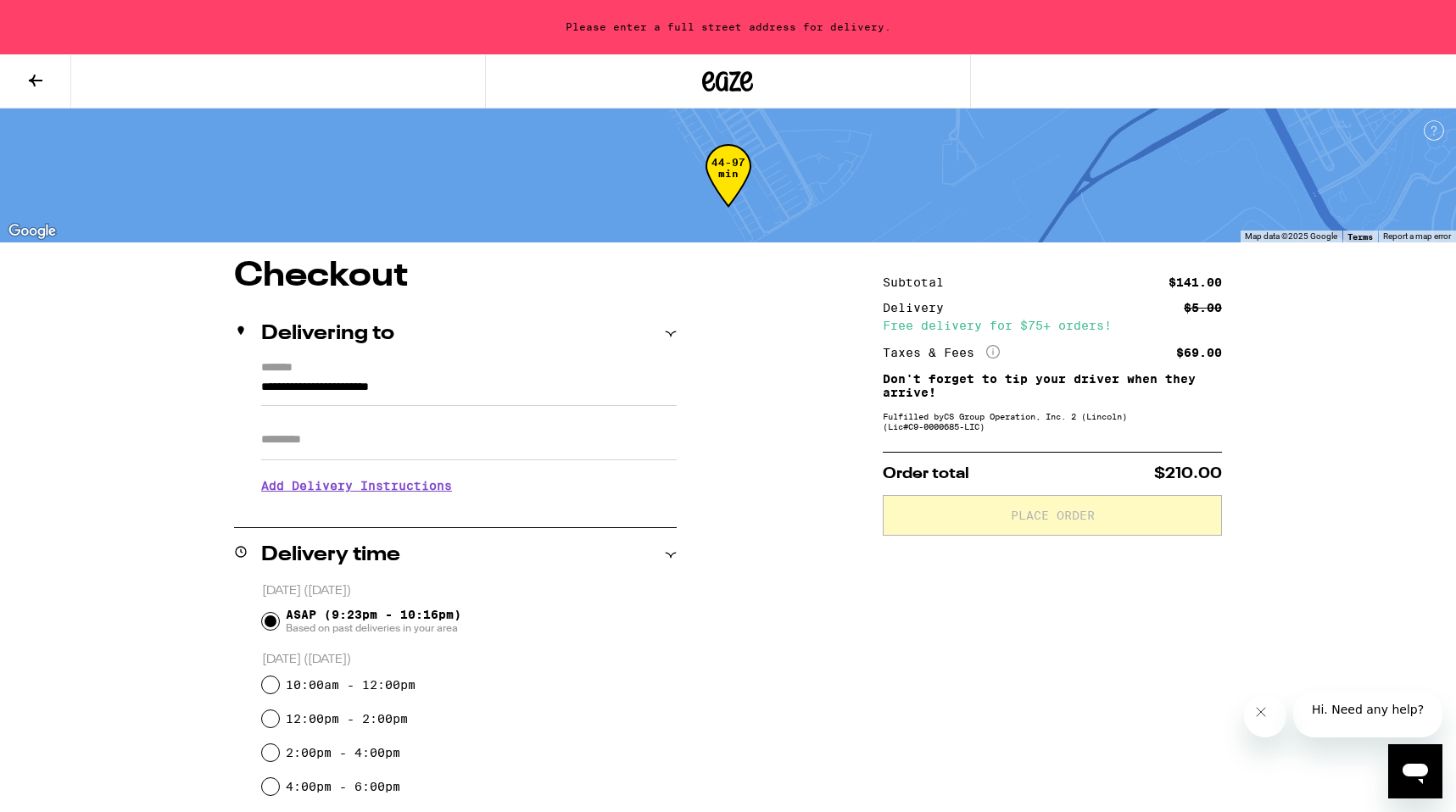
click at [487, 400] on input "**********" at bounding box center [469, 391] width 415 height 29
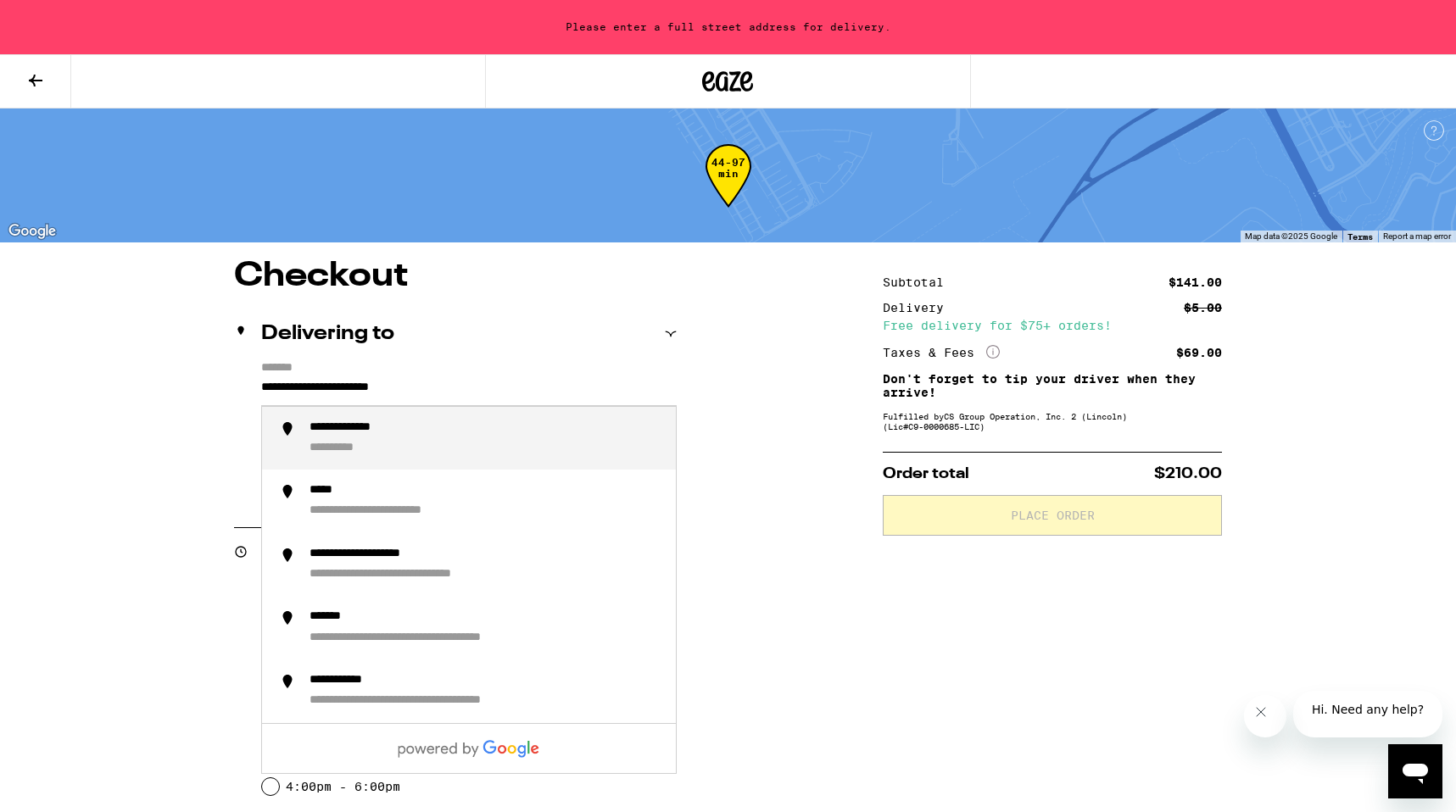
click at [477, 391] on input "**********" at bounding box center [469, 391] width 415 height 29
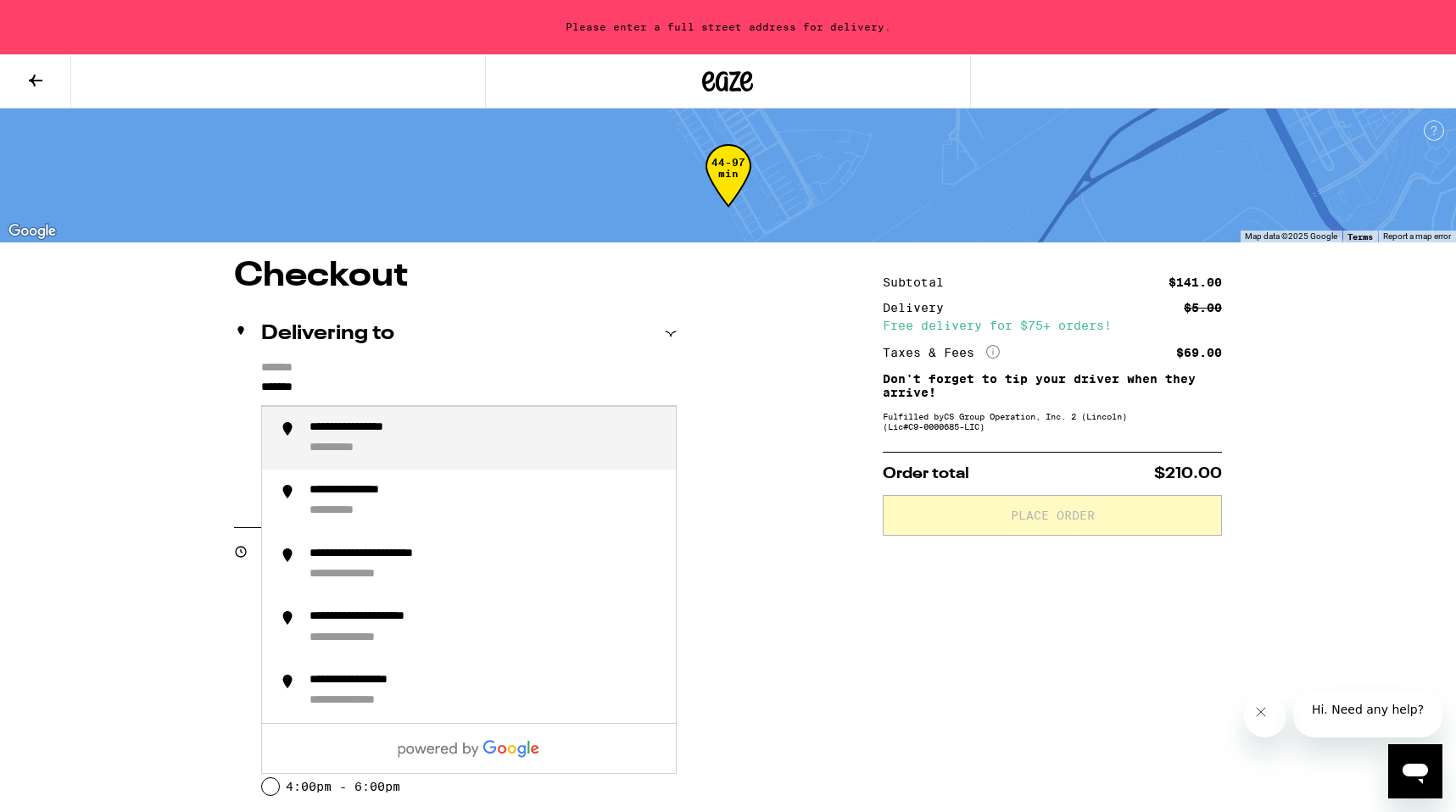
click at [503, 452] on div "**********" at bounding box center [485, 439] width 352 height 37
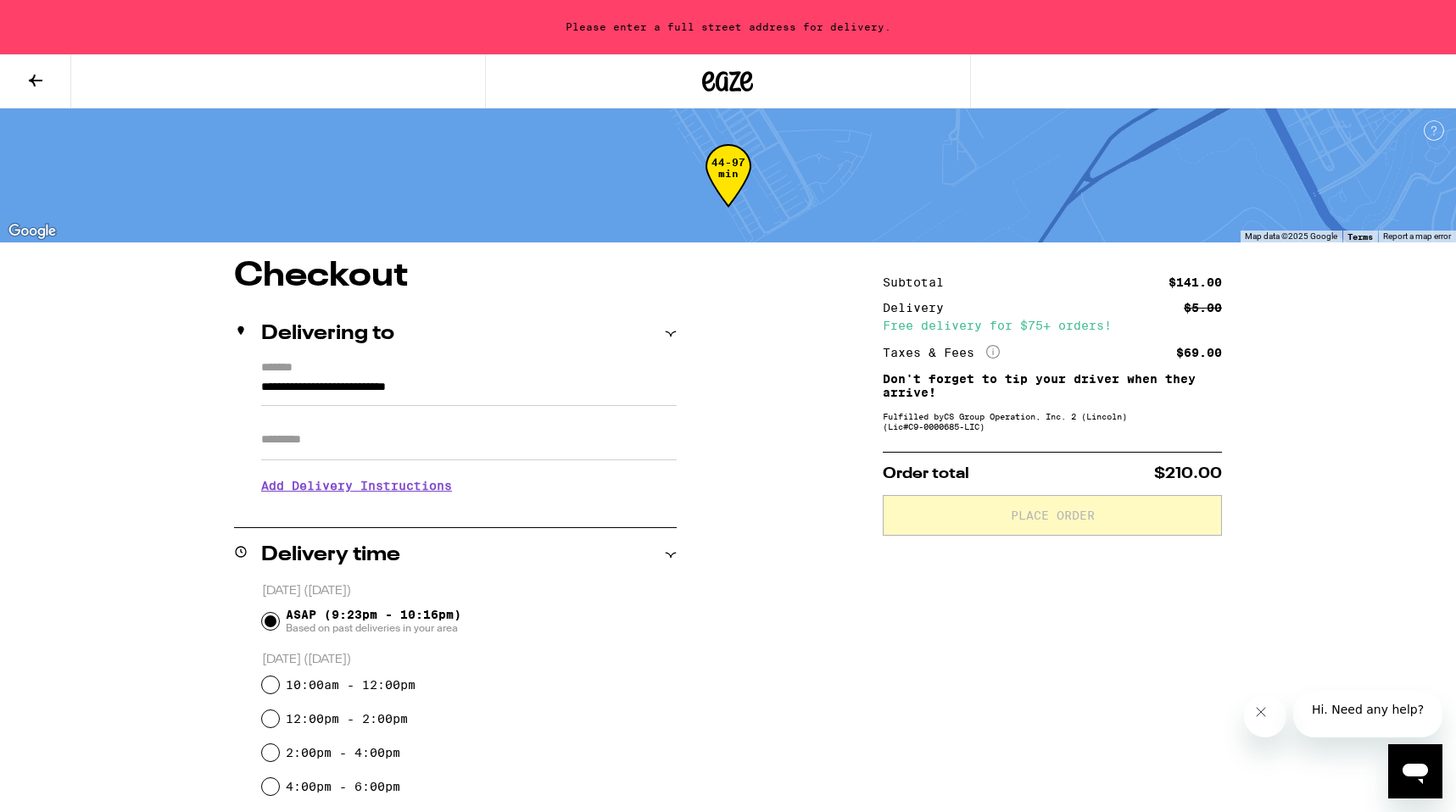
type input "**********"
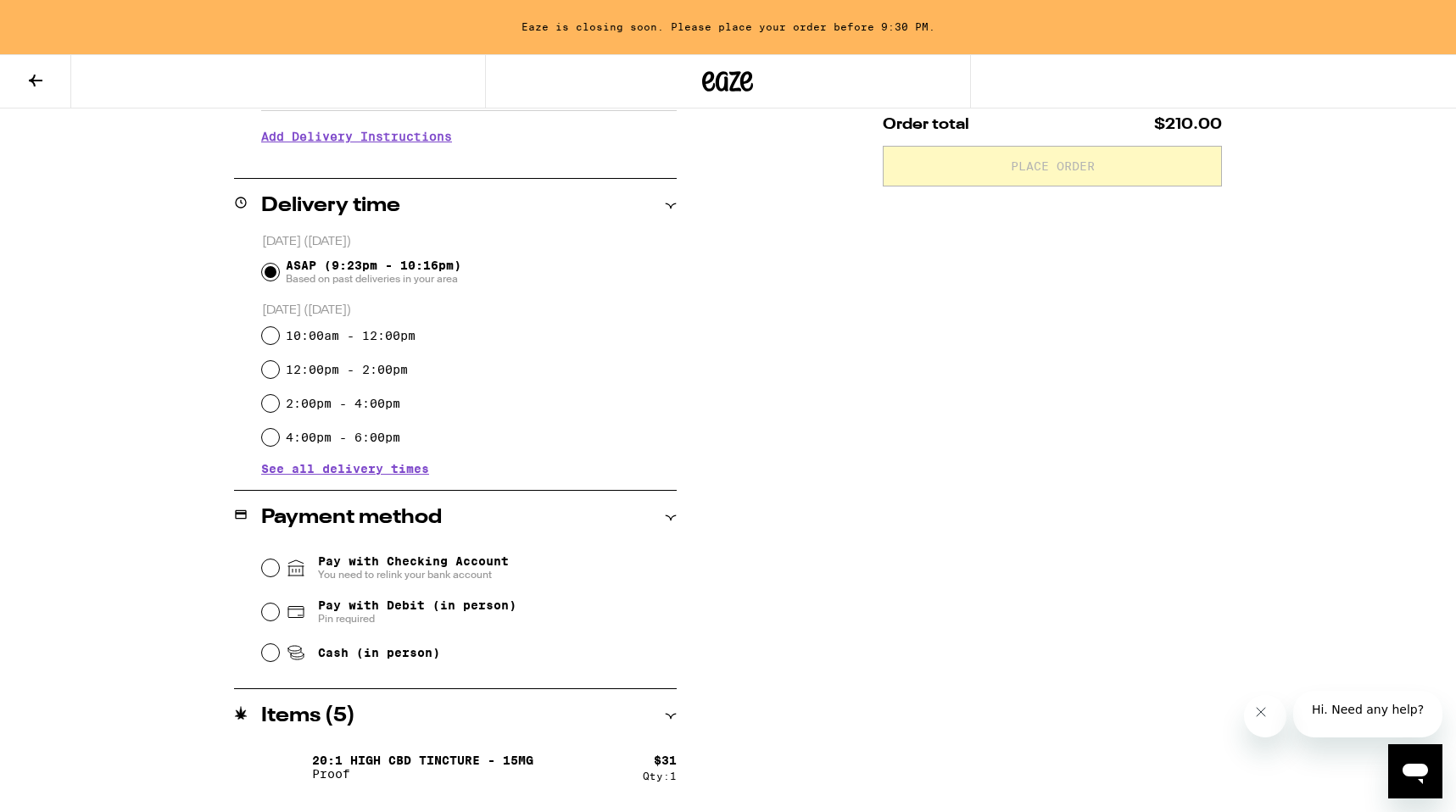
scroll to position [352, 0]
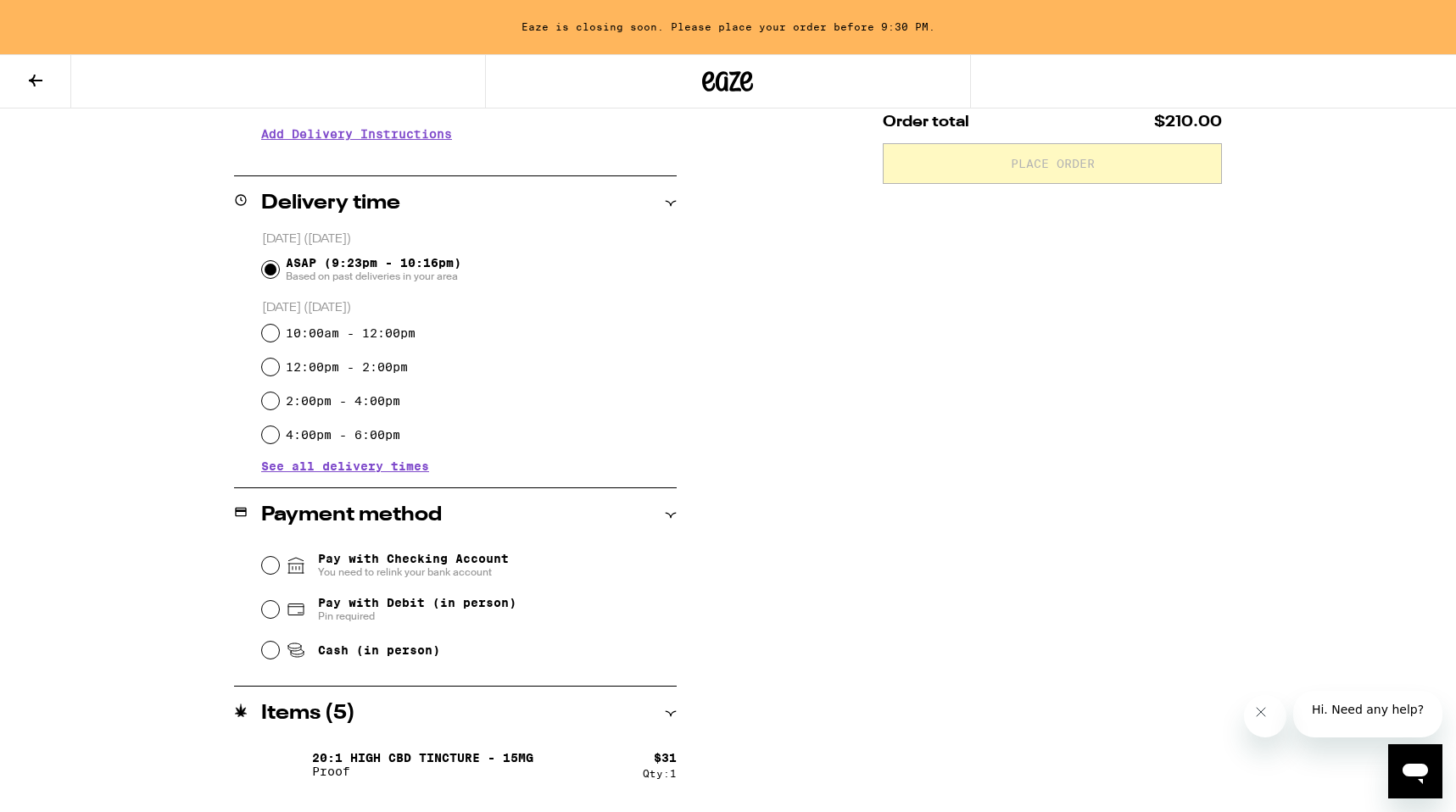
click at [413, 558] on span "Pay with Checking Account You need to relink your bank account" at bounding box center [413, 565] width 191 height 27
click at [279, 558] on input "Pay with Checking Account You need to relink your bank account" at bounding box center [270, 566] width 17 height 17
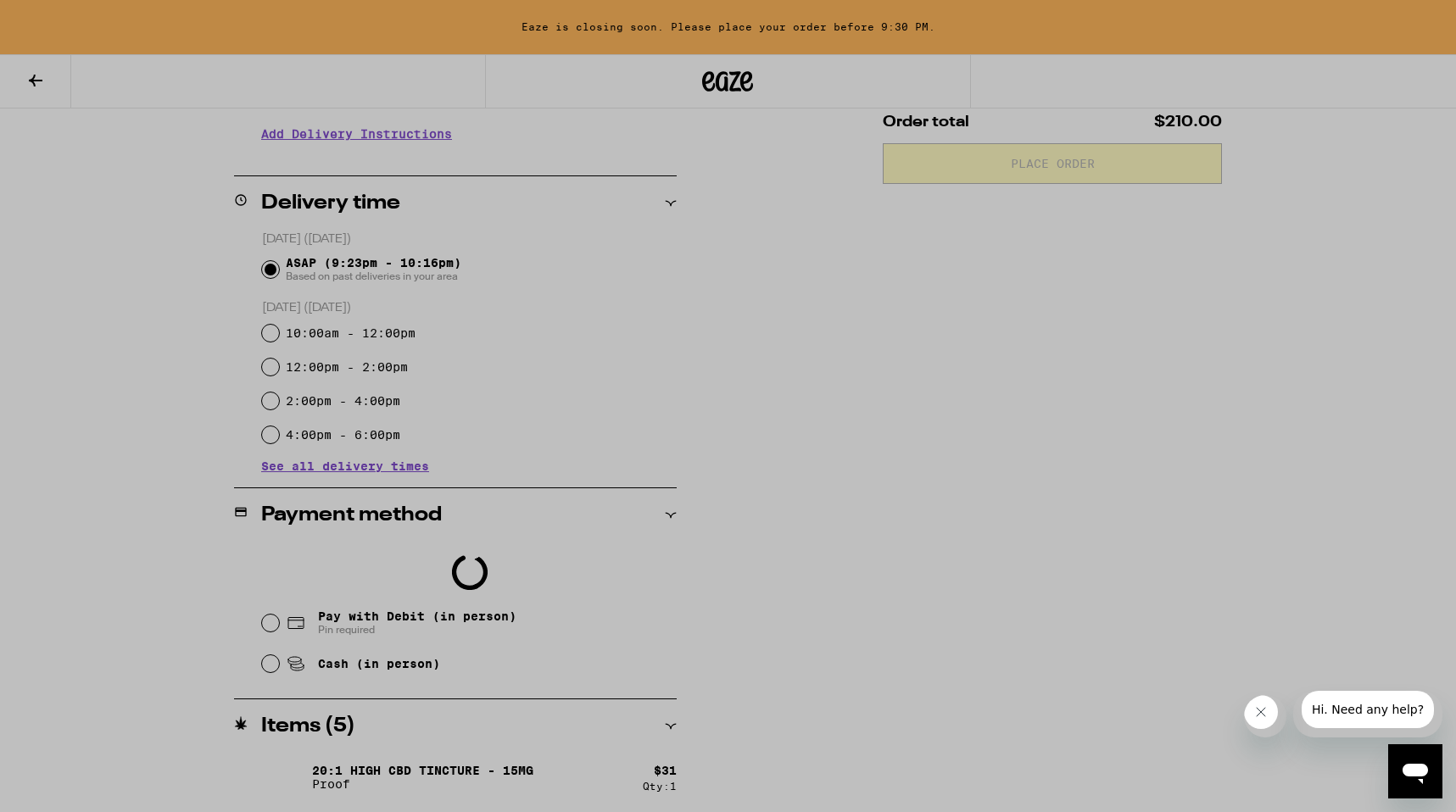
click at [329, 102] on div at bounding box center [728, 406] width 1456 height 812
click at [1259, 713] on icon "Close message from company" at bounding box center [1259, 712] width 14 height 14
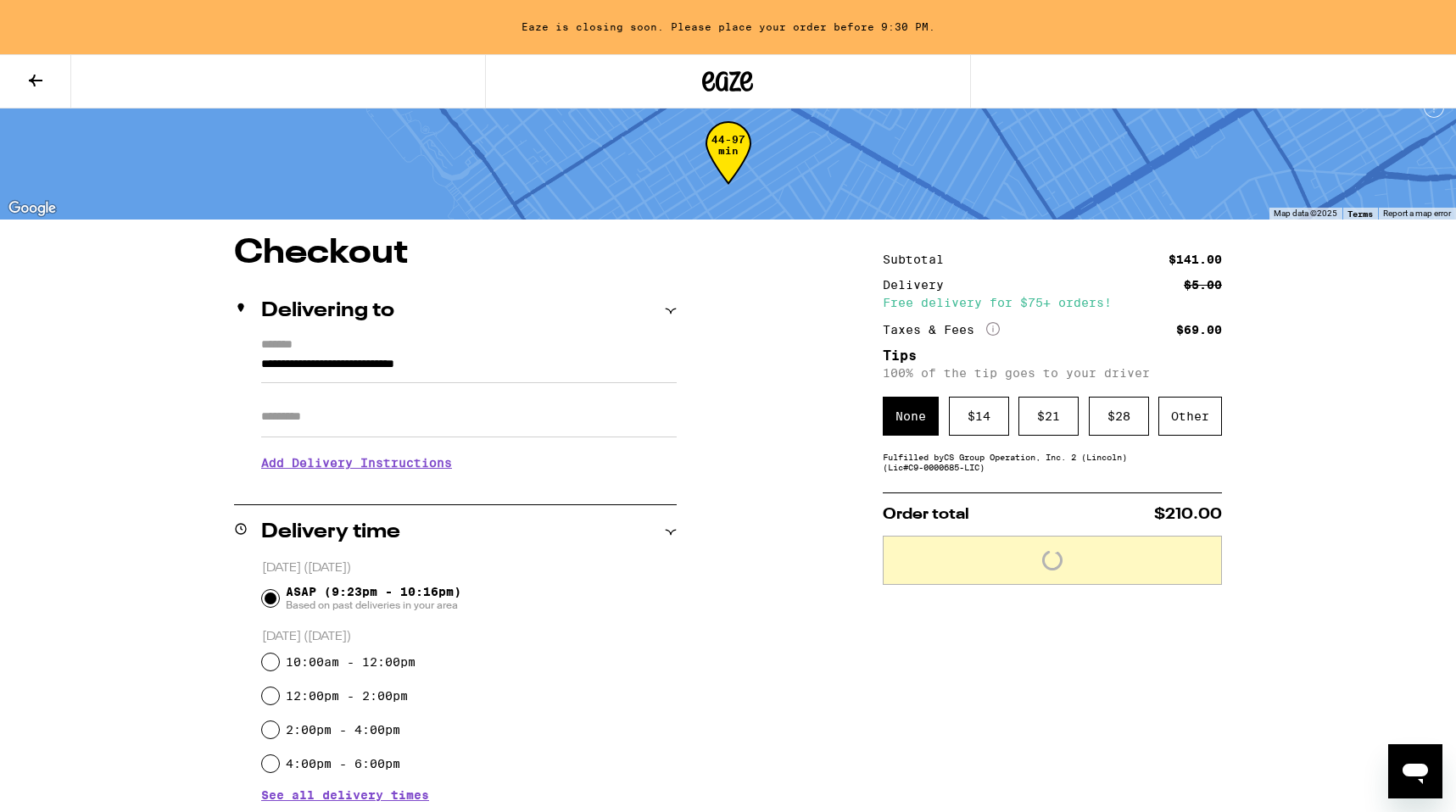
scroll to position [25, 0]
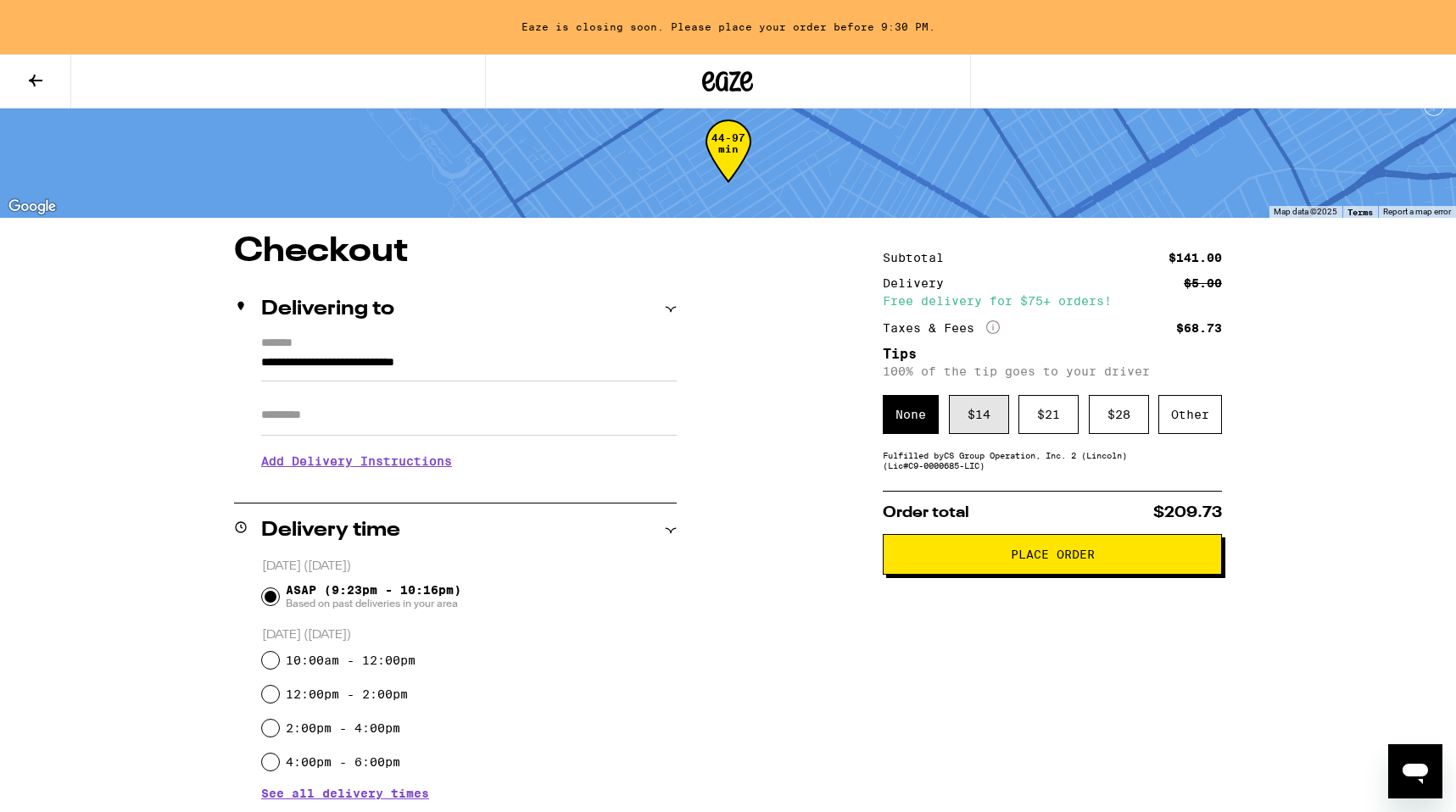
click at [977, 420] on div "$ 14" at bounding box center [978, 414] width 60 height 39
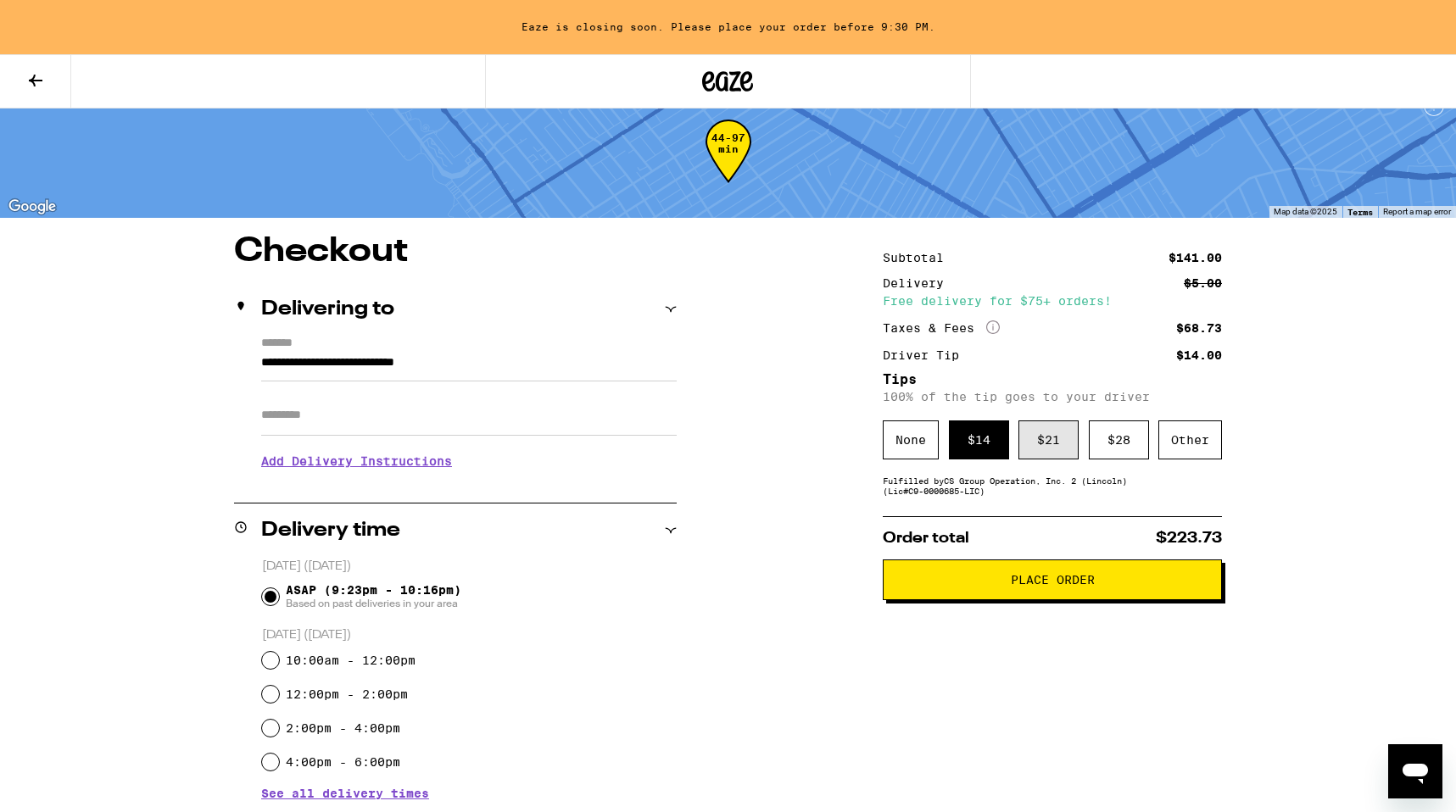
click at [1035, 445] on div "$ 21" at bounding box center [1048, 440] width 60 height 39
click at [1074, 297] on div "Free delivery for $75+ orders!" at bounding box center [1053, 301] width 340 height 12
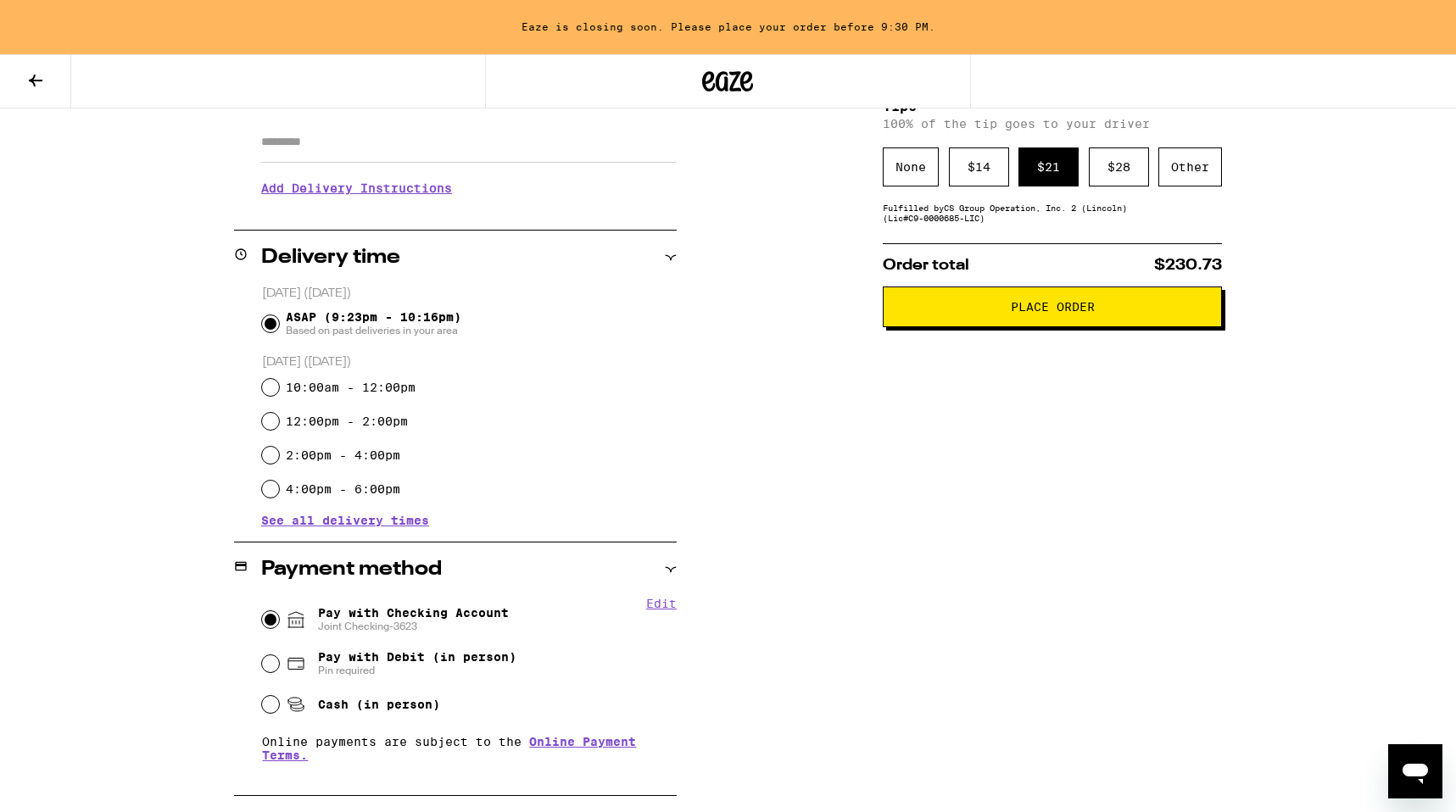
scroll to position [0, 0]
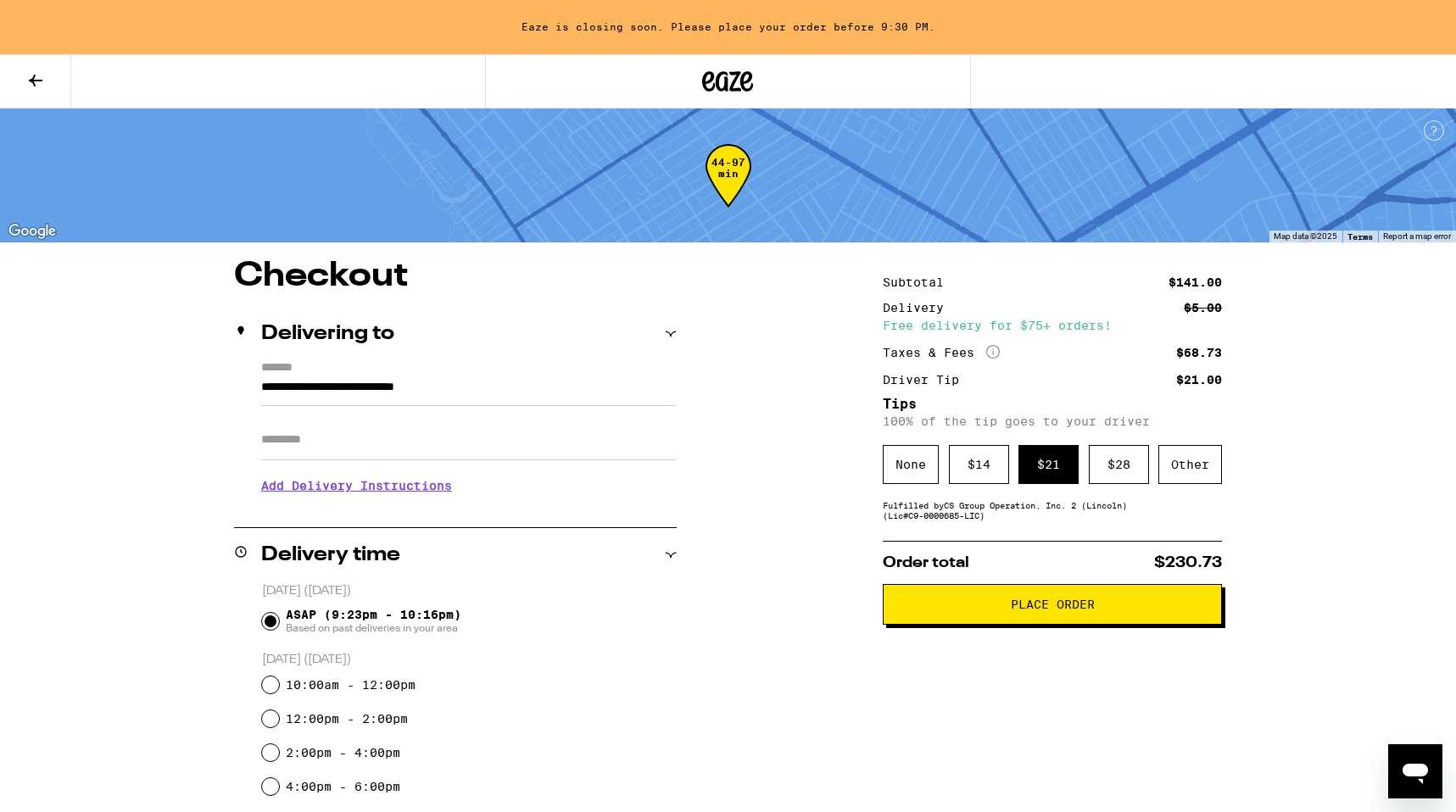
click at [1120, 622] on button "Place Order" at bounding box center [1053, 604] width 340 height 41
